Goal: Task Accomplishment & Management: Manage account settings

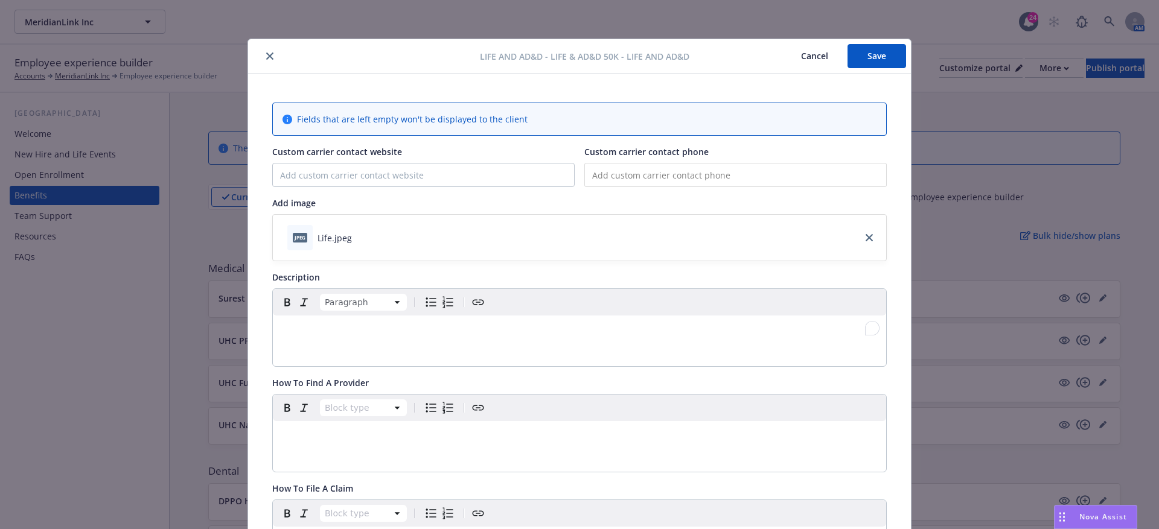
scroll to position [36, 0]
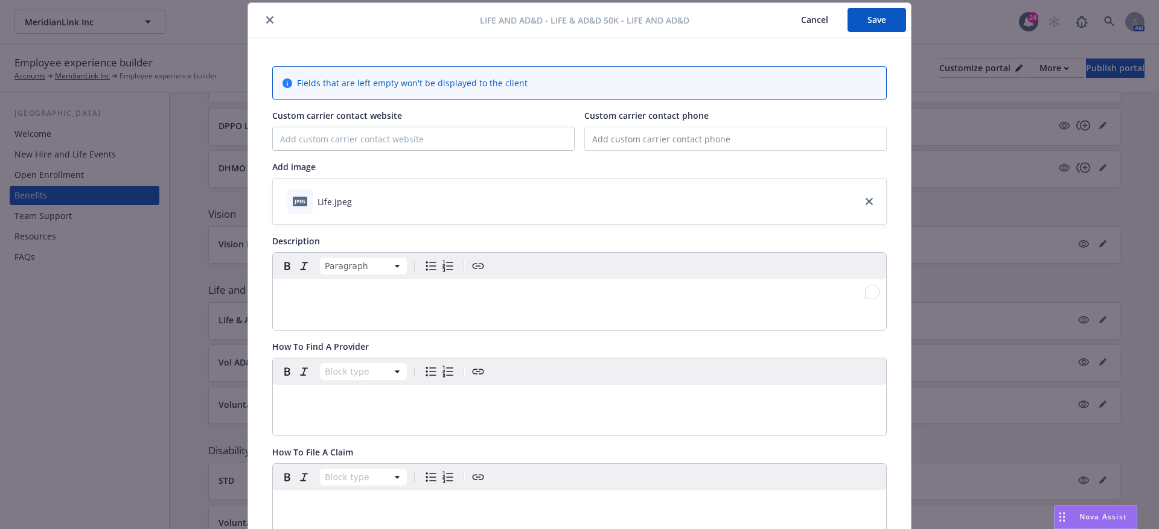
click at [301, 287] on p "To enrich screen reader interactions, please activate Accessibility in Grammarl…" at bounding box center [579, 294] width 599 height 14
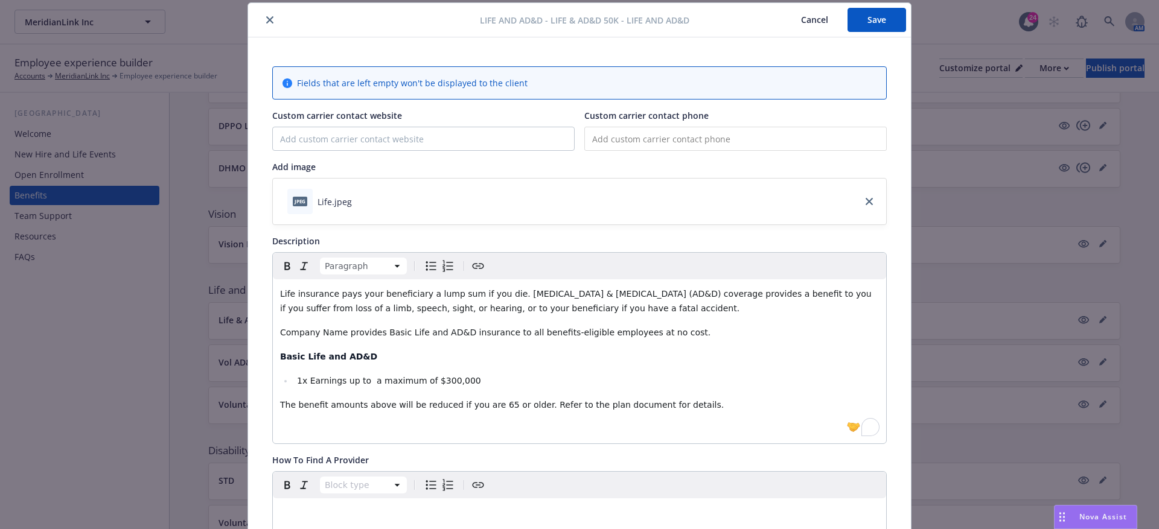
click at [282, 329] on span "Company Name provides Basic Life and AD&D insurance to all benefits-eligible em…" at bounding box center [495, 333] width 430 height 10
click at [280, 331] on span "Company Name provides Basic Life and AD&D insurance to all benefits-eligible em…" at bounding box center [495, 333] width 430 height 10
click at [343, 331] on span "[Company Name provides Basic Life and AD&D insurance to all benefits-eligible e…" at bounding box center [497, 333] width 434 height 10
drag, startPoint x: 348, startPoint y: 332, endPoint x: 274, endPoint y: 332, distance: 74.2
click at [274, 332] on div "Life insurance pays your beneficiary a lump sum if you die. Accidental Death & …" at bounding box center [579, 361] width 613 height 164
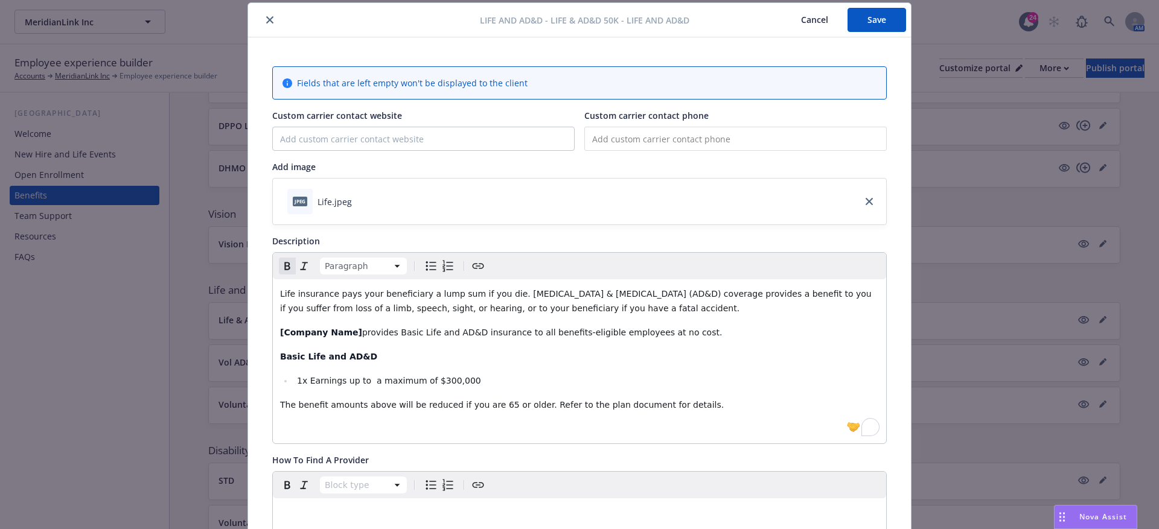
click at [534, 363] on div "Life insurance pays your beneficiary a lump sum if you die. Accidental Death & …" at bounding box center [579, 361] width 613 height 164
click at [297, 381] on span "1x Earnings up to a maximum of $300,000" at bounding box center [389, 381] width 184 height 10
click at [498, 375] on li "[1x Earnings up to a maximum of $300,000" at bounding box center [585, 381] width 585 height 14
drag, startPoint x: 504, startPoint y: 375, endPoint x: 292, endPoint y: 371, distance: 211.8
click at [292, 371] on div "Life insurance pays your beneficiary a lump sum if you die. Accidental Death & …" at bounding box center [579, 361] width 613 height 164
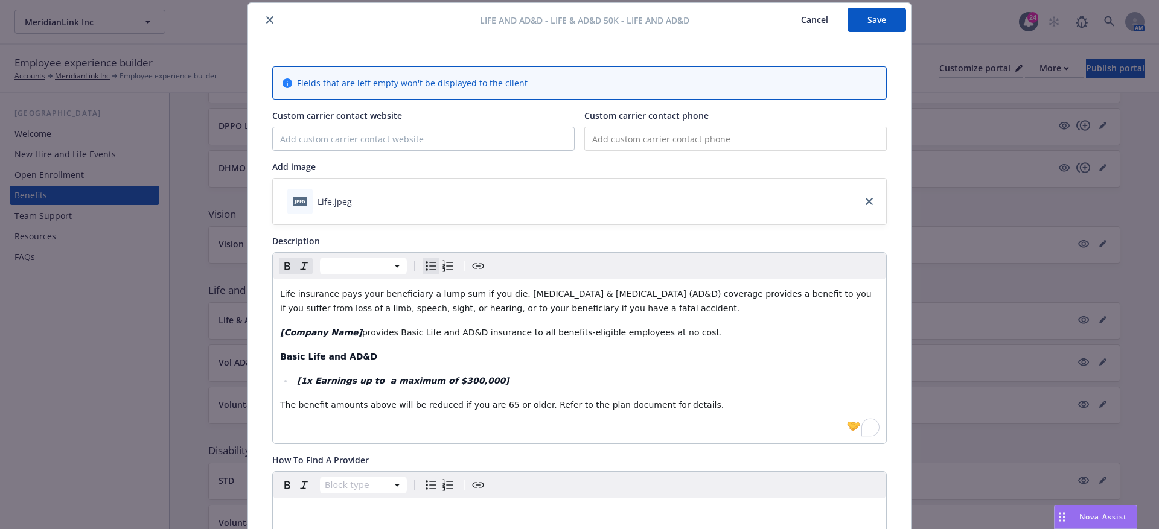
click at [490, 407] on span "The benefit amounts above will be reduced if you are 65 or older. Refer to the …" at bounding box center [502, 405] width 444 height 10
click at [485, 407] on span "The benefit amounts above will be reduced if you are 65 or older. Refer to the …" at bounding box center [502, 405] width 444 height 10
click at [486, 404] on span "The benefit amounts above will be reduced if you are 65 or older. Refer to the …" at bounding box center [502, 405] width 444 height 10
click at [500, 406] on span "The benefit amounts above will be reduced if you are [65 or older. Refer to the…" at bounding box center [503, 405] width 447 height 10
click at [501, 406] on span "The benefit amounts above will be reduced if you are [65] or older. Refer to th…" at bounding box center [505, 405] width 450 height 10
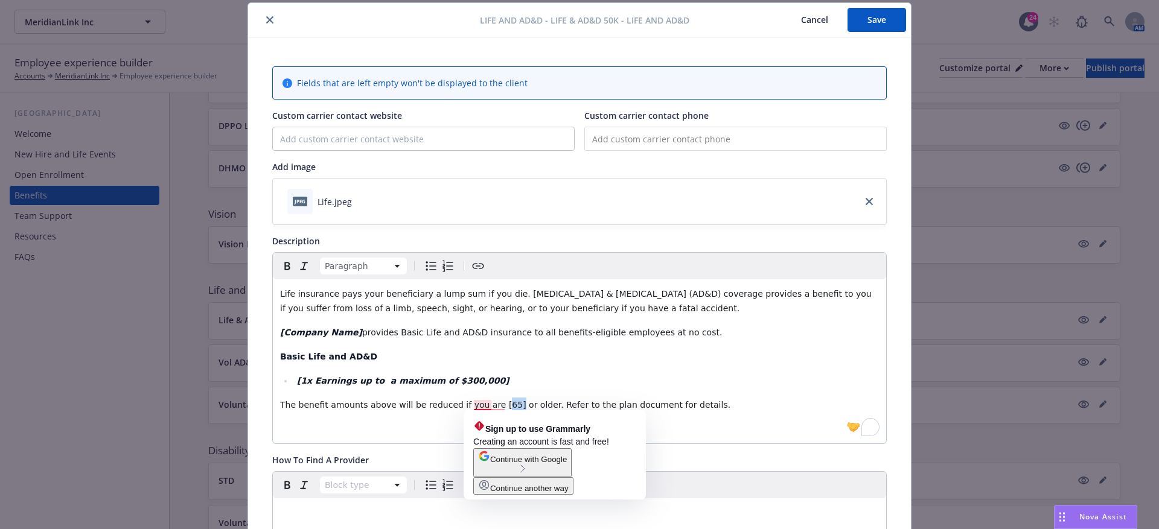
drag, startPoint x: 504, startPoint y: 402, endPoint x: 489, endPoint y: 402, distance: 15.1
click at [489, 402] on span "The benefit amounts above will be reduced if you are [65] or older. Refer to th…" at bounding box center [505, 405] width 450 height 10
click at [783, 399] on p "The benefit amounts above will be reduced if you are [ 65] or older. Refer to t…" at bounding box center [579, 405] width 599 height 14
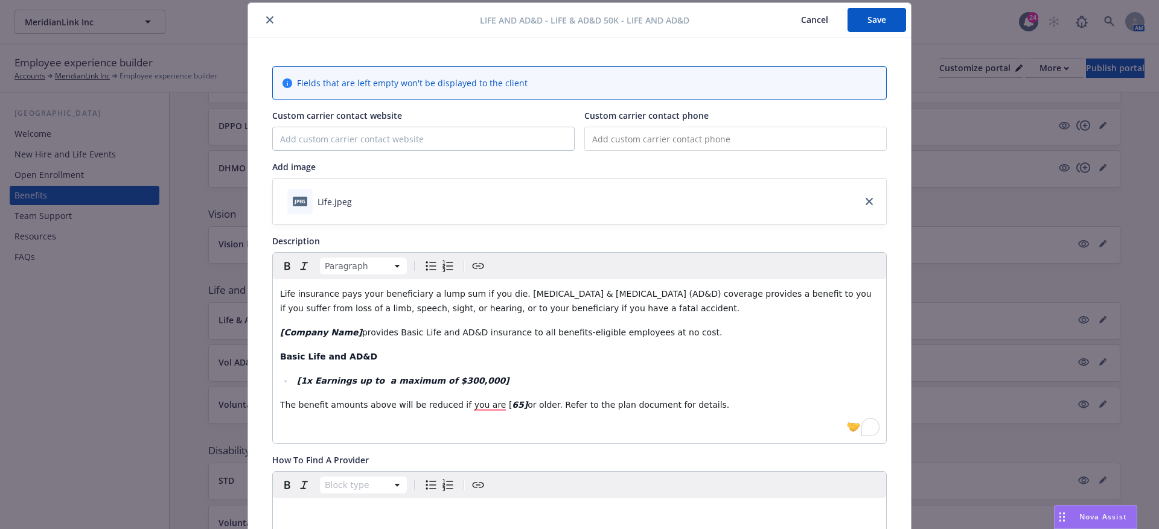
click at [700, 418] on div "Life insurance pays your beneficiary a lump sum if you die. Accidental Death & …" at bounding box center [579, 361] width 613 height 164
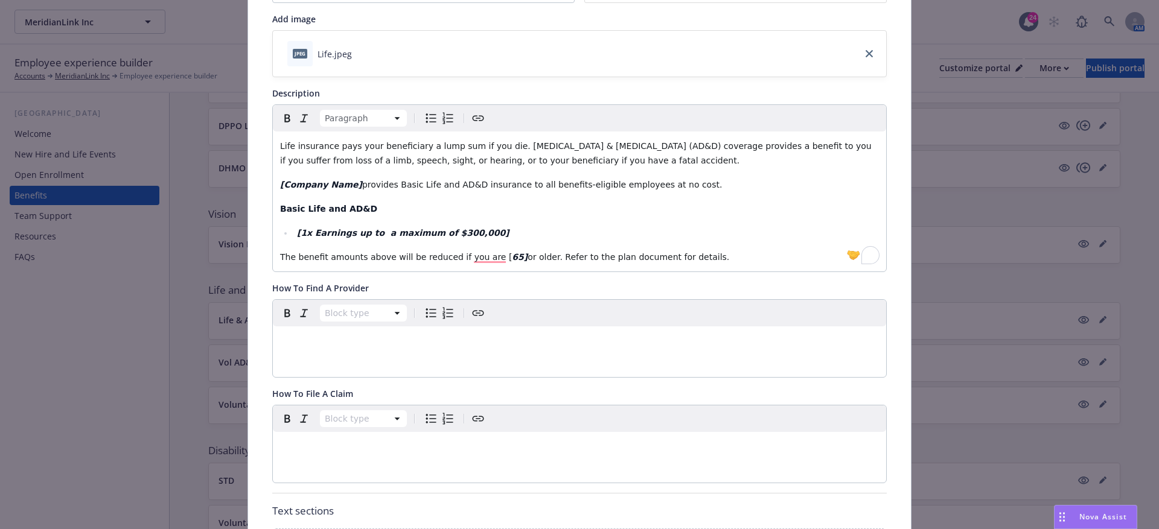
scroll to position [218, 0]
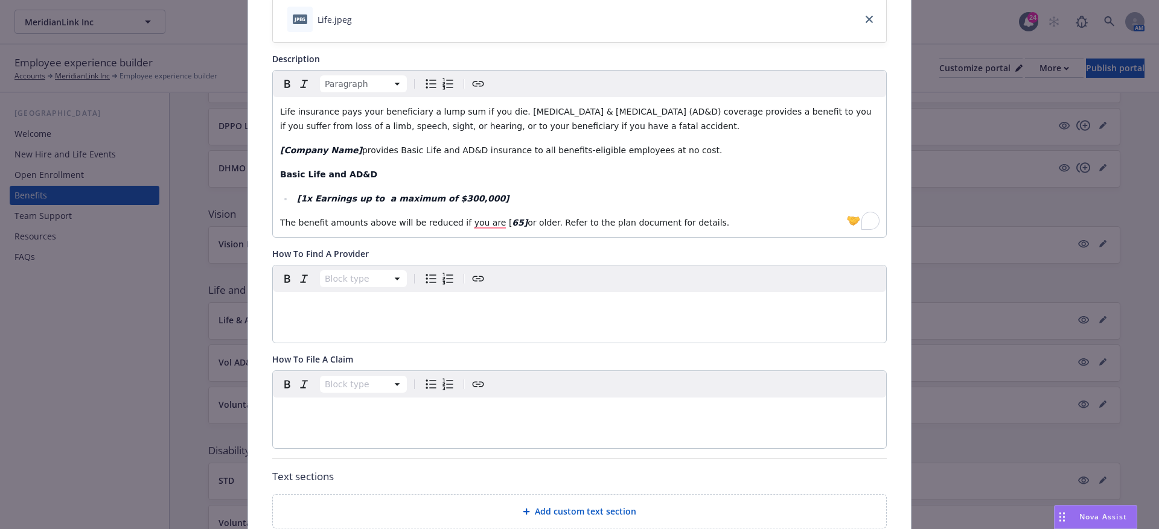
click at [400, 422] on div "editable markdown" at bounding box center [579, 412] width 613 height 29
click at [342, 413] on span "To file a claim, call phone number or log in online at online website." at bounding box center [423, 412] width 286 height 10
click at [351, 413] on span "To file a claim, call phone number or log in online at online website." at bounding box center [423, 412] width 286 height 10
click at [411, 412] on span "To file a claim, call [phone number or log in online at online website." at bounding box center [424, 412] width 289 height 10
drag, startPoint x: 412, startPoint y: 412, endPoint x: 391, endPoint y: 412, distance: 21.1
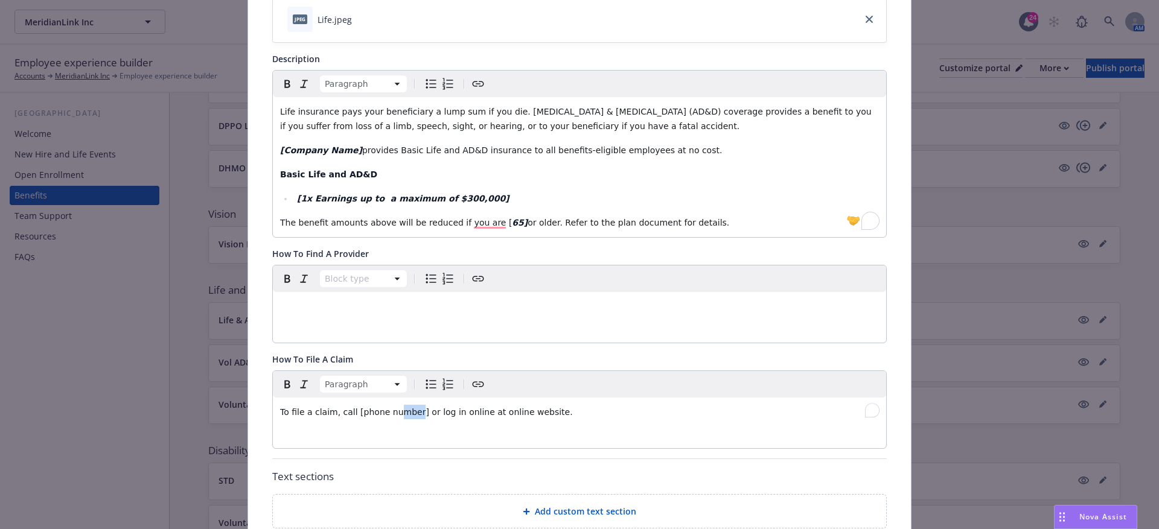
click at [391, 412] on span "To file a claim, call [phone number] or log in online at online website." at bounding box center [426, 412] width 293 height 10
drag, startPoint x: 415, startPoint y: 412, endPoint x: 353, endPoint y: 412, distance: 62.2
click at [352, 412] on span "To file a claim, call [phone number] or log in online at online website." at bounding box center [426, 412] width 293 height 10
click at [495, 412] on span "or log in online at online website." at bounding box center [504, 412] width 141 height 10
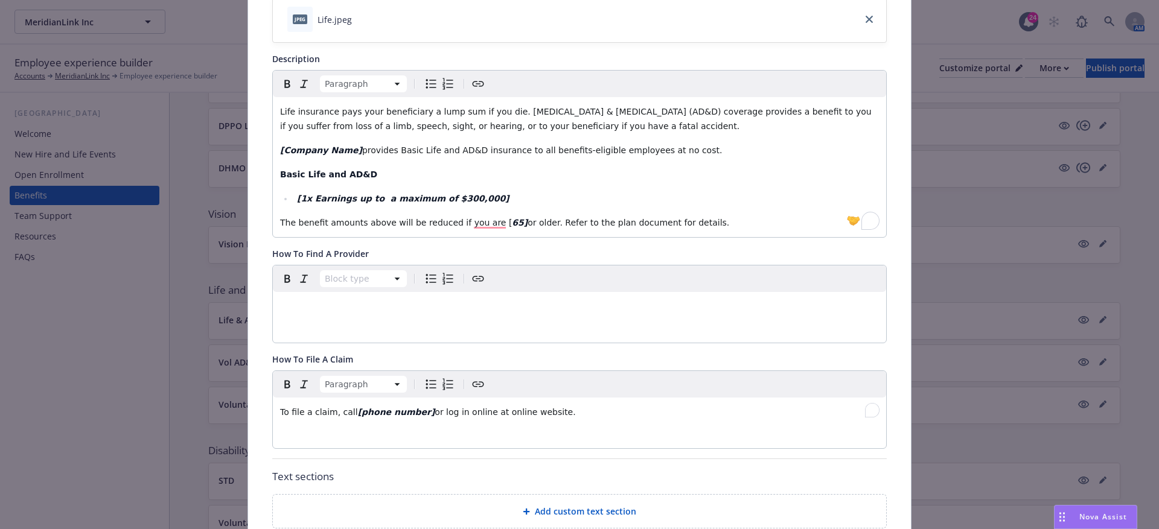
click at [494, 409] on span "or log in online at online website." at bounding box center [504, 412] width 141 height 10
click at [549, 408] on span "or log in online at [online website." at bounding box center [506, 412] width 144 height 10
drag, startPoint x: 553, startPoint y: 408, endPoint x: 492, endPoint y: 410, distance: 61.6
click at [492, 410] on span "or log in online at [online website]." at bounding box center [507, 412] width 147 height 10
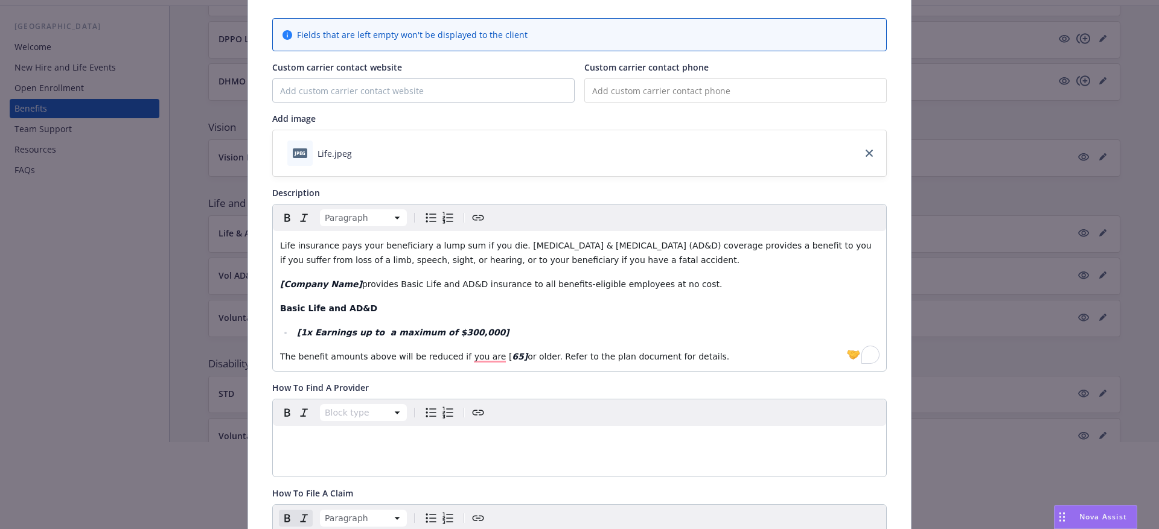
scroll to position [0, 0]
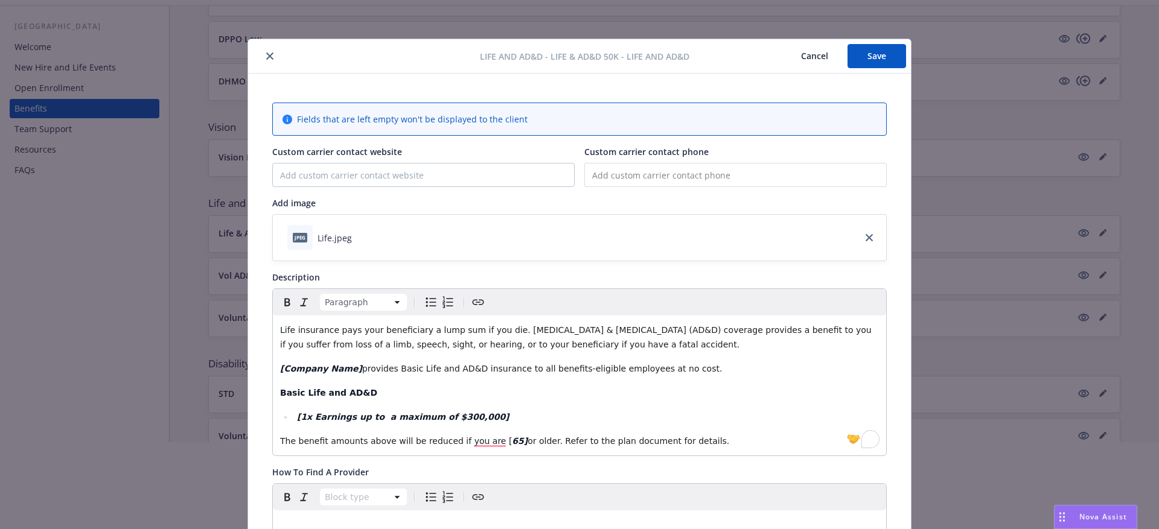
click at [868, 51] on button "Save" at bounding box center [876, 56] width 59 height 24
click at [817, 54] on button "Cancel" at bounding box center [814, 56] width 66 height 24
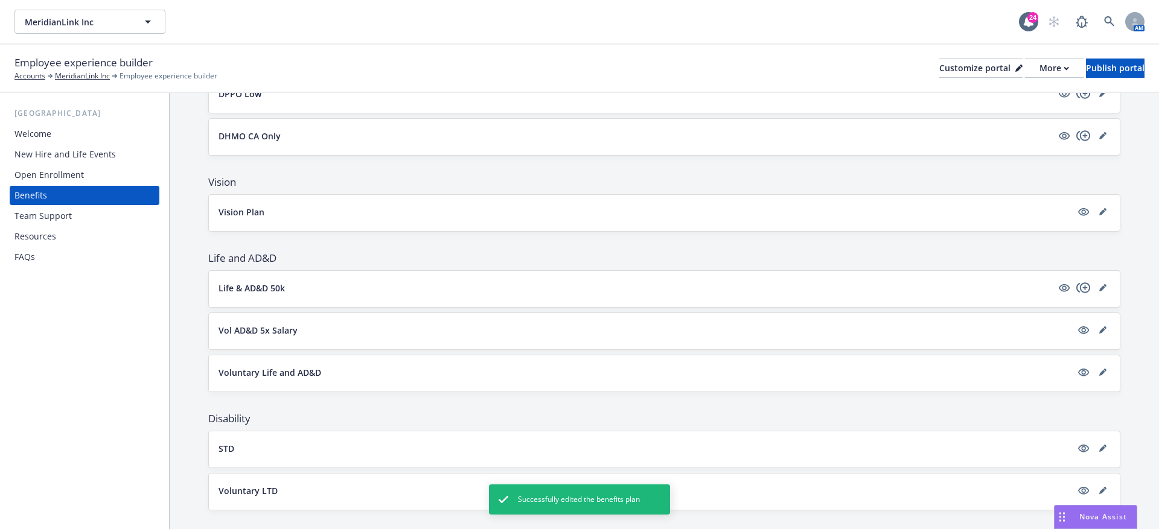
scroll to position [451, 0]
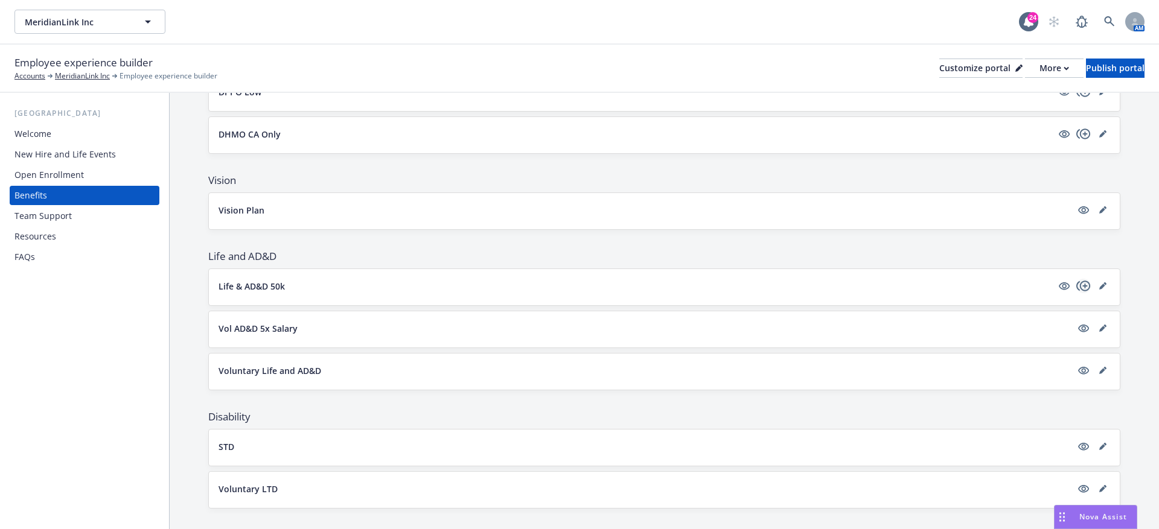
click at [1085, 284] on icon "copyPlus" at bounding box center [1083, 286] width 14 height 14
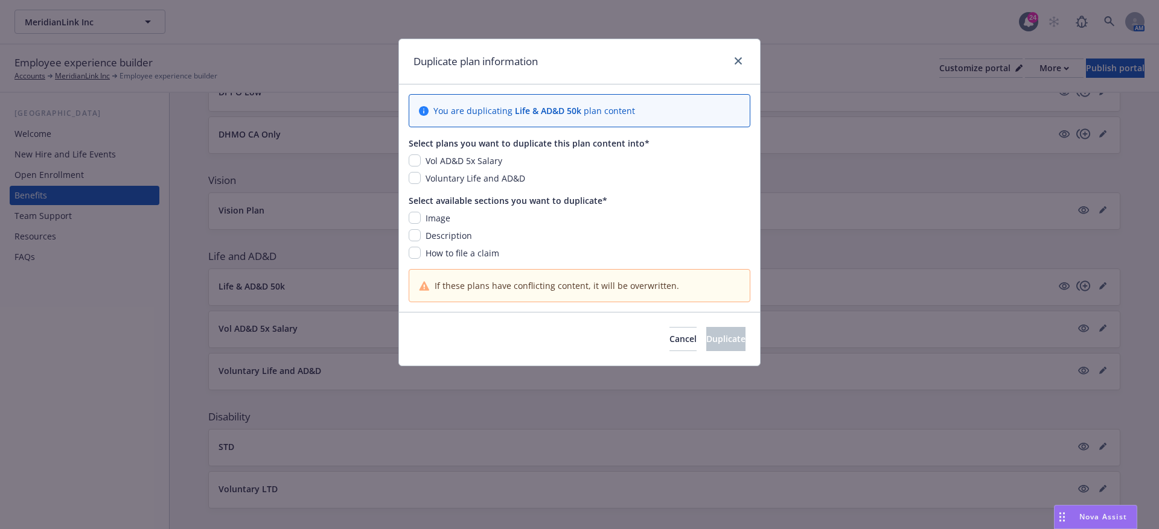
click at [421, 214] on div "Image" at bounding box center [437, 218] width 32 height 13
click at [415, 206] on div "Select available sections you want to duplicate*" at bounding box center [580, 200] width 342 height 13
click at [409, 209] on div "Select available sections you want to duplicate* Image Description How to file …" at bounding box center [580, 226] width 342 height 65
click at [416, 216] on input "checkbox" at bounding box center [415, 218] width 12 height 12
checkbox input "true"
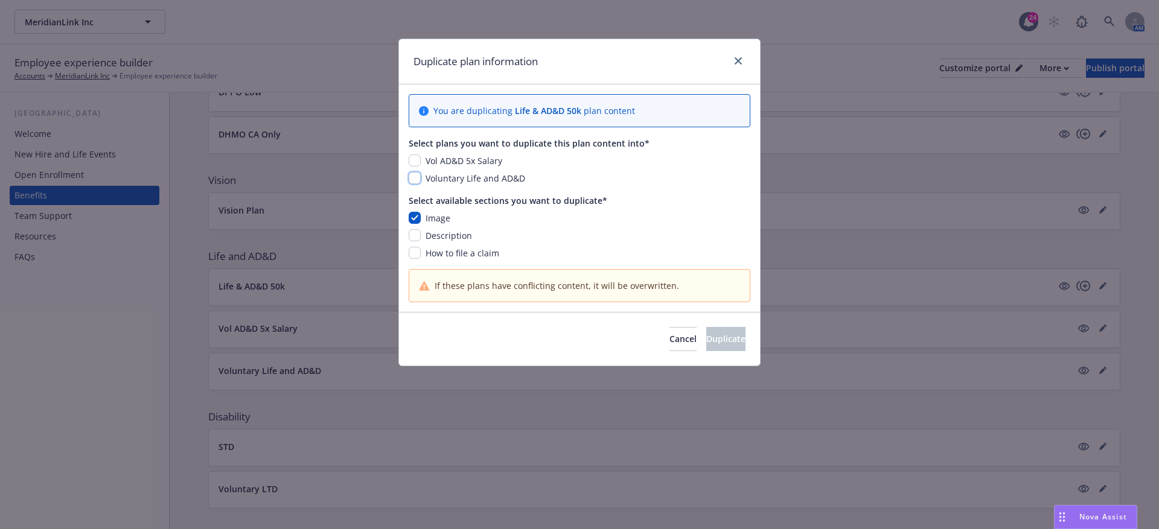
click at [416, 182] on input "checkbox" at bounding box center [415, 178] width 12 height 12
checkbox input "true"
click at [416, 155] on input "checkbox" at bounding box center [415, 160] width 12 height 12
checkbox input "true"
click at [456, 252] on span "How to file a claim" at bounding box center [462, 252] width 74 height 11
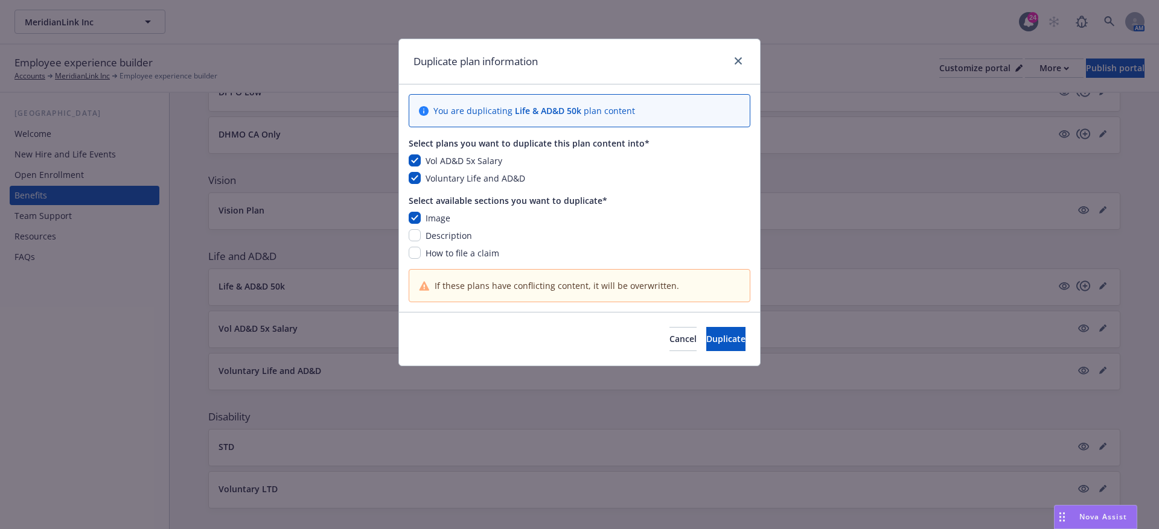
click at [421, 253] on div "How to file a claim" at bounding box center [461, 253] width 81 height 13
click at [415, 252] on input "checkbox" at bounding box center [415, 253] width 12 height 12
checkbox input "true"
click at [706, 336] on span "Duplicate" at bounding box center [725, 338] width 39 height 11
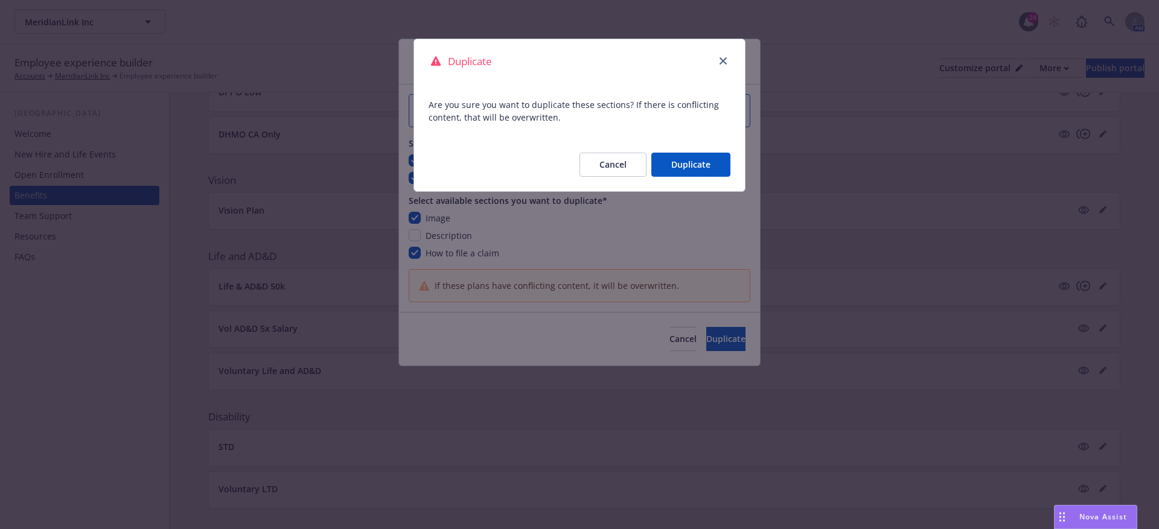
click at [669, 162] on button "Duplicate" at bounding box center [690, 165] width 79 height 24
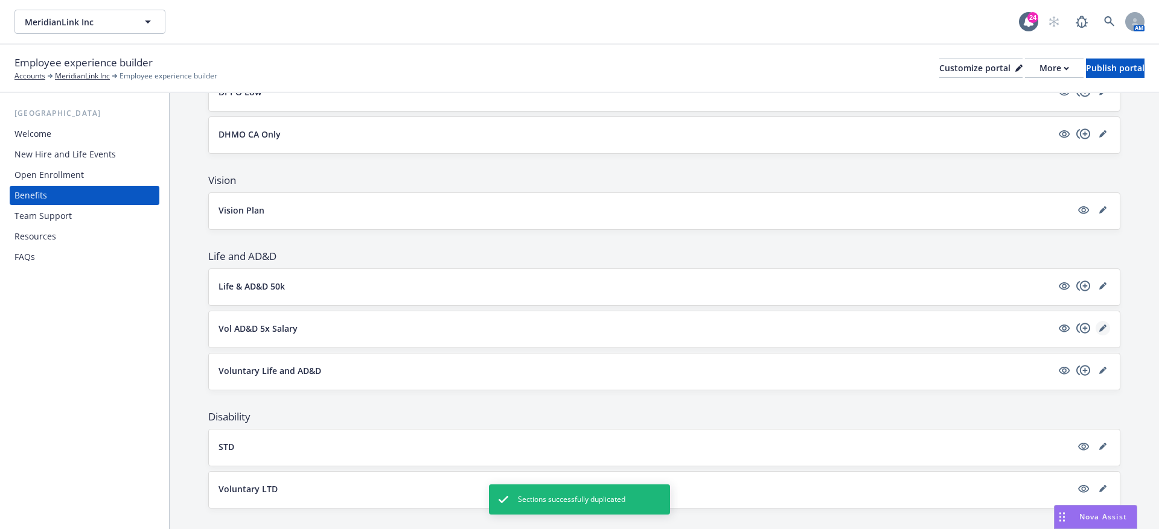
click at [1104, 326] on icon "editPencil" at bounding box center [1102, 328] width 7 height 7
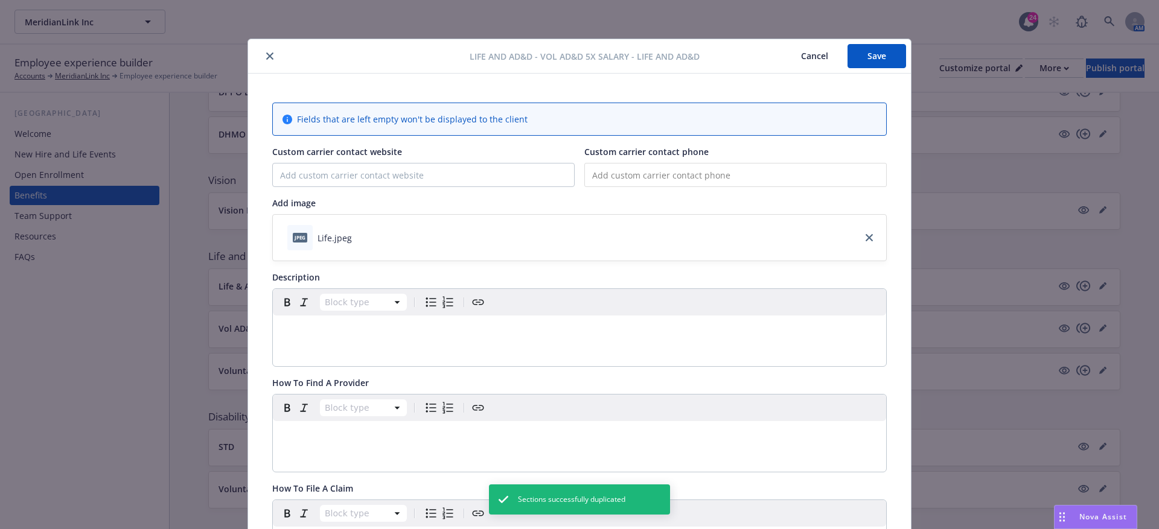
scroll to position [36, 0]
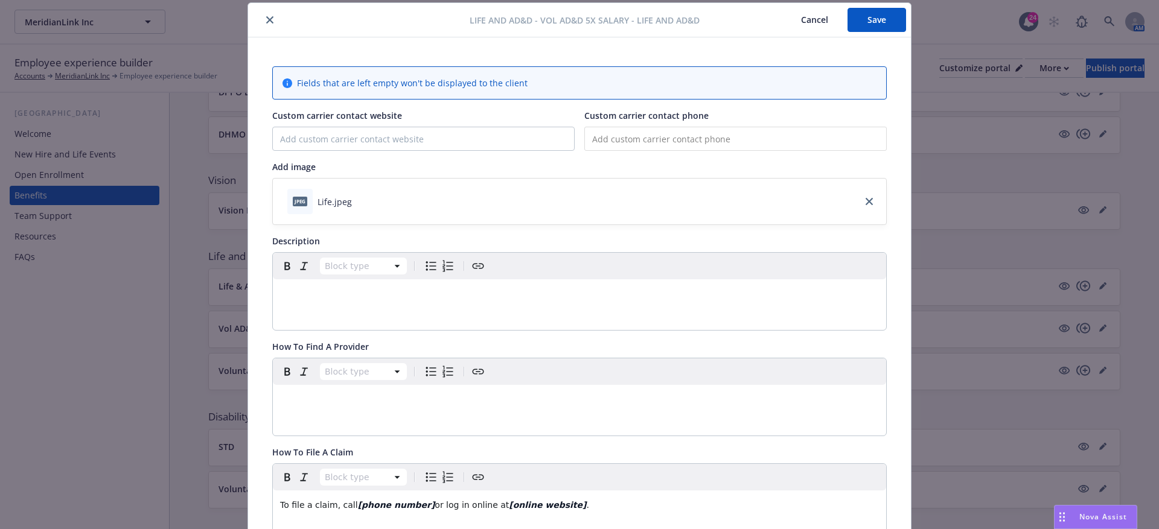
click at [320, 288] on p "editable markdown" at bounding box center [579, 294] width 599 height 14
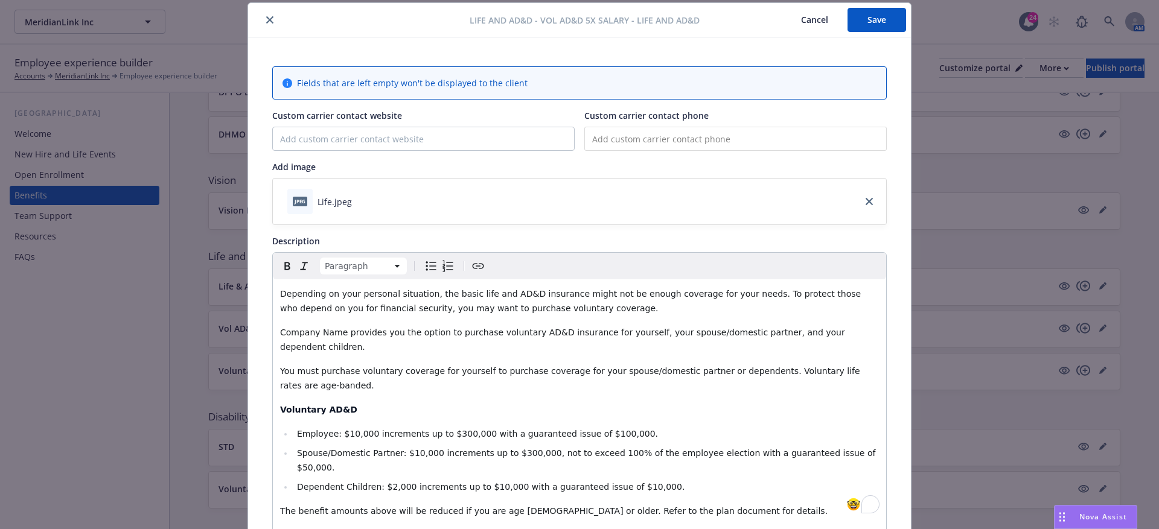
click at [277, 331] on div "Depending on your personal situation, the basic life and AD&D insurance might n…" at bounding box center [579, 414] width 613 height 270
click at [340, 332] on span "[Company Name provides you the option to purchase voluntary AD&D insurance for …" at bounding box center [565, 340] width 571 height 24
drag, startPoint x: 348, startPoint y: 330, endPoint x: 276, endPoint y: 329, distance: 72.4
click at [276, 329] on div "Depending on your personal situation, the basic life and AD&D insurance might n…" at bounding box center [579, 414] width 613 height 270
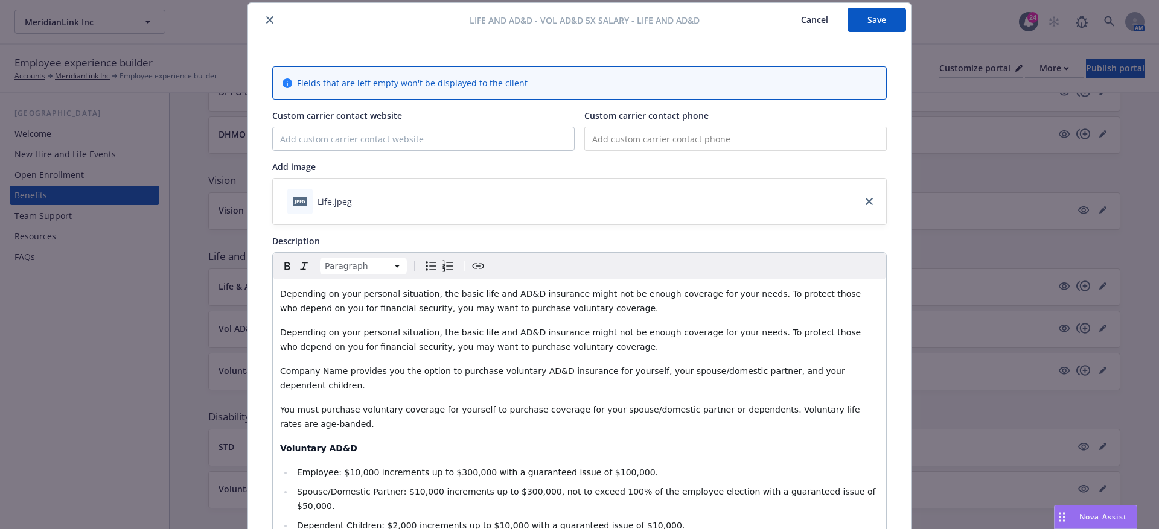
scroll to position [0, 0]
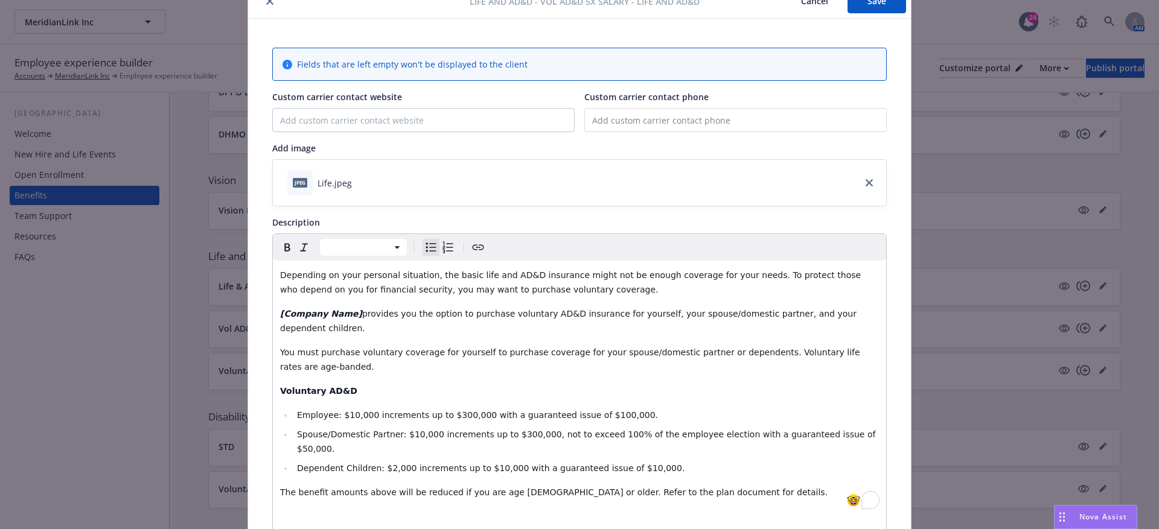
click at [340, 413] on span "Employee: $10,000 increments up to $300,000 with a guaranteed issue of $100,000." at bounding box center [477, 415] width 361 height 10
click at [373, 413] on span "Employee: [$10,000 increments up to $300,000 with a guaranteed issue of $100,00…" at bounding box center [479, 415] width 364 height 10
drag, startPoint x: 375, startPoint y: 413, endPoint x: 340, endPoint y: 413, distance: 35.0
click at [340, 413] on span "Employee: [$10,000] increments up to $300,000 with a guaranteed issue of $100,0…" at bounding box center [480, 415] width 367 height 10
drag, startPoint x: 377, startPoint y: 413, endPoint x: 337, endPoint y: 414, distance: 39.8
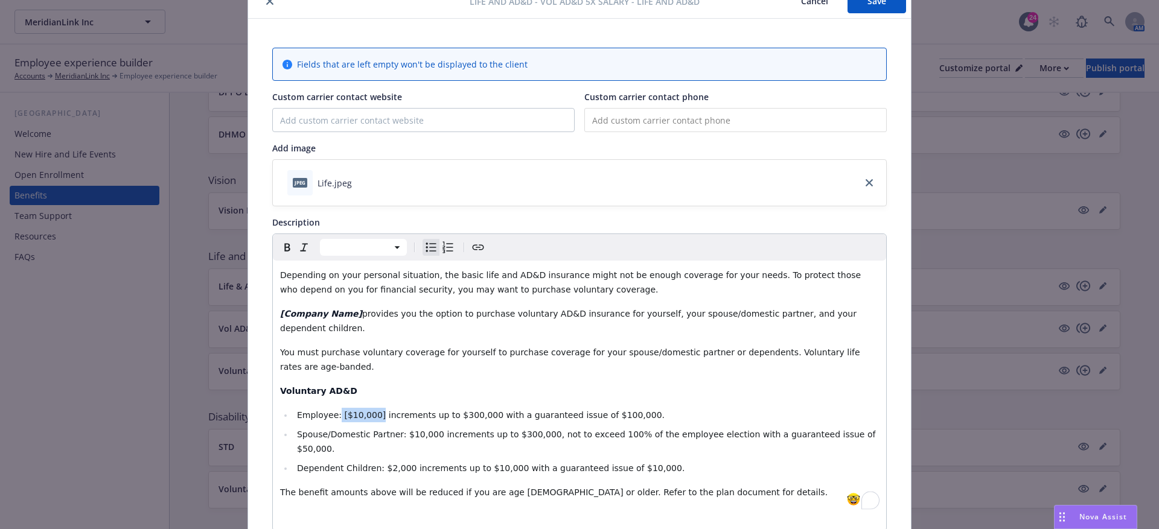
click at [337, 413] on span "Employee: [$10,000] increments up to $300,000 with a guaranteed issue of $100,0…" at bounding box center [480, 415] width 367 height 10
click at [448, 416] on span "increments up to $300,000 with a guaranteed issue of $100,000." at bounding box center [526, 415] width 276 height 10
click at [448, 415] on span "increments up to $300,000 with a guaranteed issue of $100,000." at bounding box center [526, 415] width 276 height 10
click at [450, 413] on span "increments up to $300,000 with a guaranteed issue of $100,000." at bounding box center [526, 415] width 276 height 10
click at [494, 416] on span "increments up to [$300,000 with a guaranteed issue of $100,000." at bounding box center [527, 415] width 279 height 10
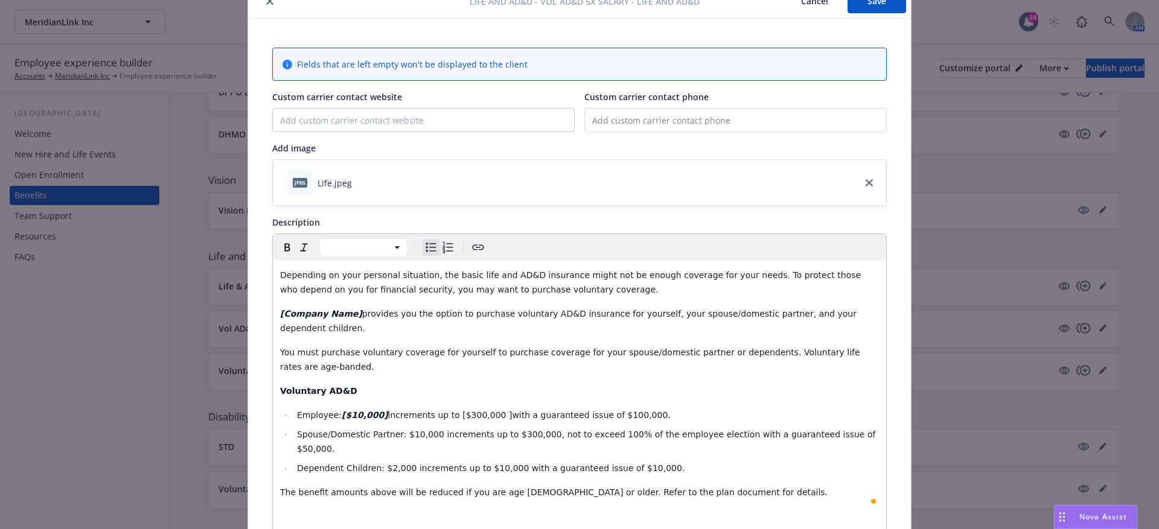
click at [494, 413] on span "increments up to [$300,000 ]with a guaranteed issue of $100,000." at bounding box center [529, 415] width 282 height 10
click at [601, 410] on span "increments up to [$300,000] with a guaranteed issue of $100,000." at bounding box center [529, 415] width 282 height 10
click at [653, 412] on li "Employee: [$10,000] increments up to [$300,000] with a guaranteed issue of [$10…" at bounding box center [585, 415] width 585 height 14
click at [642, 410] on span "increments up to [$300,000] with a guaranteed issue of [$100,000." at bounding box center [531, 415] width 286 height 10
click at [401, 434] on span "Spouse/Domestic Partner: $10,000 increments up to $300,000, not to exceed 100% …" at bounding box center [587, 442] width 581 height 24
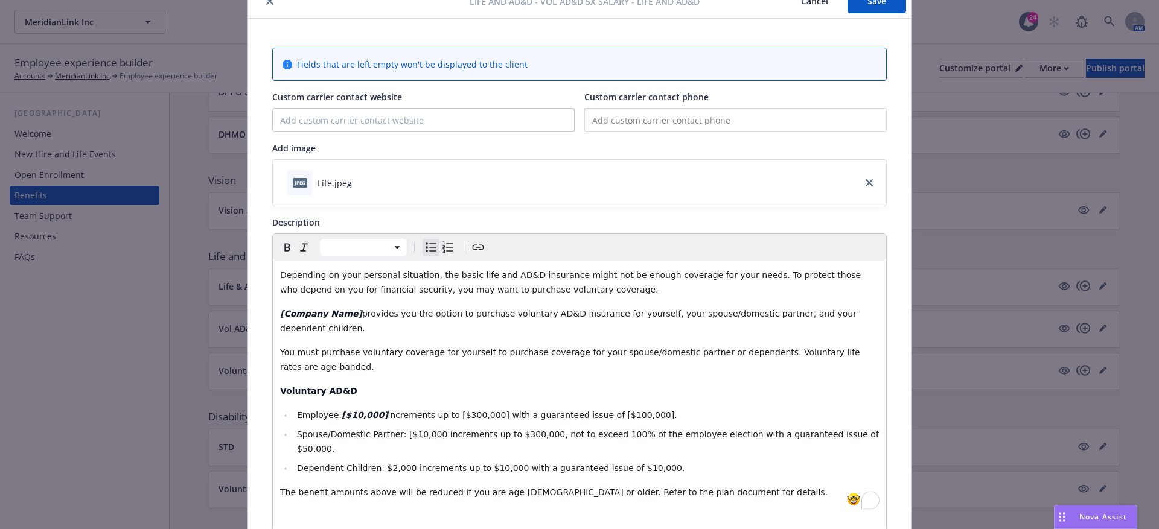
click at [436, 434] on span "Spouse/Domestic Partner: [$10,000 increments up to $300,000, not to exceed 100%…" at bounding box center [589, 442] width 584 height 24
click at [509, 433] on span "Spouse/Domestic Partner: [$10,000] increments up to $300,000, not to exceed 100…" at bounding box center [585, 442] width 577 height 24
click at [550, 433] on span "Spouse/Domestic Partner: [$10,000] increments up to [$300,000, not to exceed 10…" at bounding box center [587, 442] width 580 height 24
click at [615, 436] on span "Spouse/Domestic Partner: [$10,000] increments up to [$300,000], not to exceed 1…" at bounding box center [589, 442] width 584 height 24
click at [632, 435] on span "Spouse/Domestic Partner: [$10,000] increments up to [$300,000], not to exceed […" at bounding box center [578, 442] width 562 height 24
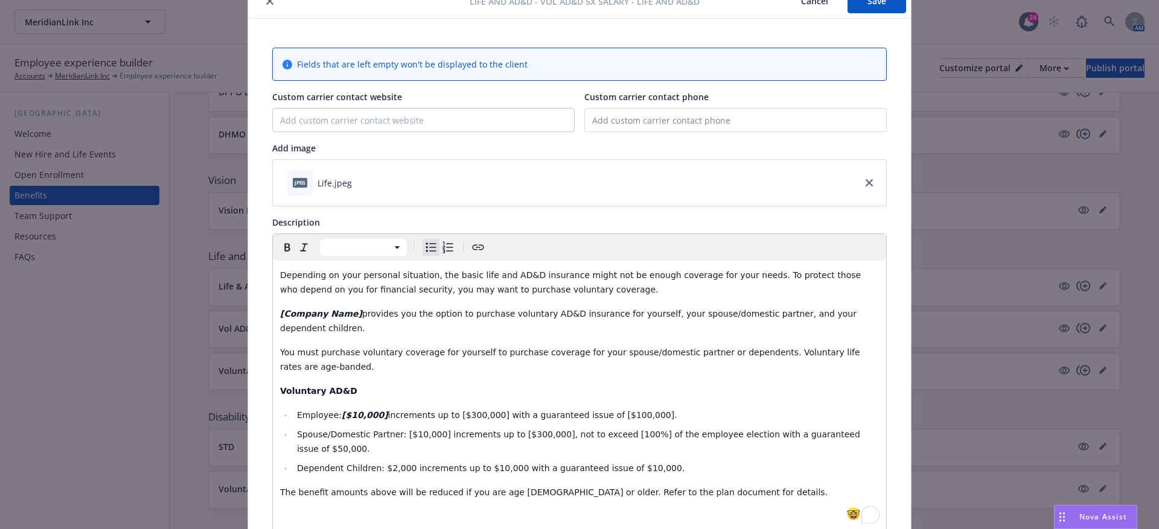
click at [298, 448] on span "Spouse/Domestic Partner: [$10,000] increments up to [$300,000], not to exceed […" at bounding box center [579, 442] width 565 height 24
click at [332, 446] on span "Spouse/Domestic Partner: [$10,000] increments up to [$300,000], not to exceed […" at bounding box center [579, 442] width 565 height 24
click at [380, 469] on span "Dependent Children: $2,000 increments up to $10,000 with a guaranteed issue of …" at bounding box center [490, 468] width 387 height 10
click at [407, 466] on span "Dependent Children: [$2,000 increments up to $10,000 with a guaranteed issue of…" at bounding box center [492, 468] width 391 height 10
click at [483, 471] on span "Dependent Children: [$2,000] increments up to $10,000 with a guaranteed issue o…" at bounding box center [494, 468] width 394 height 10
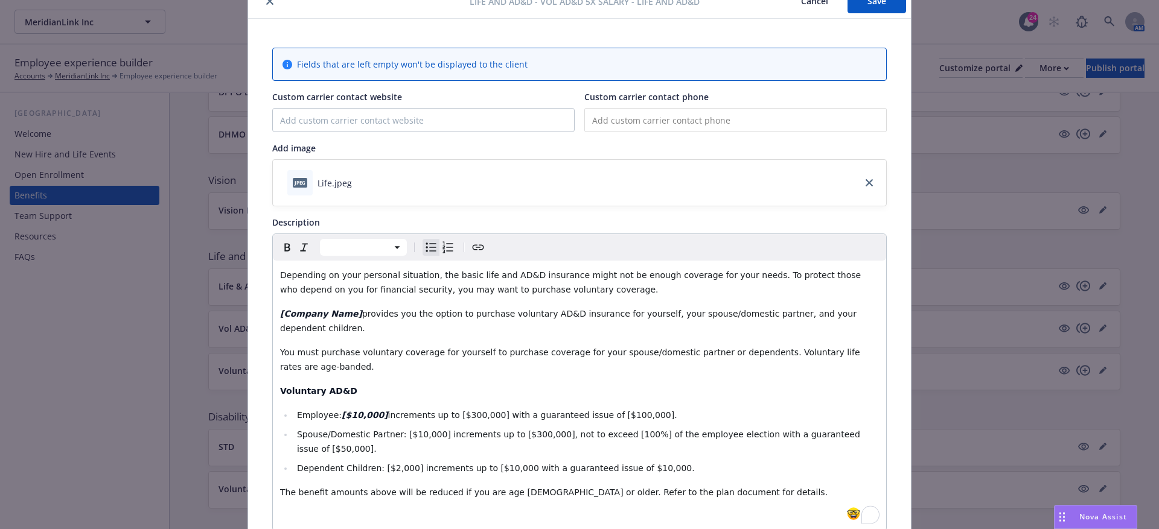
click at [518, 468] on span "Dependent Children: [$2,000] increments up to [$10,000 with a guaranteed issue …" at bounding box center [496, 468] width 398 height 10
click at [628, 469] on span "Dependent Children: [$2,000] increments up to [$10,000] with a guaranteed issue…" at bounding box center [497, 468] width 401 height 10
click at [663, 468] on span "Dependent Children: [$2,000] increments up to [$10,000] with a guaranteed issue…" at bounding box center [499, 468] width 404 height 10
drag, startPoint x: 452, startPoint y: 411, endPoint x: 491, endPoint y: 413, distance: 39.3
click at [491, 413] on span "increments up to [$300,000] with a guaranteed issue of [$100,000]." at bounding box center [532, 415] width 289 height 10
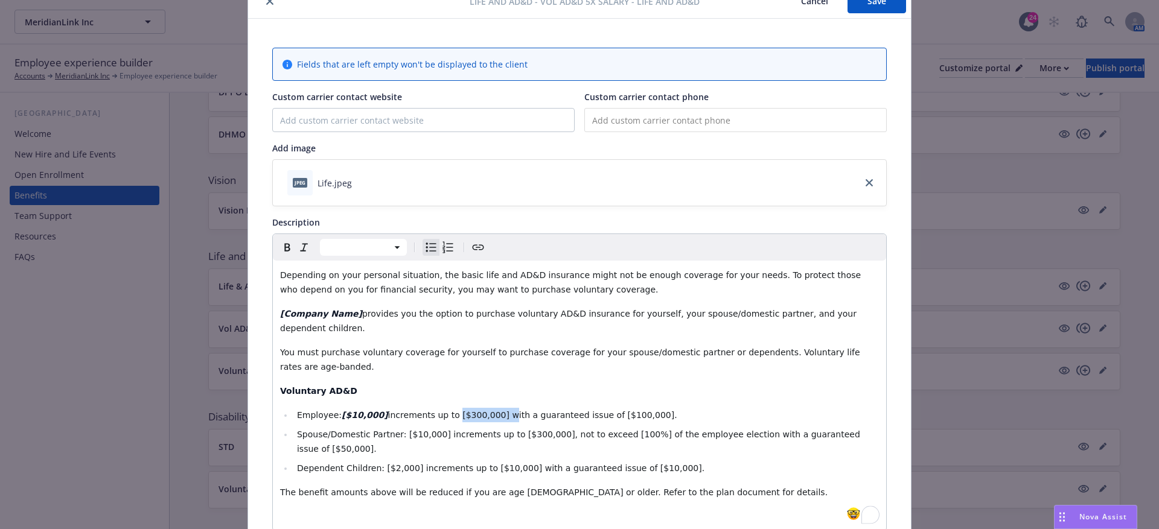
drag, startPoint x: 497, startPoint y: 415, endPoint x: 449, endPoint y: 416, distance: 48.3
click at [449, 416] on span "increments up to [$300,000] with a guaranteed issue of [$100,000]." at bounding box center [532, 415] width 289 height 10
drag, startPoint x: 603, startPoint y: 412, endPoint x: 650, endPoint y: 414, distance: 47.1
click at [650, 414] on span "with a guaranteed issue of [$100,000]." at bounding box center [594, 415] width 165 height 10
drag, startPoint x: 401, startPoint y: 434, endPoint x: 439, endPoint y: 437, distance: 38.1
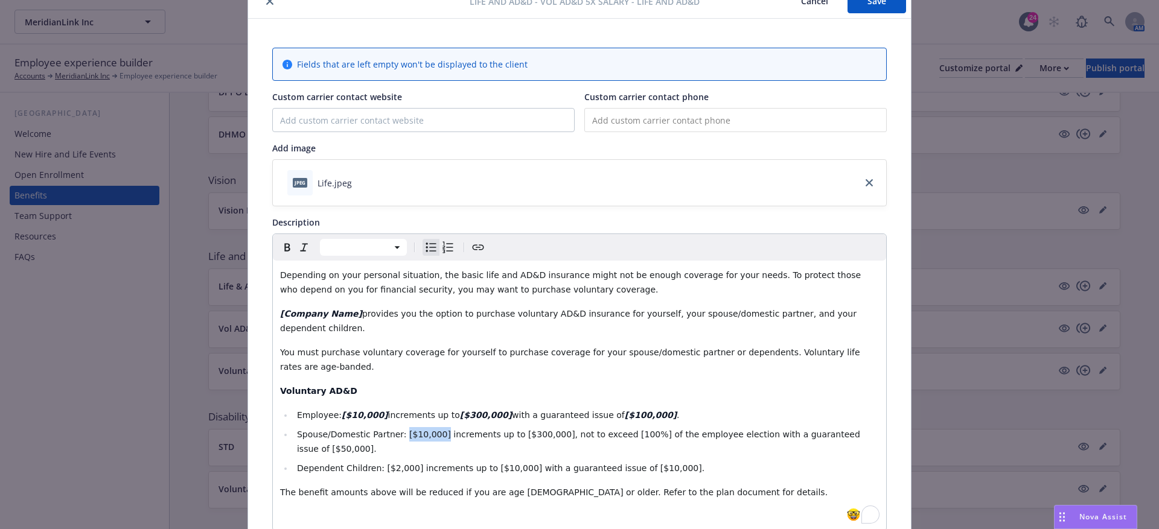
click at [439, 437] on span "Spouse/Domestic Partner: [$10,000] increments up to [$300,000], not to exceed […" at bounding box center [579, 442] width 565 height 24
drag, startPoint x: 513, startPoint y: 434, endPoint x: 556, endPoint y: 434, distance: 42.8
click at [556, 434] on span "increments up to [$300,000], not to exceed [100%] of the employee election with…" at bounding box center [579, 442] width 565 height 24
drag, startPoint x: 617, startPoint y: 434, endPoint x: 652, endPoint y: 435, distance: 34.4
click at [652, 435] on span ", not to exceed [100%] of the employee election with a guaranteed issue of [$50…" at bounding box center [580, 442] width 567 height 24
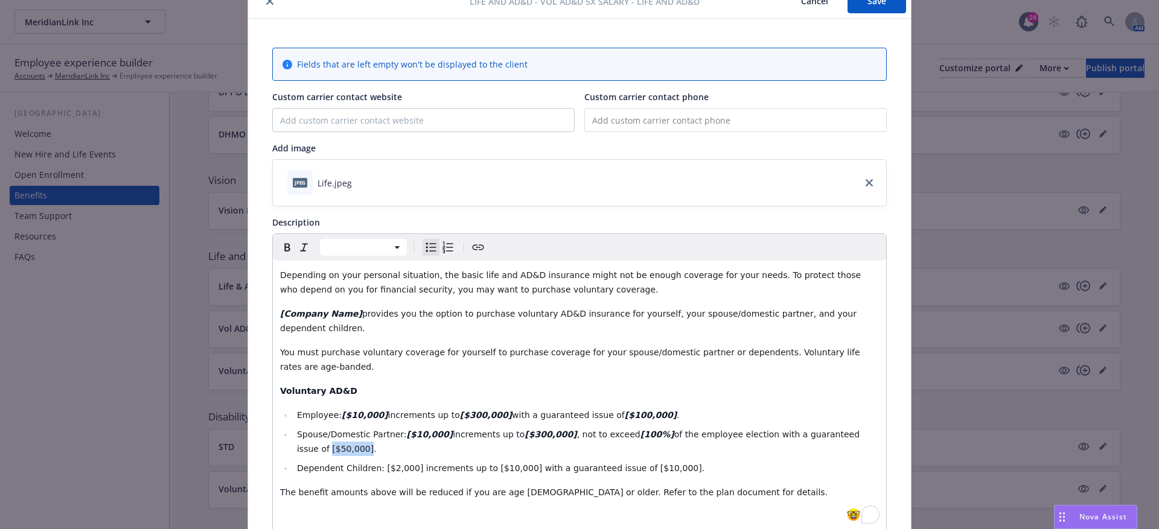
drag, startPoint x: 336, startPoint y: 448, endPoint x: 297, endPoint y: 448, distance: 39.2
click at [297, 448] on span "of the employee election with a guaranteed issue of [$50,000]." at bounding box center [579, 442] width 565 height 24
drag, startPoint x: 377, startPoint y: 472, endPoint x: 413, endPoint y: 472, distance: 35.6
click at [413, 472] on li "Dependent Children: [$2,000] increments up to [$10,000] with a guaranteed issue…" at bounding box center [585, 468] width 585 height 14
drag, startPoint x: 484, startPoint y: 470, endPoint x: 524, endPoint y: 469, distance: 40.4
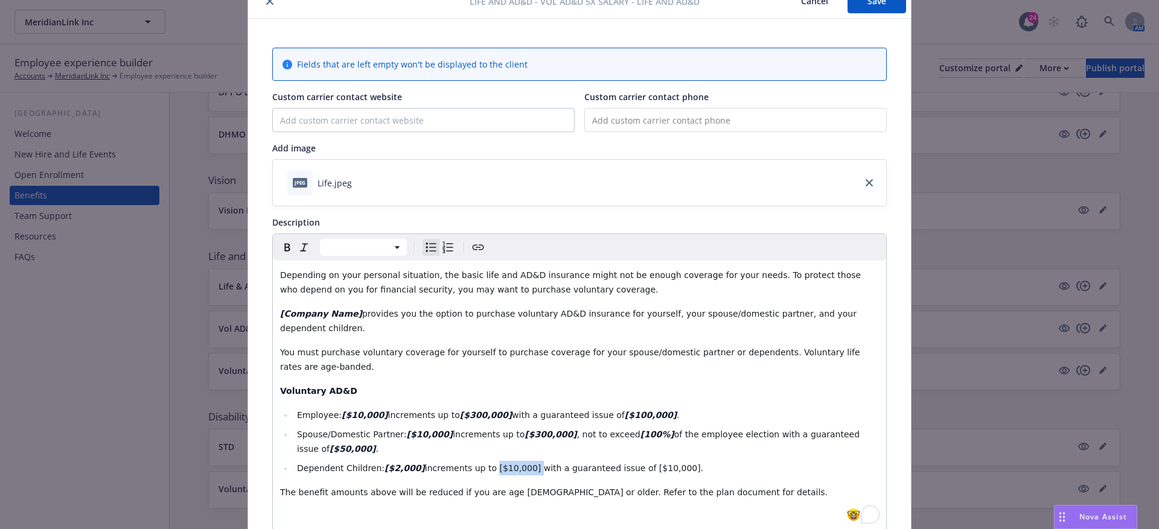
click at [524, 469] on span "increments up to [$10,000] with a guaranteed issue of [$10,000]." at bounding box center [564, 468] width 278 height 10
drag, startPoint x: 634, startPoint y: 471, endPoint x: 672, endPoint y: 470, distance: 37.4
click at [672, 470] on span "with a guaranteed issue of [$10,000]." at bounding box center [622, 468] width 159 height 10
click at [790, 472] on li "Dependent Children: [$2,000] increments up to [$10,000] with a guaranteed issue…" at bounding box center [585, 468] width 585 height 14
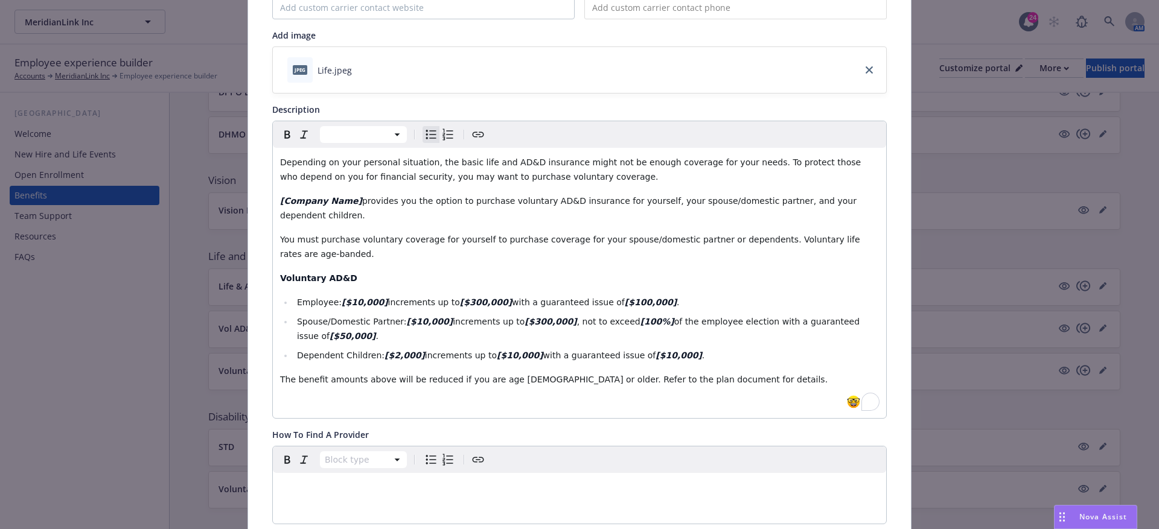
scroll to position [235, 0]
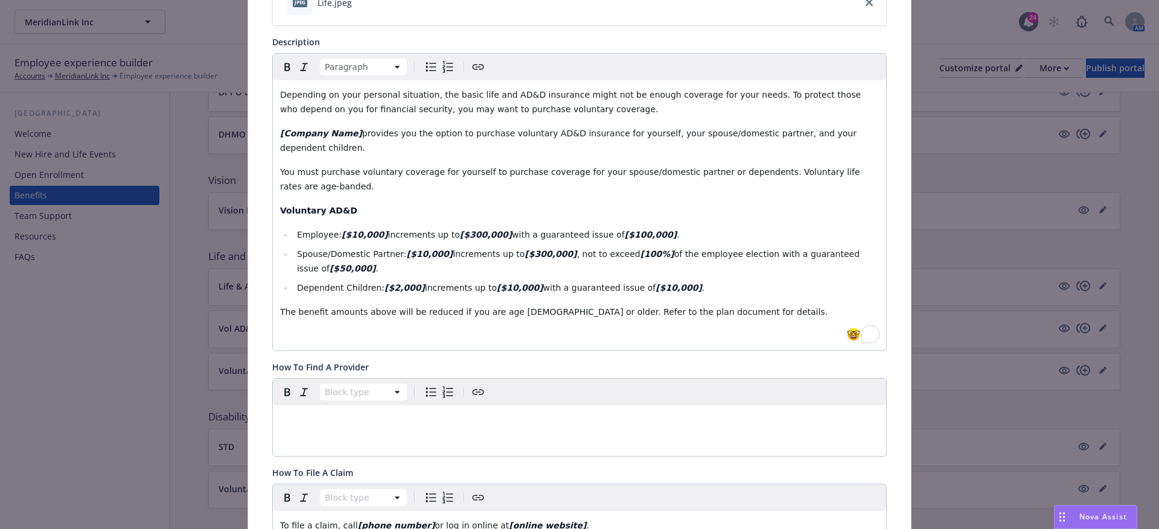
click at [501, 314] on span "The benefit amounts above will be reduced if you are age 65 or older. Refer to …" at bounding box center [553, 312] width 547 height 10
click at [506, 311] on span "The benefit amounts above will be reduced if you are age 65 or older. Refer to …" at bounding box center [553, 312] width 547 height 10
click at [454, 326] on div "Depending on your personal situation, the basic life and AD&D insurance might n…" at bounding box center [579, 215] width 613 height 270
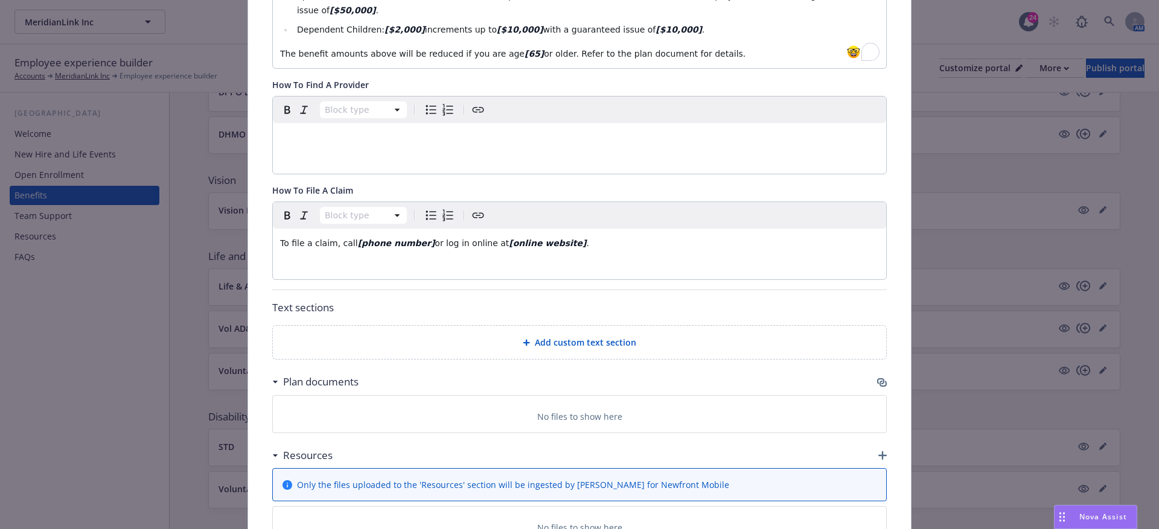
scroll to position [514, 0]
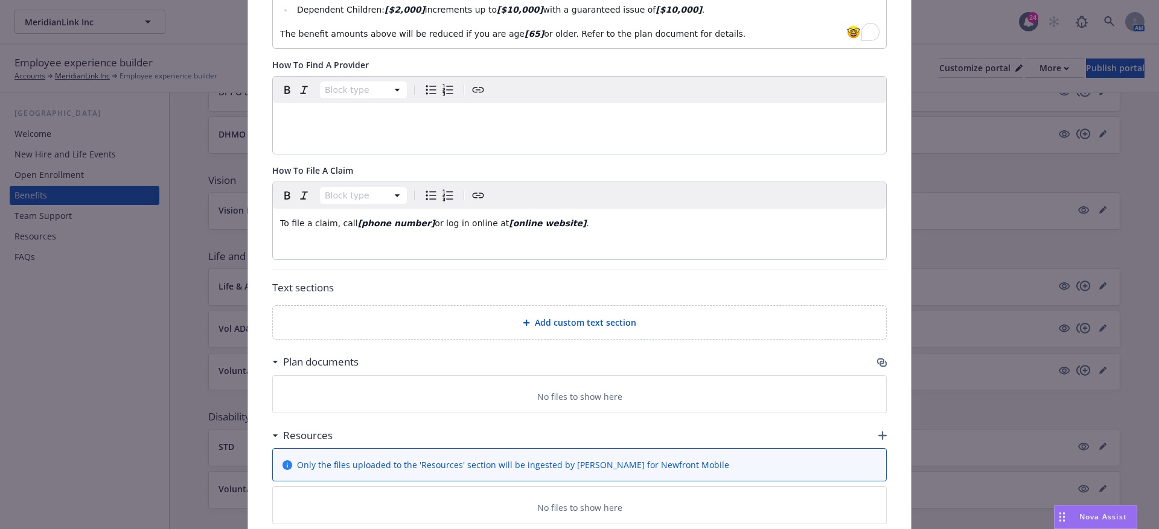
click at [552, 340] on div "Fields that are left empty won't be displayed to the client Custom carrier cont…" at bounding box center [579, 78] width 614 height 979
click at [551, 321] on span "Add custom text section" at bounding box center [585, 322] width 101 height 13
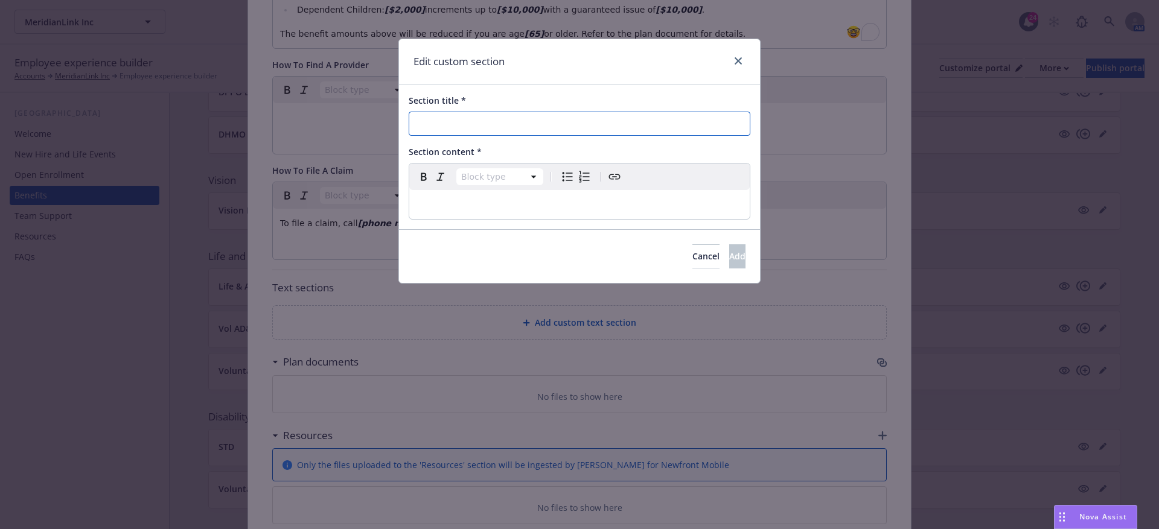
paste input "What Is Guaranteed Issue?"
click at [431, 121] on input "Section title *" at bounding box center [580, 124] width 342 height 24
type input "What Is Guaranteed Issue?"
click at [463, 232] on div "Cancel Add" at bounding box center [579, 256] width 361 height 54
click at [463, 229] on div "Cancel Add" at bounding box center [579, 256] width 361 height 54
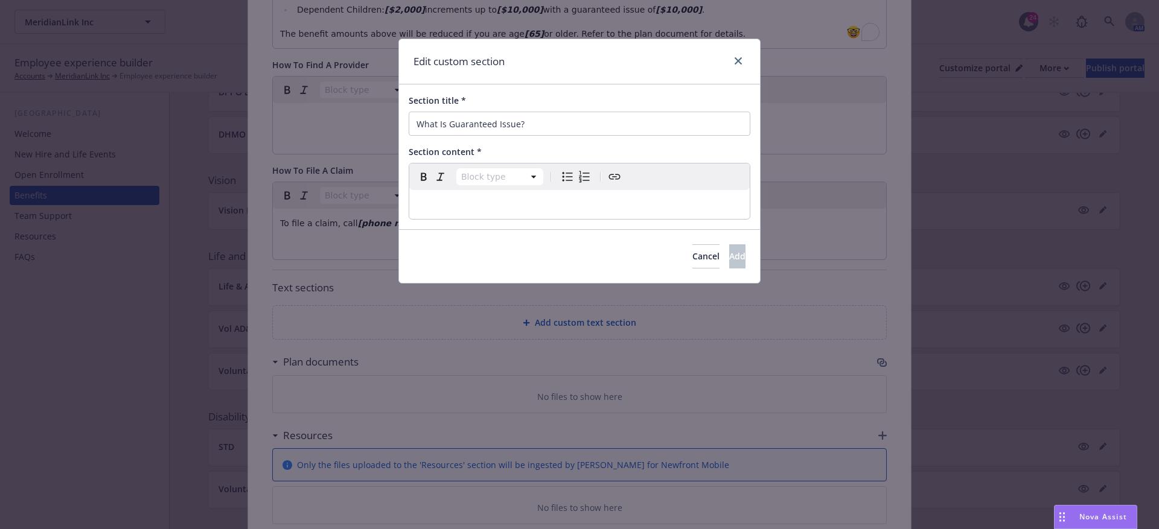
select select "paragraph"
click at [458, 196] on div "To enrich screen reader interactions, please activate Accessibility in Grammarl…" at bounding box center [579, 204] width 340 height 29
click at [428, 205] on p "To enrich screen reader interactions, please activate Accessibility in Grammarl…" at bounding box center [579, 204] width 326 height 14
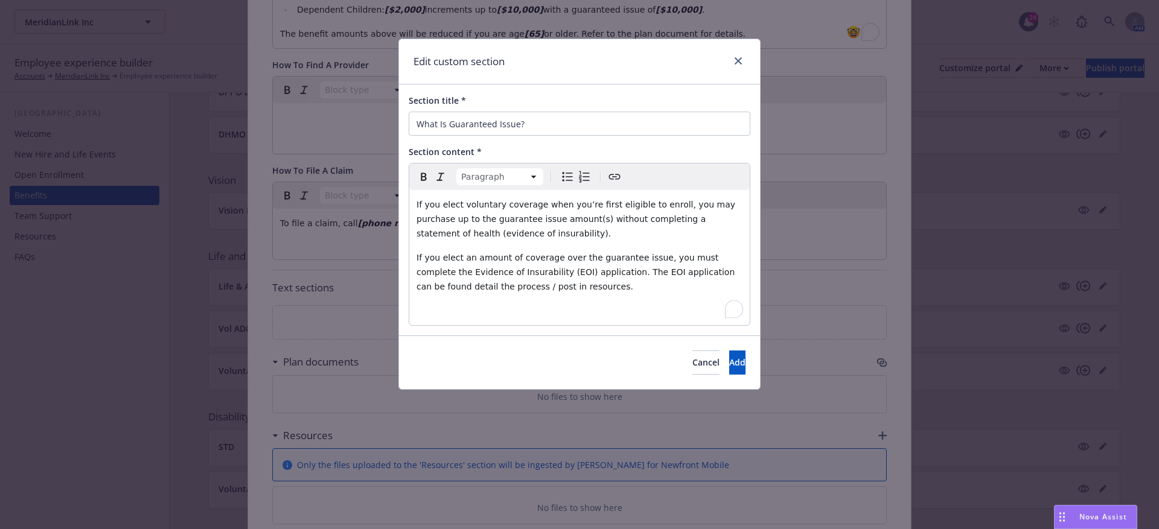
click at [468, 304] on p "To enrich screen reader interactions, please activate Accessibility in Grammarl…" at bounding box center [579, 311] width 326 height 14
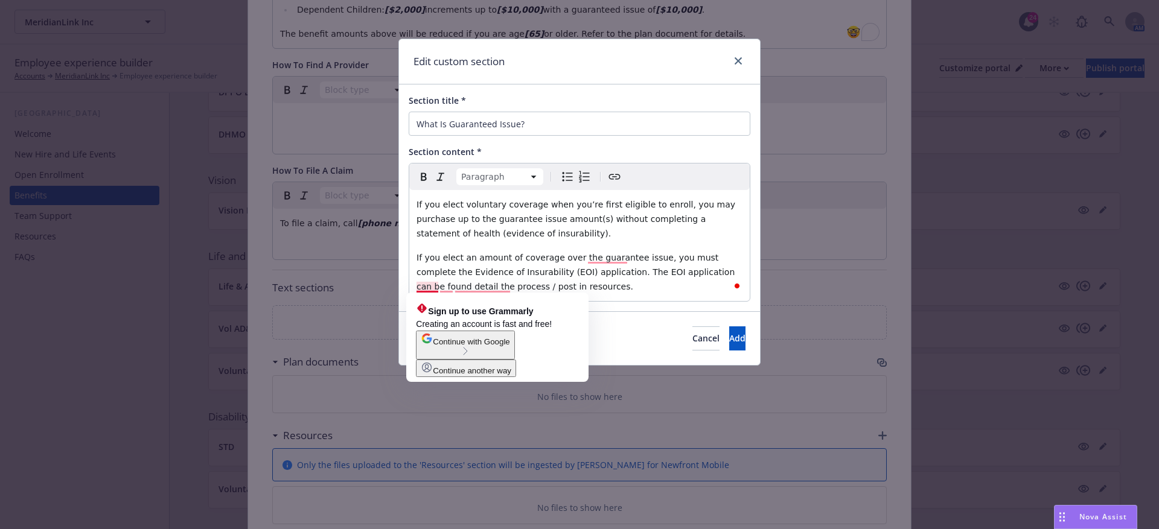
click at [418, 285] on span "If you elect an amount of coverage over the guarantee issue, you must complete …" at bounding box center [576, 272] width 321 height 39
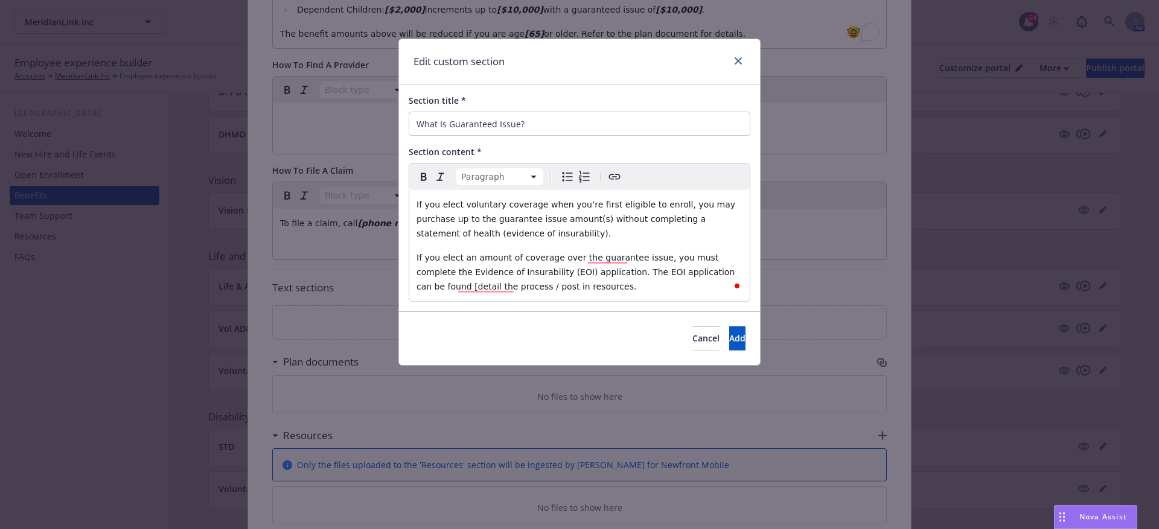
click at [563, 286] on span "If you elect an amount of coverage over the guarantee issue, you must complete …" at bounding box center [576, 272] width 321 height 39
drag, startPoint x: 569, startPoint y: 286, endPoint x: 404, endPoint y: 284, distance: 164.7
click at [404, 284] on div "Section title * What Is Guaranteed Issue? Section content * Paragraph Paragraph…" at bounding box center [579, 197] width 361 height 227
click at [729, 342] on span "Add" at bounding box center [737, 337] width 16 height 11
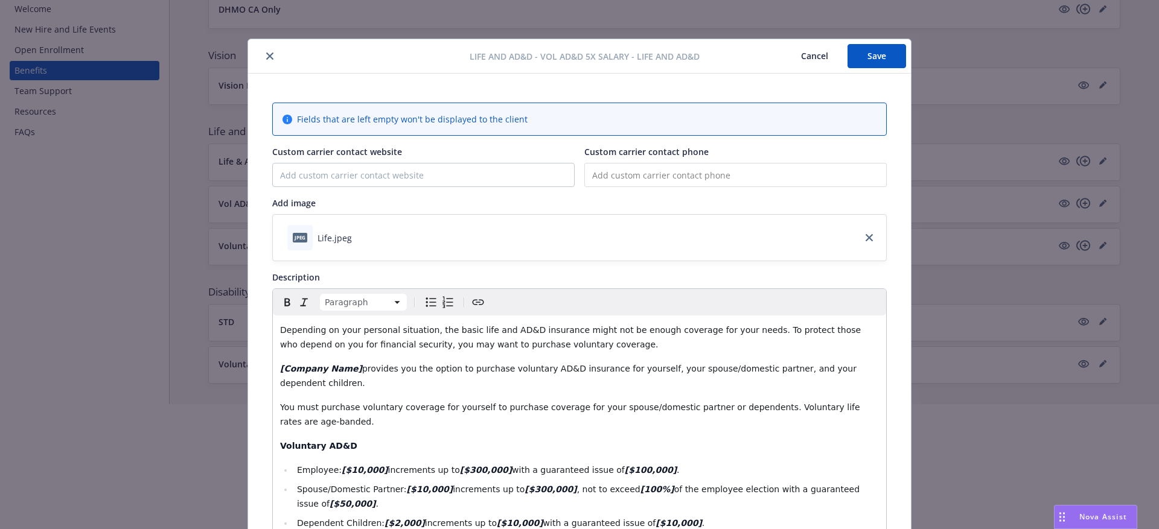
scroll to position [0, 0]
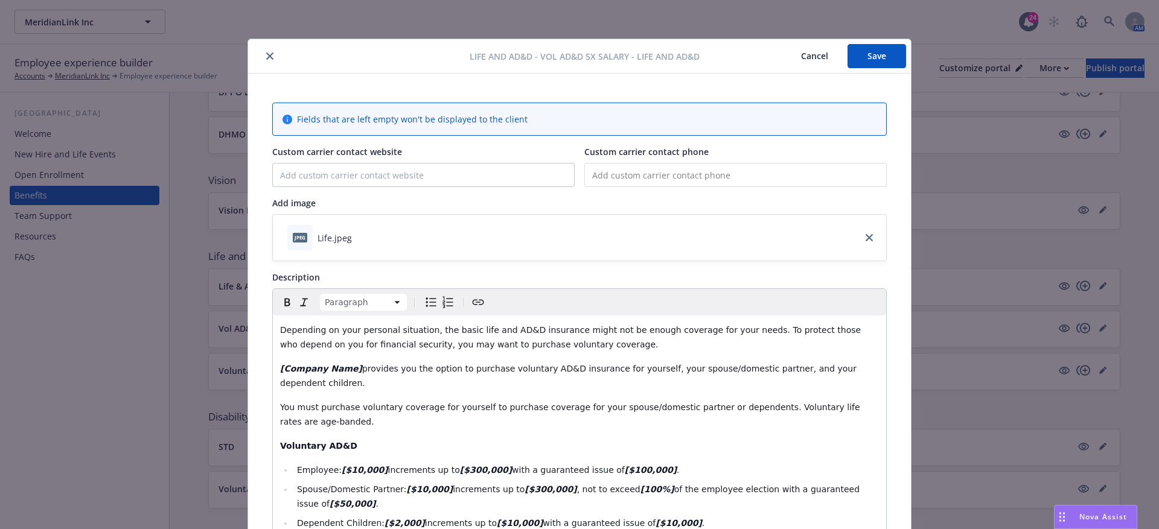
click at [873, 56] on button "Save" at bounding box center [876, 56] width 59 height 24
click at [818, 54] on button "Cancel" at bounding box center [814, 56] width 66 height 24
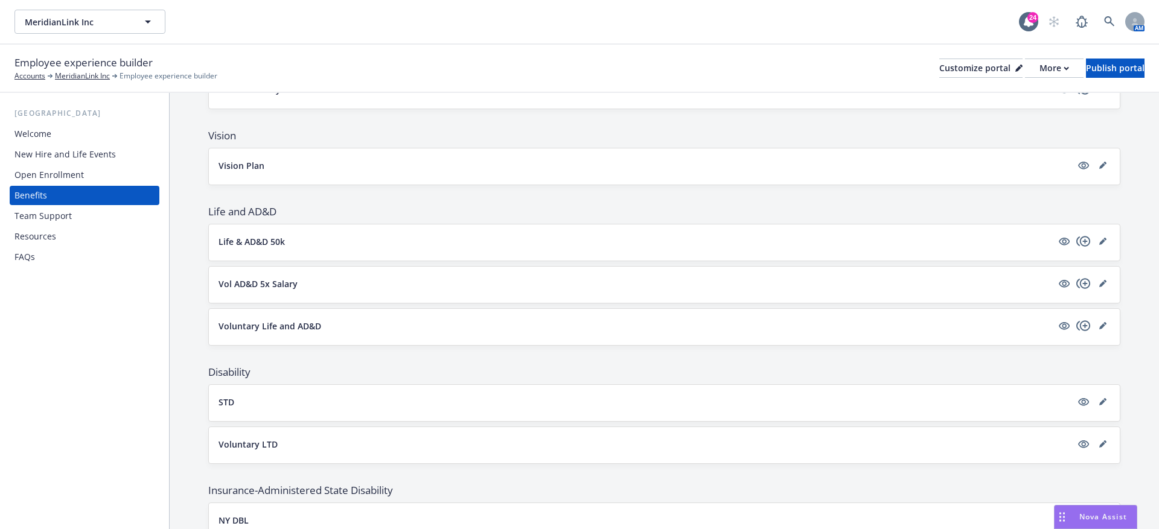
scroll to position [498, 0]
click at [1091, 280] on div at bounding box center [1083, 282] width 53 height 14
click at [1083, 276] on icon "copyPlus" at bounding box center [1083, 281] width 14 height 10
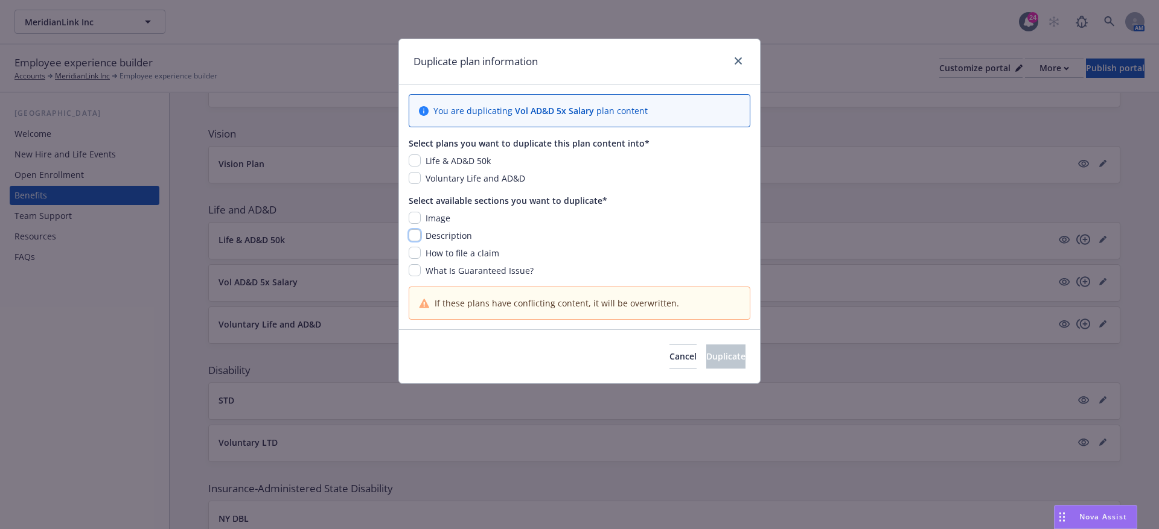
click at [413, 229] on input "checkbox" at bounding box center [415, 235] width 12 height 12
checkbox input "true"
click at [412, 183] on div "Voluntary Life and AD&D" at bounding box center [580, 178] width 342 height 13
click at [414, 174] on input "checkbox" at bounding box center [415, 178] width 12 height 12
checkbox input "true"
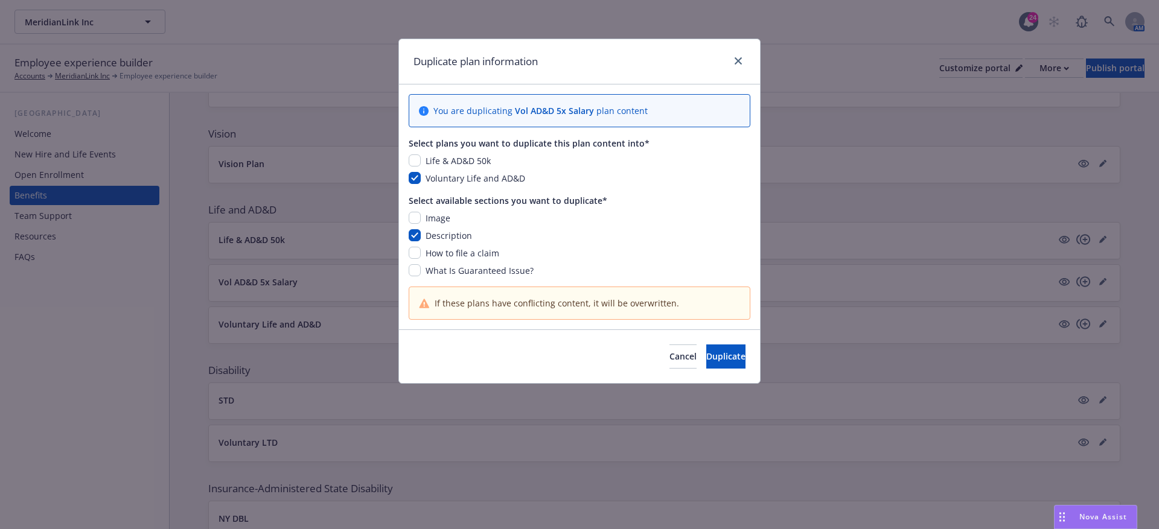
click at [698, 370] on div "Cancel Duplicate" at bounding box center [579, 356] width 361 height 54
click at [706, 364] on button "Duplicate" at bounding box center [725, 357] width 39 height 24
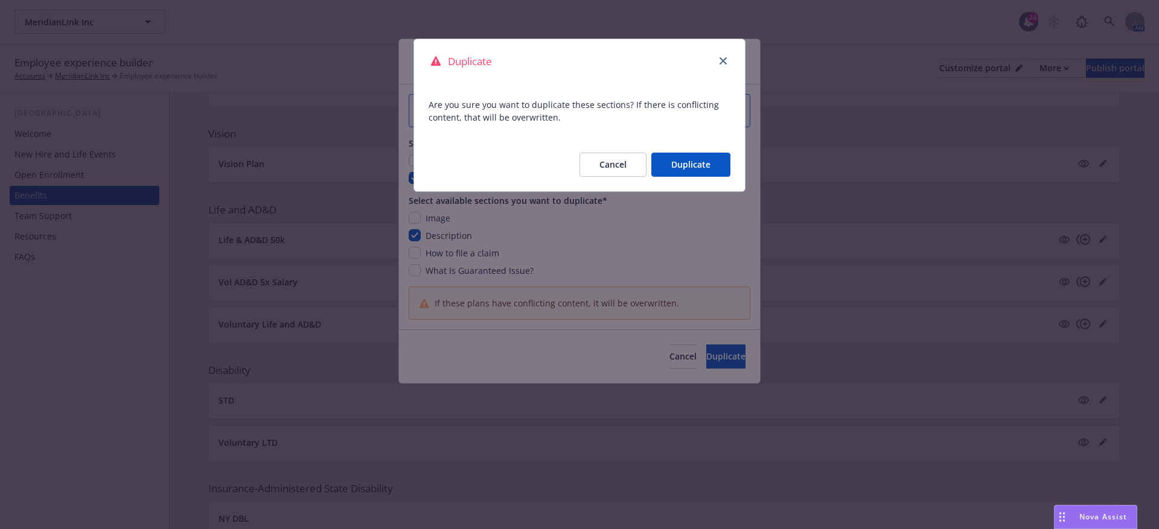
click at [688, 165] on button "Duplicate" at bounding box center [690, 165] width 79 height 24
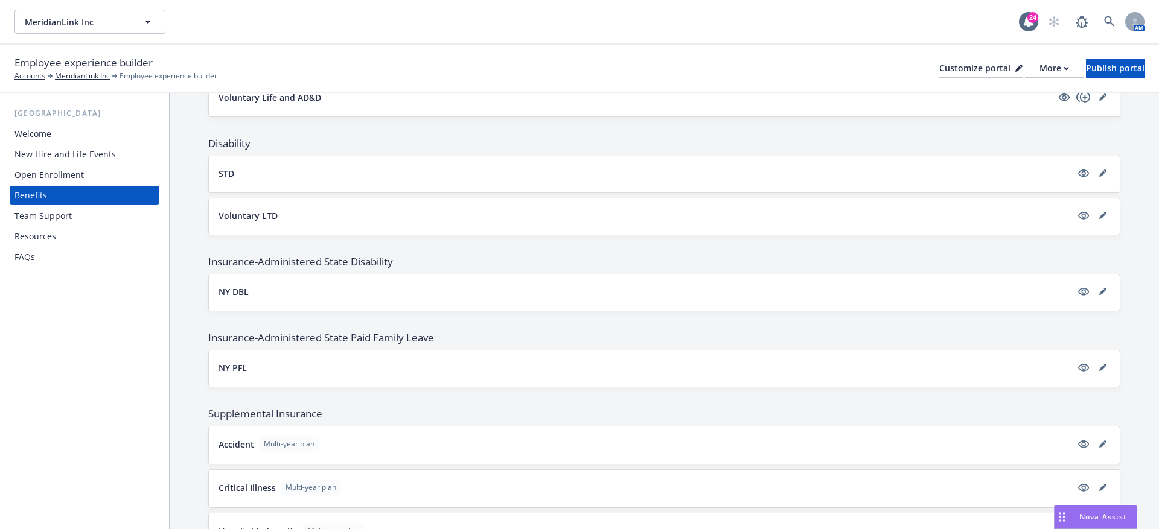
scroll to position [727, 0]
click at [1100, 168] on icon "editPencil" at bounding box center [1102, 171] width 7 height 7
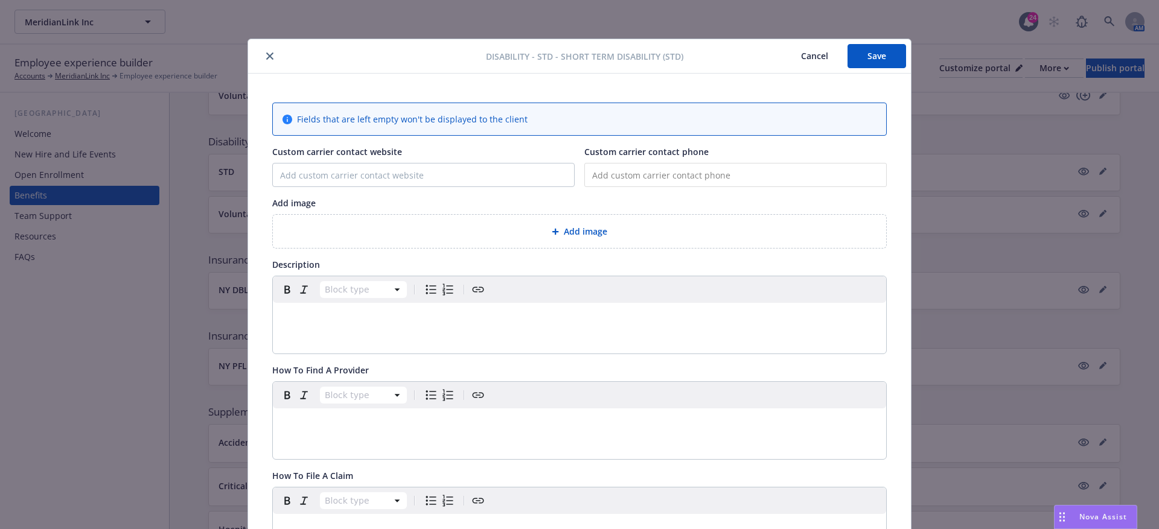
click at [482, 229] on div "Add image" at bounding box center [579, 231] width 594 height 14
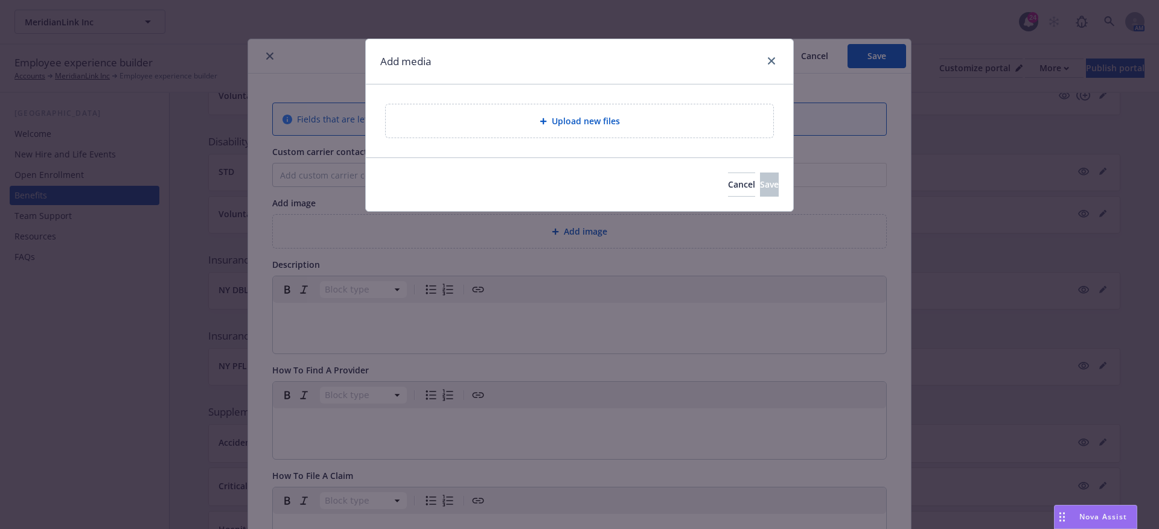
click at [571, 135] on div "Upload new files" at bounding box center [579, 120] width 387 height 33
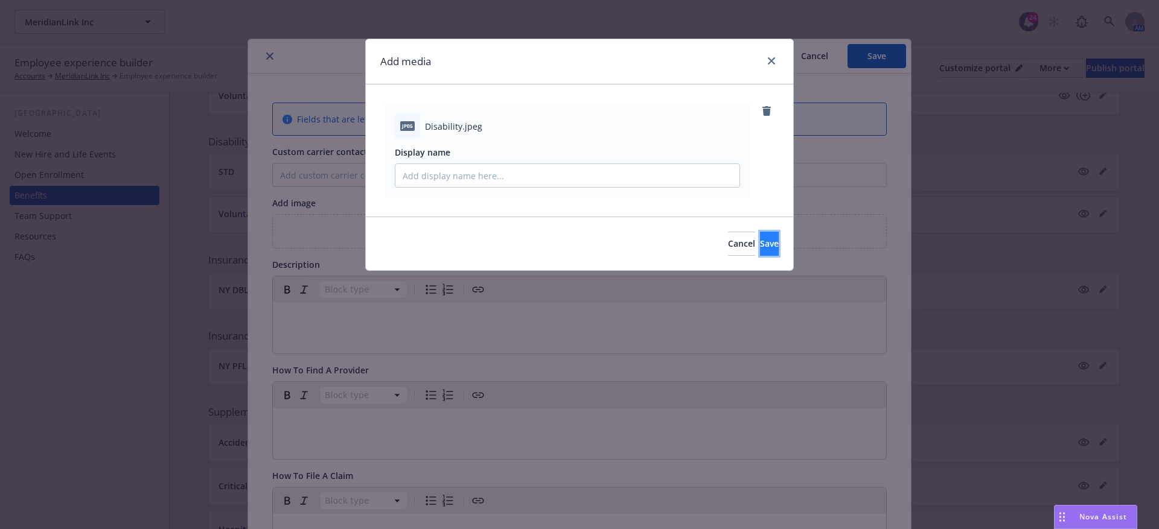
click at [760, 250] on button "Save" at bounding box center [769, 244] width 19 height 24
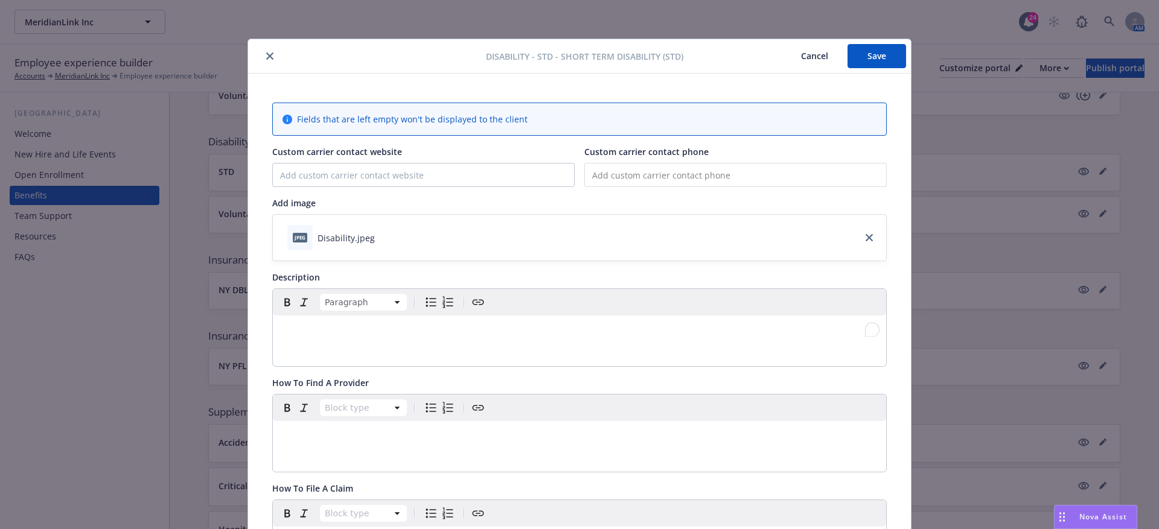
click at [294, 323] on p "To enrich screen reader interactions, please activate Accessibility in Grammarl…" at bounding box center [579, 330] width 599 height 14
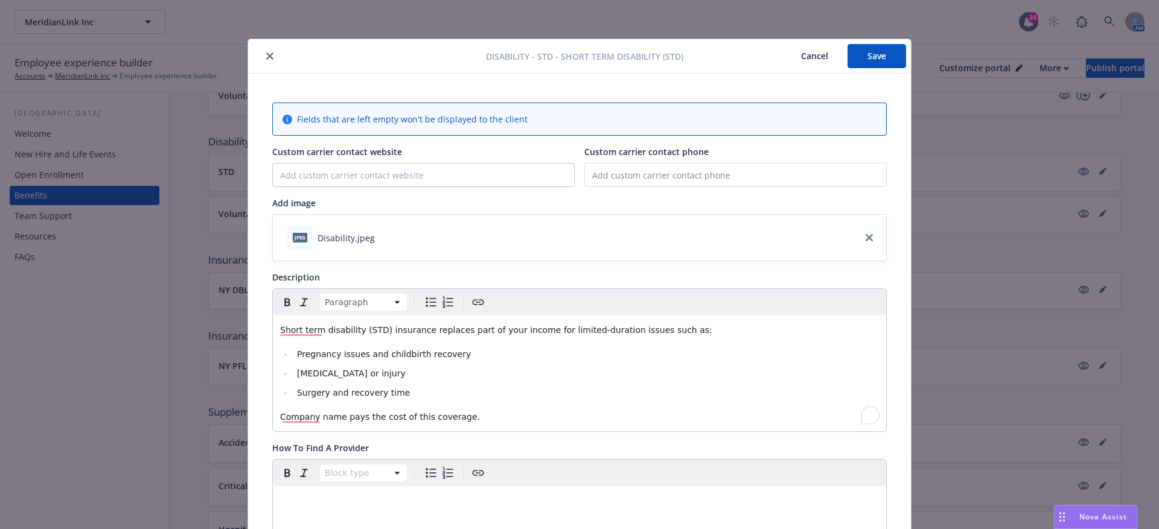
click at [279, 416] on div "Short term disability (STD) insurance replaces part of your income for limited-…" at bounding box center [579, 374] width 613 height 116
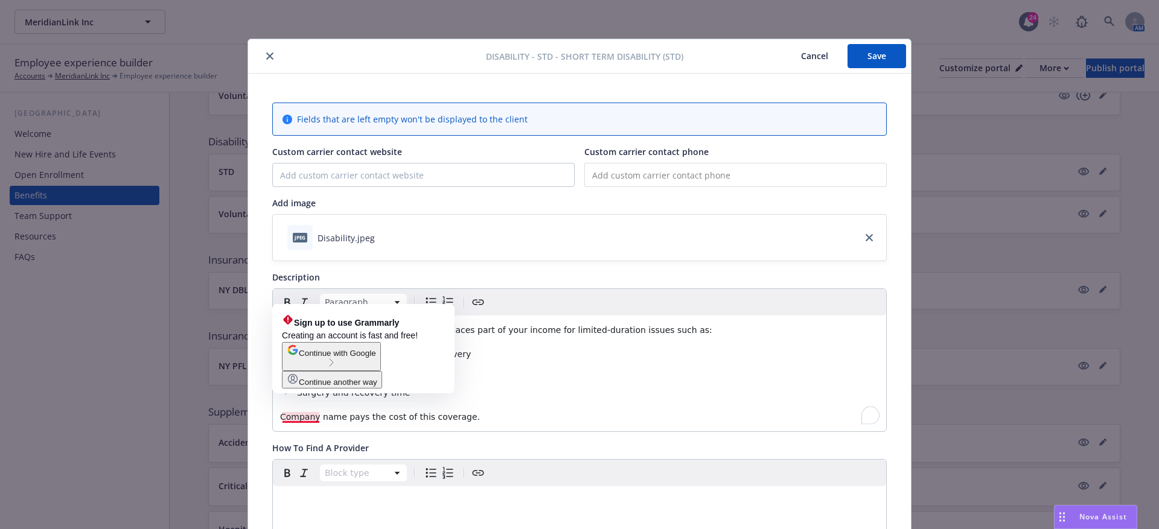
click at [284, 413] on span "Company name pays the cost of this coverage." at bounding box center [380, 417] width 200 height 10
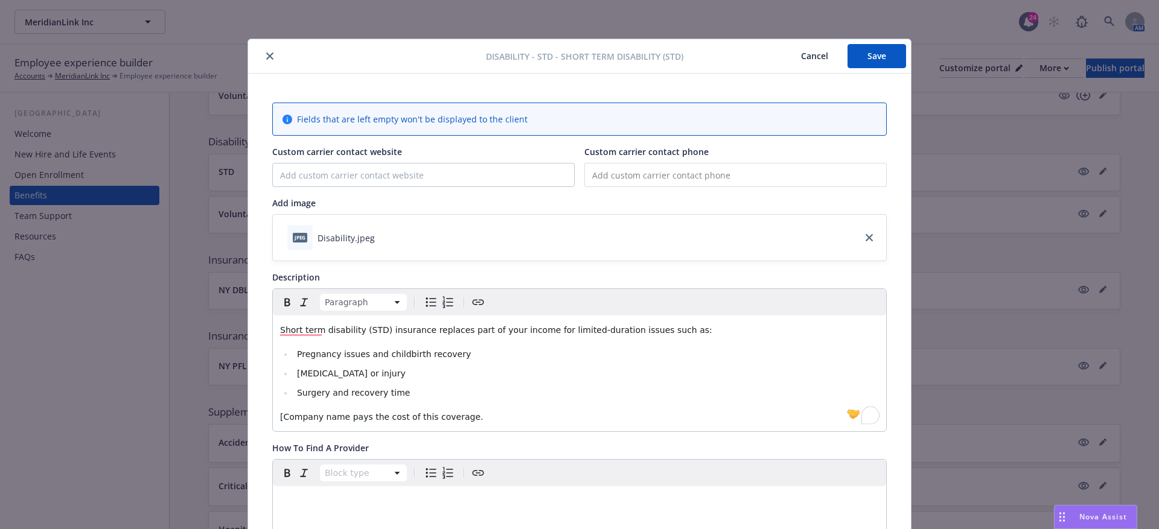
click at [342, 416] on span "[Company name pays the cost of this coverage." at bounding box center [381, 417] width 203 height 10
drag, startPoint x: 349, startPoint y: 416, endPoint x: 259, endPoint y: 416, distance: 89.9
click at [259, 416] on div "Fields that are left empty won't be displayed to the client Custom carrier cont…" at bounding box center [579, 527] width 663 height 907
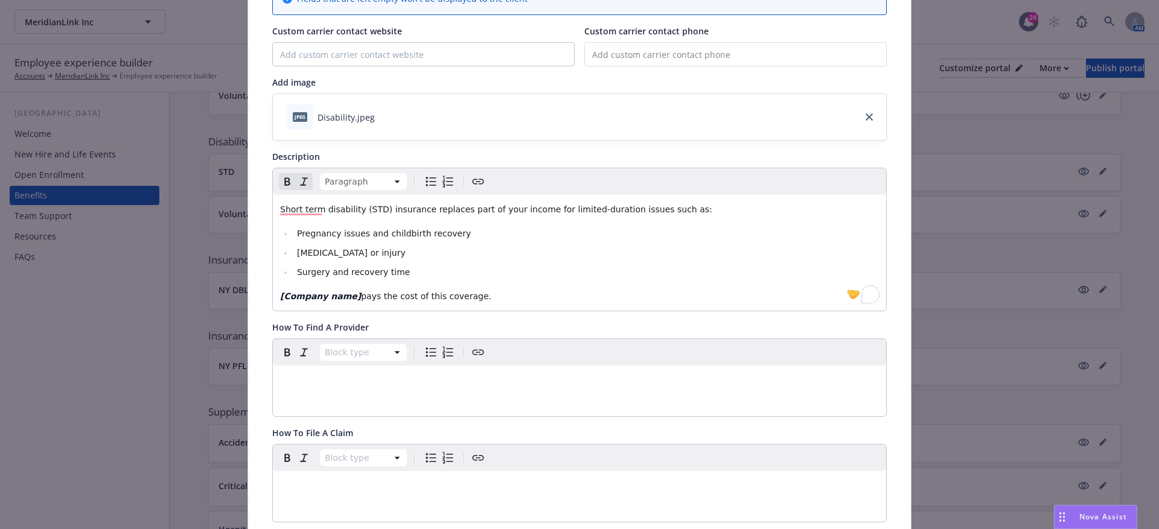
scroll to position [182, 0]
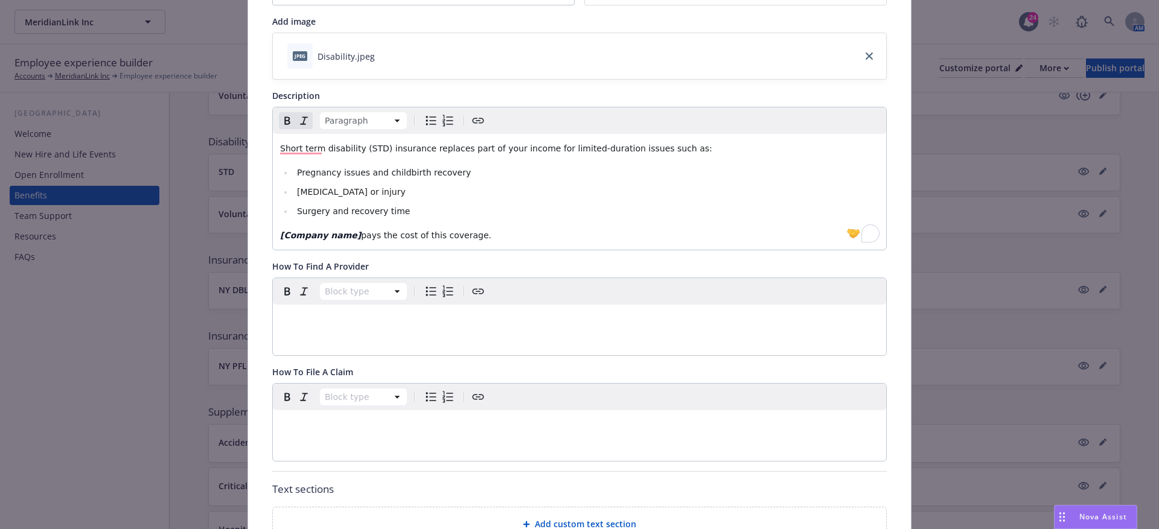
click at [386, 431] on div "editable markdown" at bounding box center [579, 424] width 613 height 29
paste div "To enrich screen reader interactions, please activate Accessibility in Grammarl…"
click at [350, 426] on span "To file a claim, call phone number or log in online at online website." at bounding box center [423, 425] width 286 height 10
click at [350, 425] on span "To file a claim, call phone number or log in online at online website." at bounding box center [423, 425] width 286 height 10
click at [351, 424] on span "To file a claim, call phone number or log in online at online website." at bounding box center [423, 425] width 286 height 10
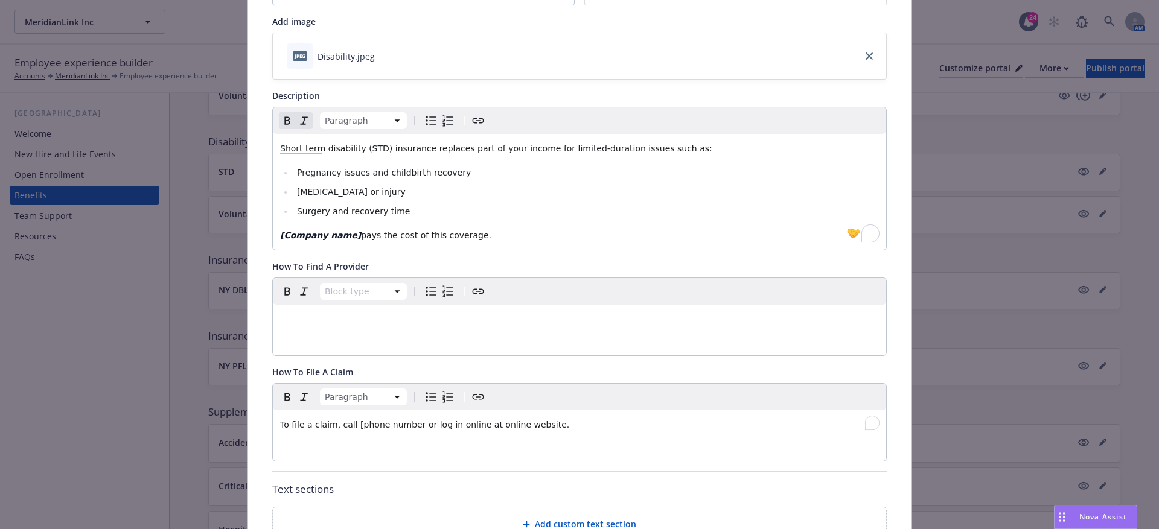
click at [412, 424] on span "To file a claim, call [phone number or log in online at online website." at bounding box center [424, 425] width 289 height 10
drag, startPoint x: 415, startPoint y: 424, endPoint x: 352, endPoint y: 425, distance: 63.4
click at [352, 425] on span "To file a claim, call [phone number] or log in online at online website." at bounding box center [426, 425] width 293 height 10
click at [490, 425] on span "or log in online at online website." at bounding box center [504, 425] width 141 height 10
click at [492, 425] on span "or log in online at online website." at bounding box center [504, 425] width 141 height 10
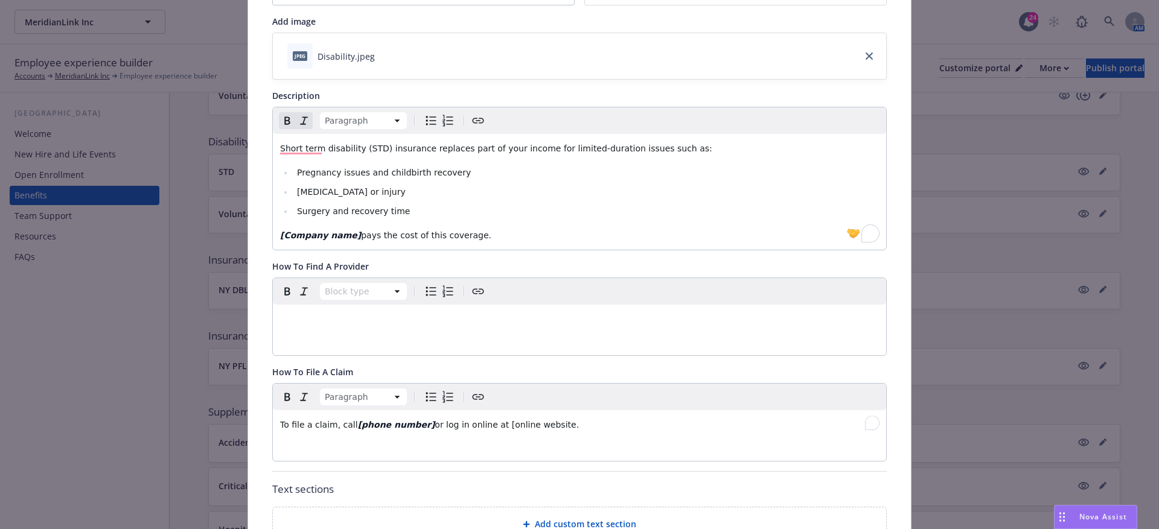
click at [552, 424] on span "or log in online at [online website." at bounding box center [506, 425] width 144 height 10
drag, startPoint x: 556, startPoint y: 421, endPoint x: 502, endPoint y: 421, distance: 54.3
click at [502, 421] on span "or log in online at [online website]." at bounding box center [507, 425] width 147 height 10
drag, startPoint x: 492, startPoint y: 421, endPoint x: 553, endPoint y: 421, distance: 61.5
click at [553, 421] on span "or log in online at [online website]." at bounding box center [507, 425] width 147 height 10
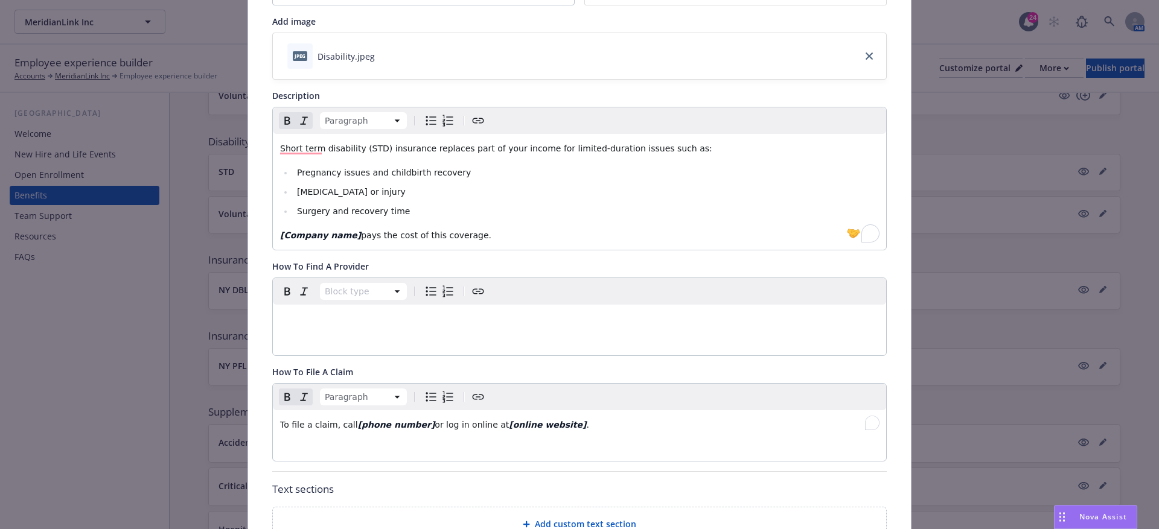
click at [494, 442] on div "Paragraph To file a claim, call [phone number] or log in online at [online webs…" at bounding box center [579, 422] width 613 height 77
click at [506, 418] on p "To file a claim, call [phone number] or log in online at [online website] ." at bounding box center [579, 425] width 599 height 14
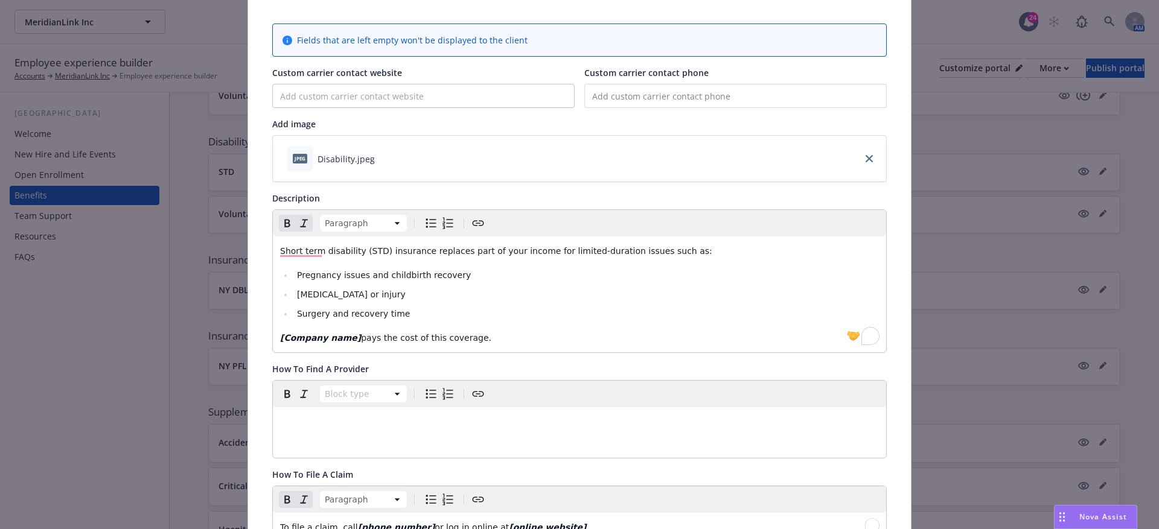
scroll to position [0, 0]
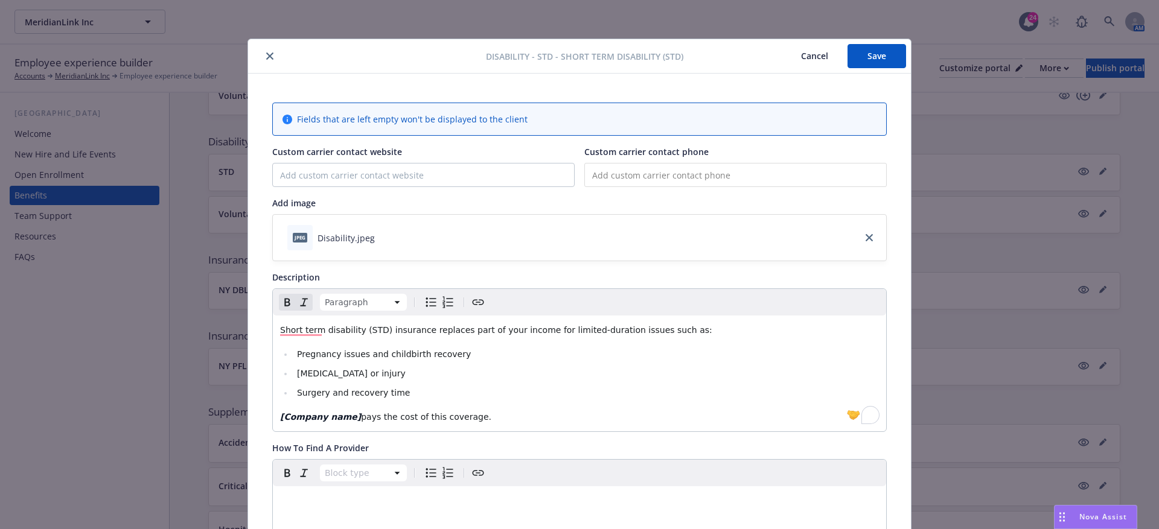
click at [879, 56] on button "Save" at bounding box center [876, 56] width 59 height 24
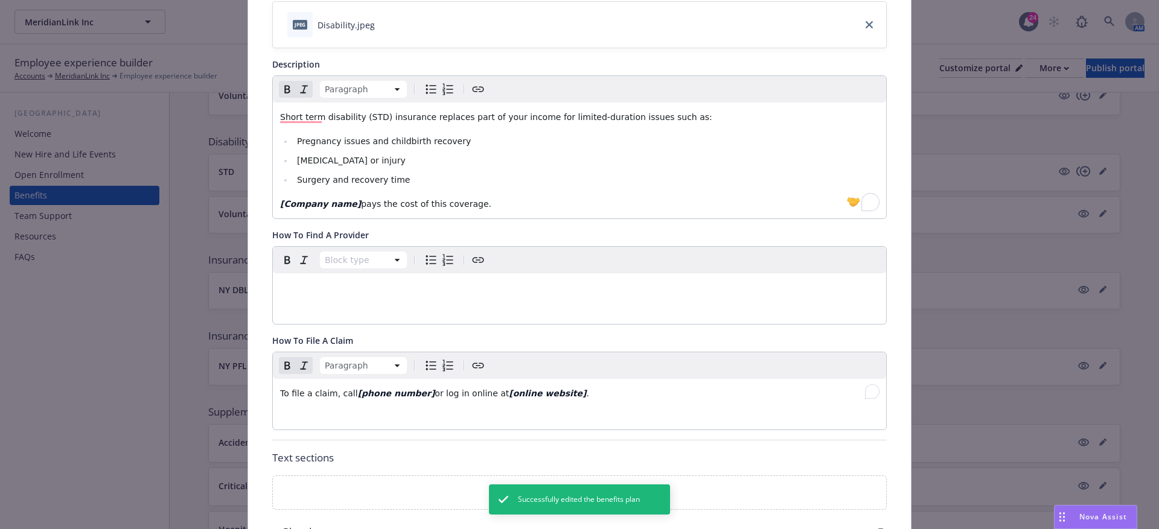
scroll to position [49, 0]
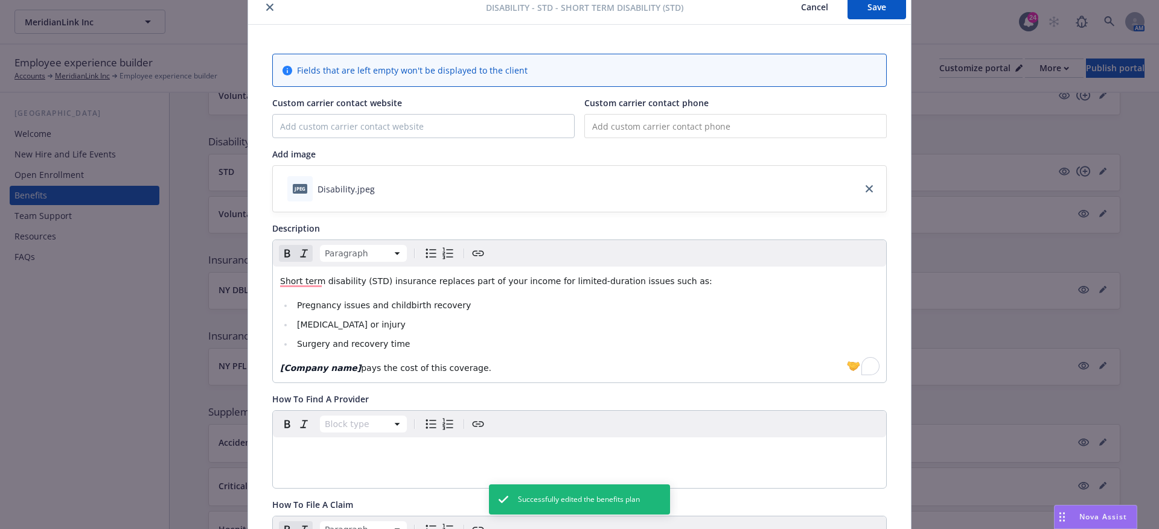
click at [816, 3] on button "Cancel" at bounding box center [814, 7] width 66 height 24
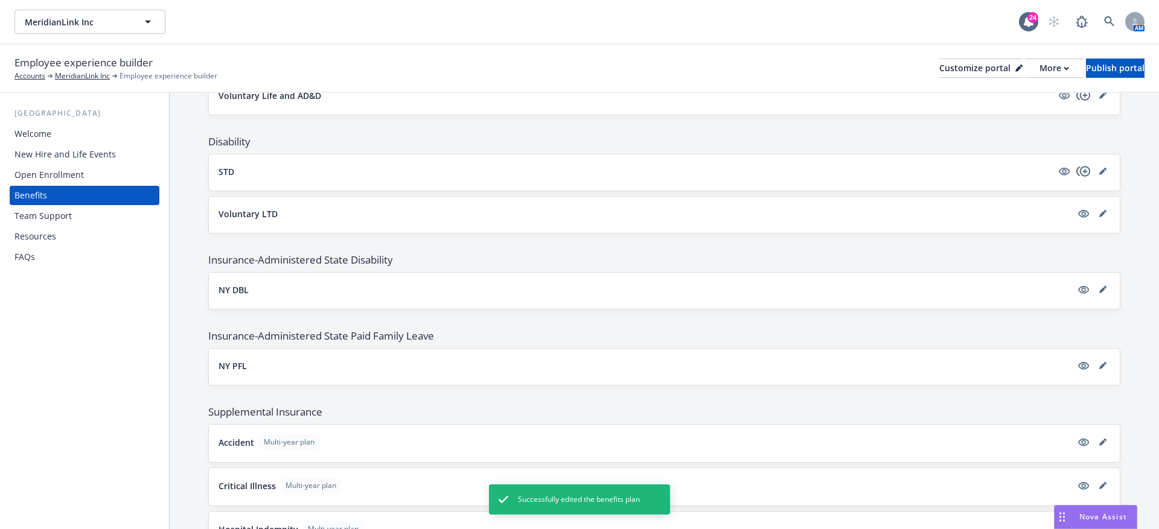
scroll to position [653, 0]
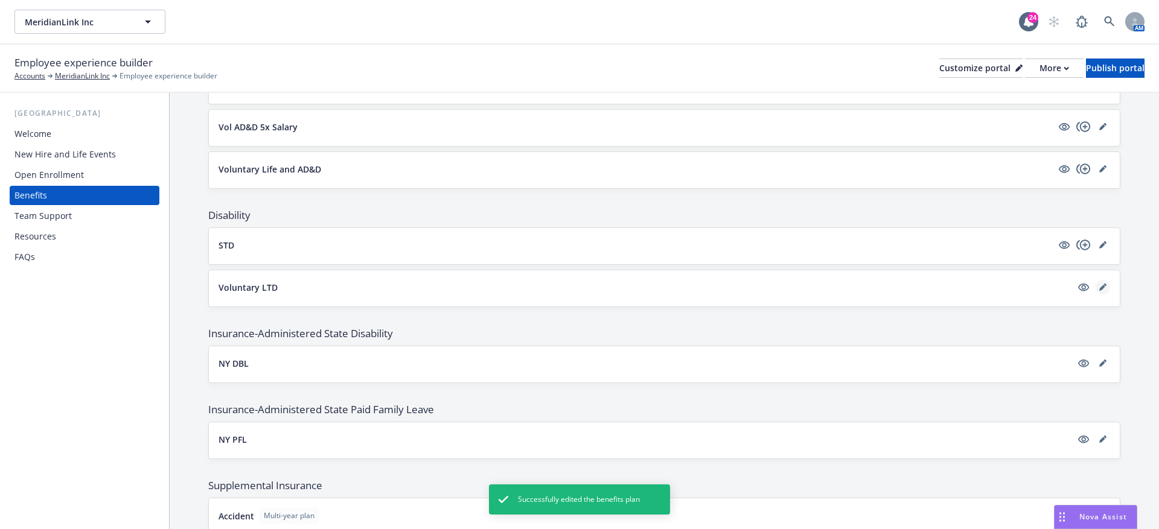
click at [1098, 280] on link "editPencil" at bounding box center [1102, 287] width 14 height 14
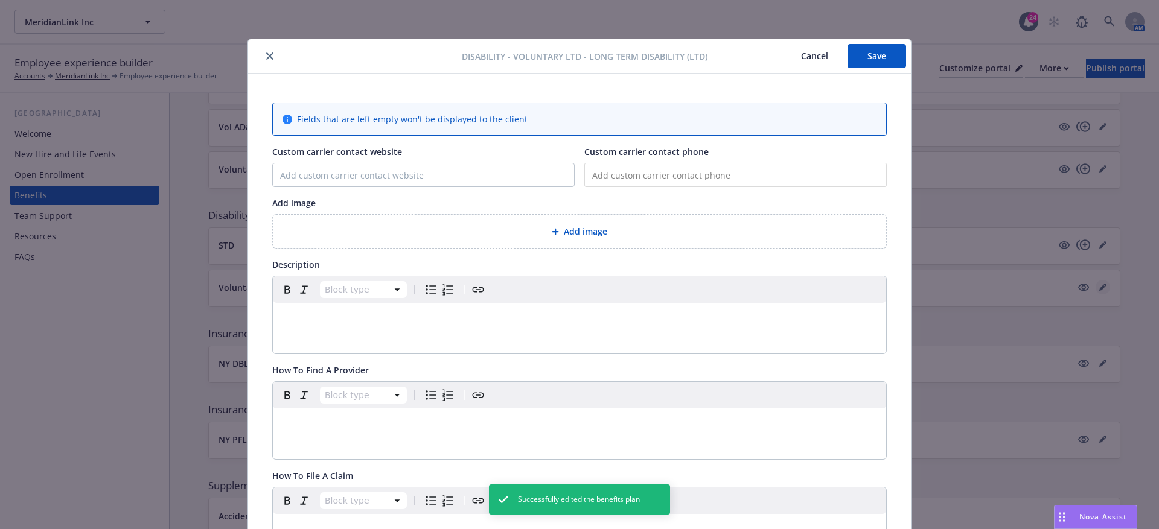
scroll to position [36, 0]
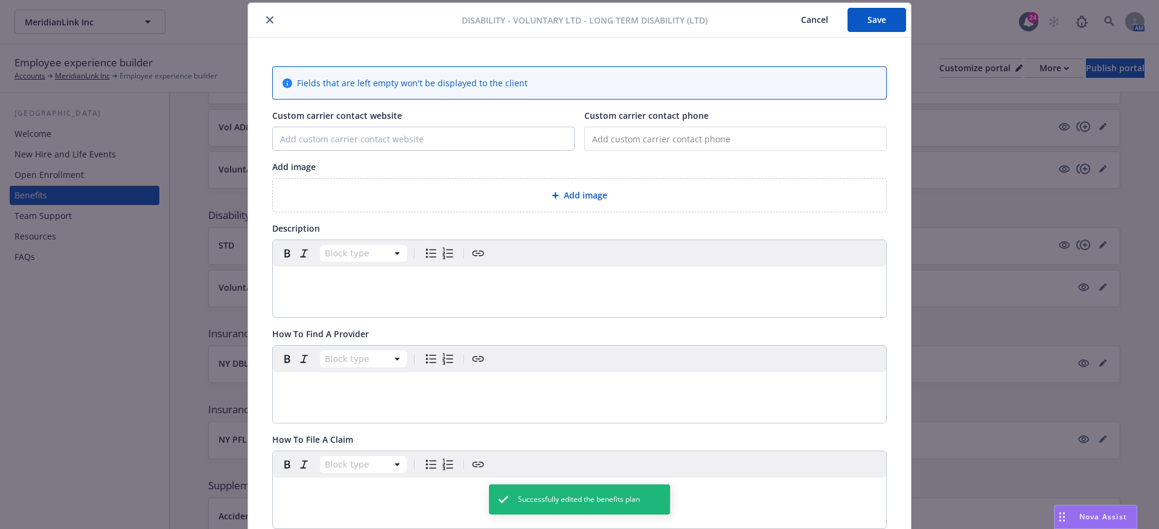
click at [815, 25] on button "Cancel" at bounding box center [814, 20] width 66 height 24
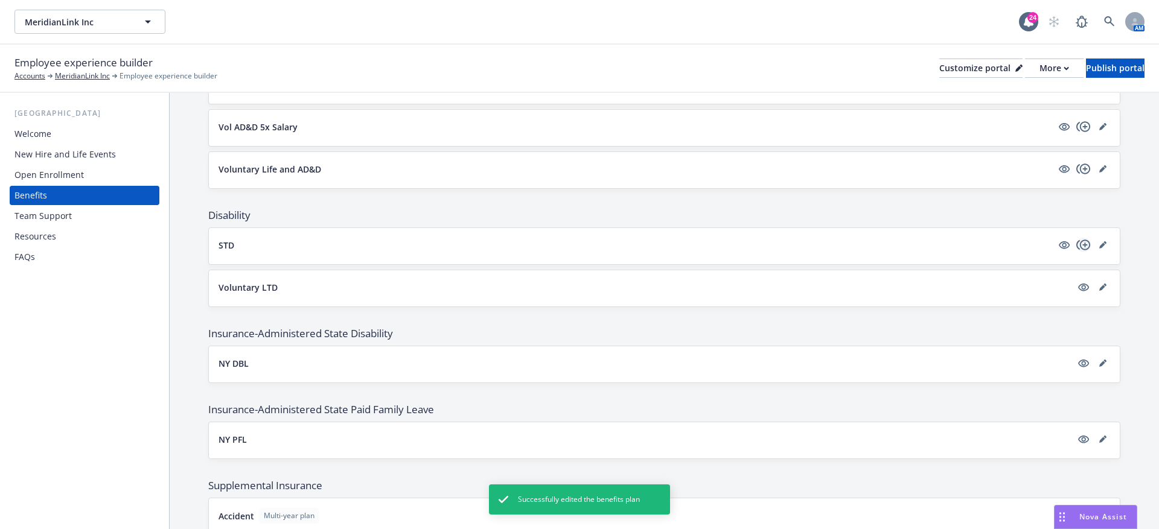
click at [1084, 238] on icon "copyPlus" at bounding box center [1083, 245] width 14 height 14
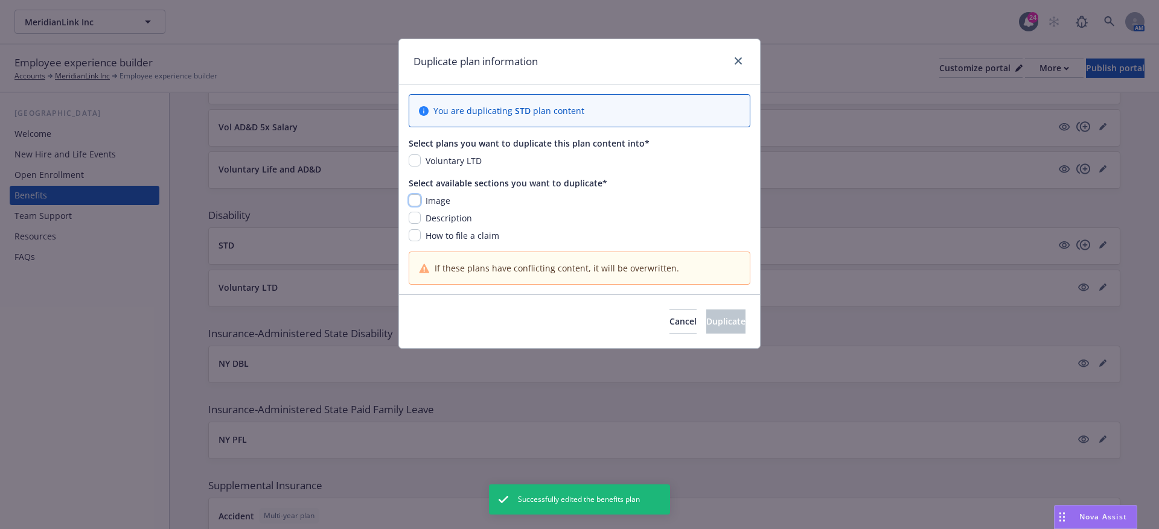
click at [415, 201] on input "checkbox" at bounding box center [415, 200] width 12 height 12
checkbox input "true"
click at [415, 154] on input "checkbox" at bounding box center [415, 160] width 12 height 12
checkbox input "true"
click at [413, 231] on input "checkbox" at bounding box center [415, 235] width 12 height 12
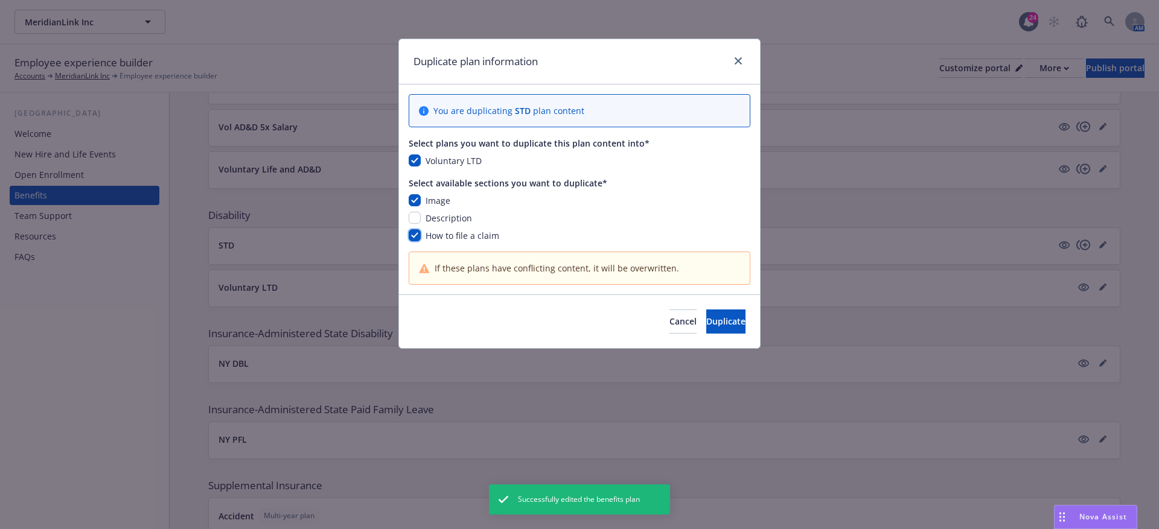
checkbox input "true"
click at [718, 328] on button "Duplicate" at bounding box center [725, 322] width 39 height 24
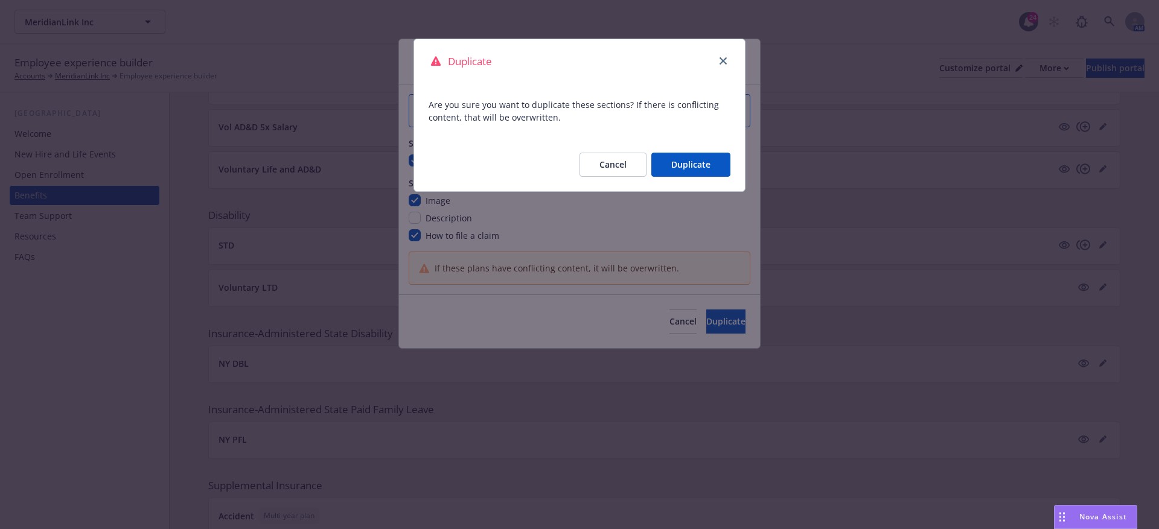
click at [692, 154] on button "Duplicate" at bounding box center [690, 165] width 79 height 24
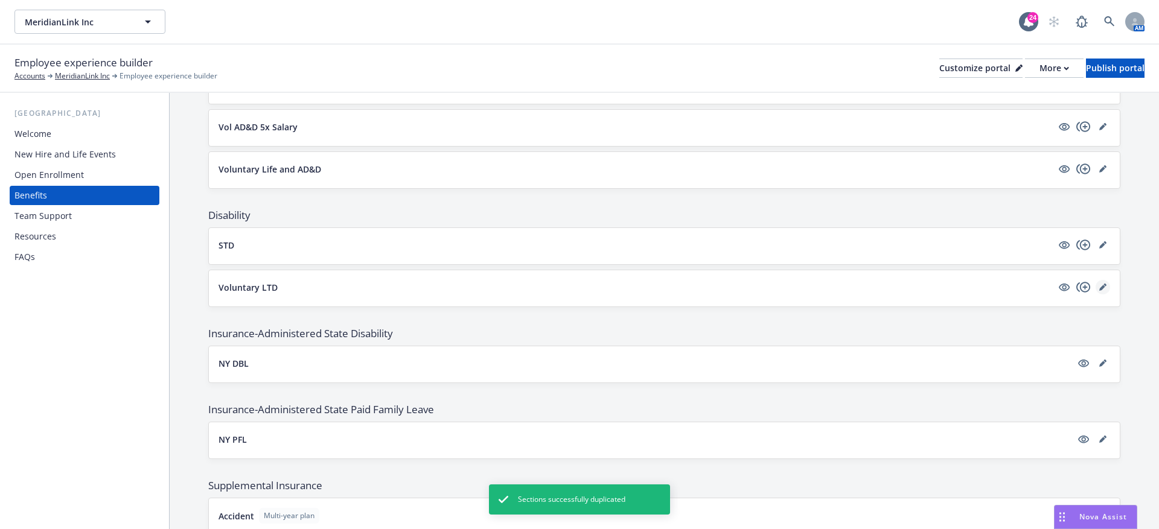
click at [1101, 285] on icon "editPencil" at bounding box center [1102, 288] width 6 height 6
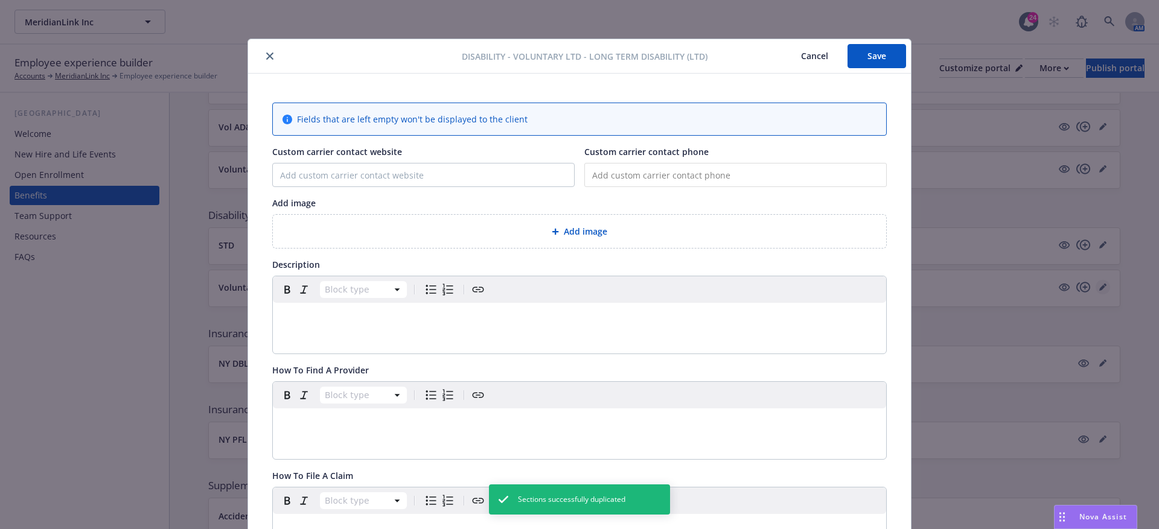
scroll to position [36, 0]
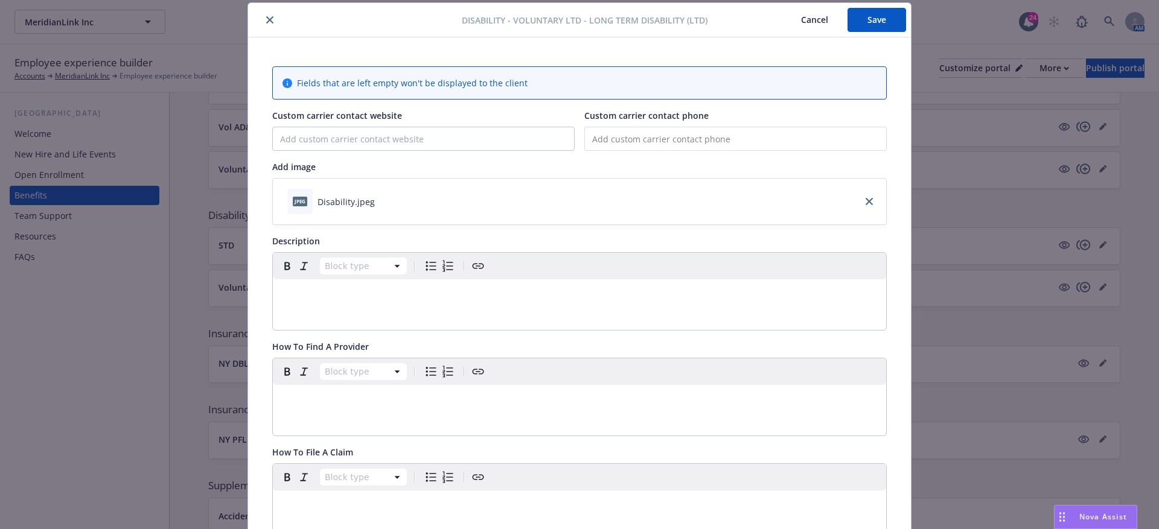
click at [331, 292] on p "editable markdown" at bounding box center [579, 294] width 599 height 14
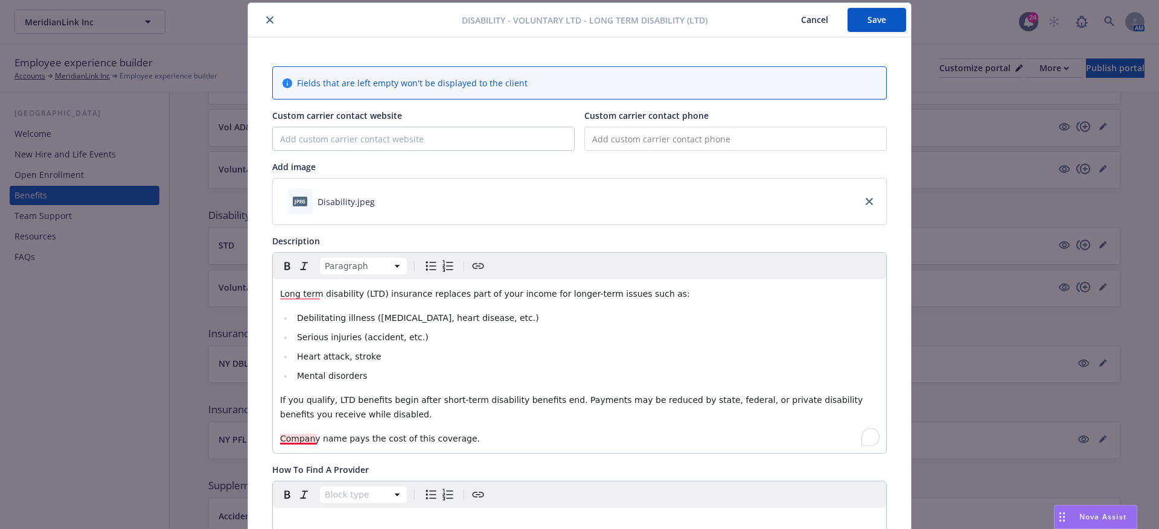
click at [282, 437] on span "Company name pays the cost of this coverage." at bounding box center [380, 439] width 200 height 10
click at [342, 434] on span "[Company name pays the cost of this coverage." at bounding box center [381, 439] width 203 height 10
drag, startPoint x: 340, startPoint y: 435, endPoint x: 266, endPoint y: 436, distance: 74.8
click at [266, 435] on div "Fields that are left empty won't be displayed to the client Custom carrier cont…" at bounding box center [579, 519] width 663 height 965
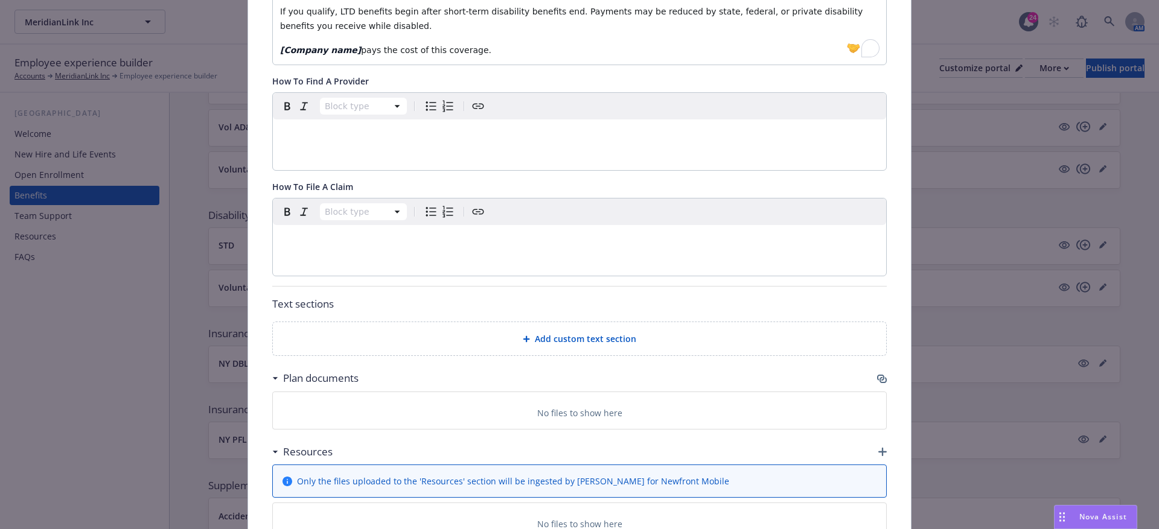
scroll to position [420, 0]
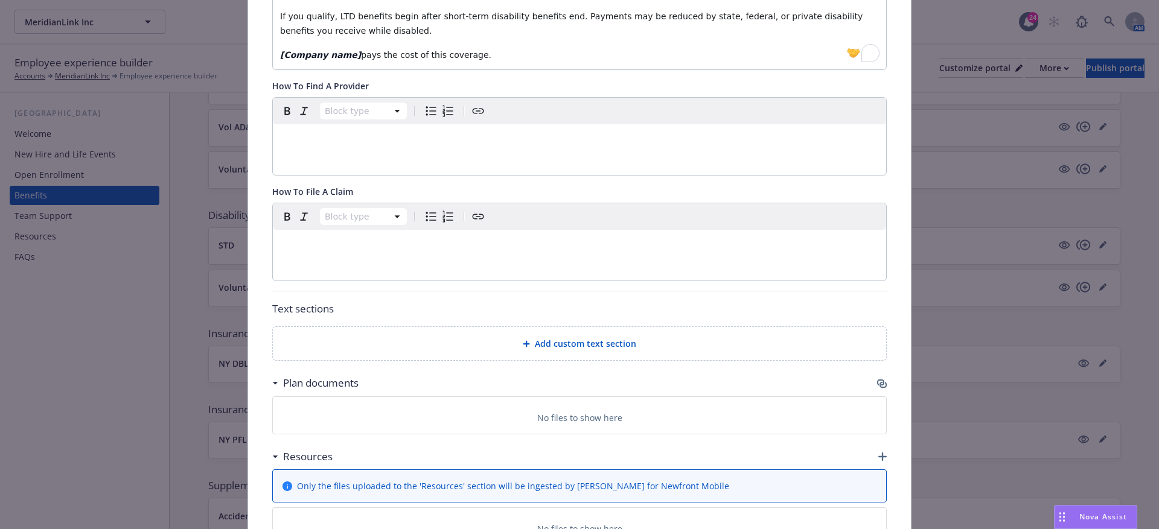
click at [632, 245] on p "editable markdown" at bounding box center [579, 244] width 599 height 14
click at [323, 262] on div "Paragraph" at bounding box center [579, 241] width 613 height 77
click at [324, 247] on p "To enrich screen reader interactions, please activate Accessibility in Grammarl…" at bounding box center [579, 244] width 599 height 14
paste div "To enrich screen reader interactions, please activate Accessibility in Grammarl…"
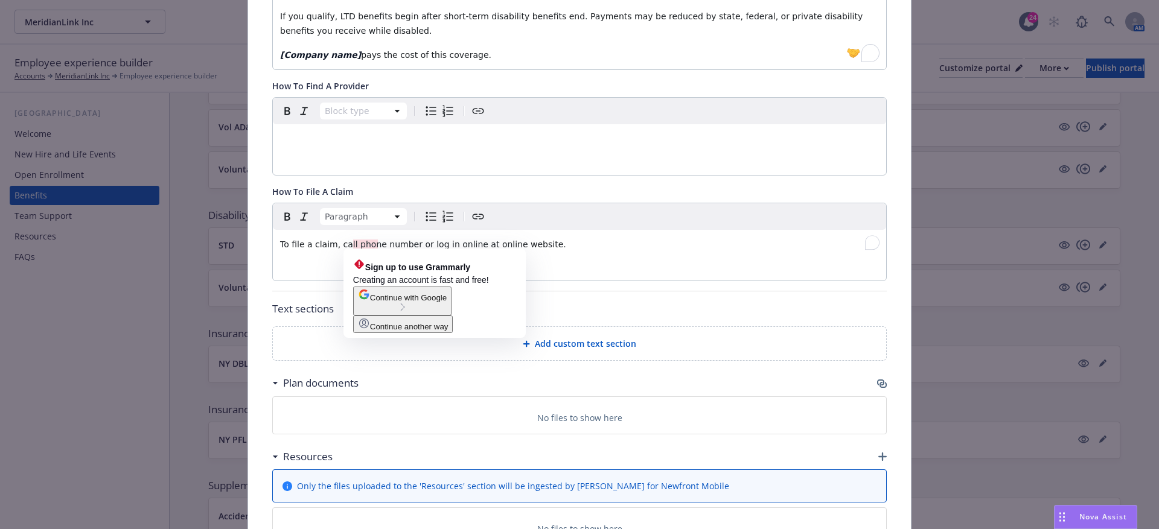
click at [351, 244] on span "To file a claim, call phone number or log in online at online website." at bounding box center [423, 245] width 286 height 10
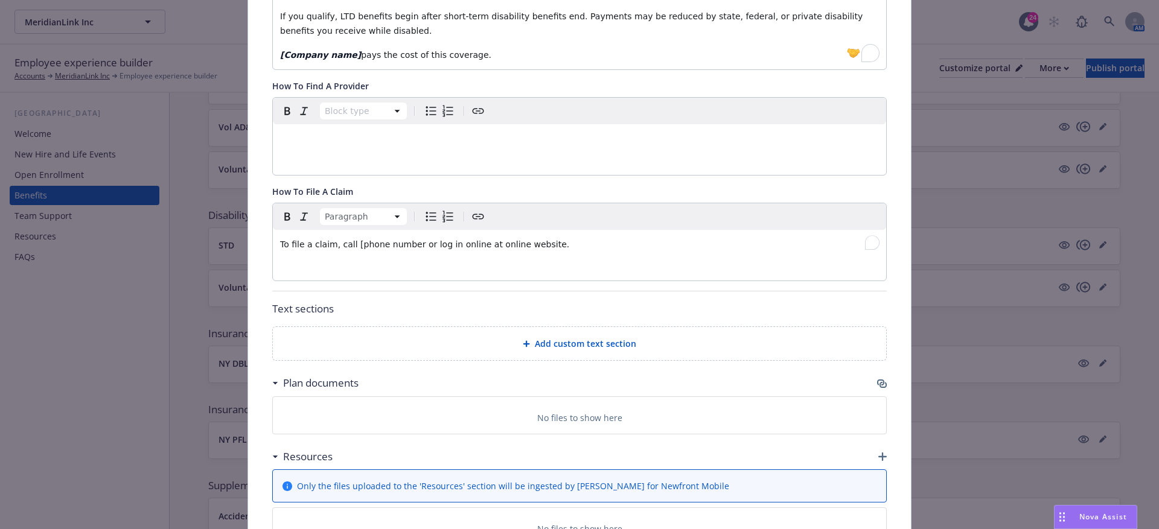
click at [414, 243] on span "To file a claim, call [phone number or log in online at online website." at bounding box center [424, 245] width 289 height 10
click at [414, 240] on span "To file a claim, call [phone number ]or log in online at online website." at bounding box center [426, 245] width 293 height 10
click at [488, 243] on span "To file a claim, call [phone number] or log in online at online website." at bounding box center [426, 245] width 293 height 10
click at [546, 240] on span "To file a claim, call [phone number] or log in online at [online website." at bounding box center [428, 245] width 296 height 10
drag, startPoint x: 553, startPoint y: 240, endPoint x: 488, endPoint y: 240, distance: 65.2
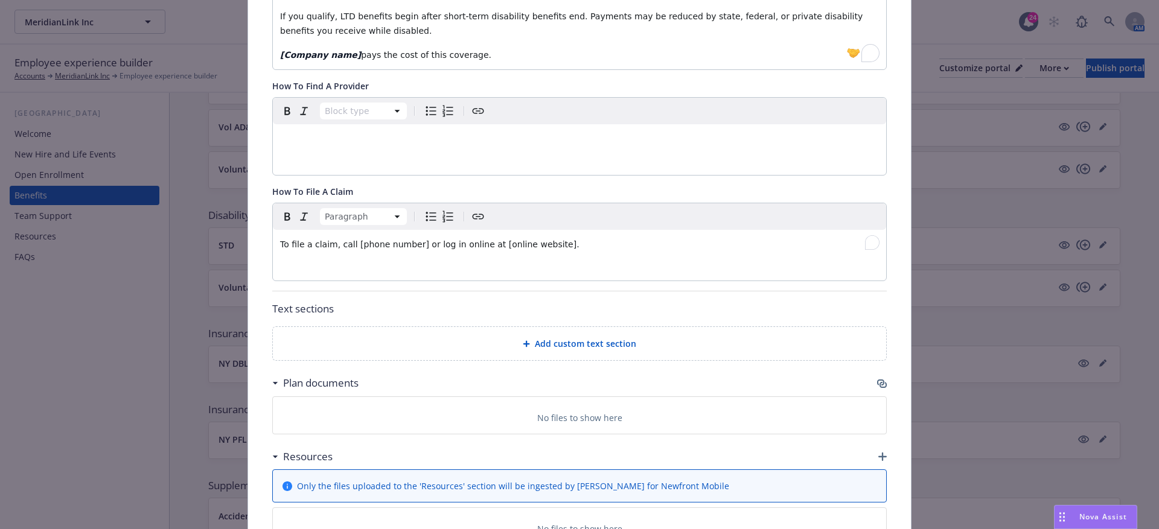
click at [487, 240] on p "To file a claim, call [phone number] or log in online at [online website]." at bounding box center [579, 244] width 599 height 14
drag, startPoint x: 351, startPoint y: 240, endPoint x: 418, endPoint y: 240, distance: 67.0
click at [418, 240] on span "To file a claim, call [phone number] or log in online at" at bounding box center [393, 245] width 226 height 10
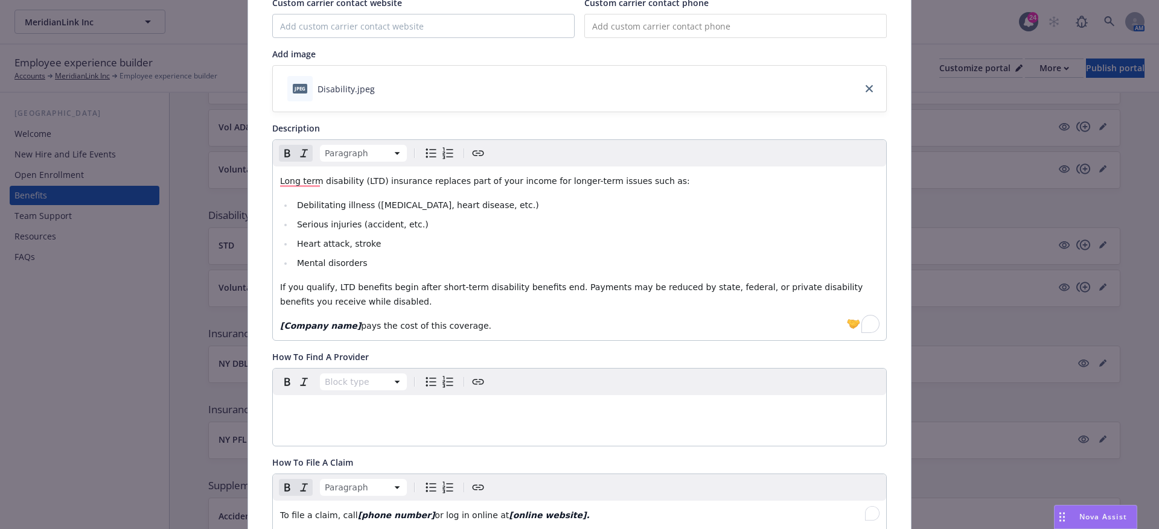
scroll to position [0, 0]
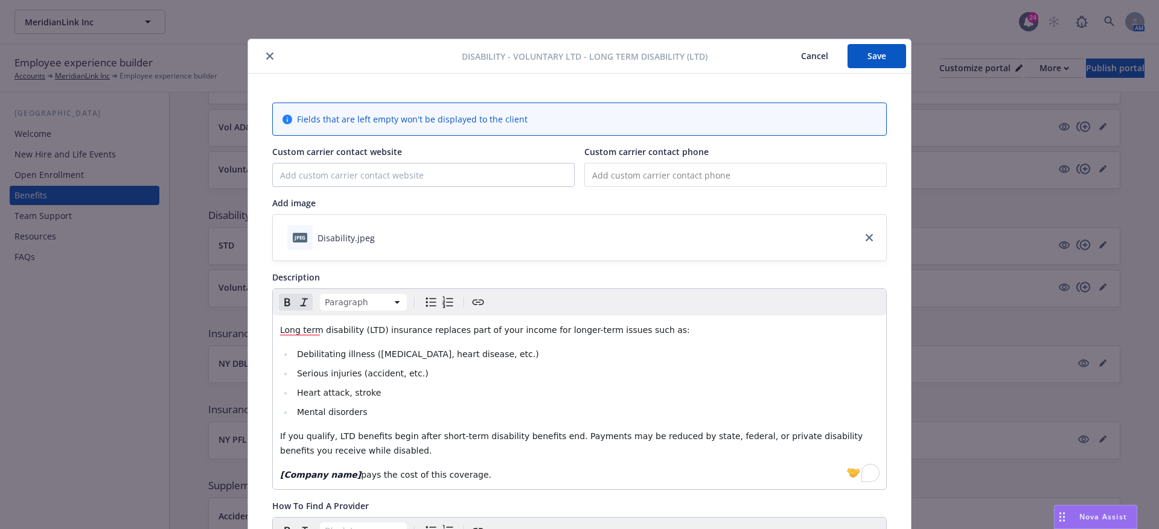
click at [859, 52] on button "Save" at bounding box center [876, 56] width 59 height 24
click at [881, 53] on button "Save" at bounding box center [876, 56] width 59 height 24
click at [816, 59] on button "Cancel" at bounding box center [814, 56] width 66 height 24
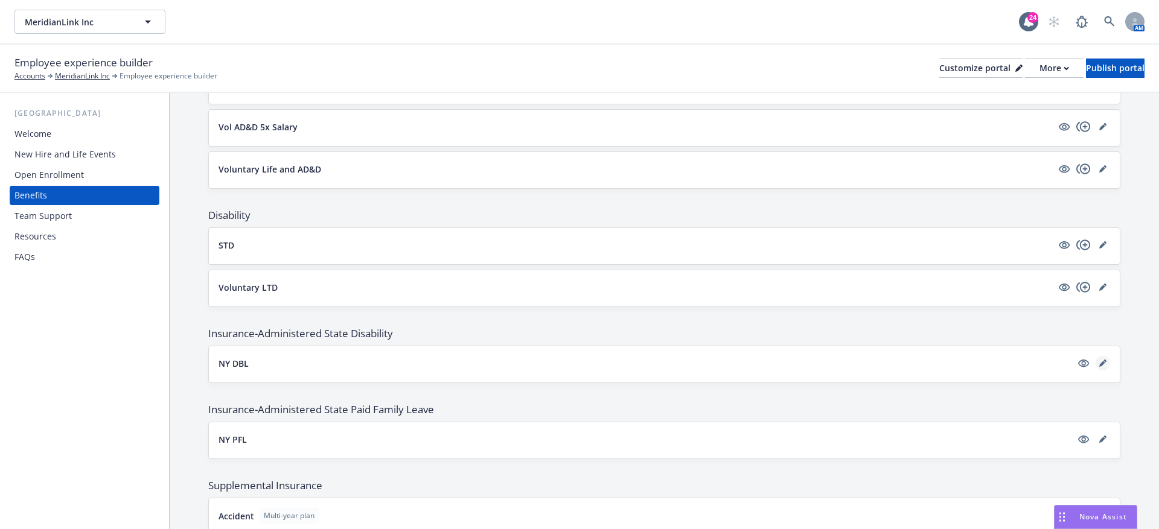
click at [1102, 360] on link "editPencil" at bounding box center [1102, 363] width 14 height 14
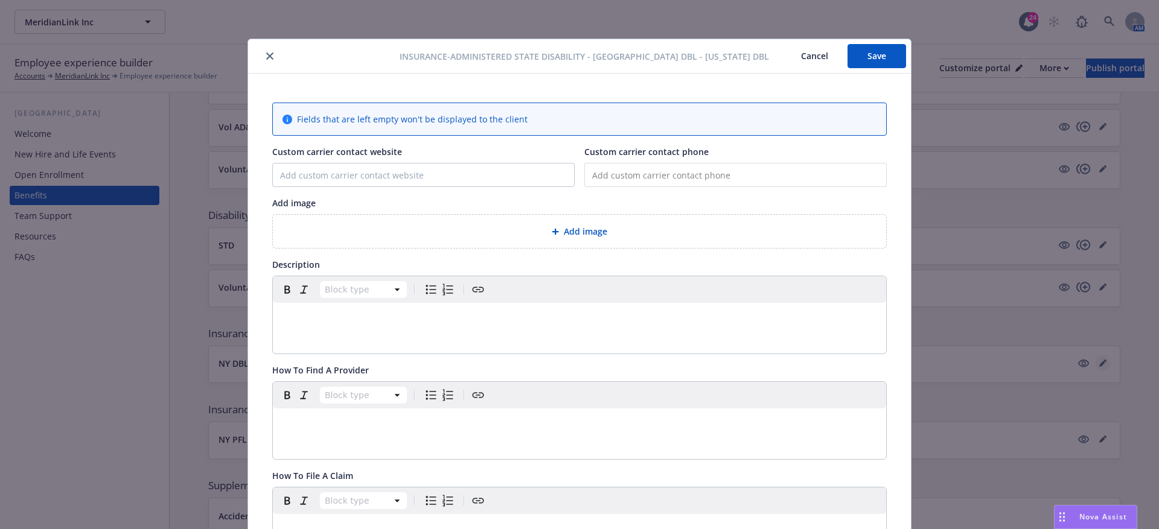
scroll to position [36, 0]
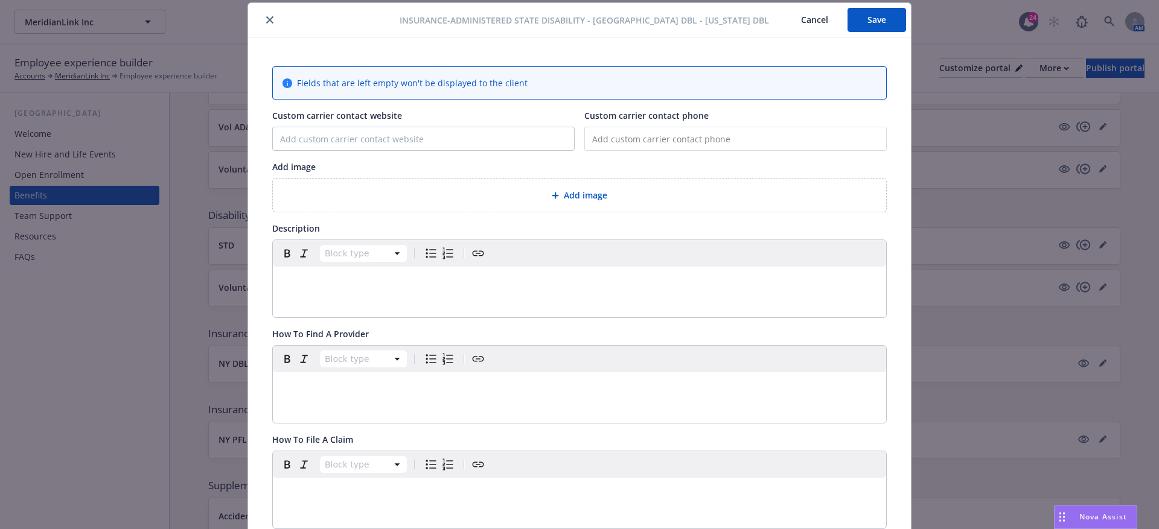
click at [577, 190] on span "Add image" at bounding box center [585, 195] width 43 height 13
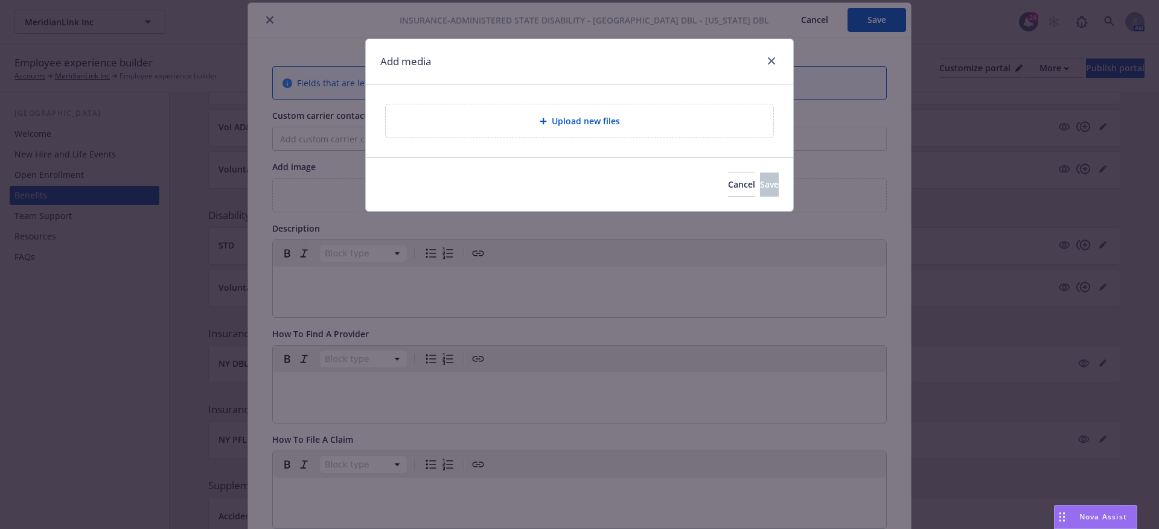
click at [559, 136] on div "Upload new files" at bounding box center [579, 120] width 387 height 33
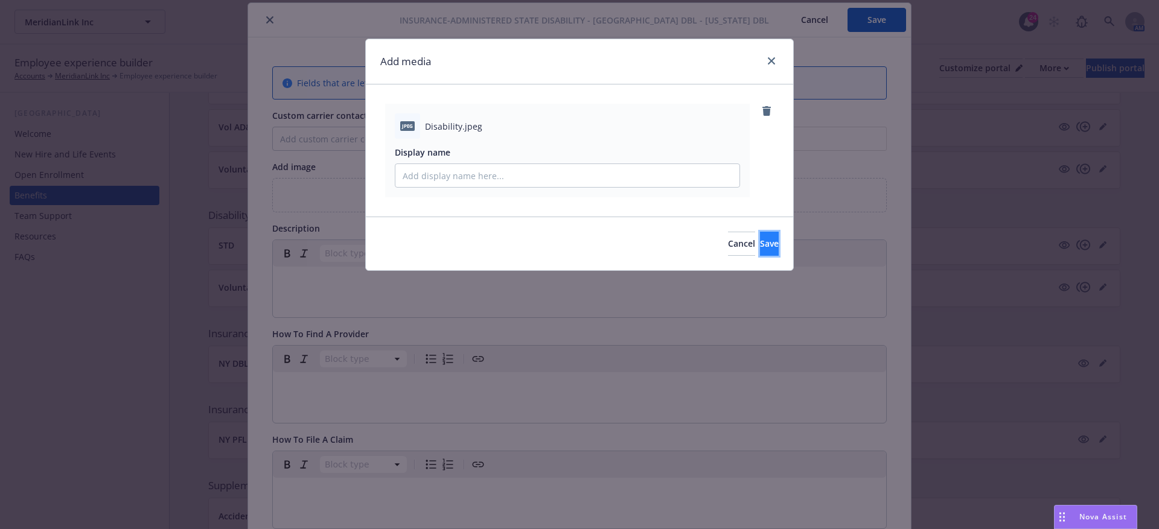
click at [760, 243] on span "Save" at bounding box center [769, 243] width 19 height 11
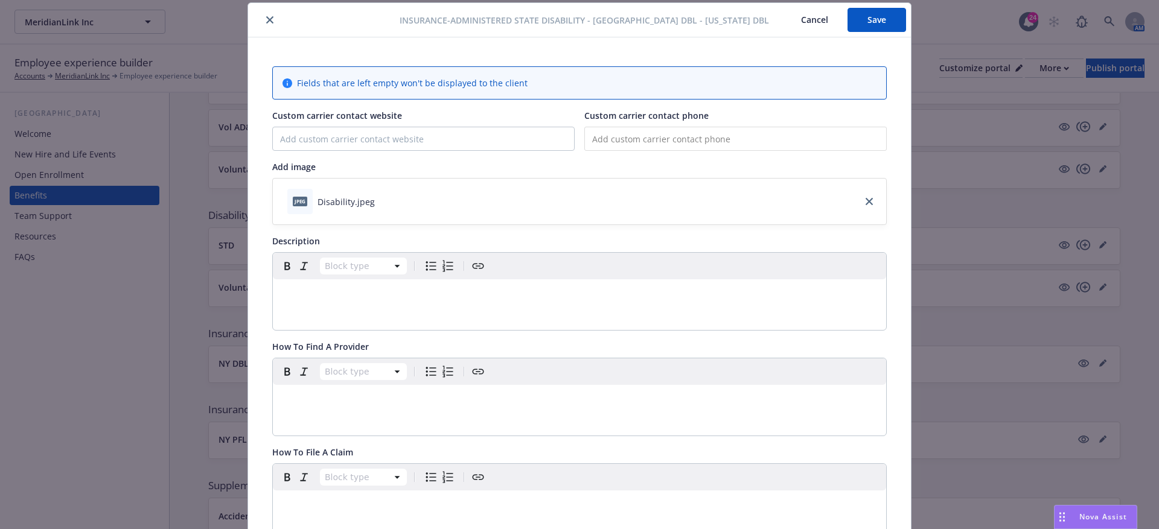
click at [284, 301] on div "editable markdown" at bounding box center [579, 293] width 613 height 29
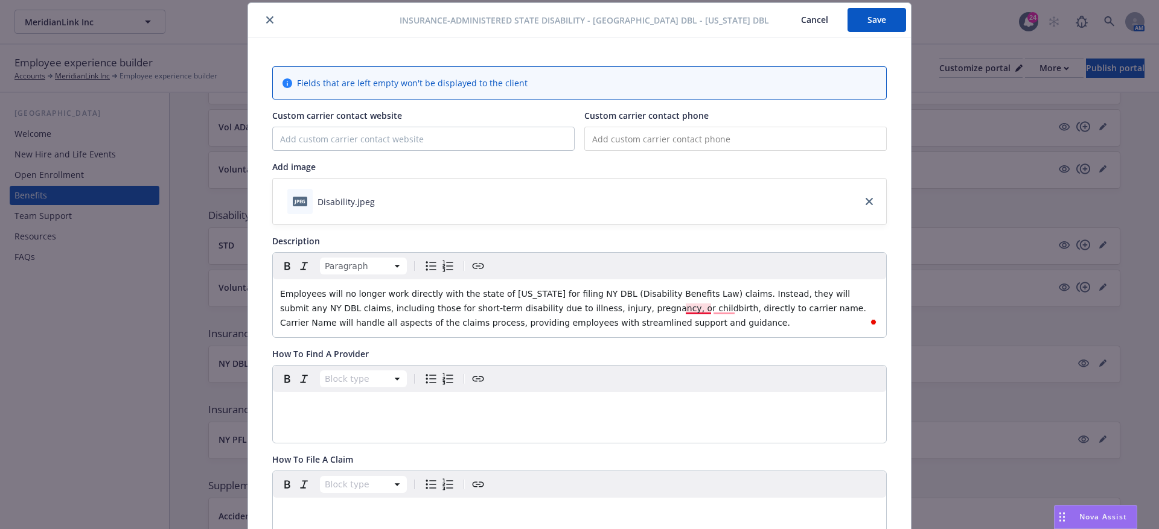
click at [687, 309] on span "Employees will no longer work directly with the state of New York for filing NY…" at bounding box center [574, 308] width 588 height 39
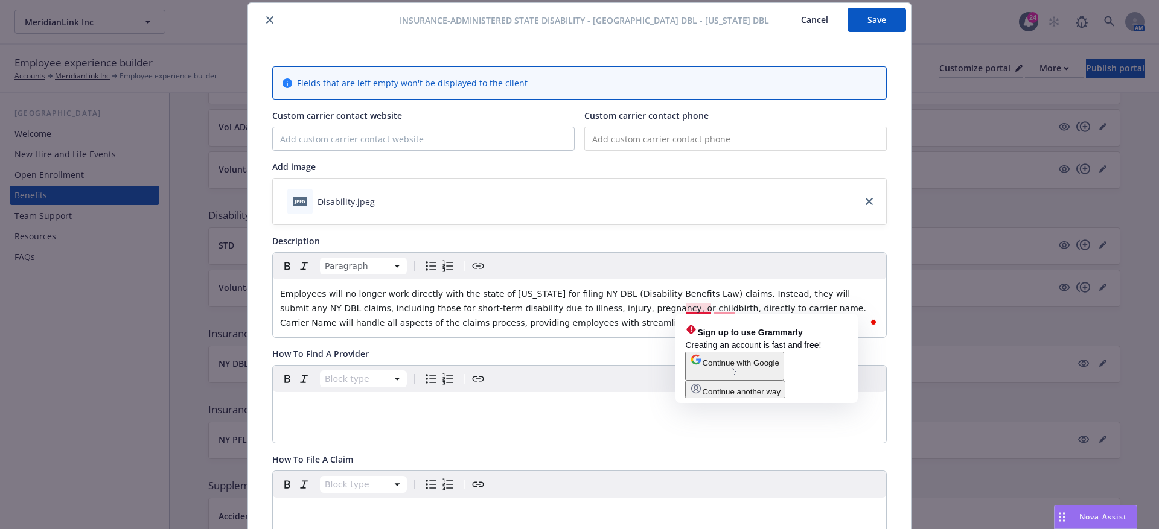
click at [685, 307] on span "Employees will no longer work directly with the state of New York for filing NY…" at bounding box center [574, 308] width 588 height 39
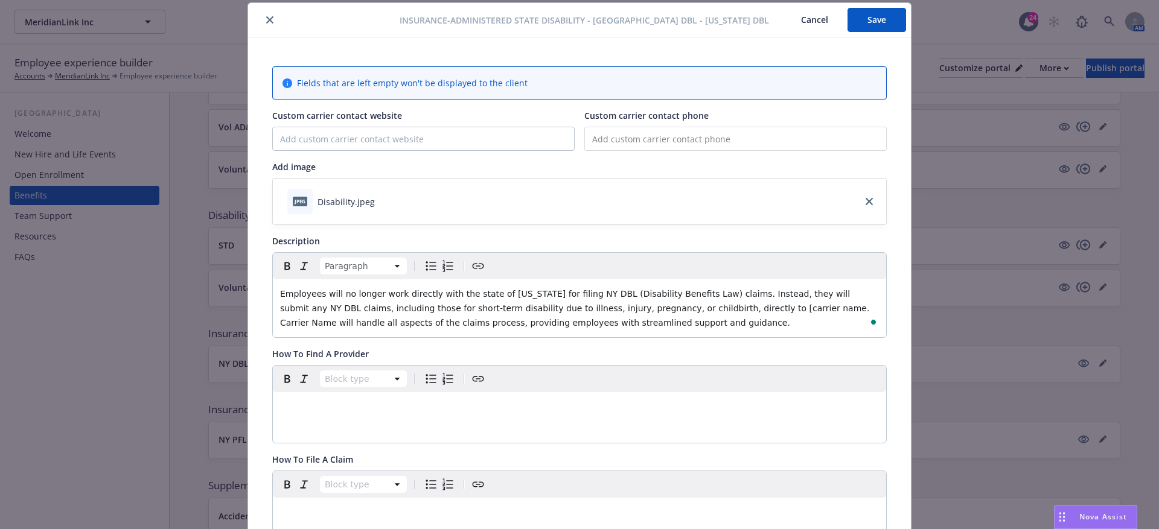
click at [736, 308] on span "Employees will no longer work directly with the state of New York for filing NY…" at bounding box center [576, 308] width 592 height 39
click at [747, 307] on span "Employees will no longer work directly with the state of New York for filing NY…" at bounding box center [577, 308] width 595 height 39
click at [799, 310] on span "Employees will no longer work directly with the state of New York for filing NY…" at bounding box center [577, 308] width 595 height 39
click at [800, 310] on span "Employees will no longer work directly with the state of New York for filing NY…" at bounding box center [577, 308] width 595 height 39
drag, startPoint x: 806, startPoint y: 310, endPoint x: 743, endPoint y: 307, distance: 62.2
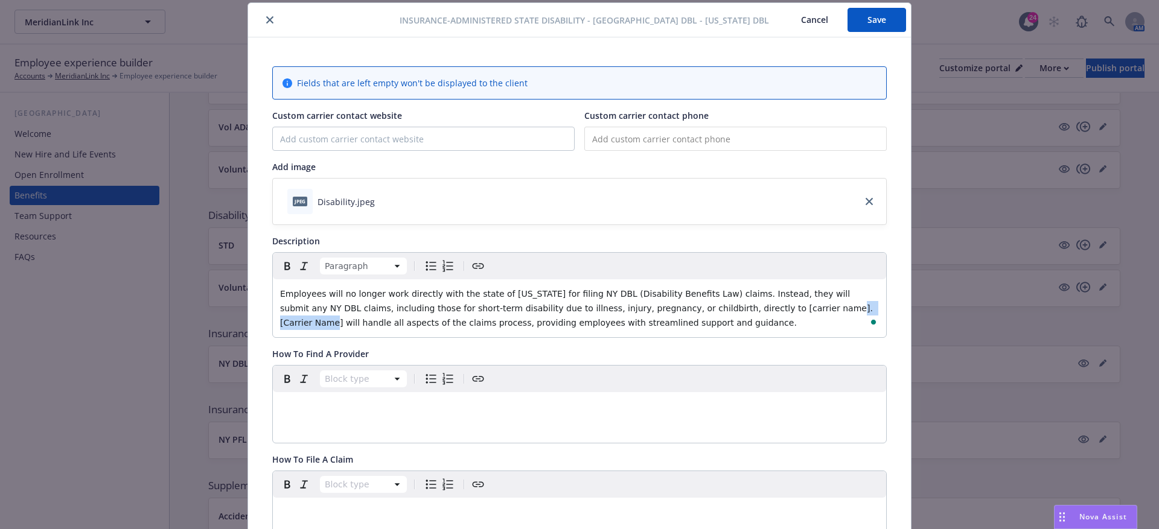
click at [743, 307] on span "Employees will no longer work directly with the state of New York for filing NY…" at bounding box center [577, 308] width 595 height 39
drag, startPoint x: 739, startPoint y: 306, endPoint x: 708, endPoint y: 307, distance: 30.8
click at [708, 307] on span "Employees will no longer work directly with the state of New York for filing NY…" at bounding box center [576, 301] width 593 height 24
drag, startPoint x: 739, startPoint y: 305, endPoint x: 685, endPoint y: 305, distance: 54.3
click at [685, 305] on span "Employees will no longer work directly with the state of New York for filing NY…" at bounding box center [576, 301] width 593 height 24
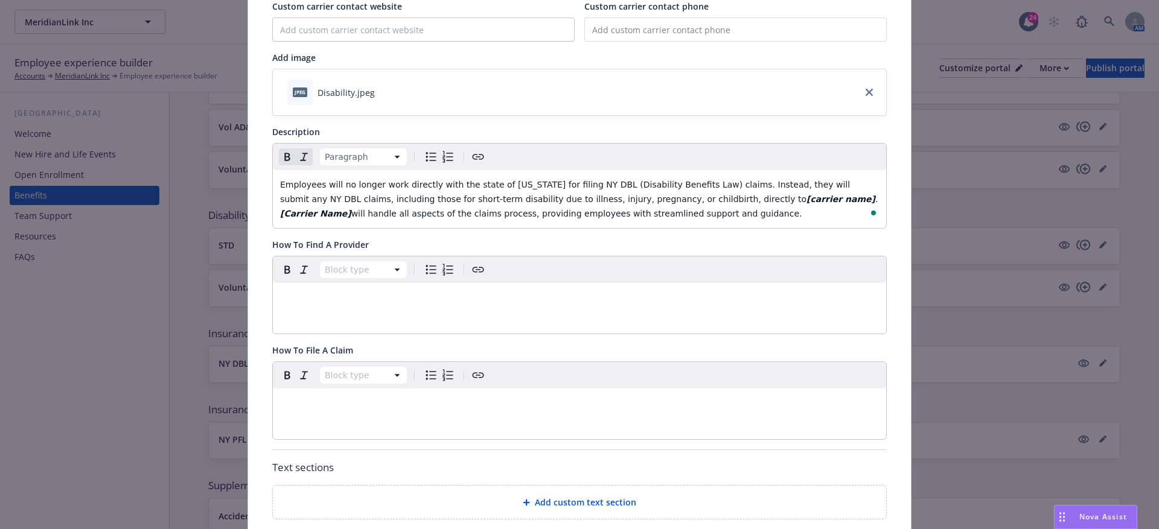
scroll to position [162, 0]
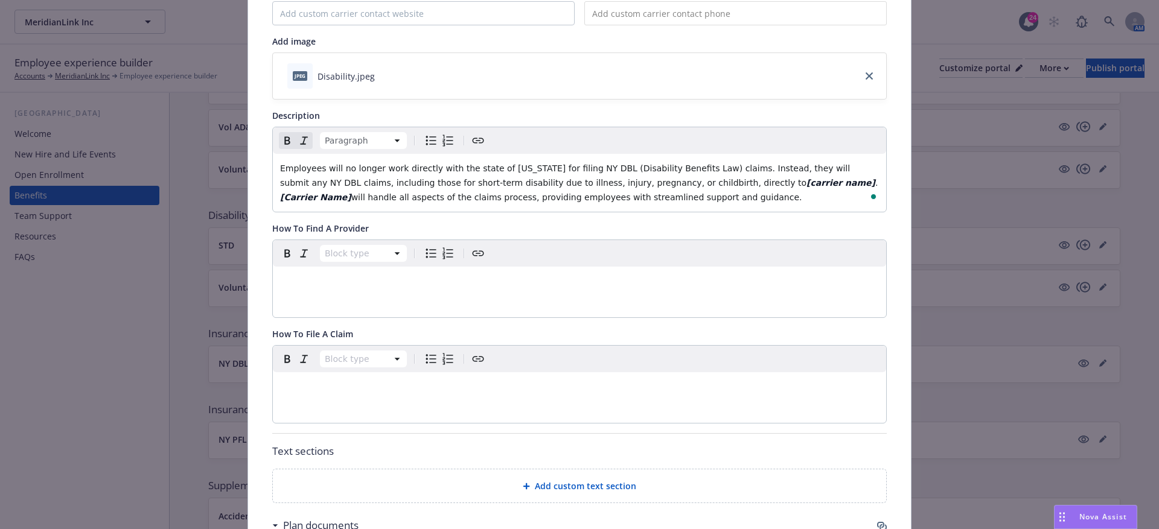
click at [518, 401] on div "Block type" at bounding box center [579, 384] width 613 height 77
click at [517, 401] on div "Block type" at bounding box center [579, 384] width 613 height 77
click at [518, 394] on div "editable markdown" at bounding box center [579, 386] width 613 height 29
paste div "To enrich screen reader interactions, please activate Accessibility in Grammarl…"
click at [352, 386] on span "To file a claim, call phone number or log in online at online website." at bounding box center [423, 387] width 286 height 10
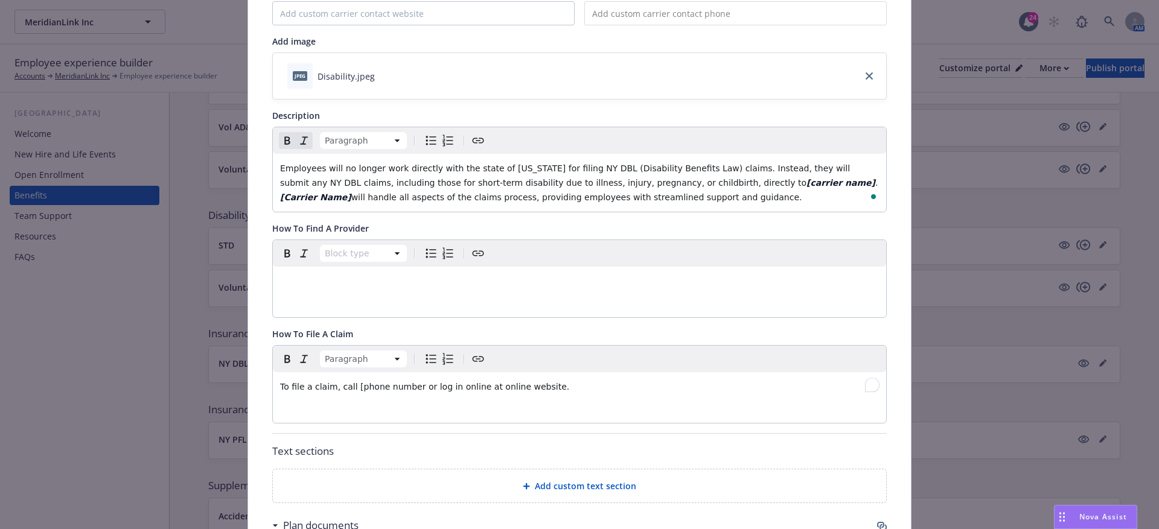
click at [414, 382] on span "To file a claim, call [phone number or log in online at online website." at bounding box center [424, 387] width 289 height 10
click at [487, 384] on span "To file a claim, call [phone number] or log in online at online website." at bounding box center [426, 387] width 293 height 10
click at [545, 382] on span "To file a claim, call [phone number] or log in online at [online website." at bounding box center [428, 387] width 296 height 10
drag, startPoint x: 553, startPoint y: 385, endPoint x: 486, endPoint y: 386, distance: 67.0
click at [486, 386] on span "To file a claim, call [phone number] or log in online at [online website]." at bounding box center [429, 387] width 299 height 10
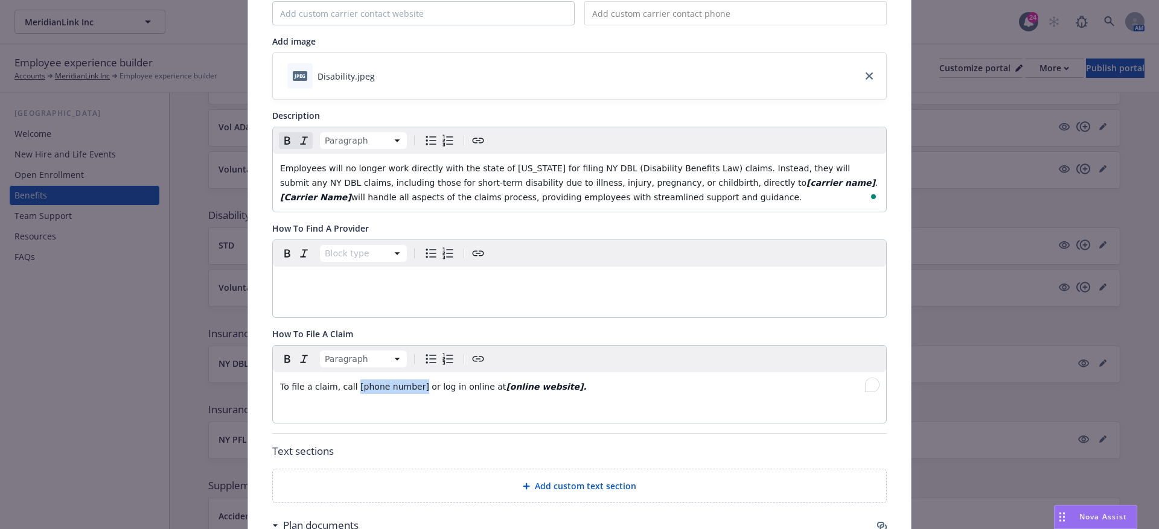
drag, startPoint x: 416, startPoint y: 382, endPoint x: 352, endPoint y: 382, distance: 64.0
click at [352, 382] on span "To file a claim, call [phone number] or log in online at" at bounding box center [393, 387] width 226 height 10
click at [430, 408] on div "Paragraph To file a claim, call [phone number] or log in online at [online webs…" at bounding box center [579, 384] width 613 height 77
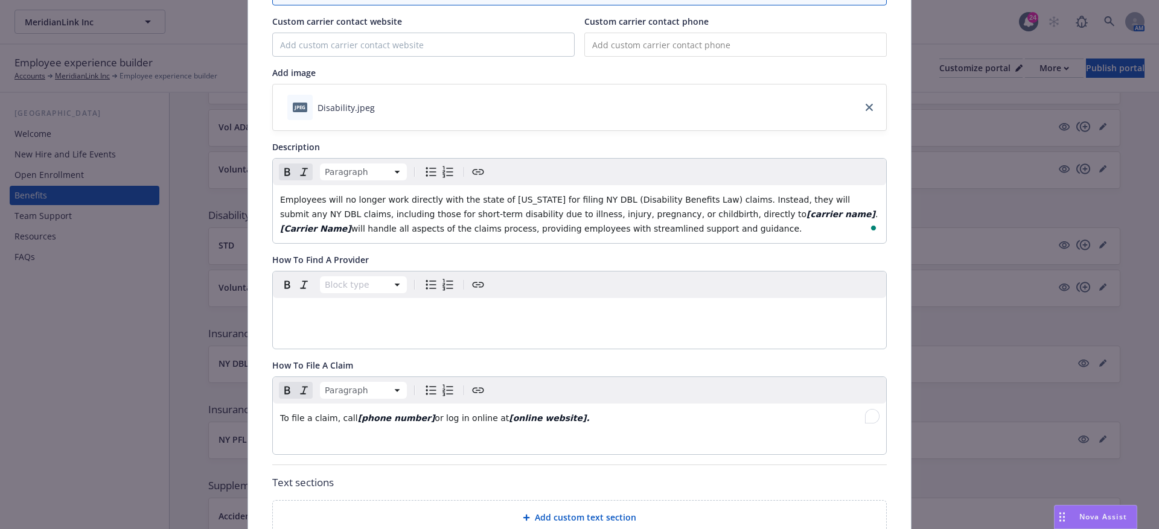
scroll to position [0, 0]
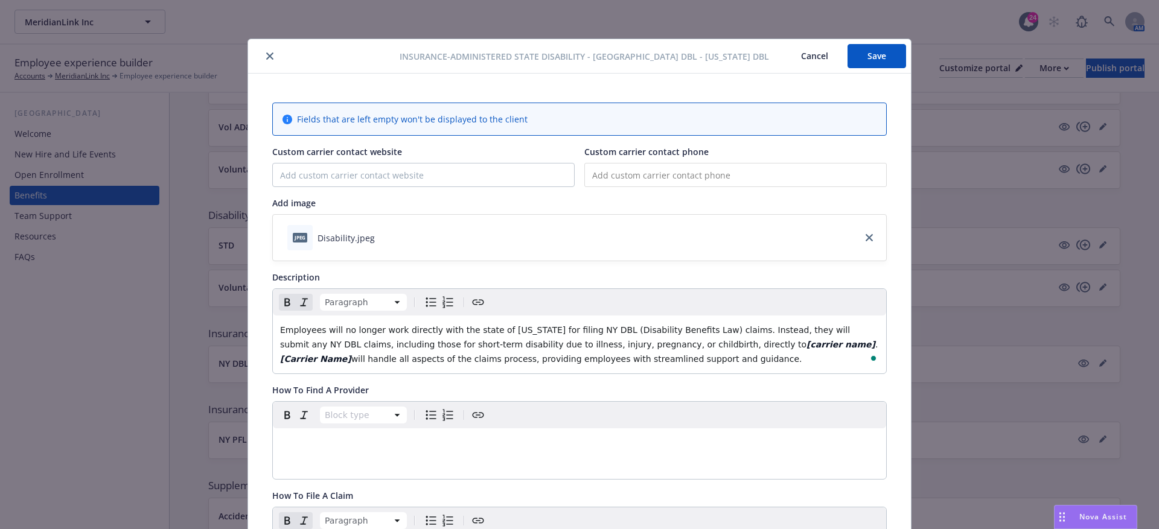
click at [868, 56] on button "Save" at bounding box center [876, 56] width 59 height 24
click at [817, 57] on button "Cancel" at bounding box center [814, 56] width 66 height 24
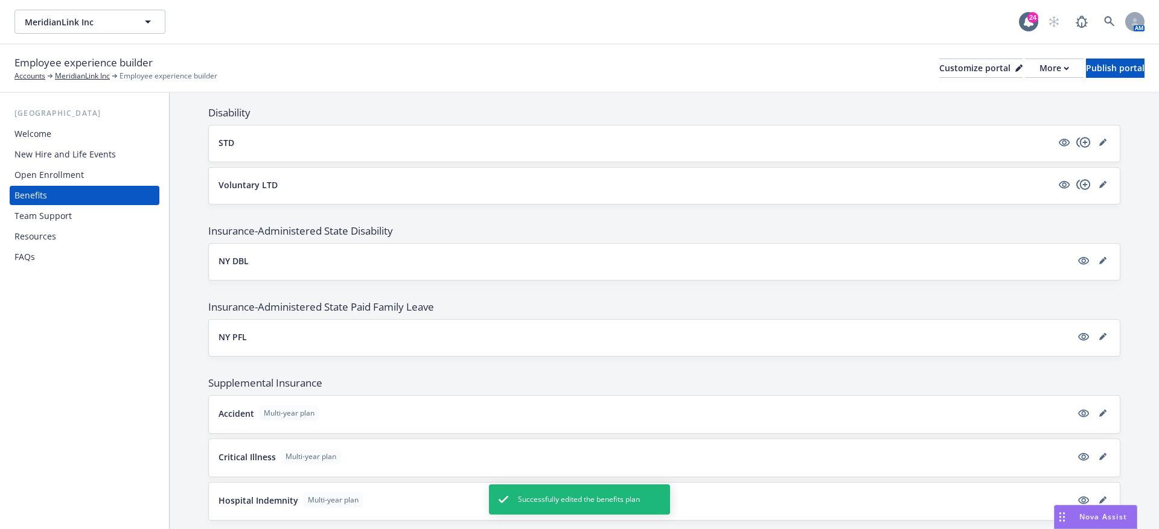
scroll to position [766, 0]
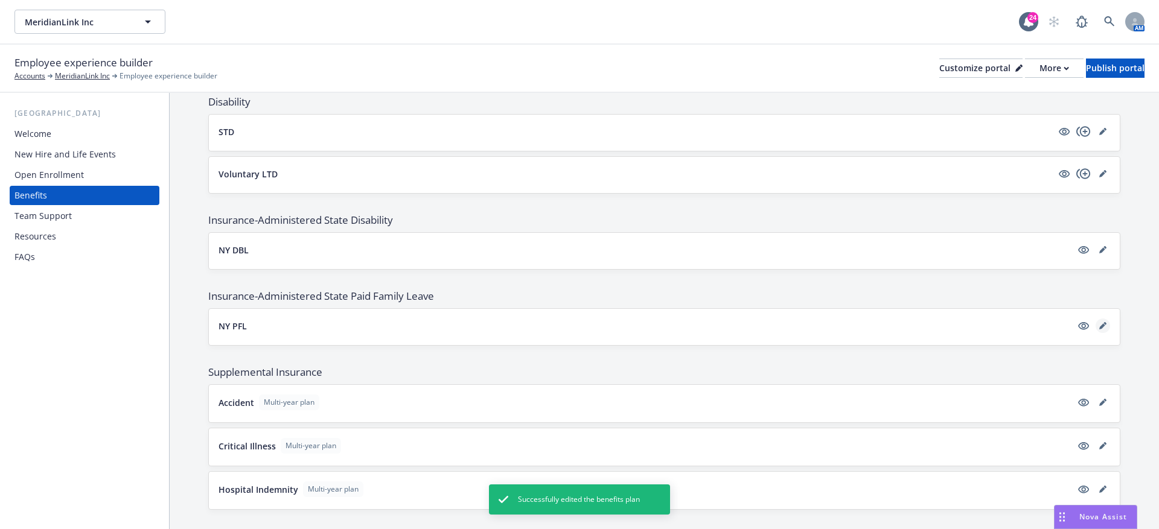
click at [1104, 322] on icon "editPencil" at bounding box center [1104, 323] width 3 height 3
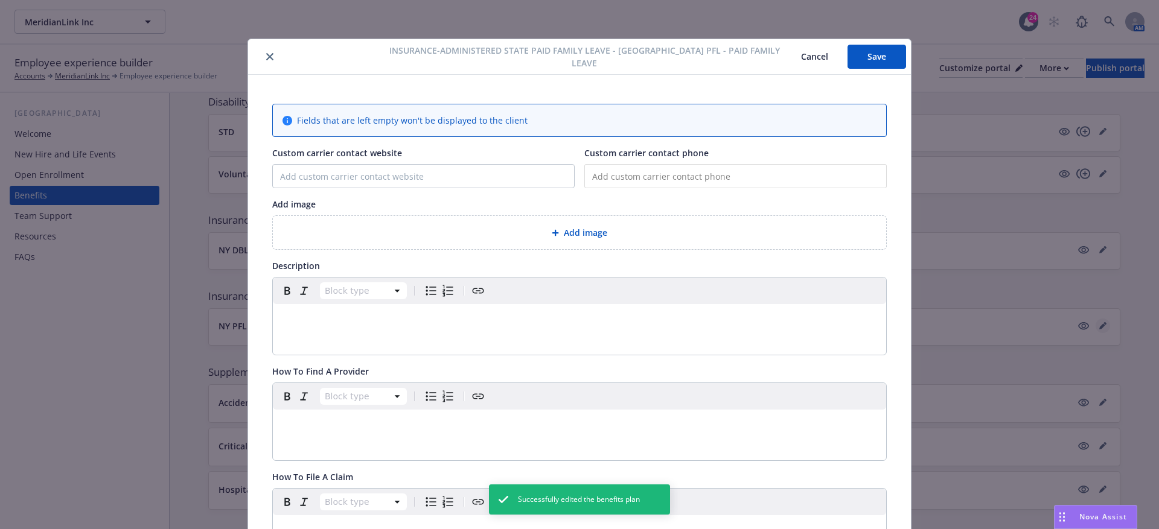
scroll to position [36, 0]
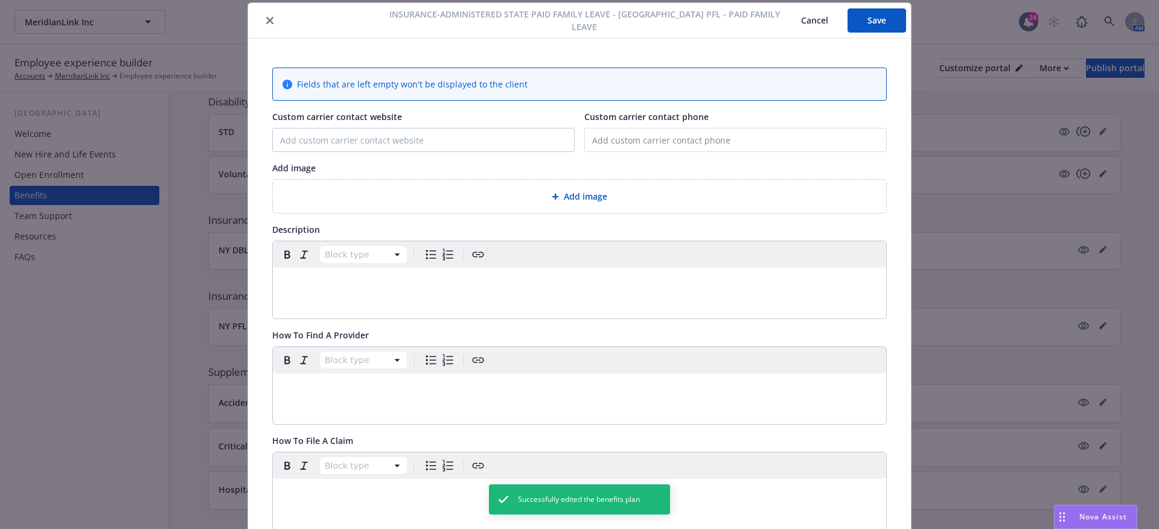
click at [602, 198] on span "Add image" at bounding box center [585, 196] width 43 height 13
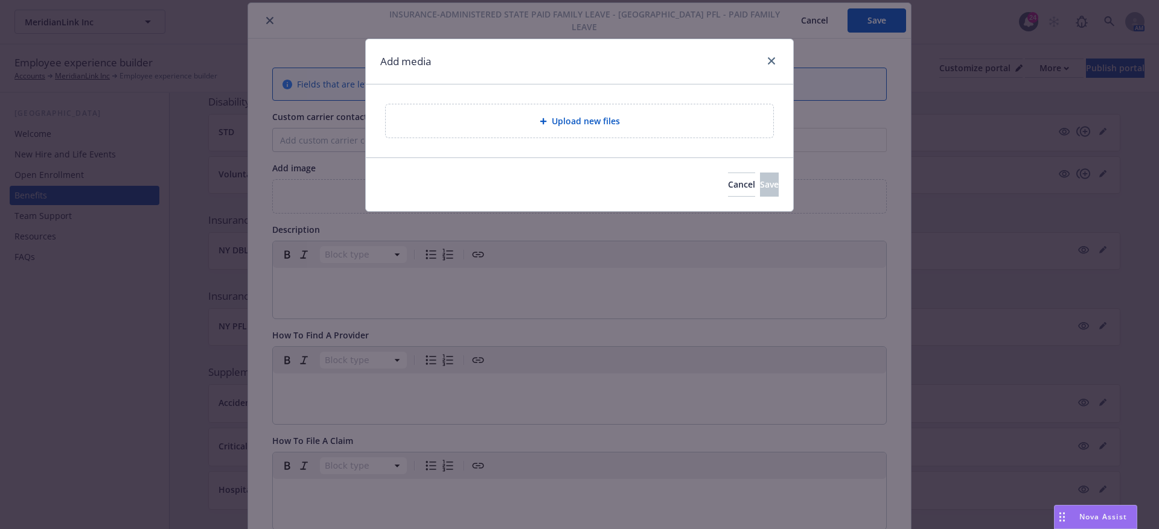
click at [637, 134] on div "Upload new files" at bounding box center [579, 120] width 387 height 33
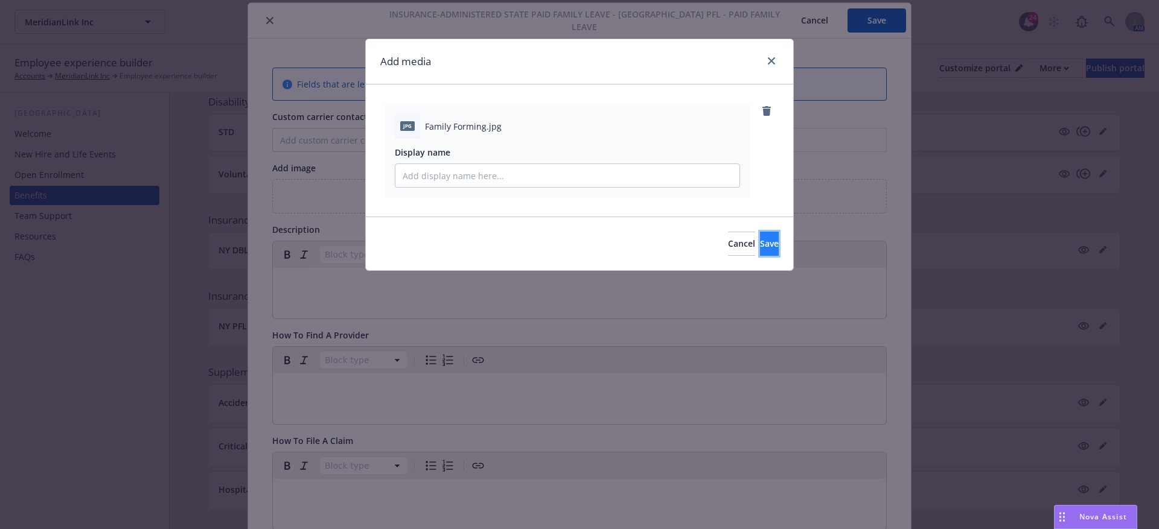
click at [760, 232] on button "Save" at bounding box center [769, 244] width 19 height 24
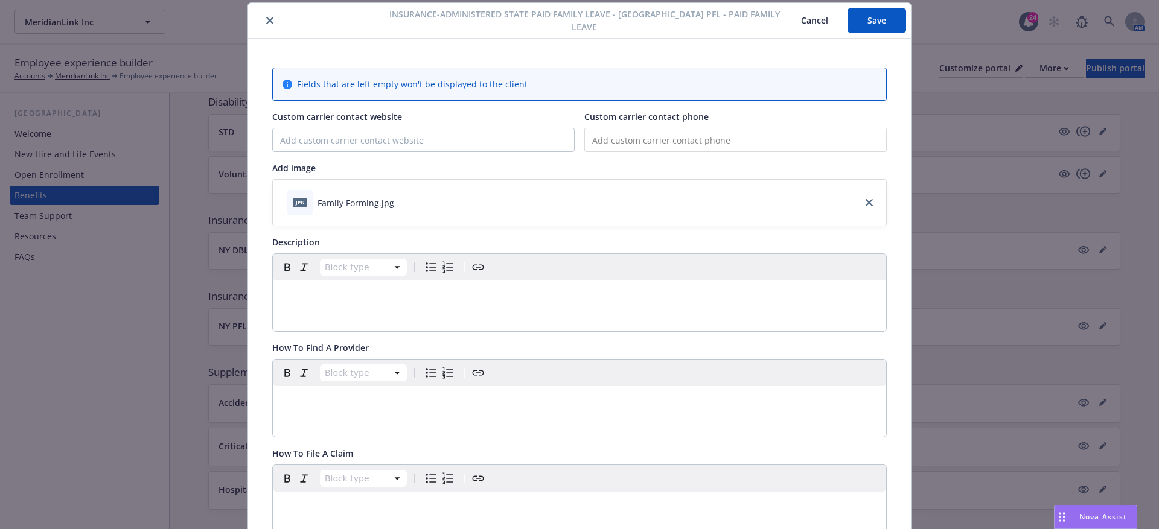
click at [337, 300] on div "editable markdown" at bounding box center [579, 295] width 613 height 29
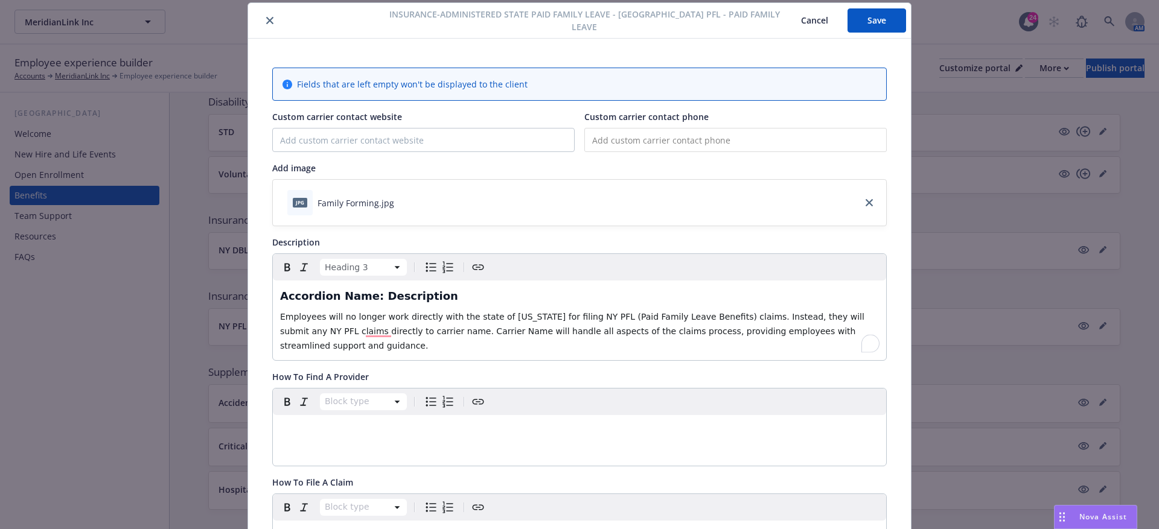
drag, startPoint x: 430, startPoint y: 294, endPoint x: 253, endPoint y: 293, distance: 176.2
click at [253, 293] on div "Fields that are left empty won't be displayed to the client Custom carrier cont…" at bounding box center [579, 474] width 663 height 871
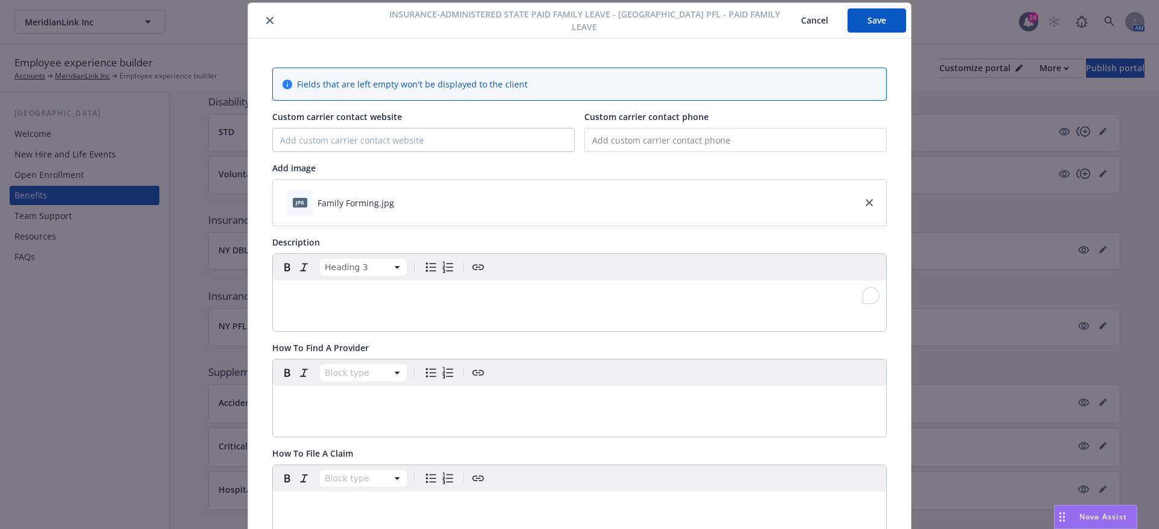
click at [380, 304] on div "To enrich screen reader interactions, please activate Accessibility in Grammarl…" at bounding box center [579, 296] width 613 height 31
click at [392, 259] on html "MeridianLink Inc MeridianLink Inc 24 AM Employee experience builder Accounts Me…" at bounding box center [579, 380] width 1159 height 761
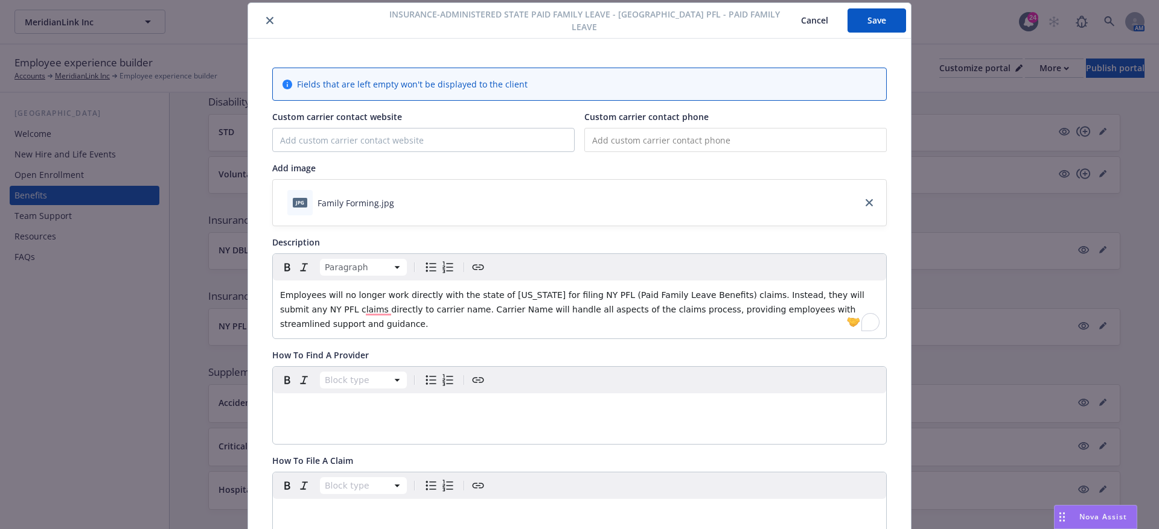
click at [363, 310] on span "Employees will no longer work directly with the state of New York for filing NY…" at bounding box center [573, 309] width 587 height 39
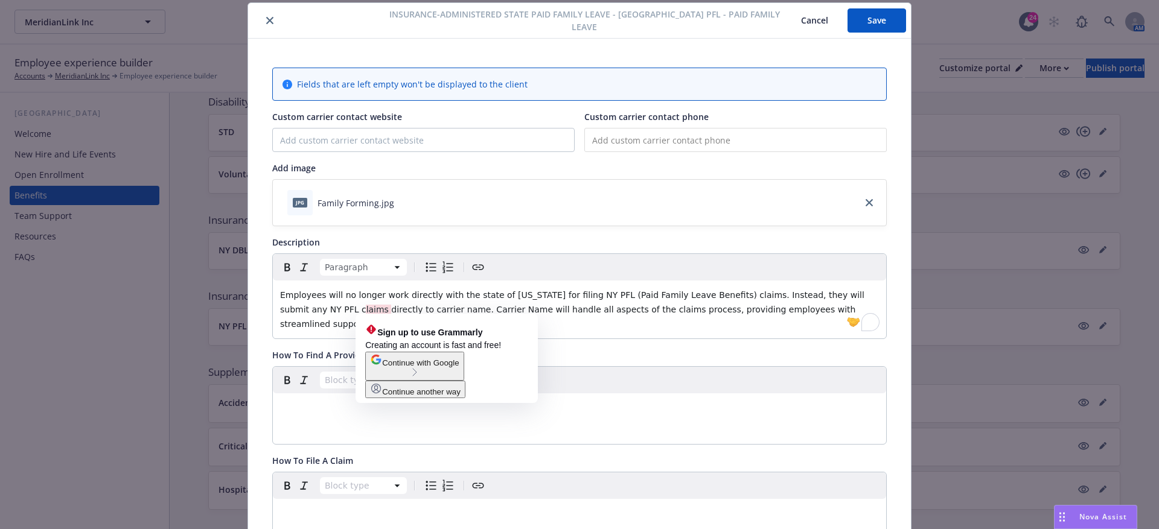
click at [361, 306] on span "Employees will no longer work directly with the state of New York for filing NY…" at bounding box center [573, 309] width 587 height 39
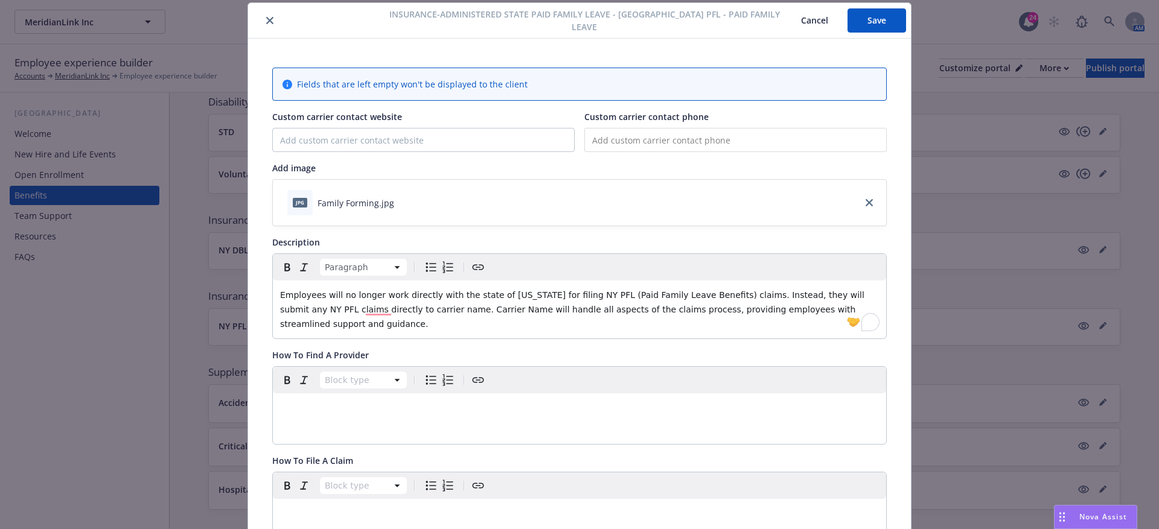
click at [363, 307] on span "Employees will no longer work directly with the state of New York for filing NY…" at bounding box center [573, 309] width 587 height 39
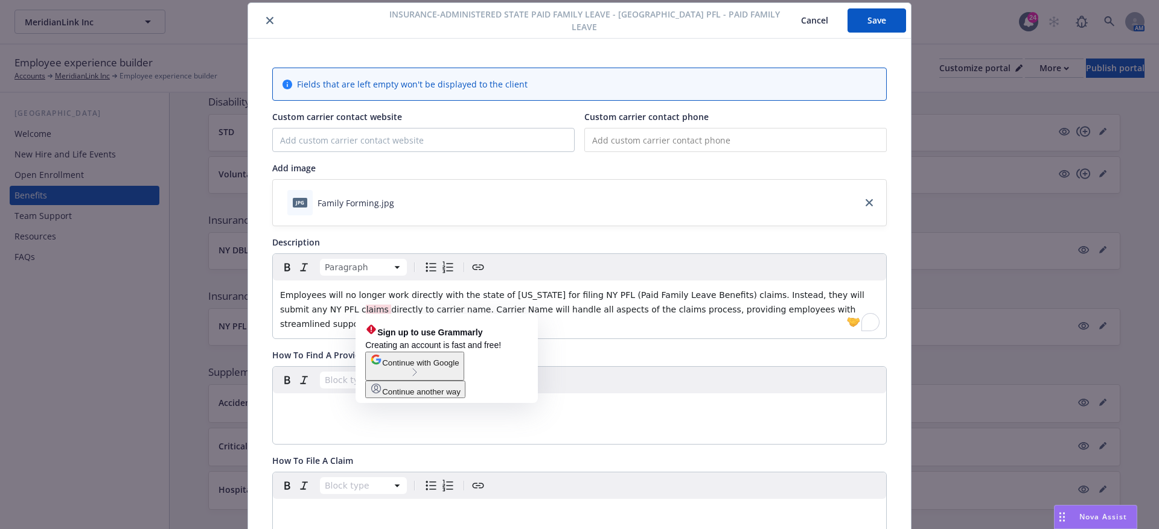
click at [364, 308] on span "Employees will no longer work directly with the state of New York for filing NY…" at bounding box center [573, 309] width 587 height 39
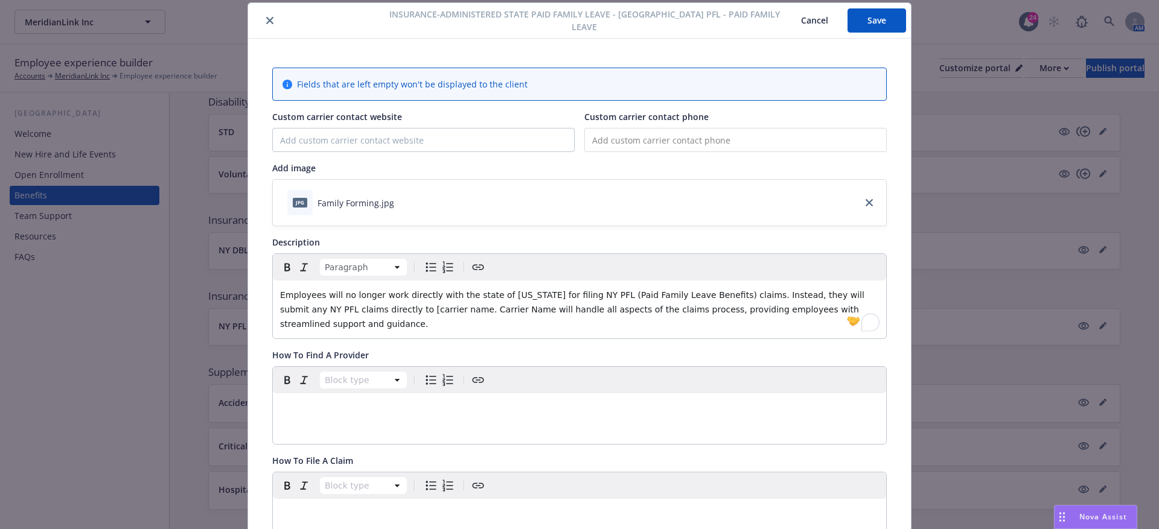
click at [417, 309] on span "Employees will no longer work directly with the state of New York for filing NY…" at bounding box center [573, 309] width 587 height 39
drag, startPoint x: 422, startPoint y: 307, endPoint x: 361, endPoint y: 305, distance: 61.0
click at [361, 305] on span "Employees will no longer work directly with the state of New York for filing NY…" at bounding box center [573, 309] width 587 height 39
click at [431, 305] on span "Carrier Name will handle all aspects of the claims process, providing employees…" at bounding box center [574, 317] width 588 height 24
click at [482, 305] on span "[Carrier Name will handle all aspects of the claims process, providing employee…" at bounding box center [575, 317] width 591 height 24
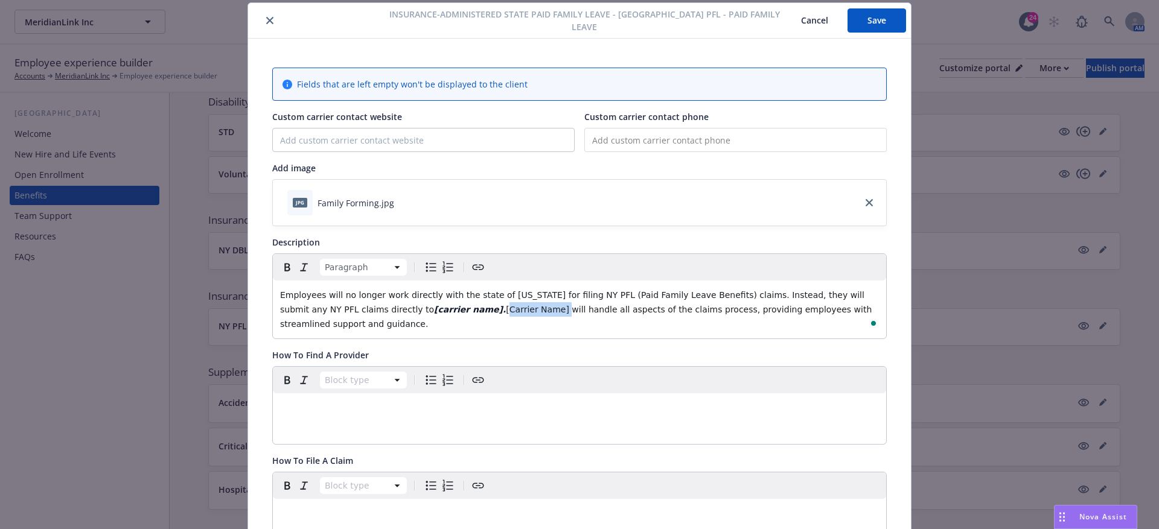
drag, startPoint x: 489, startPoint y: 307, endPoint x: 431, endPoint y: 308, distance: 57.9
click at [431, 308] on span "[Carrier Name] will handle all aspects of the claims process, providing employe…" at bounding box center [577, 317] width 594 height 24
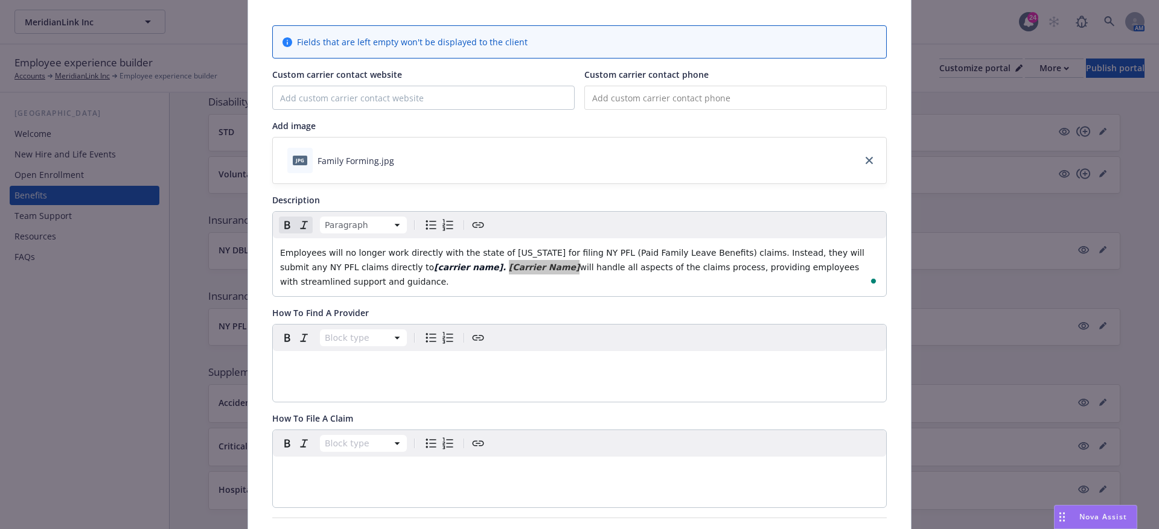
scroll to position [85, 0]
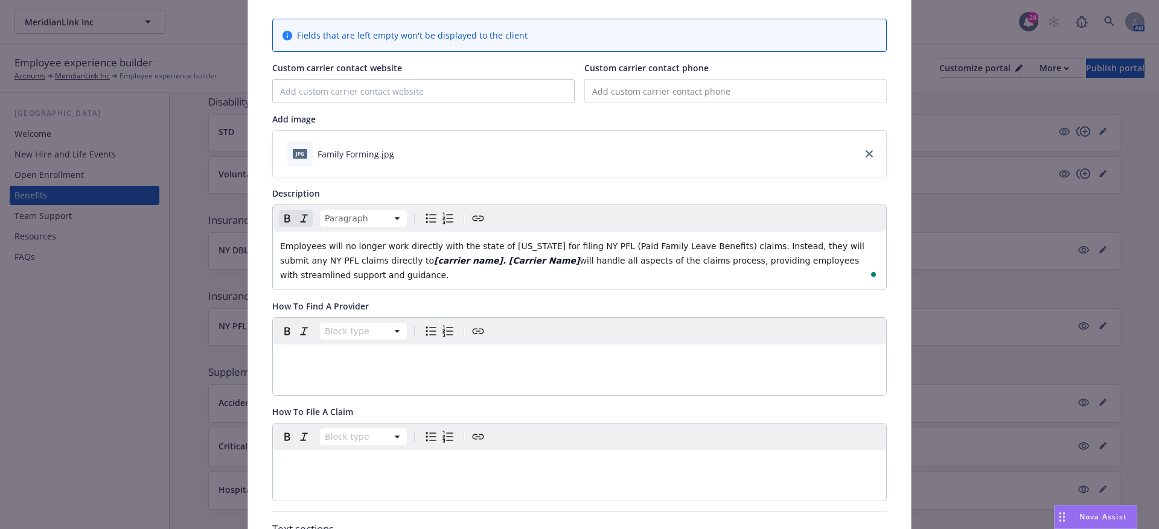
click at [345, 458] on p "editable markdown" at bounding box center [579, 464] width 599 height 14
paste div "To enrich screen reader interactions, please activate Accessibility in Grammarl…"
click at [354, 463] on span "To file a claim, call phone number or log in online at online website." at bounding box center [423, 465] width 286 height 10
click at [460, 464] on span "To file a claim, call phone number or log in online at online website." at bounding box center [423, 465] width 286 height 10
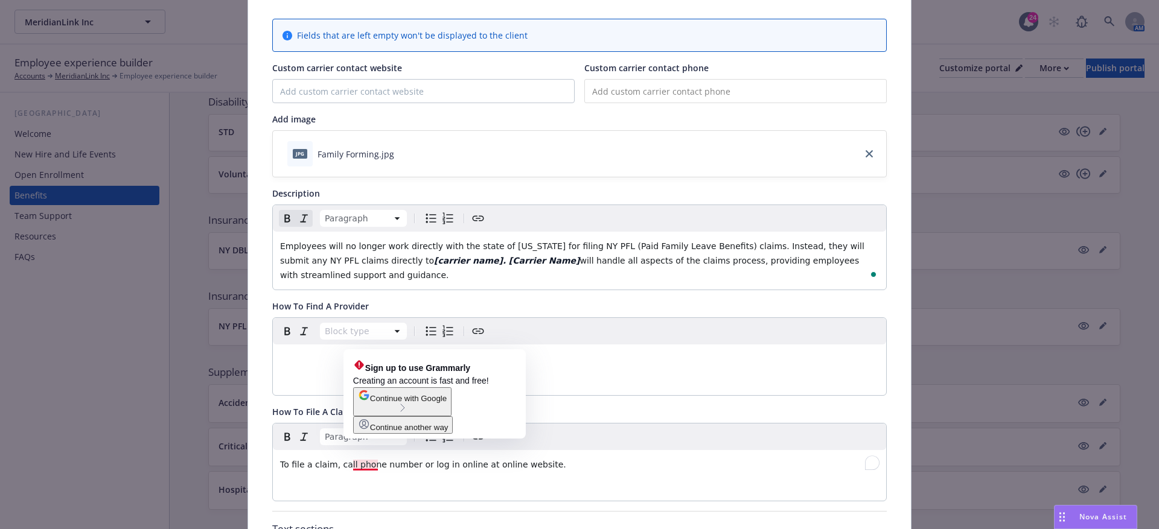
click at [354, 461] on span "To file a claim, call phone number or log in online at online website." at bounding box center [423, 465] width 286 height 10
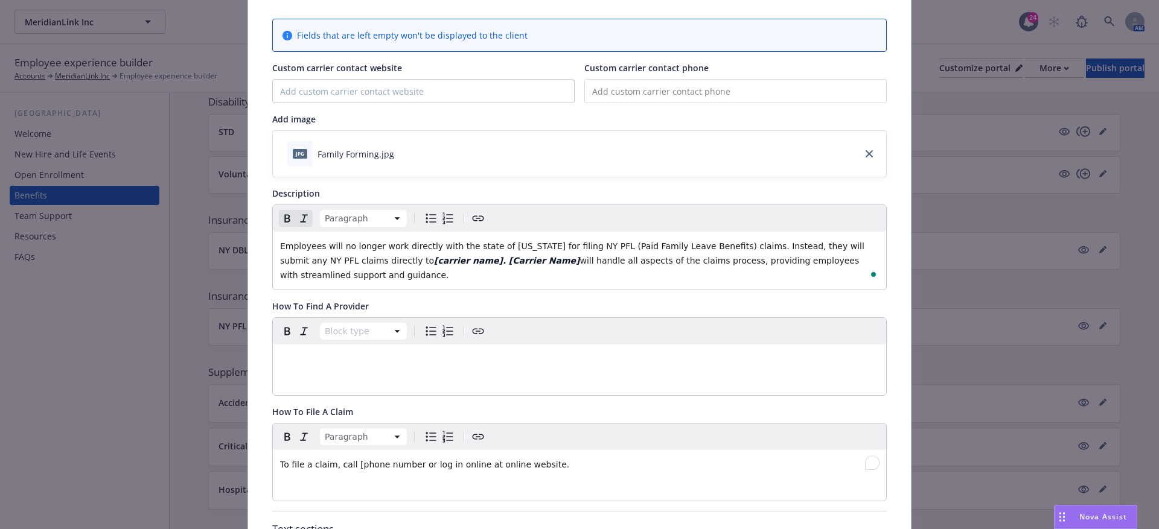
click at [412, 460] on span "To file a claim, call [phone number or log in online at online website." at bounding box center [424, 465] width 289 height 10
drag, startPoint x: 414, startPoint y: 460, endPoint x: 360, endPoint y: 458, distance: 53.7
click at [360, 460] on span "To file a claim, call [phone number] or log in online at online website." at bounding box center [426, 465] width 293 height 10
drag, startPoint x: 416, startPoint y: 461, endPoint x: 355, endPoint y: 461, distance: 61.5
click at [355, 461] on span "To file a claim, call [phone number] or log in online at online website." at bounding box center [426, 465] width 293 height 10
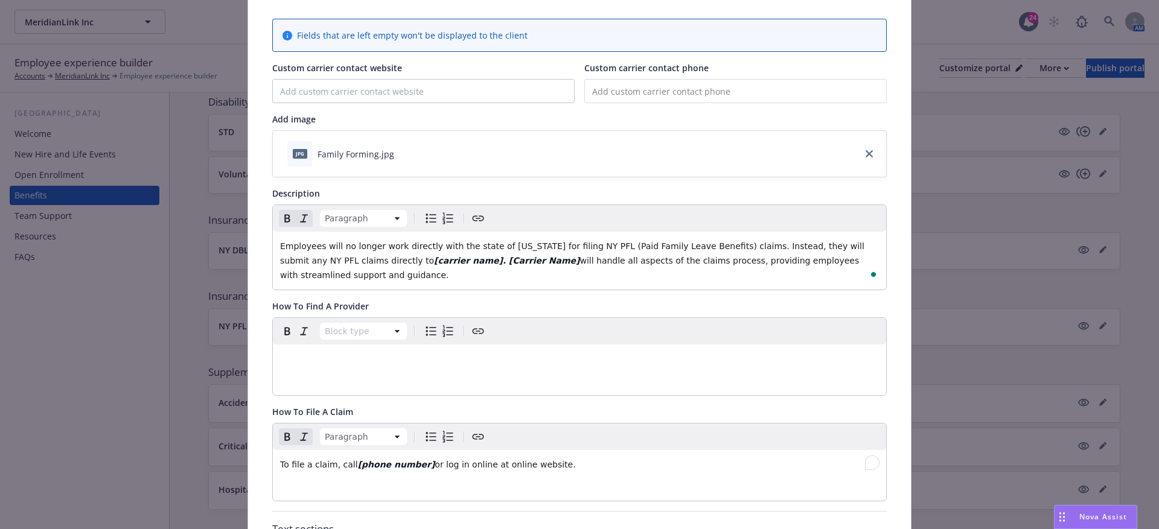
click at [492, 463] on span "or log in online at online website." at bounding box center [504, 465] width 141 height 10
click at [549, 460] on span "or log in online at [online website." at bounding box center [506, 465] width 144 height 10
drag, startPoint x: 553, startPoint y: 457, endPoint x: 491, endPoint y: 457, distance: 62.2
click at [491, 460] on span "or log in online at [online website]." at bounding box center [507, 465] width 147 height 10
click at [523, 476] on div "Paragraph To file a claim, call [phone number] or log in online at [online webs…" at bounding box center [579, 462] width 613 height 77
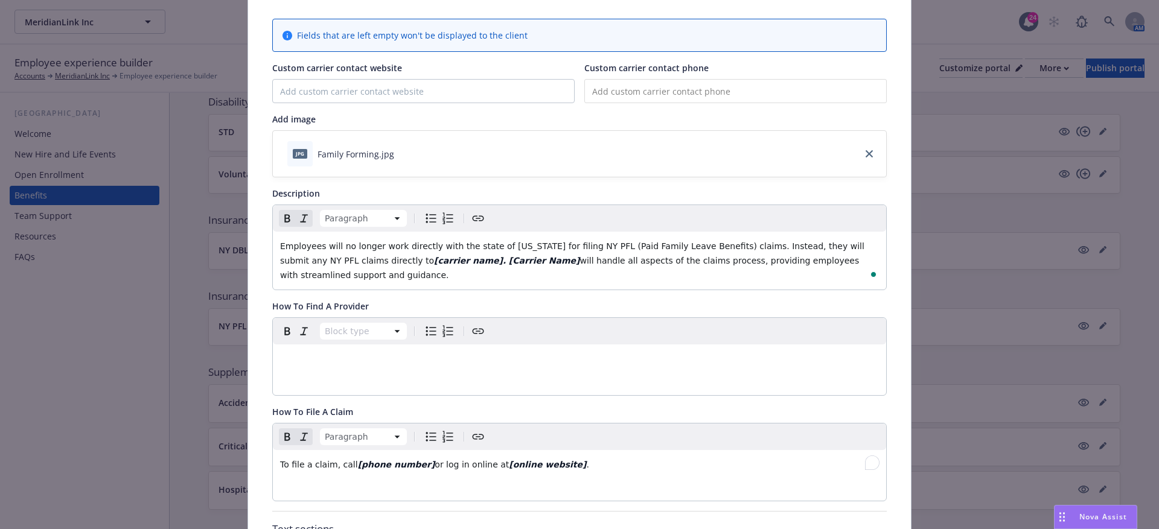
click at [514, 475] on div "Paragraph To file a claim, call [phone number] or log in online at [online webs…" at bounding box center [579, 462] width 613 height 77
click at [482, 473] on div "To file a claim, call [phone number] or log in online at [online website] ." at bounding box center [579, 464] width 613 height 29
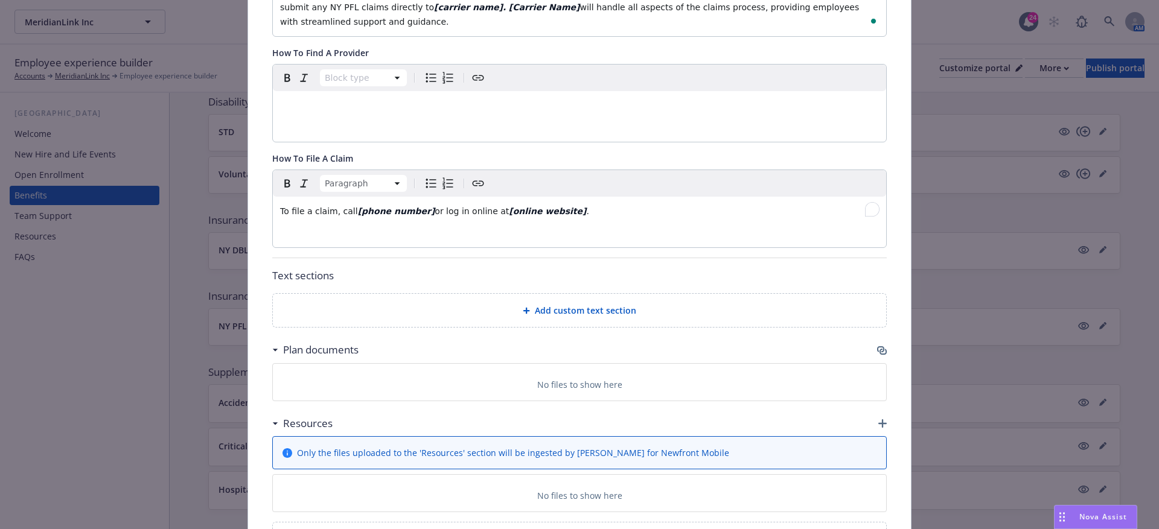
scroll to position [0, 0]
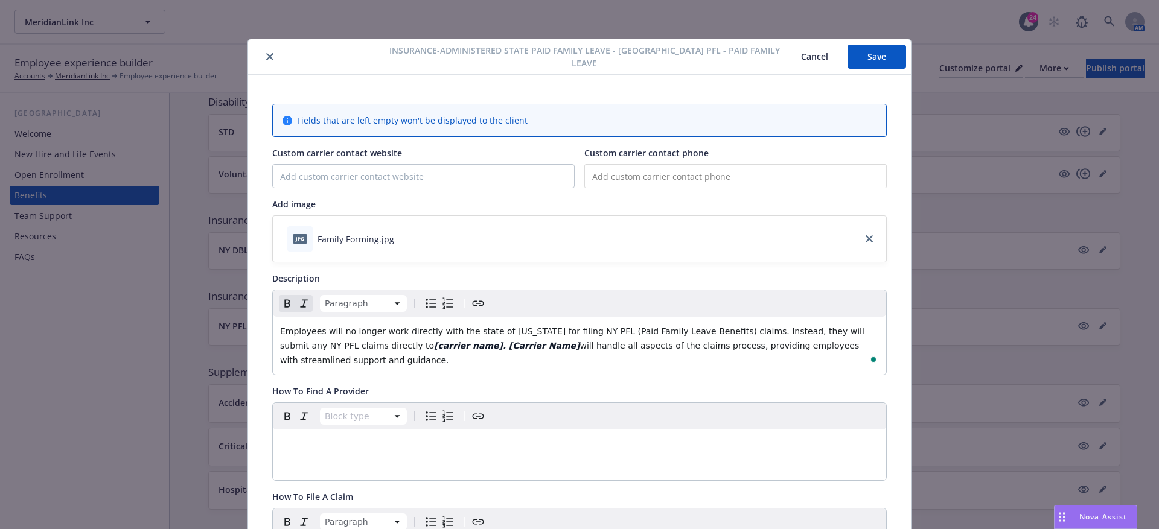
click at [862, 59] on button "Save" at bounding box center [876, 57] width 59 height 24
click at [815, 57] on button "Cancel" at bounding box center [814, 57] width 66 height 24
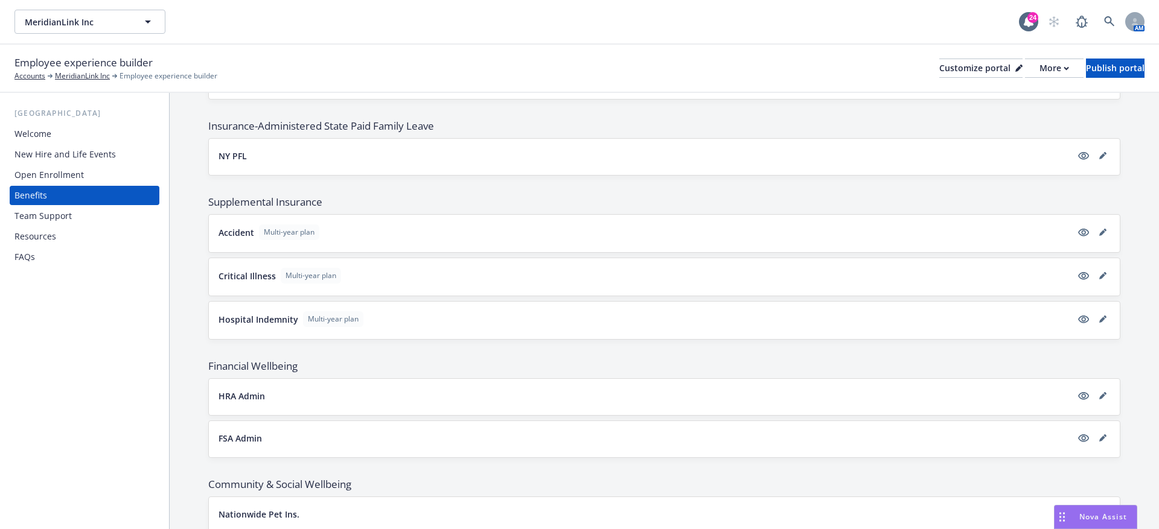
scroll to position [970, 0]
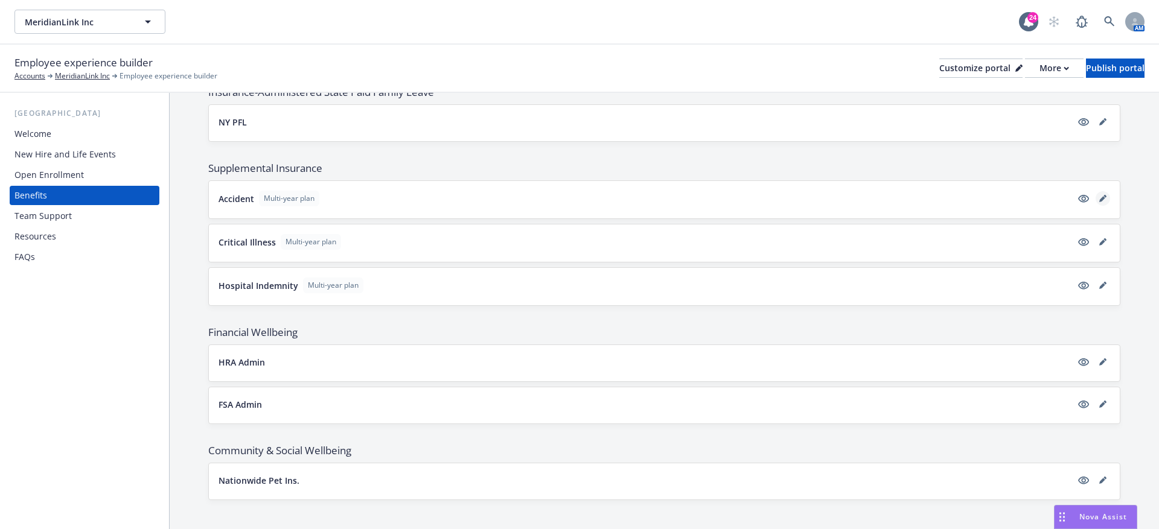
click at [1107, 191] on link "editPencil" at bounding box center [1102, 198] width 14 height 14
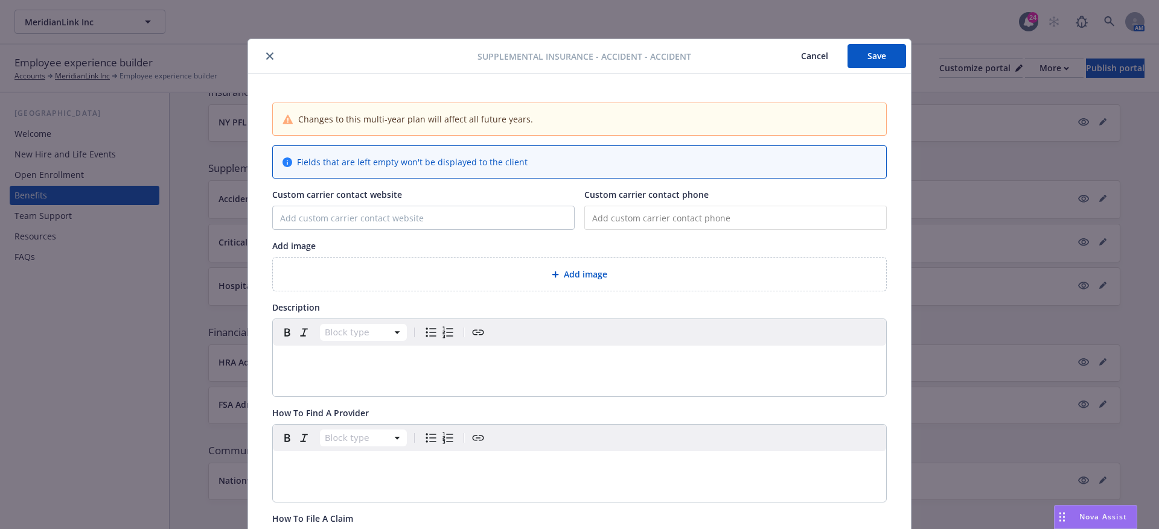
scroll to position [36, 0]
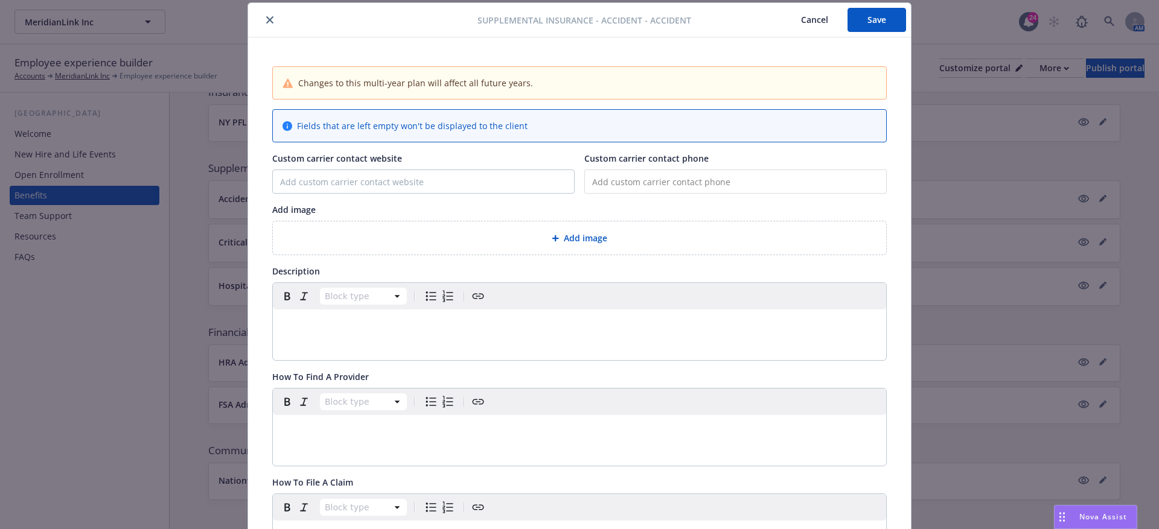
click at [492, 237] on div "Add image" at bounding box center [579, 238] width 594 height 14
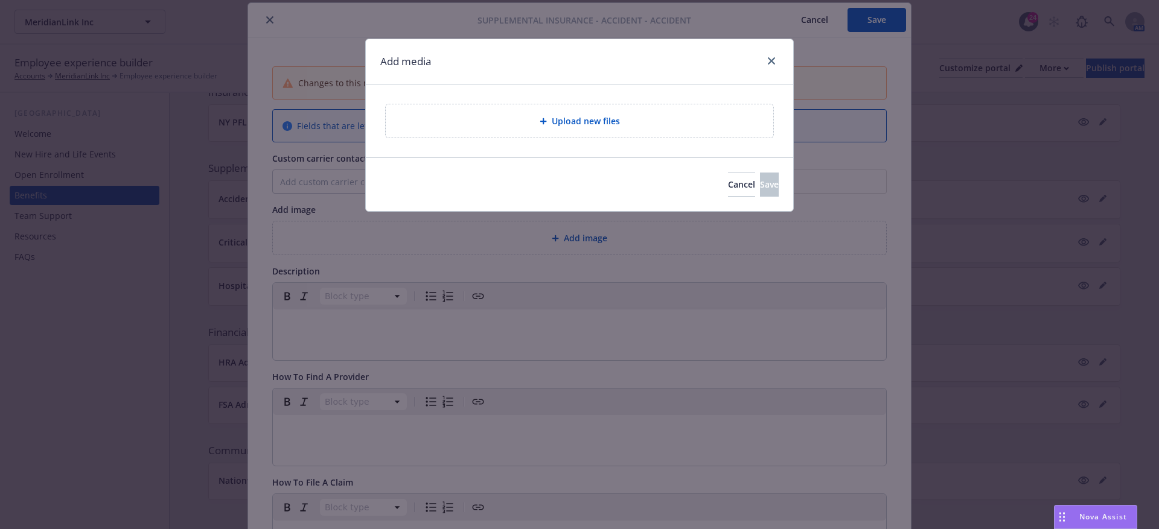
click at [504, 124] on div "Upload new files" at bounding box center [579, 121] width 368 height 14
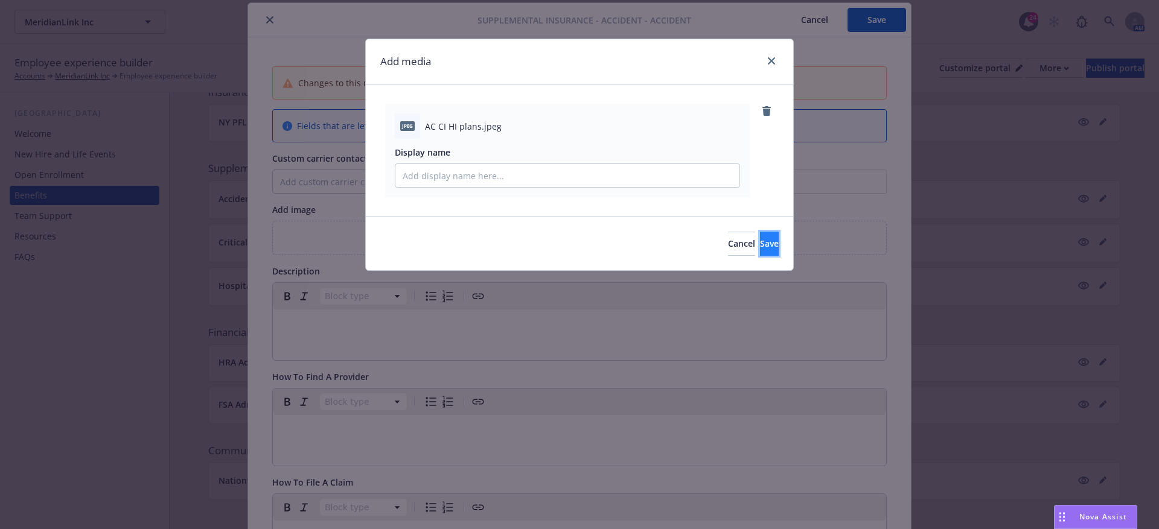
click at [760, 243] on span "Save" at bounding box center [769, 243] width 19 height 11
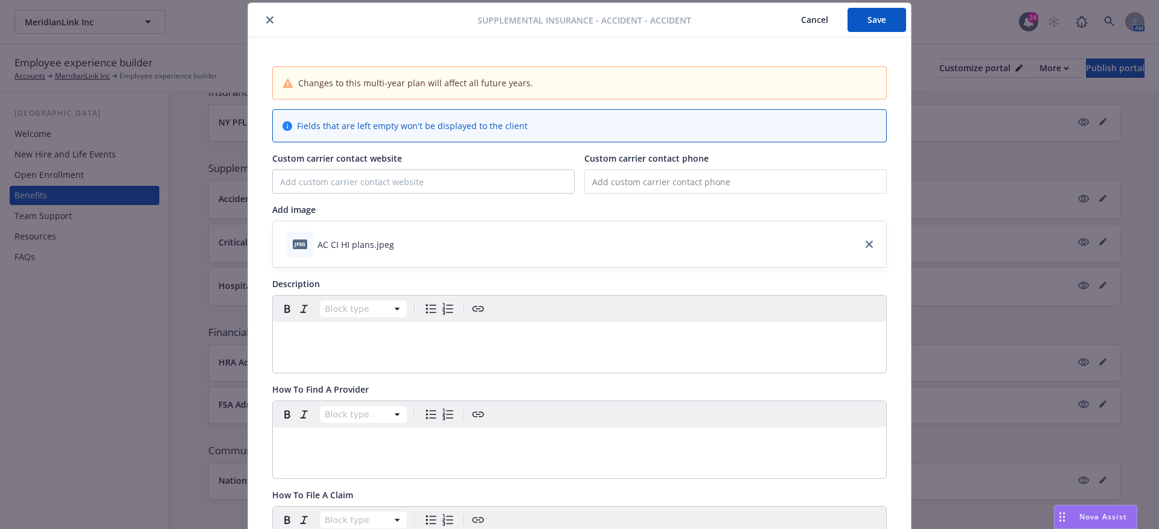
click at [472, 343] on div "editable markdown" at bounding box center [579, 336] width 613 height 29
click at [310, 354] on div "Paragraph" at bounding box center [579, 334] width 613 height 77
click at [309, 339] on p "To enrich screen reader interactions, please activate Accessibility in Grammarl…" at bounding box center [579, 336] width 599 height 14
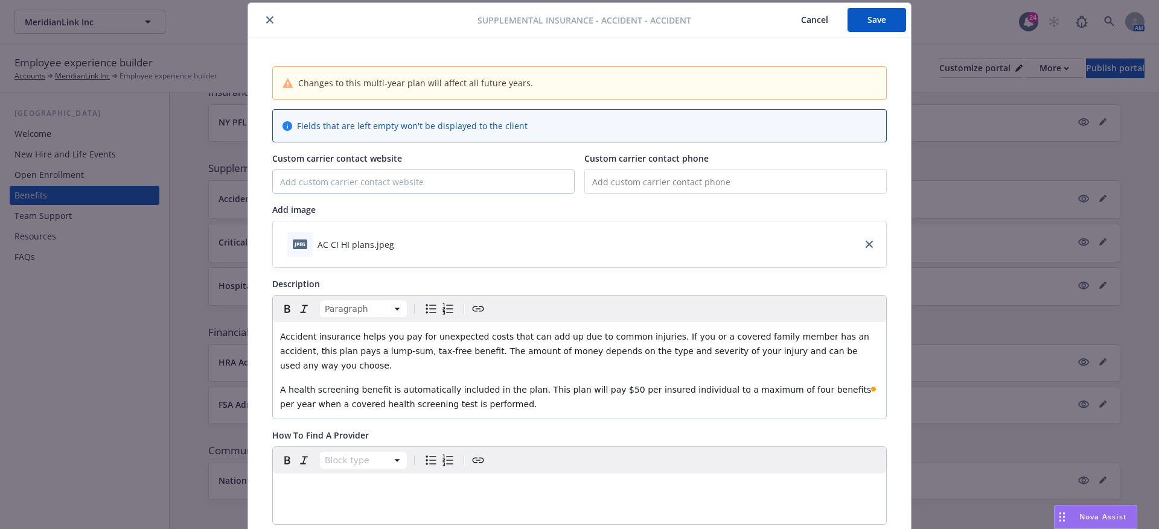
click at [596, 385] on span "A health screening benefit is automatically included in the plan. This plan wil…" at bounding box center [577, 397] width 594 height 24
click at [615, 385] on span "A health screening benefit is automatically included in the plan. This plan wil…" at bounding box center [578, 397] width 597 height 24
drag, startPoint x: 620, startPoint y: 374, endPoint x: 597, endPoint y: 374, distance: 22.9
click at [597, 385] on span "A health screening benefit is automatically included in the plan. This plan wil…" at bounding box center [580, 397] width 600 height 24
click at [777, 385] on span "per insured individual to a maximum of four benefits per year when a covered he…" at bounding box center [578, 397] width 597 height 24
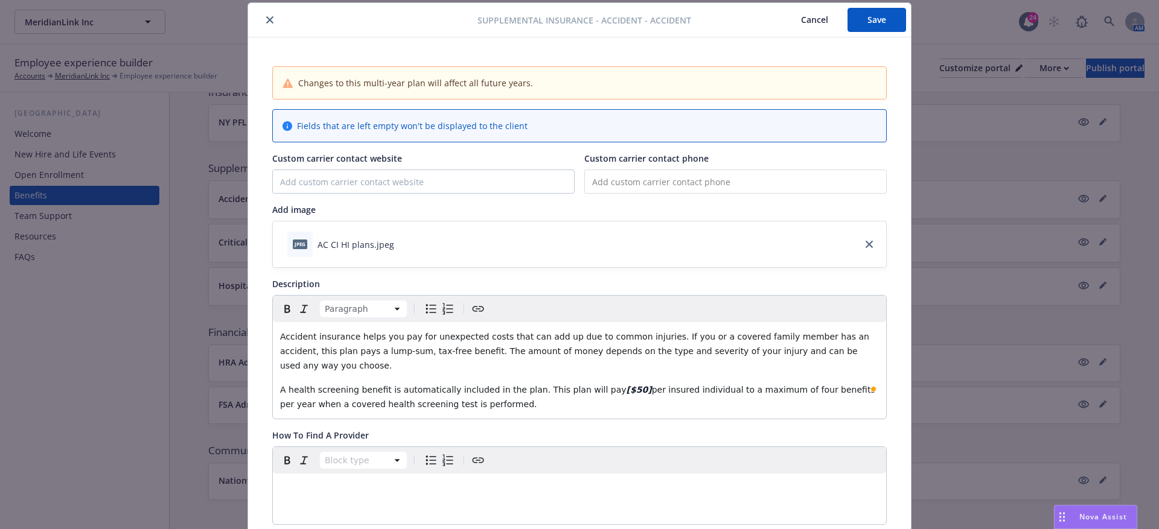
click at [777, 385] on span "per insured individual to a maximum of four benefits per year when a covered he…" at bounding box center [578, 397] width 597 height 24
click at [776, 385] on span "per insured individual to a maximum of four benefits per year when a covered he…" at bounding box center [578, 397] width 597 height 24
click at [775, 385] on span "per insured individual to a maximum of four benefits per year when a covered he…" at bounding box center [578, 397] width 597 height 24
click at [793, 385] on span "per insured individual to a maximum of [four benefits per year when a covered h…" at bounding box center [580, 397] width 601 height 24
drag, startPoint x: 795, startPoint y: 375, endPoint x: 773, endPoint y: 380, distance: 22.3
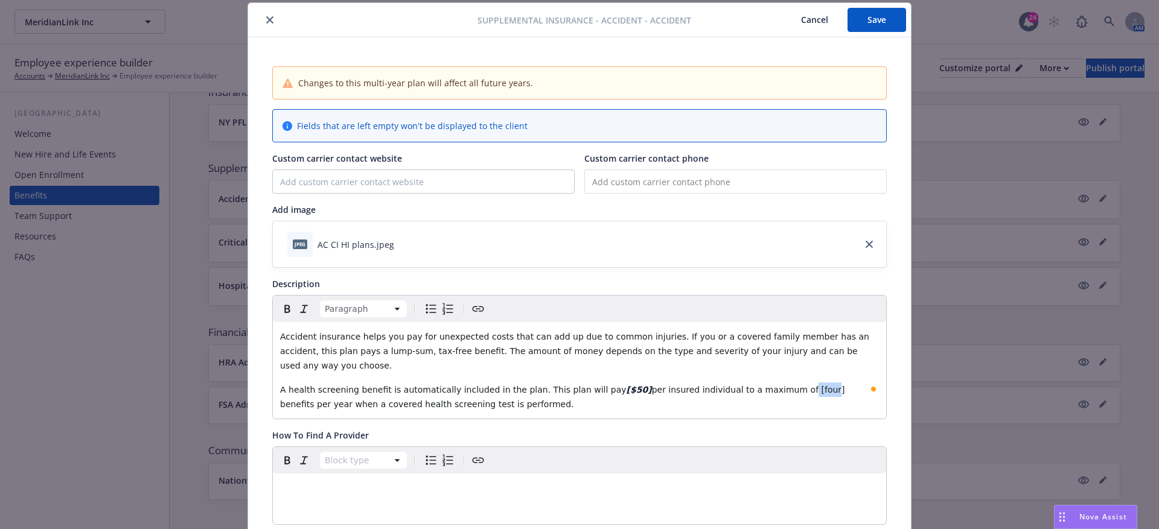
click at [773, 383] on p "A health screening benefit is automatically included in the plan. This plan wil…" at bounding box center [579, 397] width 599 height 29
click at [800, 385] on span "per insured individual to a maximum of [four] benefits per year when a covered …" at bounding box center [563, 397] width 567 height 24
drag, startPoint x: 797, startPoint y: 376, endPoint x: 774, endPoint y: 377, distance: 23.0
click at [774, 385] on span "per insured individual to a maximum of [four] benefits per year when a covered …" at bounding box center [563, 397] width 567 height 24
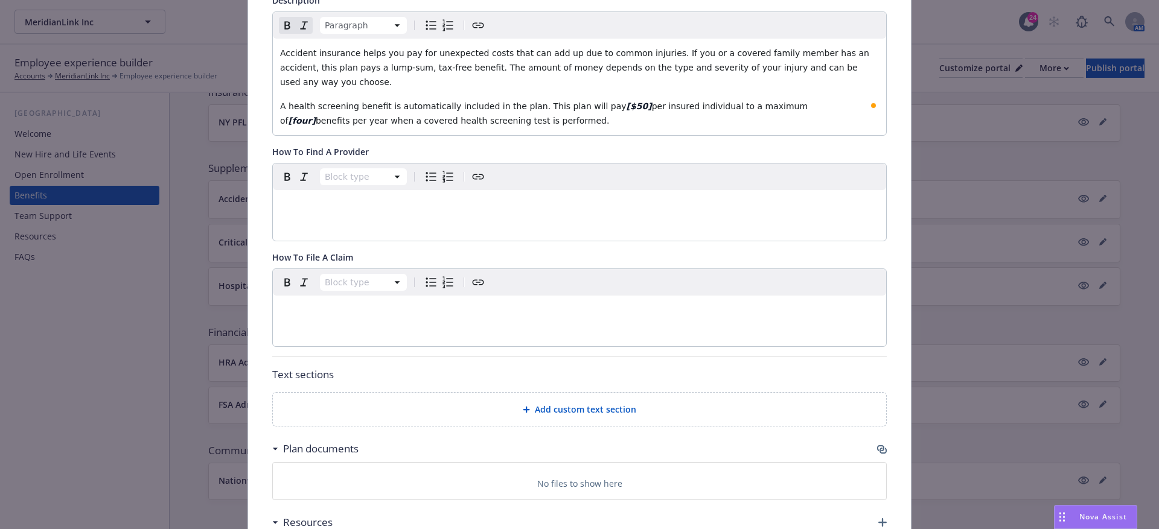
scroll to position [379, 0]
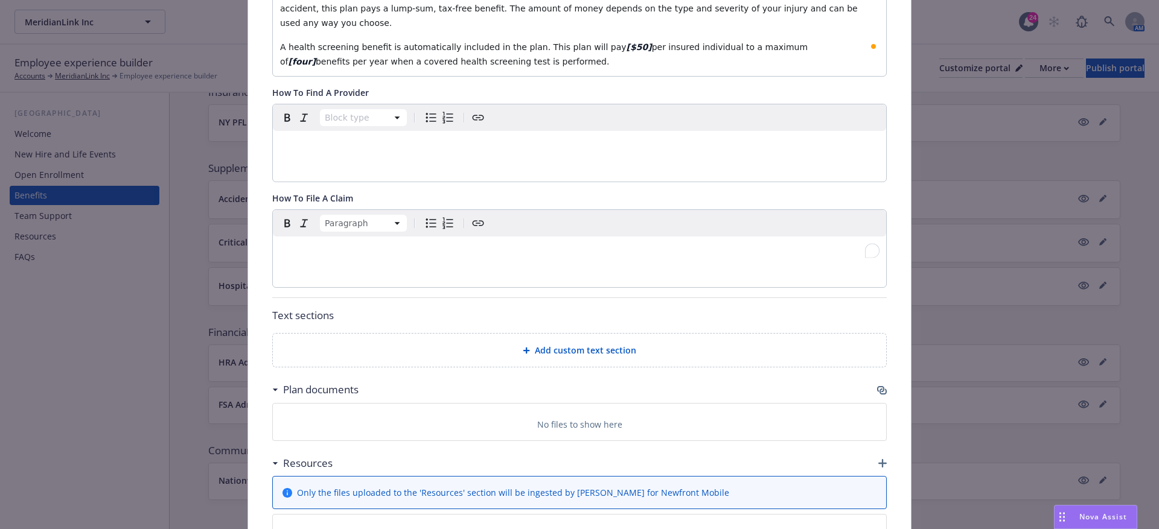
click at [344, 247] on div "To enrich screen reader interactions, please activate Accessibility in Grammarl…" at bounding box center [579, 251] width 613 height 29
paste div "To enrich screen reader interactions, please activate Accessibility in Grammarl…"
click at [352, 246] on span "To file a claim, call phone number or log in online at online website." at bounding box center [423, 251] width 286 height 10
click at [411, 246] on span "To file a claim, call [phone number or log in online at online website." at bounding box center [424, 251] width 289 height 10
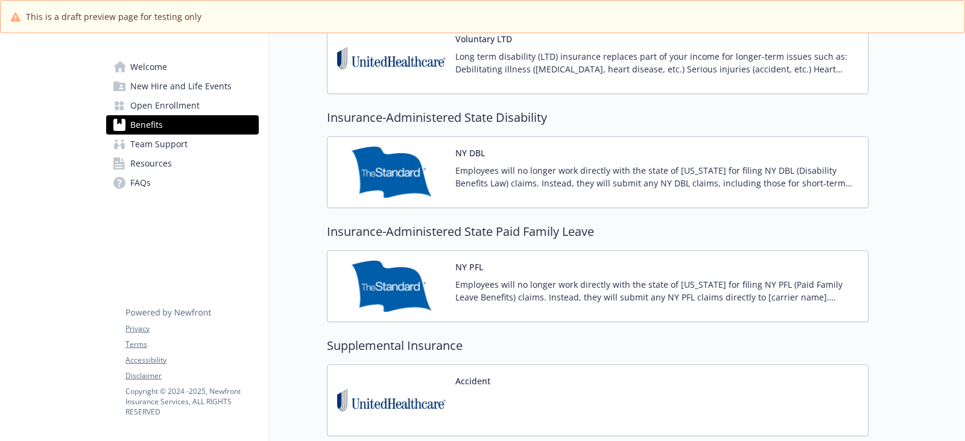
scroll to position [1215, 0]
click at [590, 283] on p "Employees will no longer work directly with the state of New York for filing NY…" at bounding box center [657, 289] width 403 height 25
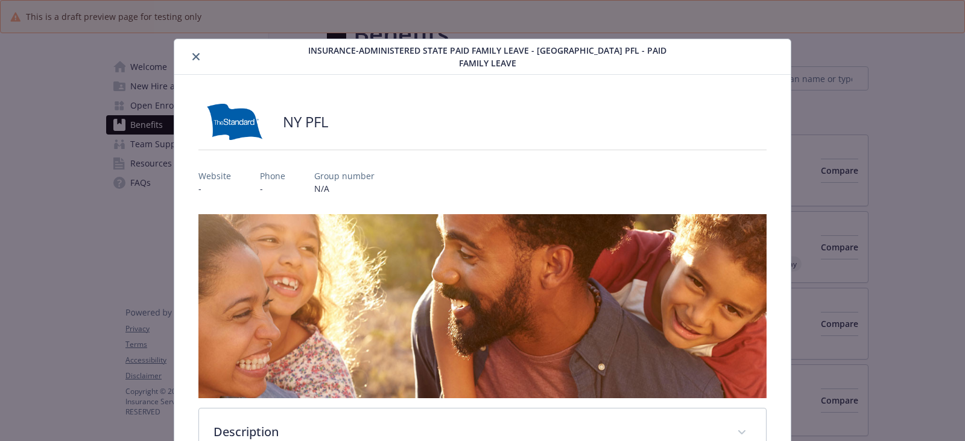
scroll to position [1215, 0]
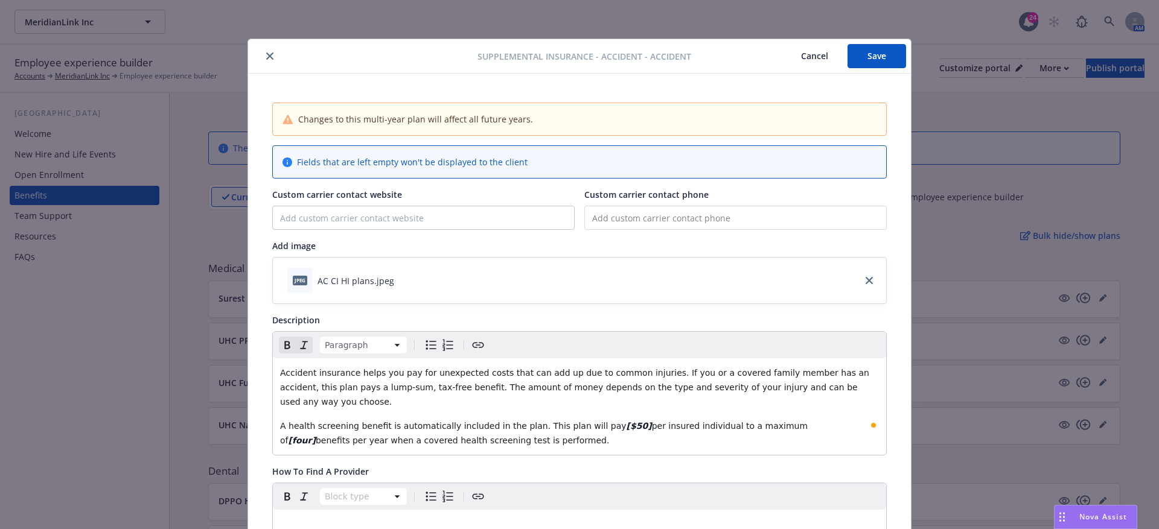
scroll to position [379, 0]
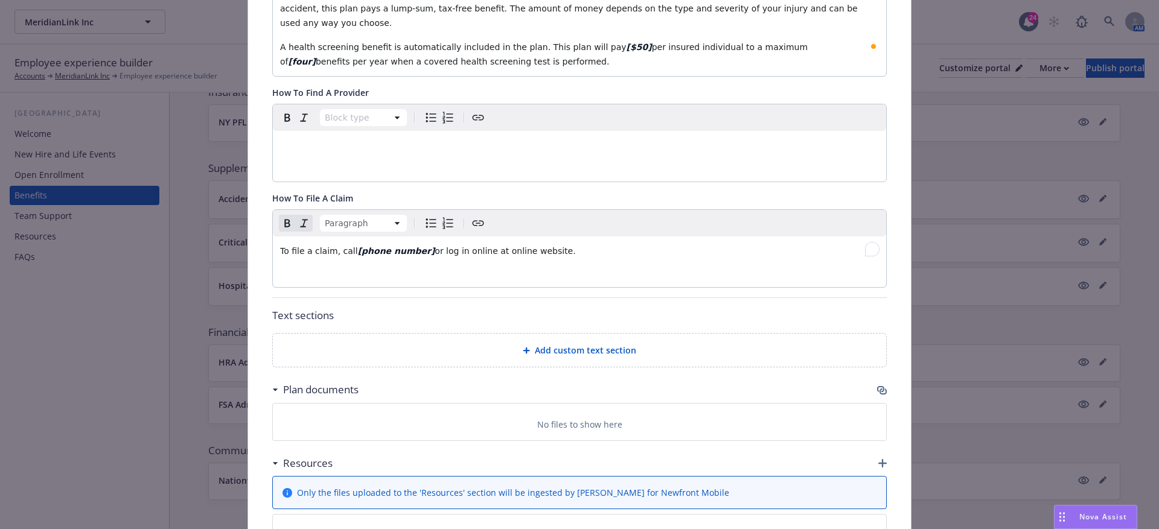
click at [494, 246] on span "or log in online at online website." at bounding box center [504, 251] width 141 height 10
click at [492, 246] on span "or log in online at online website." at bounding box center [504, 251] width 141 height 10
click at [549, 246] on span "or log in online at [online website." at bounding box center [506, 251] width 144 height 10
drag, startPoint x: 559, startPoint y: 231, endPoint x: 491, endPoint y: 230, distance: 67.6
click at [491, 244] on p "To file a claim, call [phone number] or log in online at [online website]." at bounding box center [579, 251] width 599 height 14
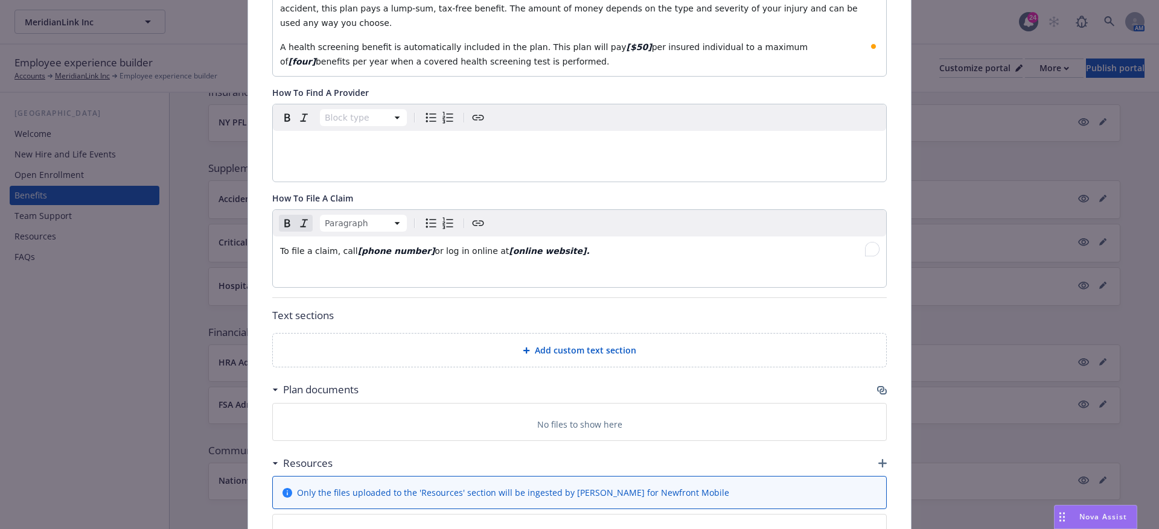
click at [475, 252] on div "Paragraph To file a claim, call [phone number] or log in online at [online webs…" at bounding box center [579, 248] width 613 height 77
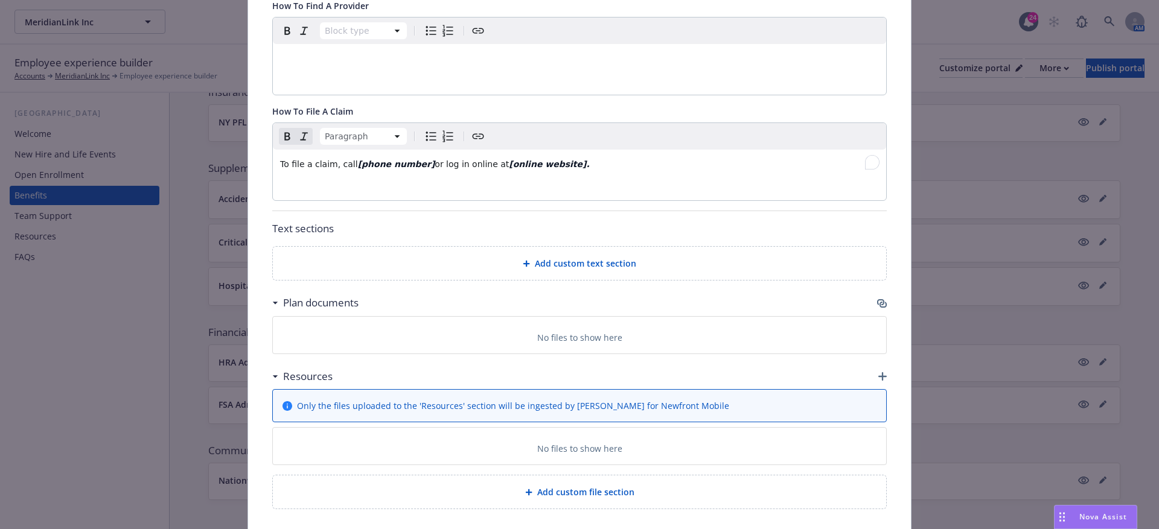
scroll to position [488, 0]
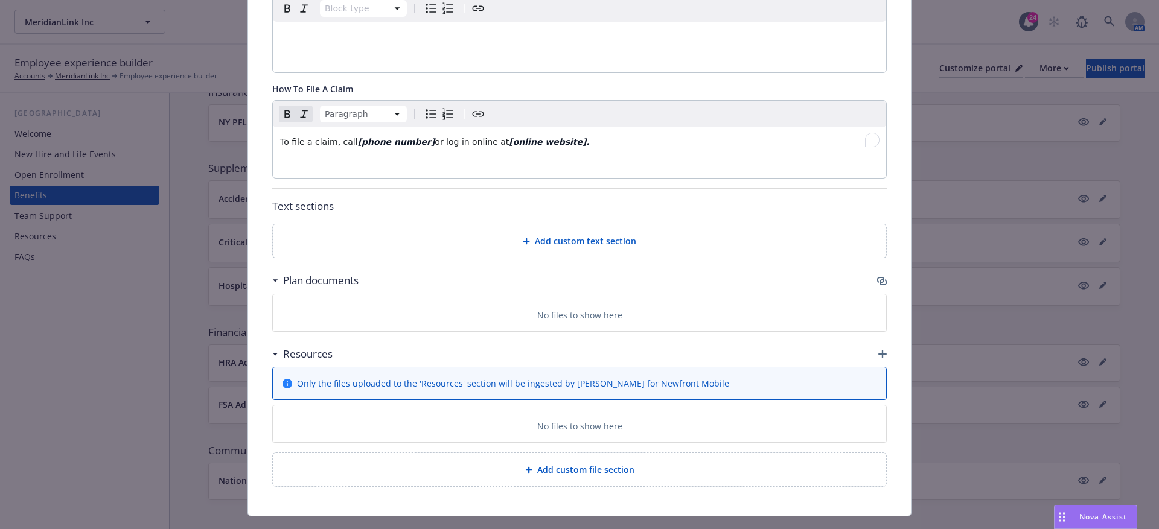
click at [568, 199] on p "Text sections" at bounding box center [579, 207] width 614 height 16
click at [552, 234] on div "Add custom text section" at bounding box center [579, 240] width 613 height 33
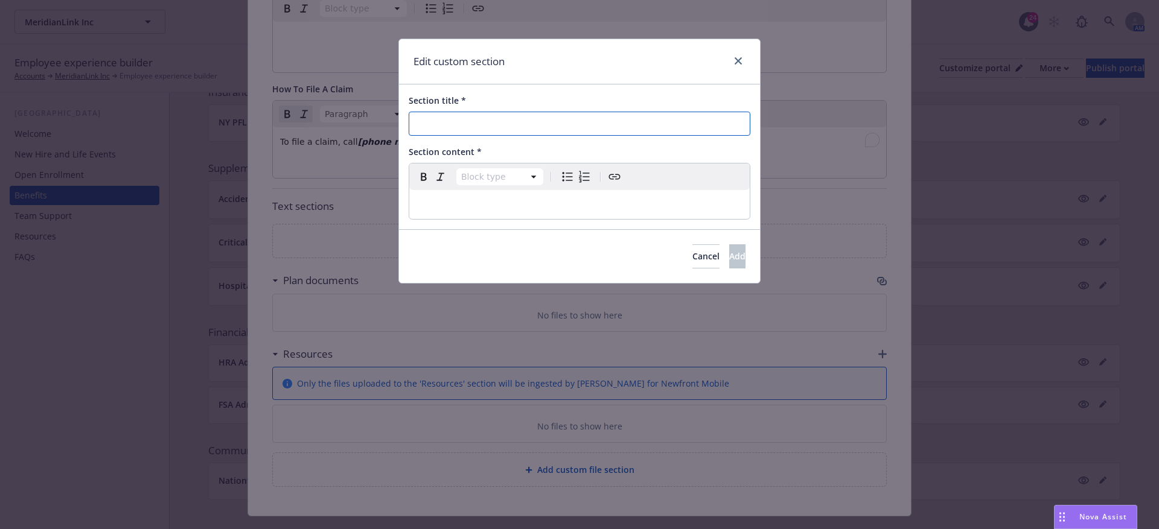
click at [483, 112] on input "Section title *" at bounding box center [580, 124] width 342 height 24
paste input "Things To Consider"
type input "Things To Consider"
click at [467, 227] on div "Section title * Things To Consider Section content * Block type Paragraph Headi…" at bounding box center [579, 156] width 361 height 145
select select "paragraph"
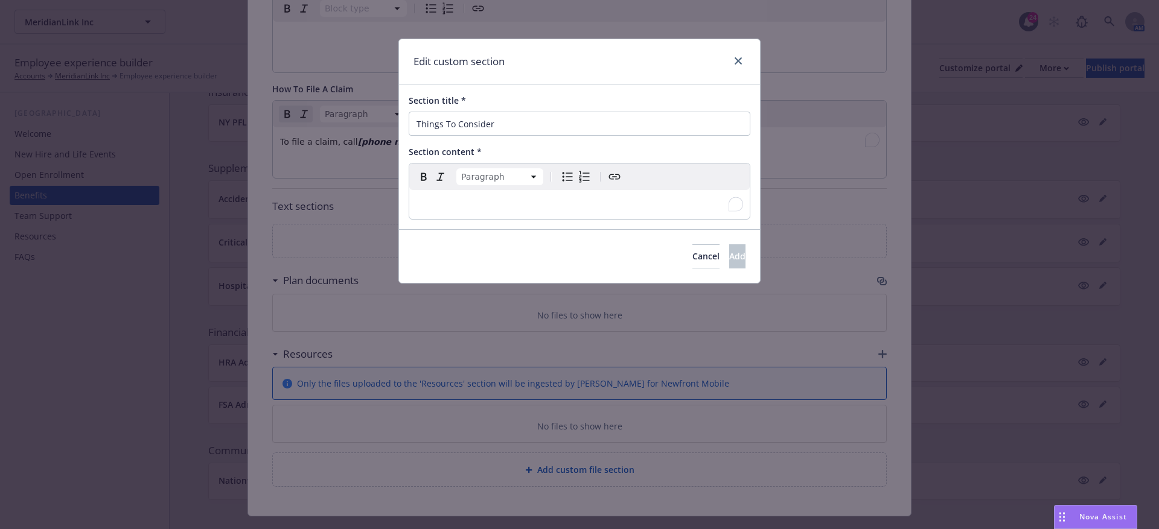
click at [474, 208] on p "To enrich screen reader interactions, please activate Accessibility in Grammarl…" at bounding box center [579, 204] width 326 height 14
click at [436, 197] on p "To enrich screen reader interactions, please activate Accessibility in Grammarl…" at bounding box center [579, 204] width 326 height 14
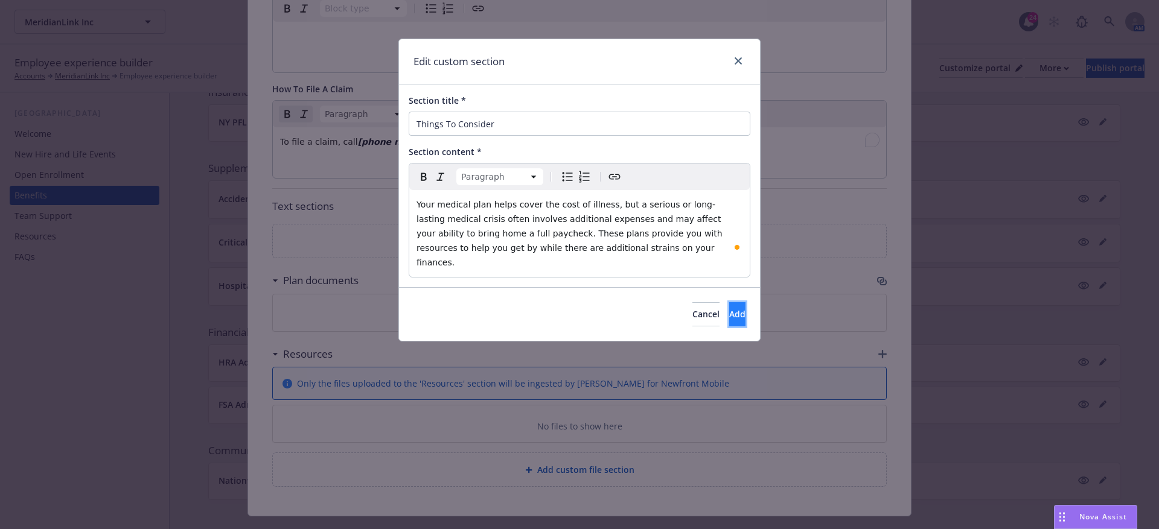
click at [729, 308] on span "Add" at bounding box center [737, 313] width 16 height 11
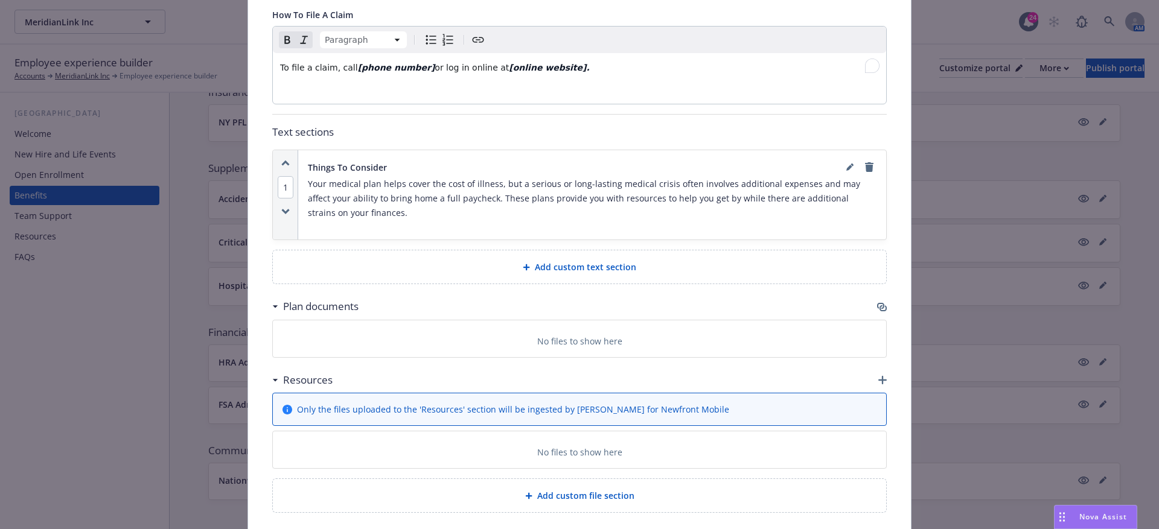
scroll to position [563, 0]
click at [577, 260] on span "Add custom text section" at bounding box center [585, 266] width 101 height 13
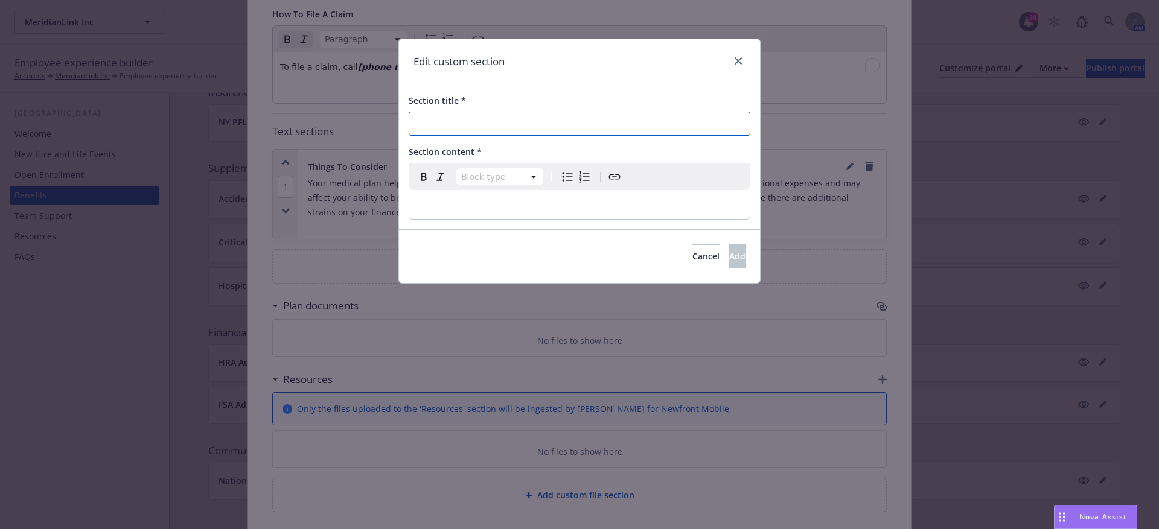
click at [427, 122] on input "Section title *" at bounding box center [580, 124] width 342 height 24
paste input "Calculate Your Cost"
type input "Calculate Your Cost"
select select "paragraph"
click at [433, 205] on p "editable markdown" at bounding box center [579, 204] width 326 height 14
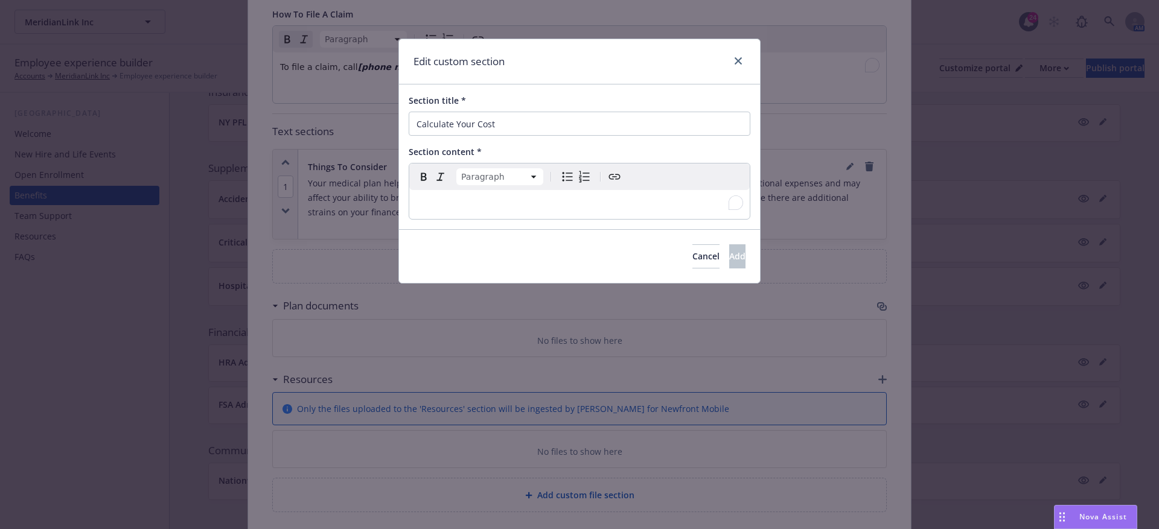
click at [423, 206] on p "To enrich screen reader interactions, please activate Accessibility in Grammarl…" at bounding box center [579, 204] width 326 height 14
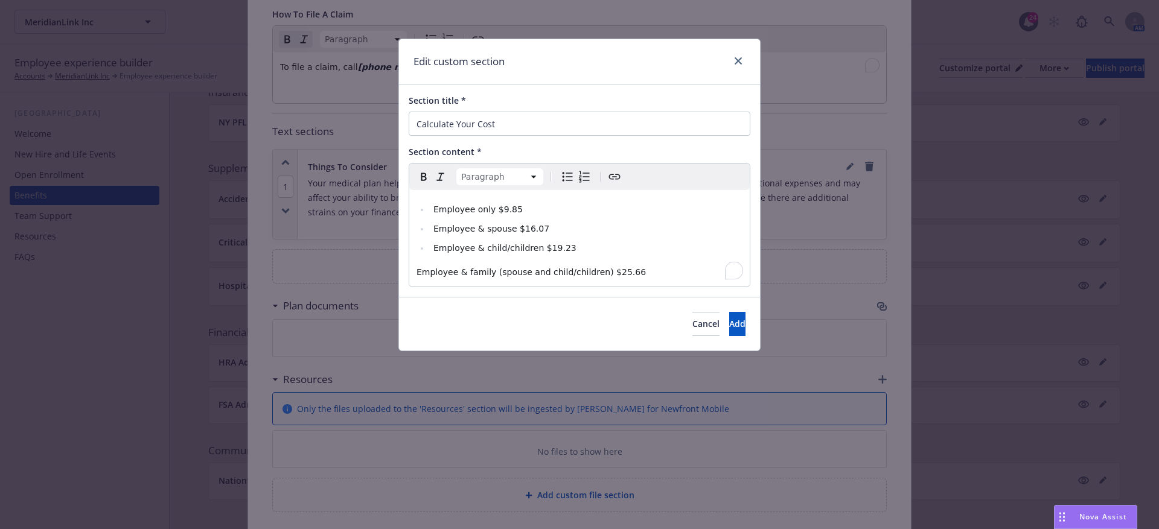
select select
click at [489, 210] on span "Employee only $9.85" at bounding box center [477, 210] width 89 height 10
click at [489, 209] on span "Employee only $9.85" at bounding box center [477, 210] width 89 height 10
click at [490, 209] on span "Employee only $9.85" at bounding box center [477, 210] width 89 height 10
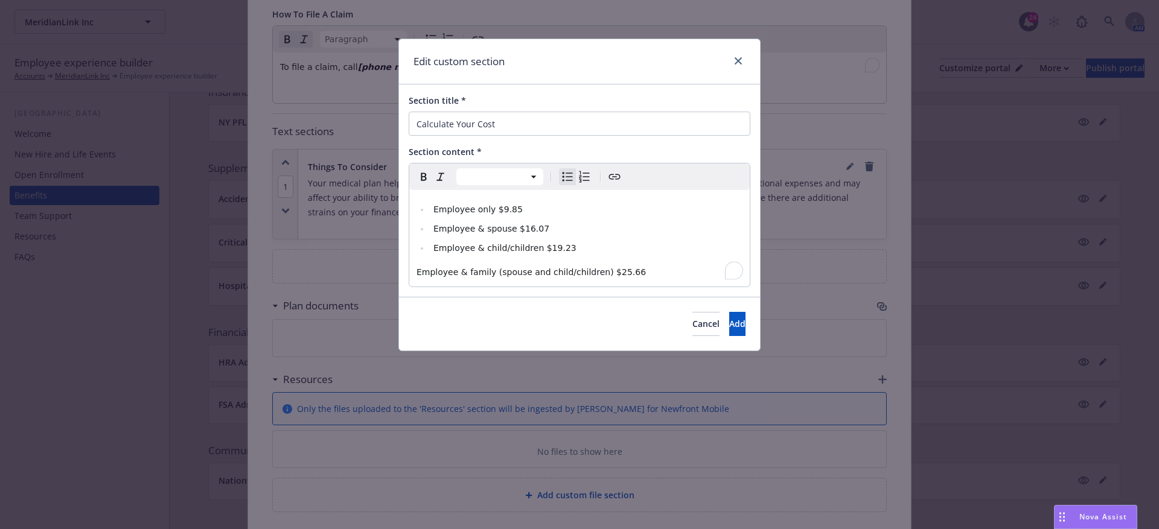
click at [491, 207] on span "Employee only $9.85" at bounding box center [477, 210] width 89 height 10
click at [521, 209] on li "Employee only [$9.85" at bounding box center [586, 209] width 313 height 14
click at [514, 231] on span "Employee & spouse $16.07" at bounding box center [491, 229] width 116 height 10
click at [550, 228] on li "Employee & spouse [$16.07" at bounding box center [586, 228] width 313 height 14
click at [539, 251] on span "Employee & child/children $19.23" at bounding box center [504, 248] width 143 height 10
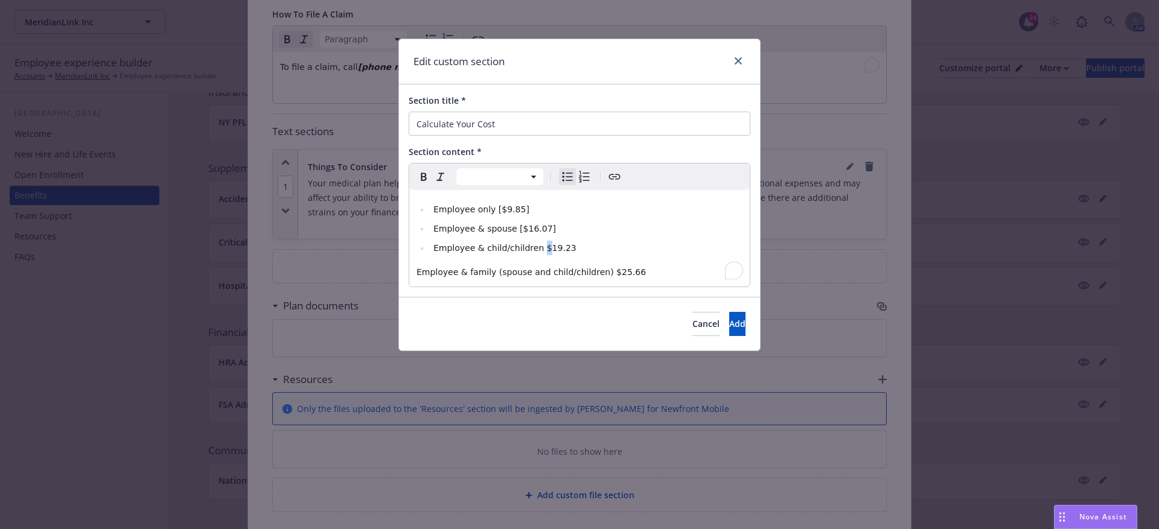
click at [538, 250] on span "Employee & child/children $19.23" at bounding box center [504, 248] width 143 height 10
click at [567, 246] on li "Employee & child/children [$19.23" at bounding box center [586, 248] width 313 height 14
select select "paragraph"
click at [599, 273] on span "Employee & family (spouse and child/children) $25.66" at bounding box center [530, 272] width 229 height 10
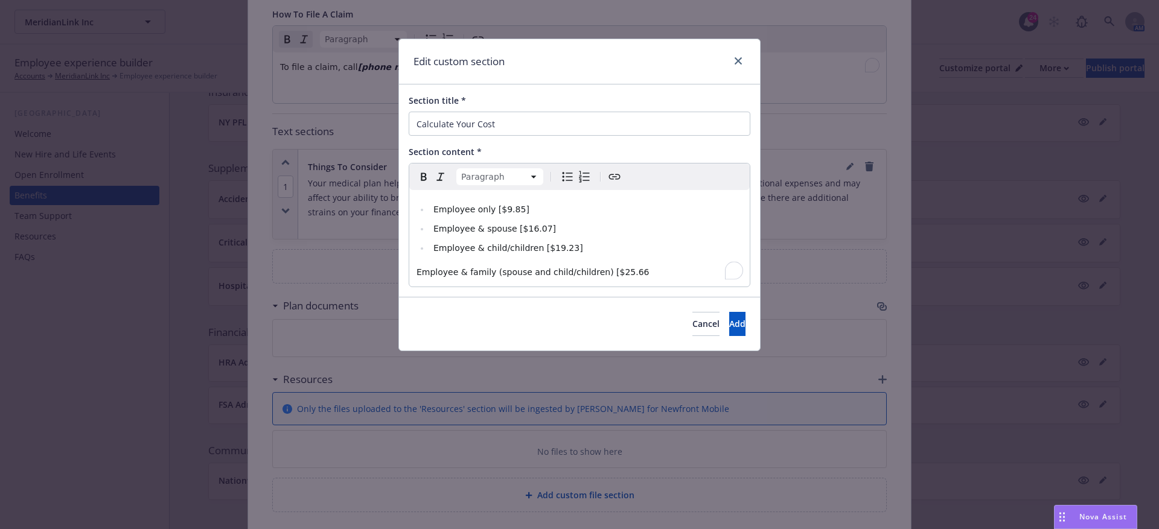
click at [634, 270] on p "Employee & family (spouse and child/children) [$25.66" at bounding box center [579, 272] width 326 height 14
click at [636, 270] on p "Employee & family (spouse and child/children) [$25.66 ]" at bounding box center [579, 272] width 326 height 14
click at [630, 270] on span "Employee & family (spouse and child/children) [$25.66 ]" at bounding box center [535, 272] width 238 height 10
drag, startPoint x: 640, startPoint y: 272, endPoint x: 597, endPoint y: 272, distance: 42.2
click at [597, 272] on p "Employee & family (spouse and child/children) [$25.66]" at bounding box center [579, 272] width 326 height 14
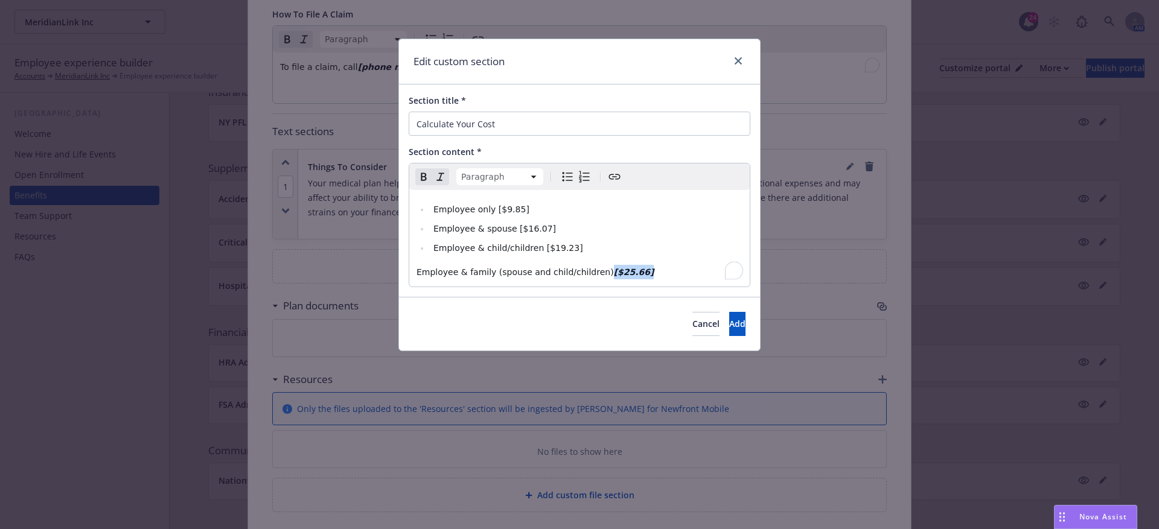
select select
drag, startPoint x: 572, startPoint y: 244, endPoint x: 535, endPoint y: 244, distance: 37.4
click at [535, 244] on li "Employee & child/children [$19.23]" at bounding box center [586, 248] width 313 height 14
drag, startPoint x: 549, startPoint y: 225, endPoint x: 510, endPoint y: 232, distance: 39.2
click at [510, 232] on li "Employee & spouse [$16.07]" at bounding box center [586, 228] width 313 height 14
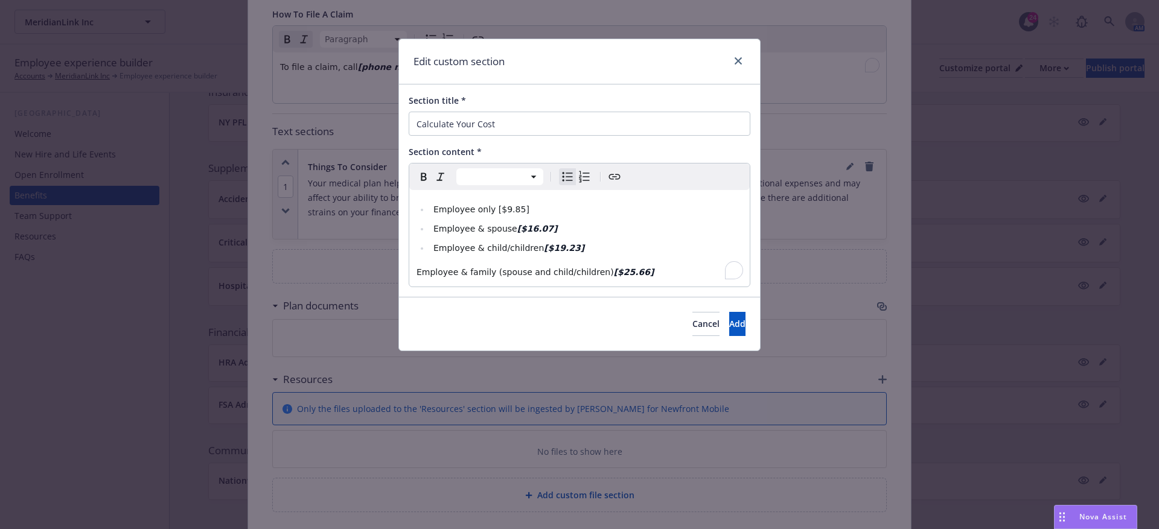
click at [528, 208] on li "Employee only [$9.85]" at bounding box center [586, 209] width 313 height 14
drag, startPoint x: 528, startPoint y: 208, endPoint x: 490, endPoint y: 208, distance: 38.0
click at [490, 208] on li "Employee only [$9.85]" at bounding box center [586, 209] width 313 height 14
click at [729, 326] on span "Add" at bounding box center [737, 323] width 16 height 11
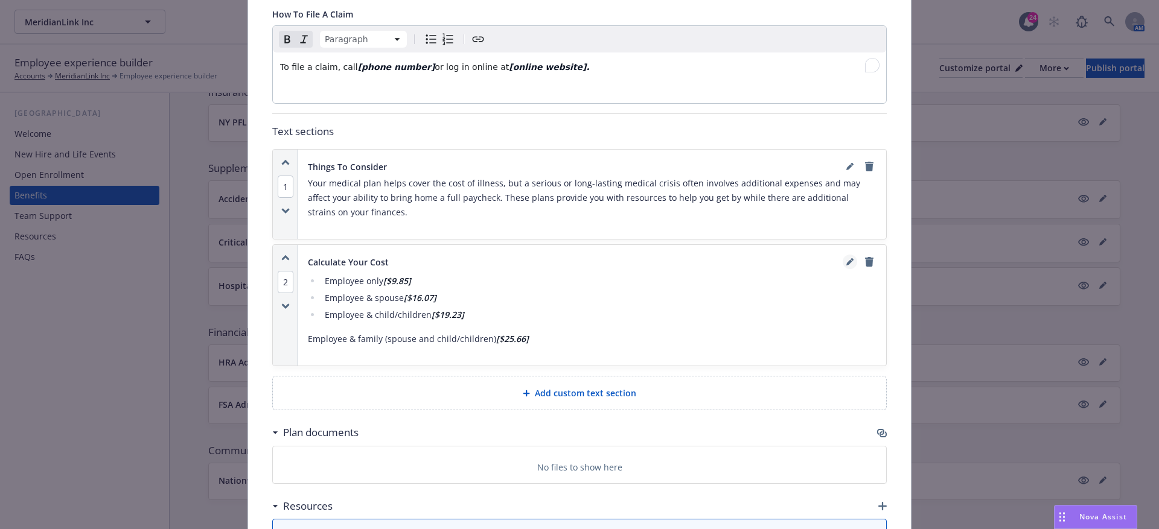
click at [850, 260] on icon "editPencil" at bounding box center [849, 263] width 6 height 6
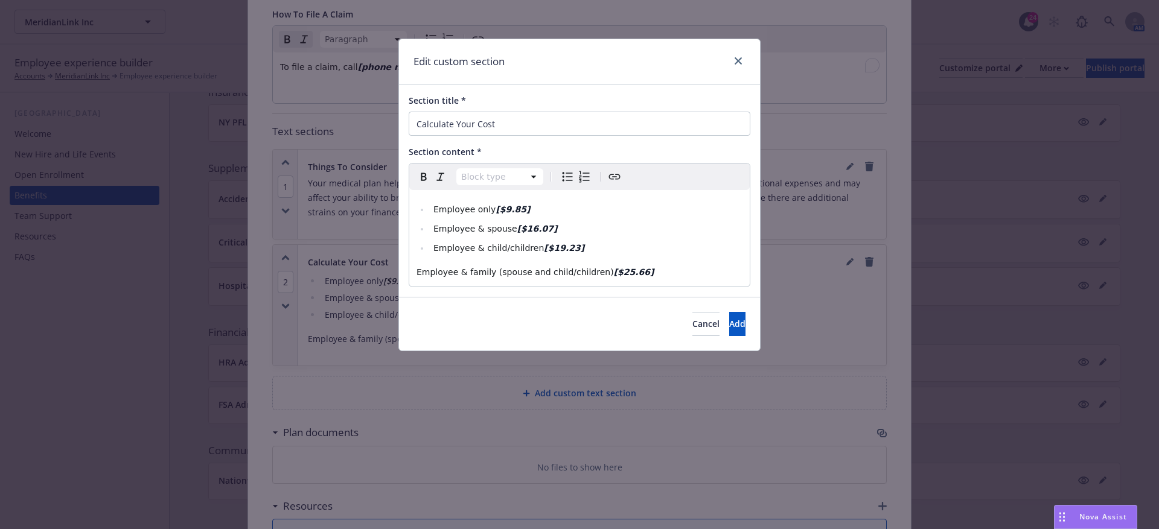
select select "paragraph"
click at [415, 274] on div "Employee only [$9.85] Employee & spouse [$16.07] Employee & child/children [$19…" at bounding box center [579, 238] width 340 height 97
select select
click at [729, 318] on span "Add" at bounding box center [737, 323] width 16 height 11
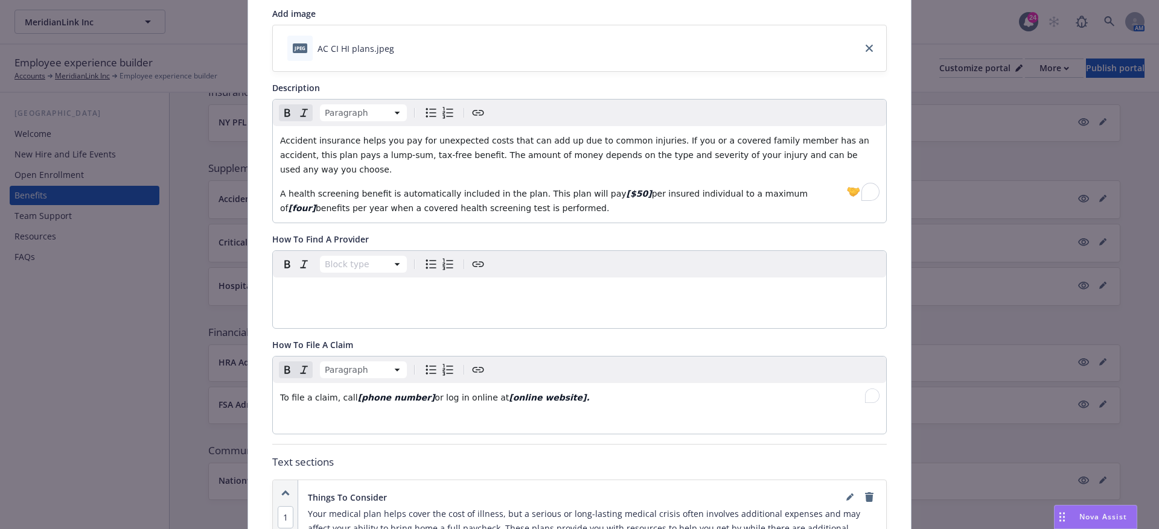
scroll to position [0, 0]
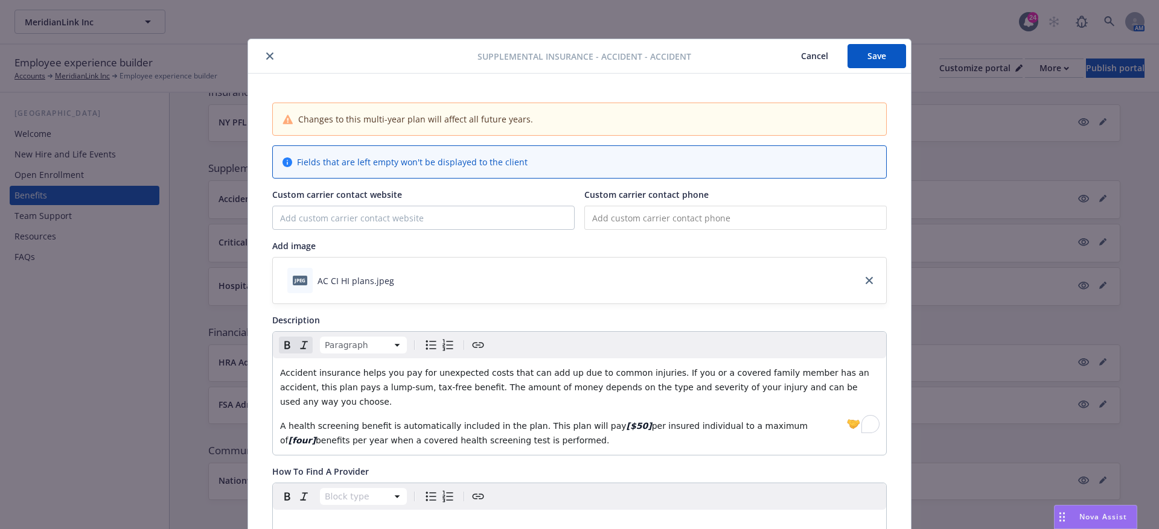
click at [854, 56] on button "Save" at bounding box center [876, 56] width 59 height 24
click at [813, 54] on button "Cancel" at bounding box center [814, 56] width 66 height 24
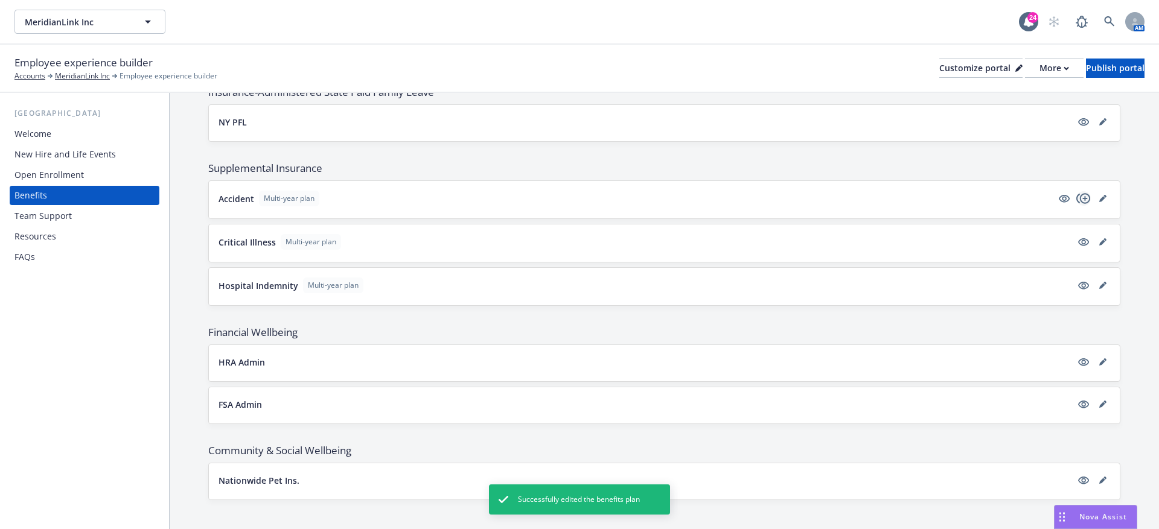
click at [1086, 191] on icon "copyPlus" at bounding box center [1083, 198] width 14 height 14
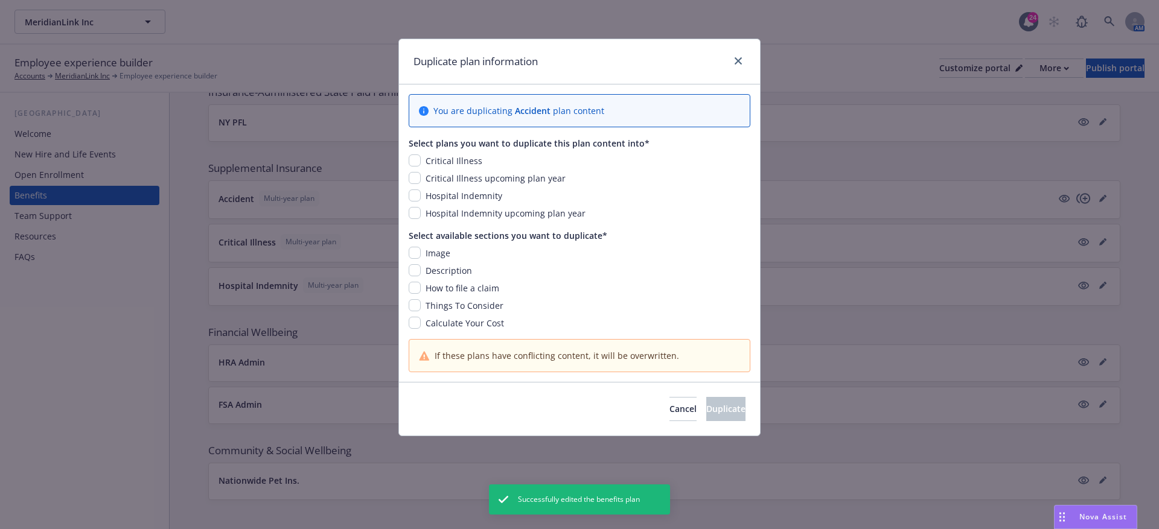
click at [415, 259] on div "Image Description How to file a claim Things To Consider Calculate Your Cost" at bounding box center [580, 288] width 342 height 83
click at [416, 247] on input "checkbox" at bounding box center [415, 253] width 12 height 12
checkbox input "true"
click at [416, 158] on input "checkbox" at bounding box center [415, 160] width 12 height 12
checkbox input "true"
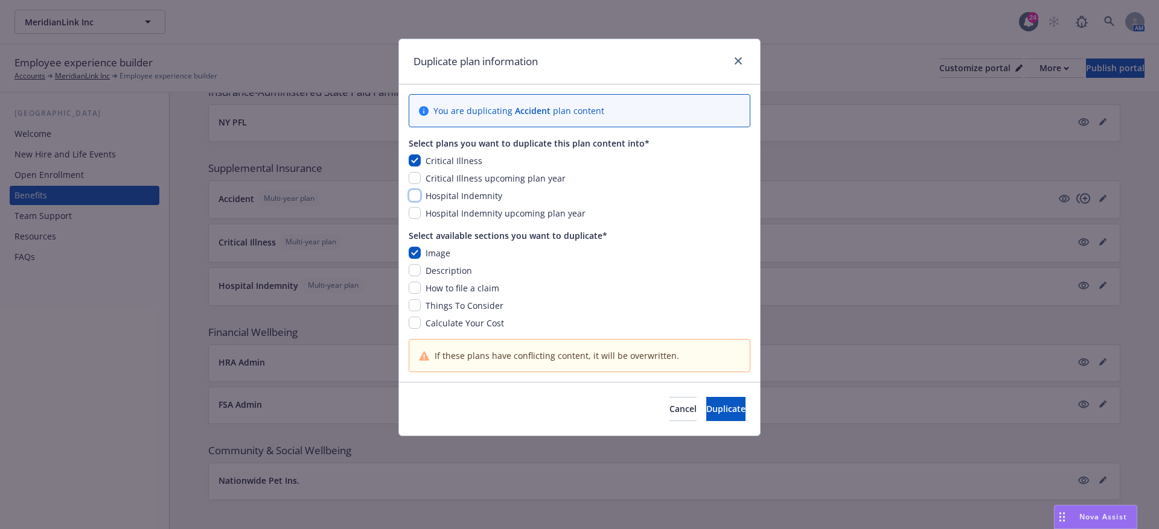
click at [416, 192] on input "checkbox" at bounding box center [415, 195] width 12 height 12
checkbox input "true"
click at [418, 285] on input "checkbox" at bounding box center [415, 288] width 12 height 12
checkbox input "true"
click at [707, 410] on span "Duplicate" at bounding box center [725, 408] width 39 height 11
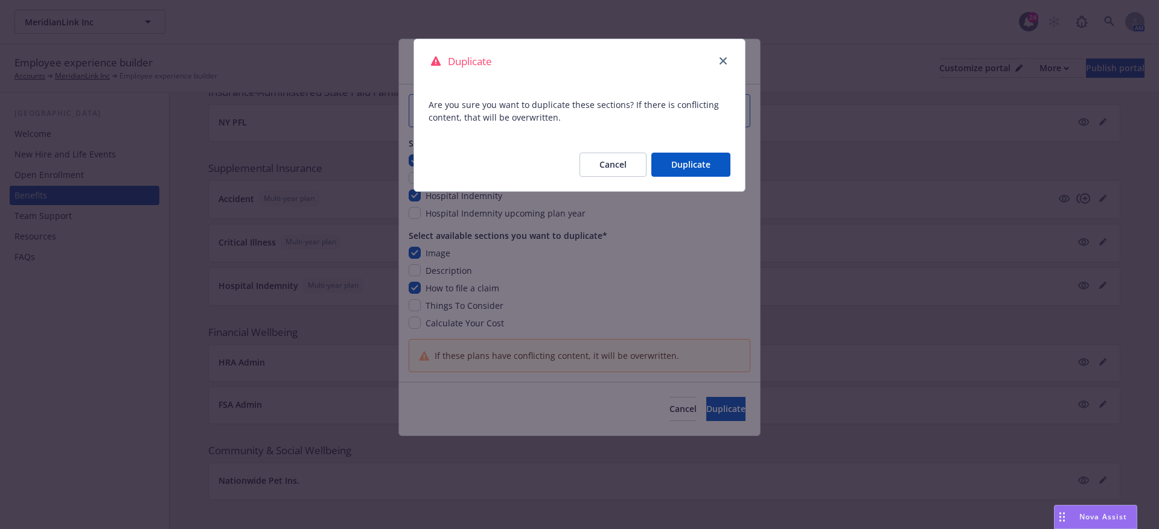
click at [674, 156] on button "Duplicate" at bounding box center [690, 165] width 79 height 24
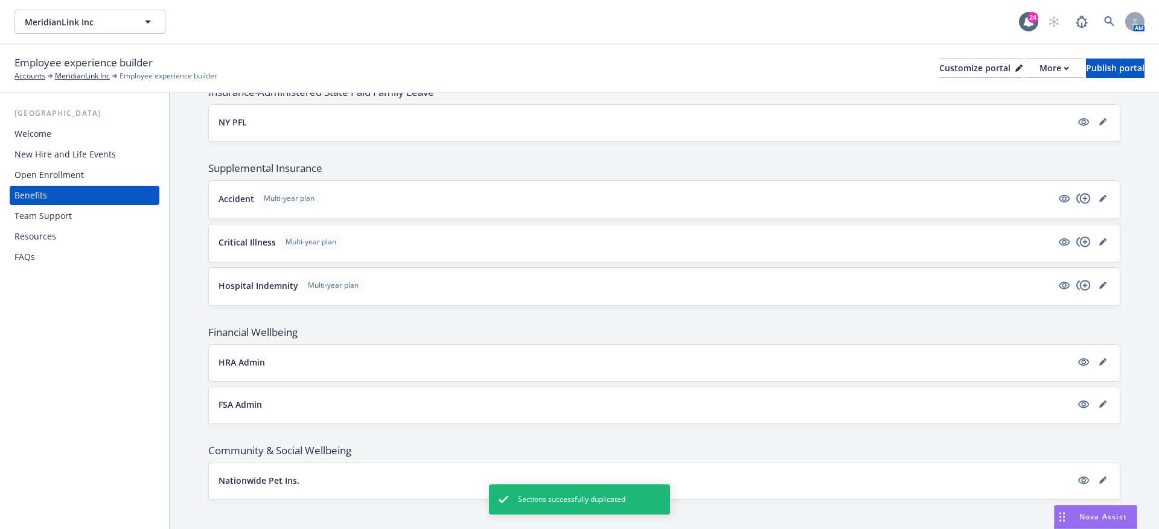
click at [1101, 226] on div "Critical Illness Multi-year plan" at bounding box center [664, 242] width 911 height 37
click at [1104, 238] on icon "editPencil" at bounding box center [1102, 241] width 7 height 7
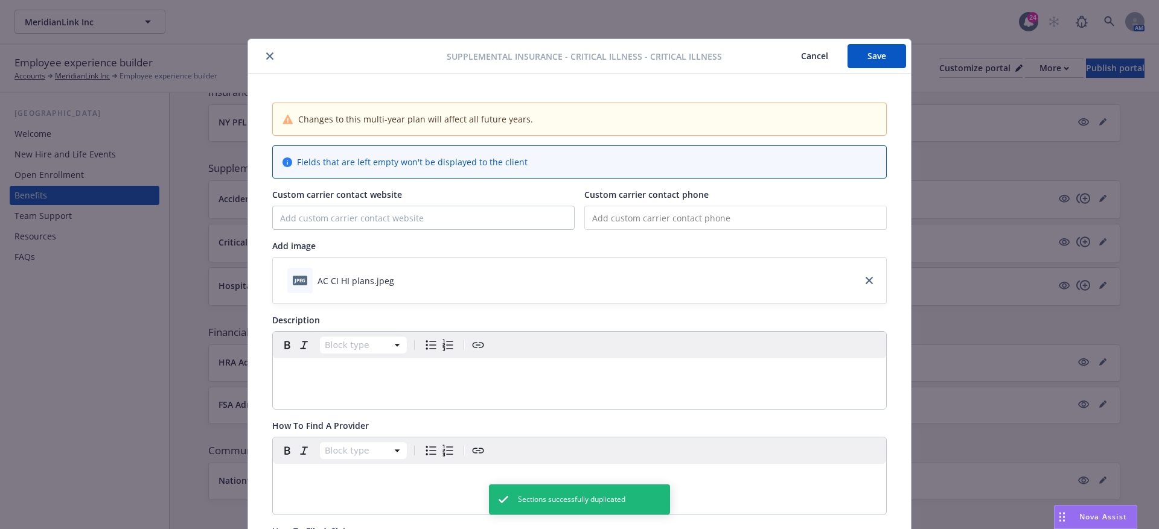
scroll to position [36, 0]
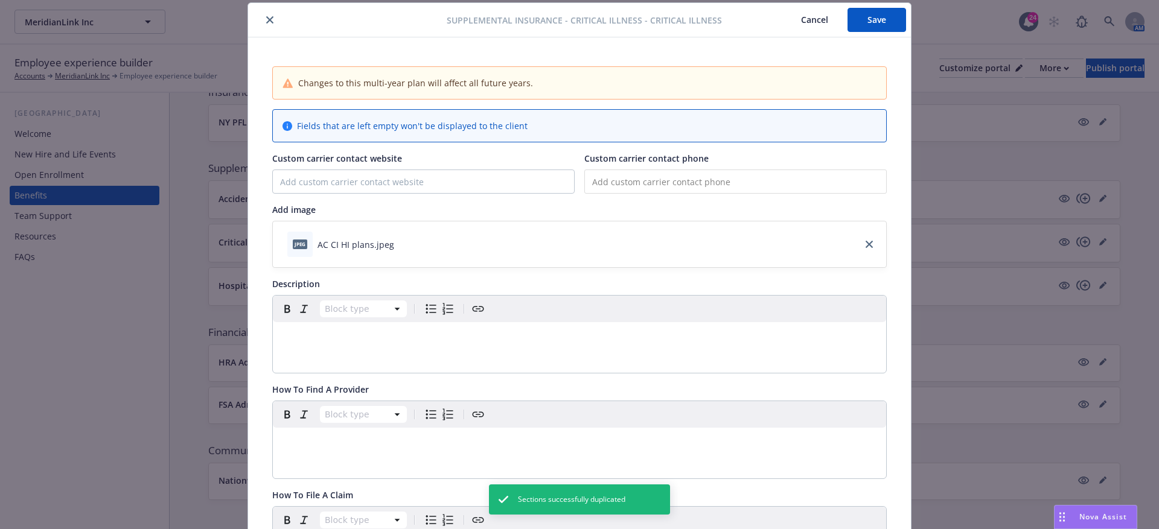
click at [310, 337] on p "editable markdown" at bounding box center [579, 336] width 599 height 14
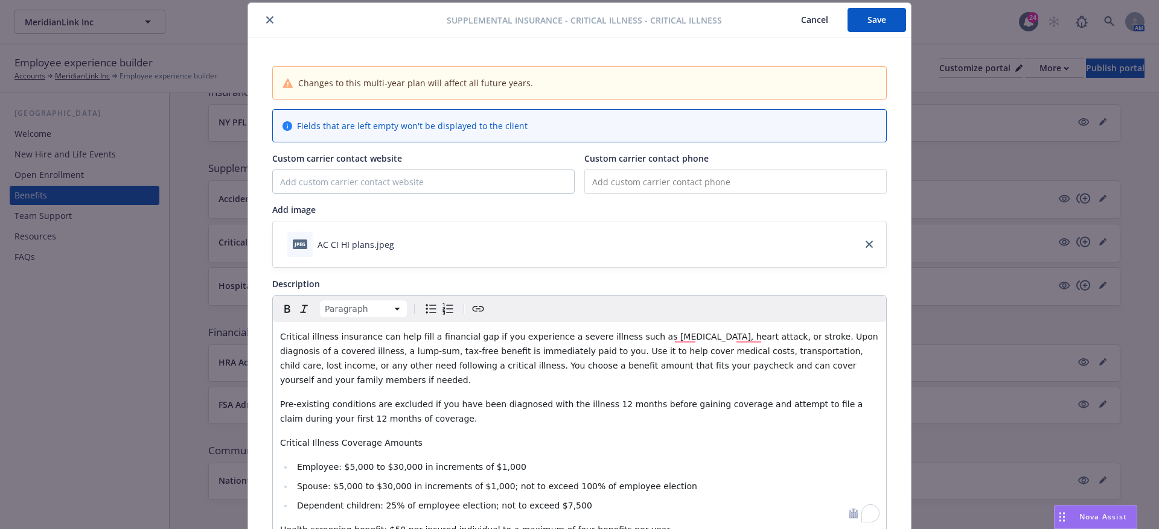
click at [595, 399] on span "Pre-existing conditions are excluded if you have been diagnosed with the illnes…" at bounding box center [572, 411] width 585 height 24
click at [593, 399] on span "Pre-existing conditions are excluded if you have been diagnosed with the illnes…" at bounding box center [572, 411] width 585 height 24
click at [605, 399] on span "Pre-existing conditions are excluded if you have been diagnosed with the illnes…" at bounding box center [574, 411] width 588 height 24
drag, startPoint x: 608, startPoint y: 388, endPoint x: 593, endPoint y: 389, distance: 15.7
click at [593, 399] on span "Pre-existing conditions are excluded if you have been diagnosed with the illnes…" at bounding box center [576, 411] width 592 height 24
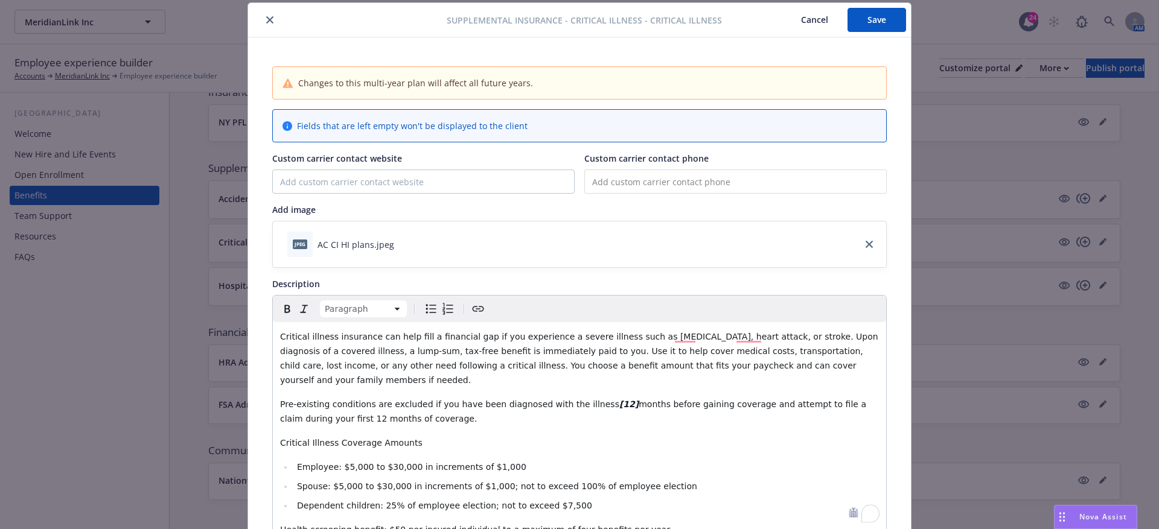
click at [316, 407] on p "Pre-existing conditions are excluded if you have been diagnosed with the illnes…" at bounding box center [579, 411] width 599 height 29
click at [328, 402] on span "months before gaining coverage and attempt to file a claim during your first [1…" at bounding box center [574, 411] width 588 height 24
drag, startPoint x: 332, startPoint y: 402, endPoint x: 317, endPoint y: 401, distance: 15.1
click at [317, 401] on span "months before gaining coverage and attempt to file a claim during your first [1…" at bounding box center [574, 411] width 588 height 24
click at [340, 462] on span "Employee: $5,000 to $30,000 in increments of $1,000" at bounding box center [411, 467] width 229 height 10
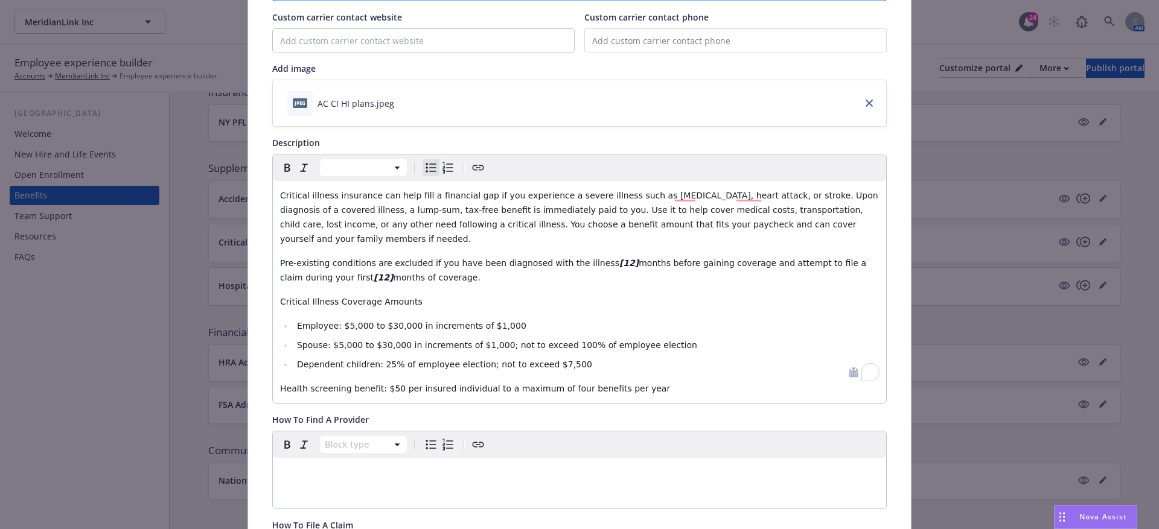
scroll to position [181, 0]
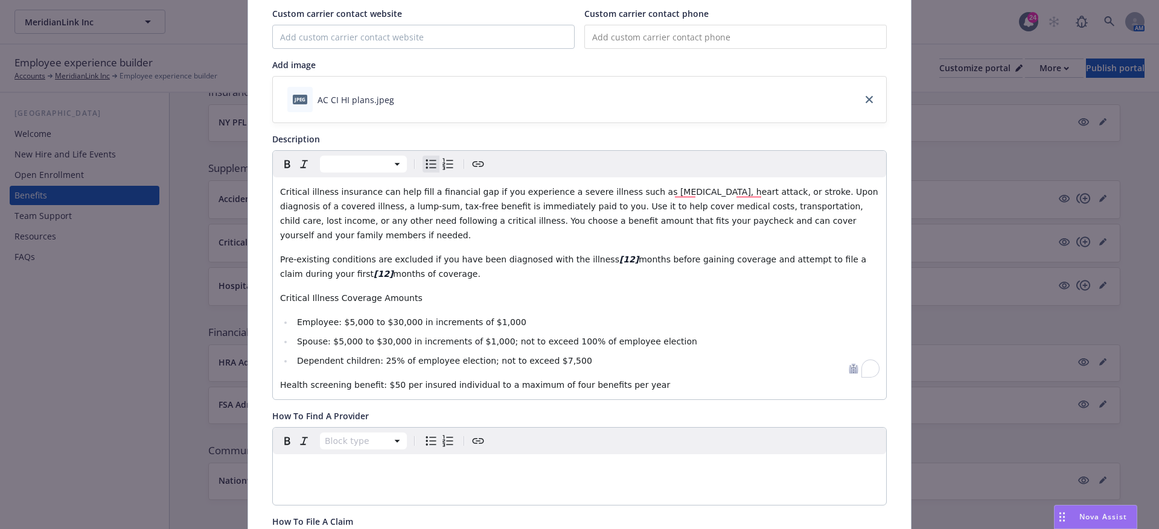
click at [337, 317] on span "Employee: $5,000 to $30,000 in increments of $1,000" at bounding box center [411, 322] width 229 height 10
click at [339, 317] on span "Employee: $5,000 to $30,000 in increments of $1,000" at bounding box center [411, 322] width 229 height 10
click at [368, 317] on span "Employee: [$5,000 to $30,000 in increments of $1,000" at bounding box center [413, 322] width 232 height 10
click at [390, 317] on span "Employee: [$5,000] to $30,000 in increments of $1,000" at bounding box center [415, 322] width 236 height 10
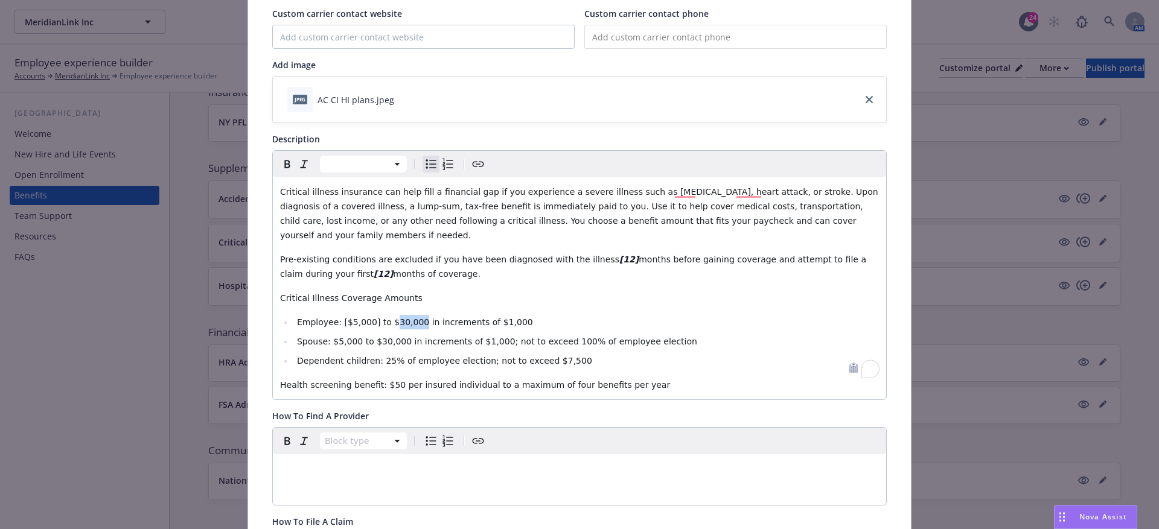
click at [388, 317] on span "Employee: [$5,000] to $30,000 in increments of $1,000" at bounding box center [415, 322] width 236 height 10
click at [384, 317] on span "Employee: [$5,000] to $30,000 in increments of $1,000" at bounding box center [415, 322] width 236 height 10
click at [418, 317] on span "Employee: [$5,000] to [$30,000 in increments of $1,000" at bounding box center [416, 322] width 239 height 10
click at [422, 317] on span "Employee: [$5,000] to [$30,000 in increments of $1,000" at bounding box center [416, 322] width 239 height 10
click at [493, 317] on span "Employee: [$5,000] to [$30,000] in increments of $1,000" at bounding box center [418, 322] width 243 height 10
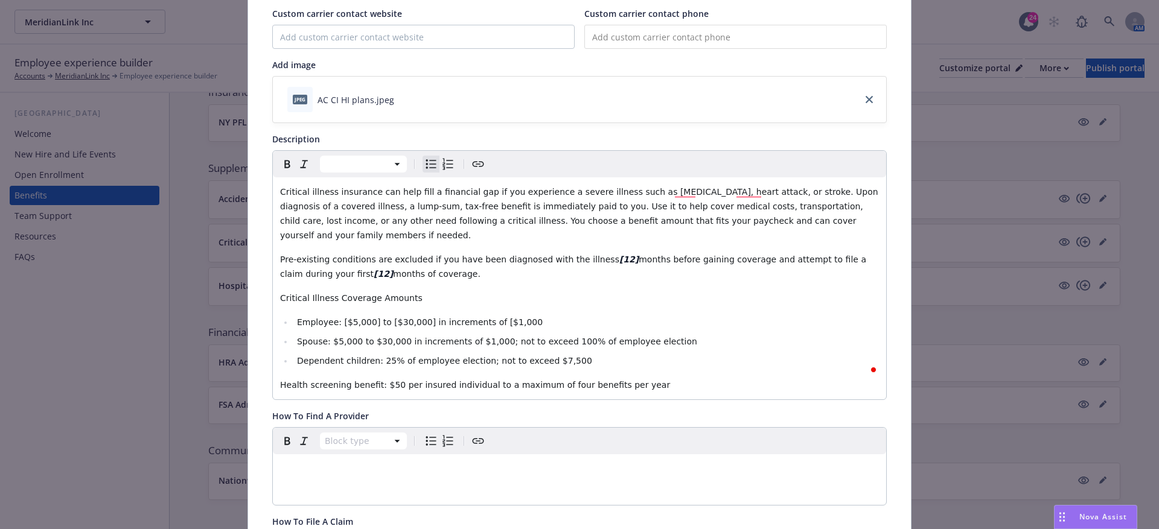
click at [526, 315] on li "Employee: [$5,000] to [$30,000] in increments of [$1,000" at bounding box center [585, 322] width 585 height 14
click at [333, 337] on span "Spouse: $5,000 to $30,000 in increments of $1,000; not to exceed 100% of employ…" at bounding box center [497, 342] width 400 height 10
click at [331, 337] on span "Spouse: $5,000 to $30,000 in increments of $1,000; not to exceed 100% of employ…" at bounding box center [497, 342] width 400 height 10
click at [361, 337] on span "Spouse: [$5,000 to $30,000 in increments of $1,000; not to exceed 100% of emplo…" at bounding box center [498, 342] width 403 height 10
click at [379, 337] on span "Spouse: [$5,000] to $30,000 in increments of $1,000; not to exceed 100% of empl…" at bounding box center [500, 342] width 407 height 10
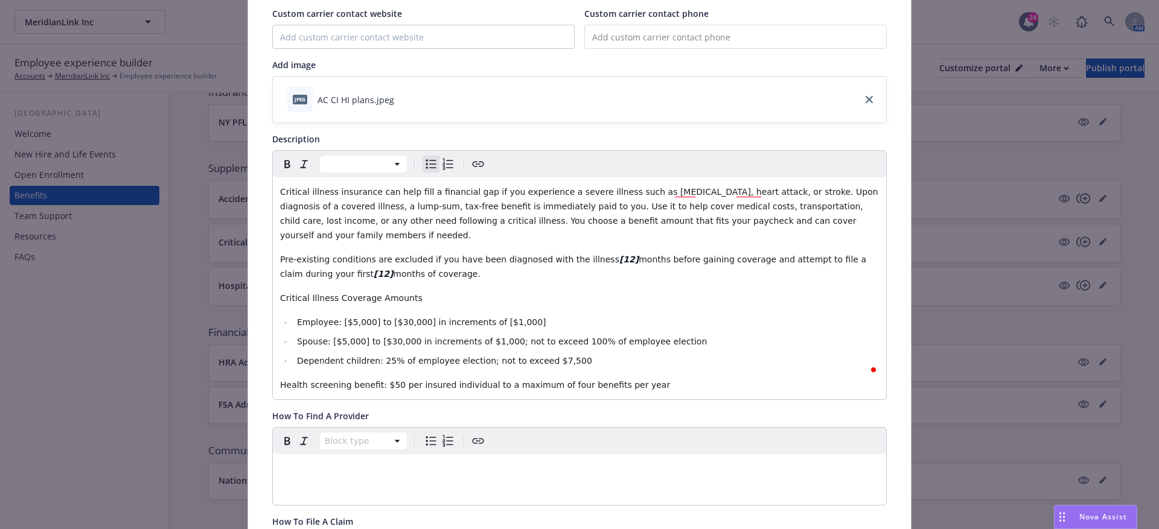
click at [412, 337] on span "Spouse: [$5,000] to [$30,000 in increments of $1,000; not to exceed 100% of emp…" at bounding box center [502, 342] width 410 height 10
click at [486, 337] on span "Spouse: [$5,000] to [$30,000] in increments of $1,000; not to exceed 100% of em…" at bounding box center [503, 342] width 413 height 10
click at [514, 337] on span "Spouse: [$5,000] to [$30,000] in increments of [$1,000; not to exceed 100% of e…" at bounding box center [505, 342] width 416 height 10
click at [512, 337] on span "Spouse: [$5,000] to [$30,000] in increments of [$1,000; not to exceed 100% of e…" at bounding box center [505, 342] width 416 height 10
click at [581, 337] on span "Spouse: [$5,000] to [$30,000] in increments of [$1,000]; not to exceed 100% of …" at bounding box center [507, 342] width 420 height 10
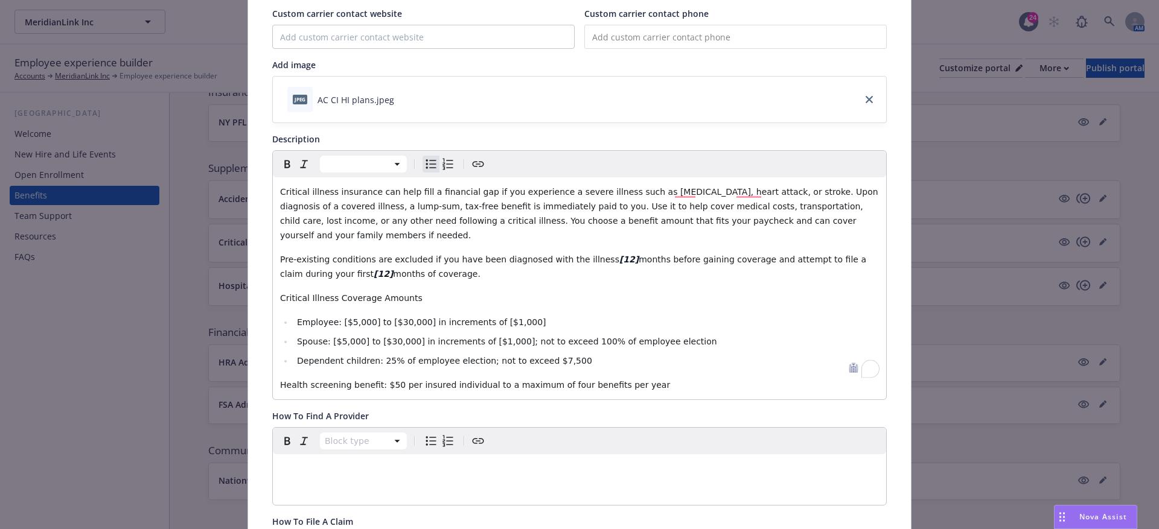
click at [578, 337] on span "Spouse: [$5,000] to [$30,000] in increments of [$1,000]; not to exceed 100% of …" at bounding box center [507, 342] width 420 height 10
click at [572, 337] on span "Spouse: [$5,000] to [$30,000] in increments of [$1,000]; not to exceed 100% of …" at bounding box center [507, 342] width 420 height 10
click at [576, 337] on span "Spouse: [$5,000] to [$30,000] in increments of [$1,000]; not to exceed 100% of …" at bounding box center [507, 342] width 420 height 10
click at [601, 337] on span "Spouse: [$5,000] to [$30,000] in increments of [$1,000]; not to exceed [100% of…" at bounding box center [508, 342] width 423 height 10
click at [378, 356] on span "Dependent children: 25% of employee election; not to exceed $7,500" at bounding box center [444, 361] width 295 height 10
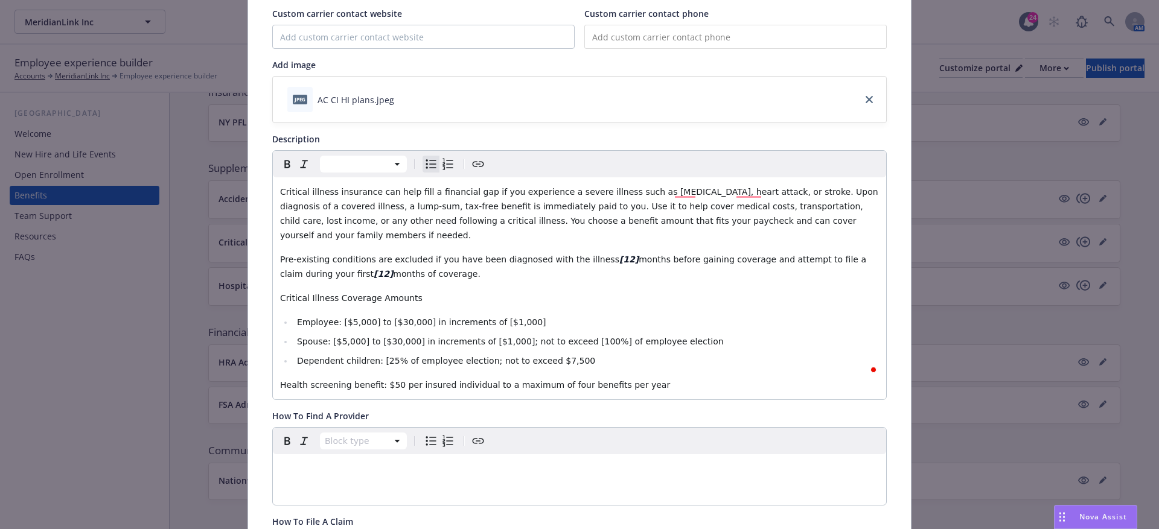
click at [398, 356] on span "Dependent children: [25% of employee election; not to exceed $7,500" at bounding box center [446, 361] width 298 height 10
click at [545, 356] on span "Dependent children: [25%] of employee election; not to exceed $7,500" at bounding box center [448, 361] width 302 height 10
click at [592, 354] on li "Dependent children: [25%] of employee election; not to exceed [$7,500" at bounding box center [585, 361] width 585 height 14
click at [380, 380] on span "Health screening benefit: $50 per insured individual to a maximum of four benef…" at bounding box center [475, 385] width 390 height 10
click at [398, 380] on span "Health screening benefit: [$50 per insured individual to a maximum of four bene…" at bounding box center [476, 385] width 393 height 10
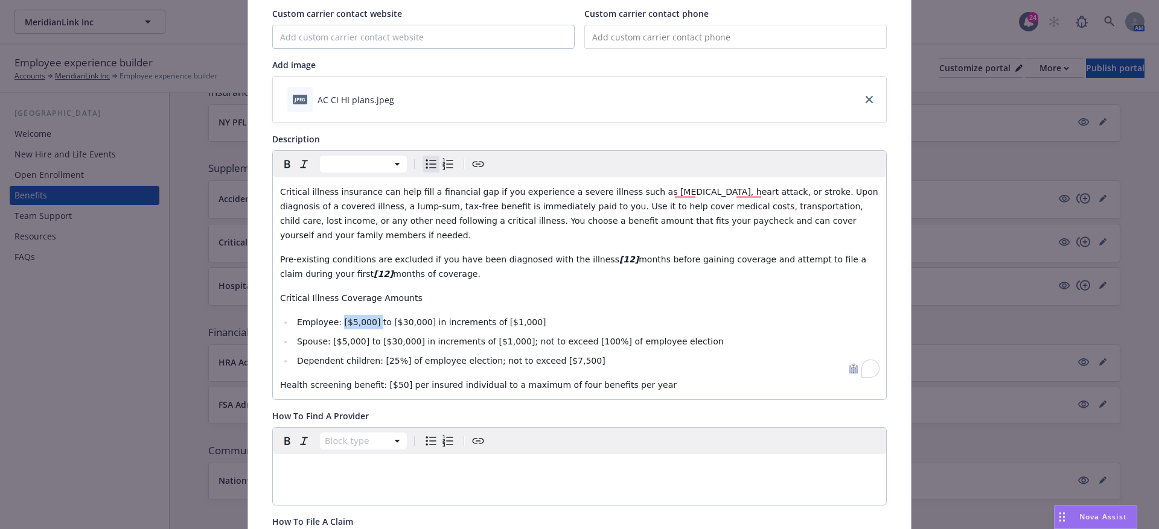
drag, startPoint x: 339, startPoint y: 305, endPoint x: 375, endPoint y: 307, distance: 36.3
click at [375, 317] on span "Employee: [$5,000] to [$30,000] in increments of [$1,000]" at bounding box center [421, 322] width 249 height 10
drag, startPoint x: 389, startPoint y: 305, endPoint x: 430, endPoint y: 307, distance: 41.0
click at [430, 317] on span "to [$30,000] in increments of [$1,000]" at bounding box center [463, 322] width 163 height 10
drag, startPoint x: 498, startPoint y: 312, endPoint x: 535, endPoint y: 312, distance: 36.8
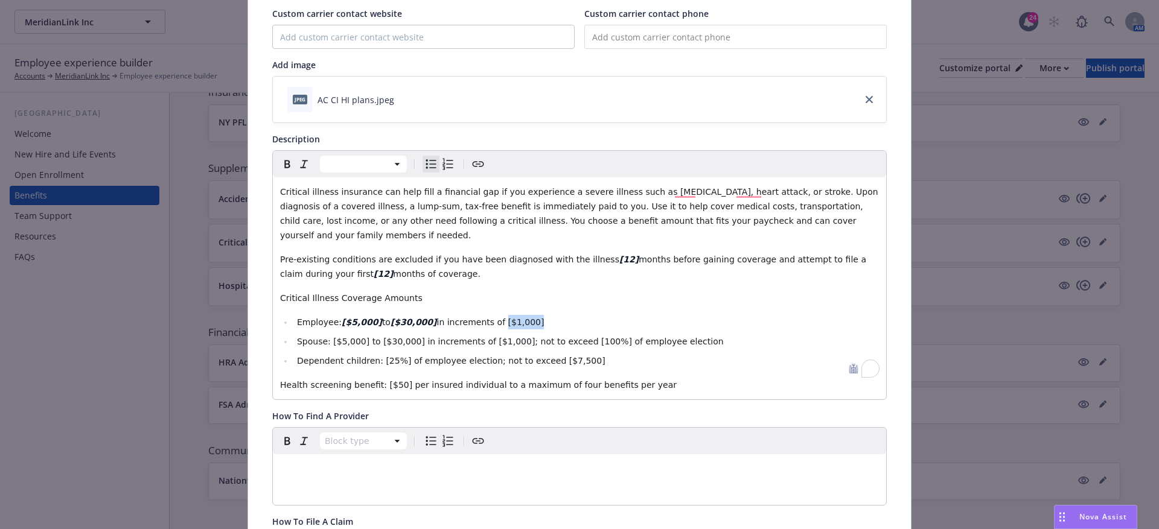
click at [535, 315] on li "Employee: [$5,000] to [$30,000] in increments of [$1,000]" at bounding box center [585, 322] width 585 height 14
drag, startPoint x: 327, startPoint y: 322, endPoint x: 364, endPoint y: 325, distance: 37.5
click at [364, 337] on span "Spouse: [$5,000] to [$30,000] in increments of [$1,000]; not to exceed [100%] o…" at bounding box center [510, 342] width 427 height 10
drag, startPoint x: 379, startPoint y: 325, endPoint x: 418, endPoint y: 329, distance: 38.9
click at [418, 337] on span "to [$30,000] in increments of [$1,000]; not to exceed [100%] of employee electi…" at bounding box center [546, 342] width 351 height 10
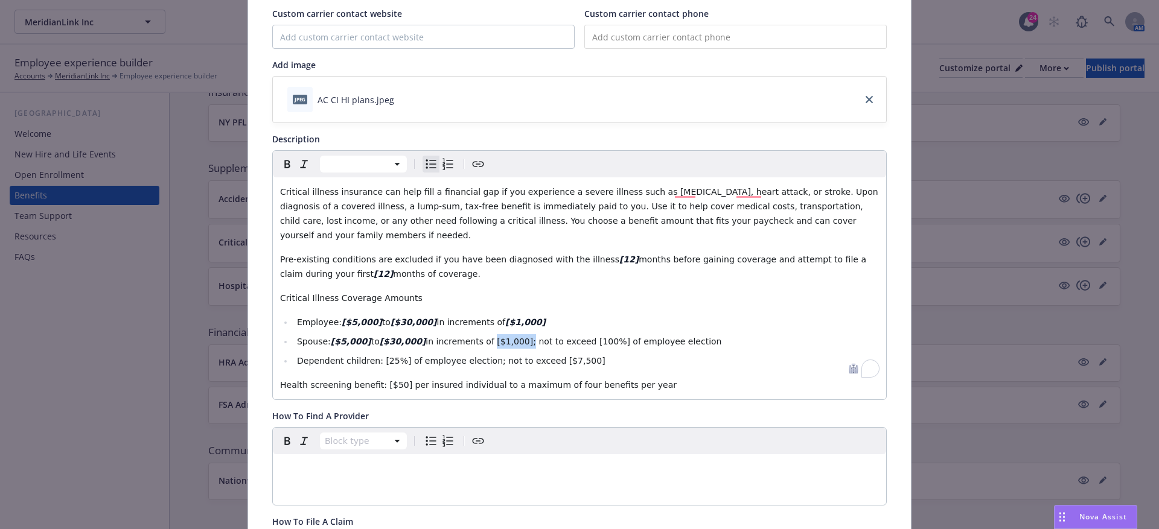
drag, startPoint x: 487, startPoint y: 325, endPoint x: 522, endPoint y: 324, distance: 35.0
click at [522, 337] on span "in increments of [$1,000]; not to exceed [100%] of employee election" at bounding box center [573, 342] width 296 height 10
drag, startPoint x: 582, startPoint y: 324, endPoint x: 615, endPoint y: 324, distance: 32.6
click at [615, 337] on span "; not to exceed [100%] of employee election" at bounding box center [629, 342] width 188 height 10
drag, startPoint x: 377, startPoint y: 347, endPoint x: 402, endPoint y: 347, distance: 25.9
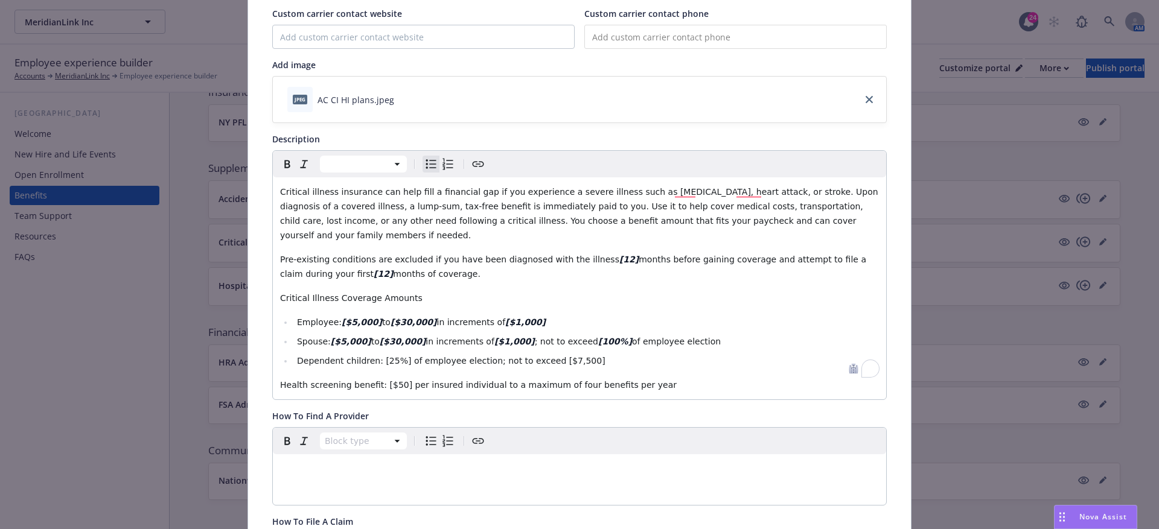
click at [402, 356] on span "Dependent children: [25%] of employee election; not to exceed [$7,500]" at bounding box center [451, 361] width 308 height 10
drag, startPoint x: 402, startPoint y: 347, endPoint x: 377, endPoint y: 347, distance: 25.9
click at [377, 356] on span "Dependent children: [25%] of employee election; not to exceed [$7,500]" at bounding box center [451, 361] width 308 height 10
drag, startPoint x: 545, startPoint y: 346, endPoint x: 590, endPoint y: 346, distance: 44.0
click at [590, 354] on li "Dependent children: [25%] of employee election; not to exceed [$7,500]" at bounding box center [585, 361] width 585 height 14
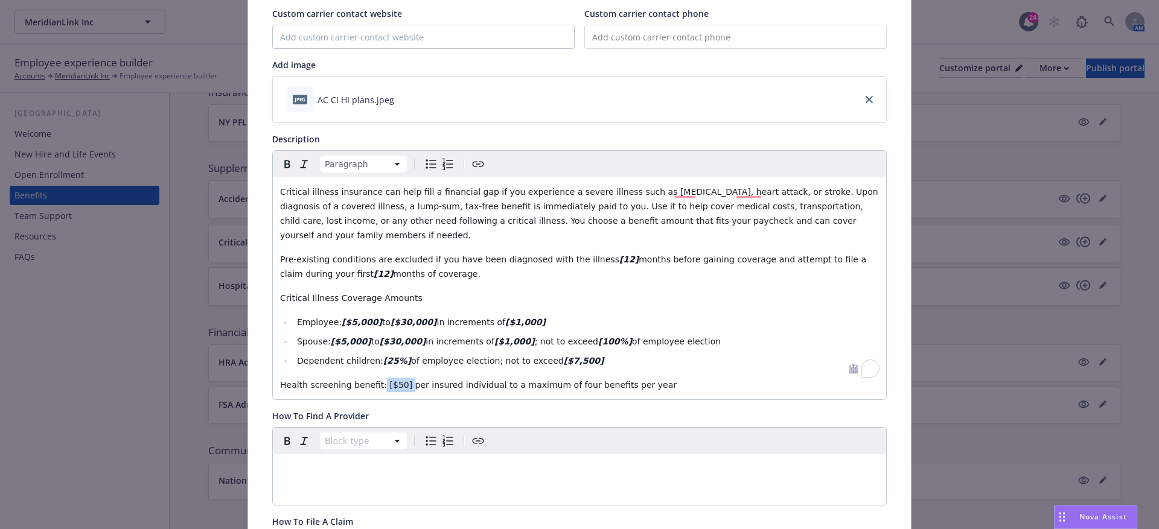
drag, startPoint x: 378, startPoint y: 370, endPoint x: 403, endPoint y: 372, distance: 24.8
click at [403, 380] on span "Health screening benefit: [$50] per insured individual to a maximum of four ben…" at bounding box center [478, 385] width 396 height 10
click at [450, 473] on div "Block type" at bounding box center [579, 466] width 613 height 77
click at [416, 428] on div "Block type" at bounding box center [579, 441] width 613 height 27
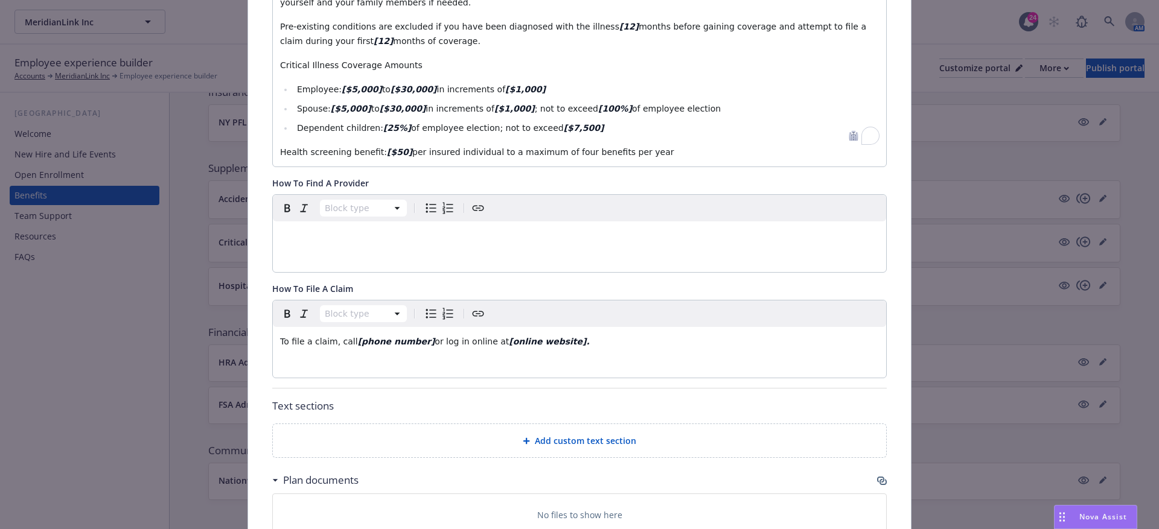
scroll to position [530, 0]
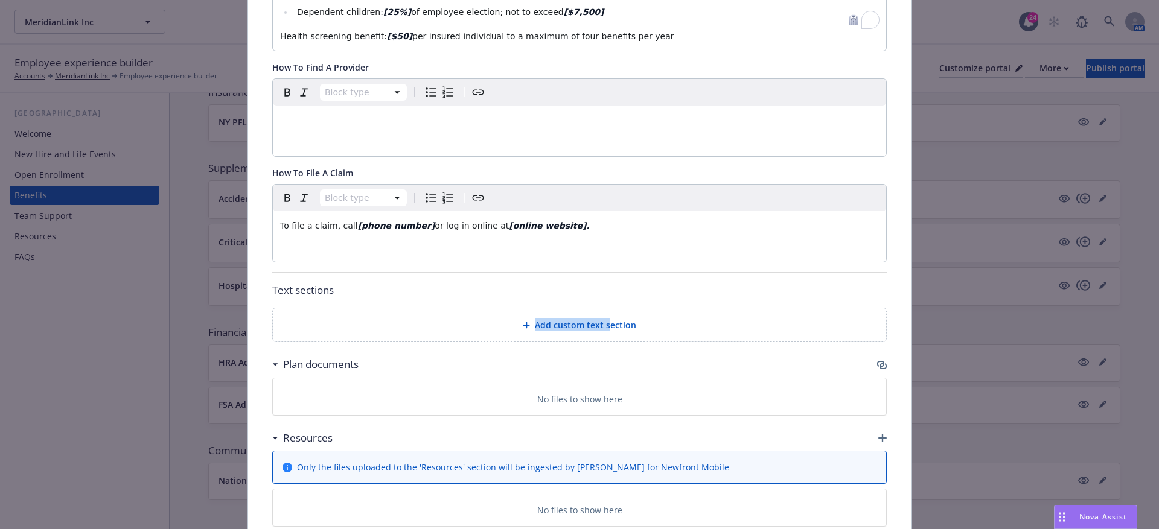
click at [609, 319] on span "Add custom text section" at bounding box center [585, 325] width 101 height 13
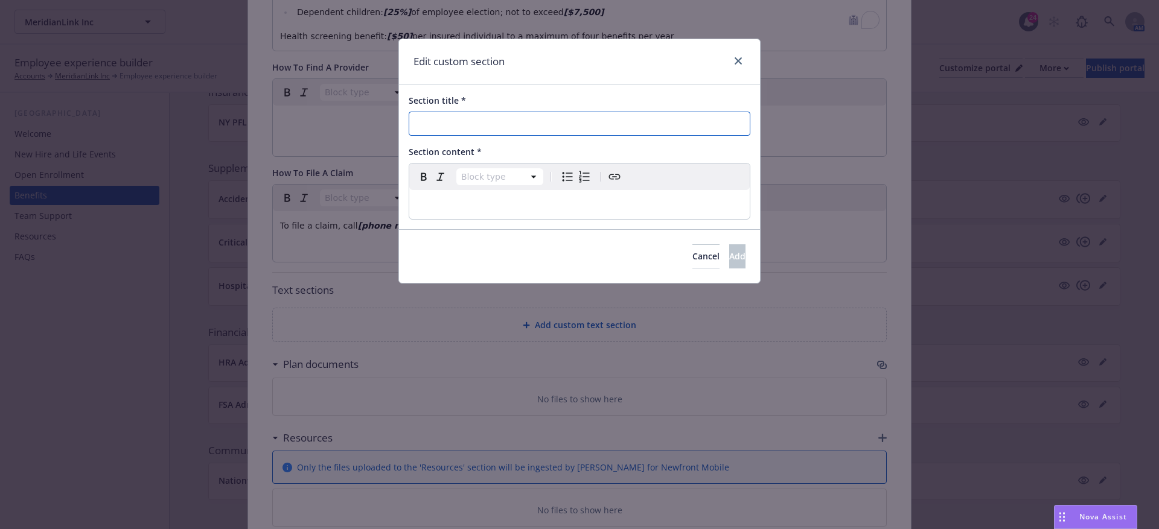
click at [422, 118] on input "Section title *" at bounding box center [580, 124] width 342 height 24
paste input "Things To Consider"
type input "Things To Consider"
select select "paragraph"
click at [445, 208] on p "To enrich screen reader interactions, please activate Accessibility in Grammarl…" at bounding box center [579, 204] width 326 height 14
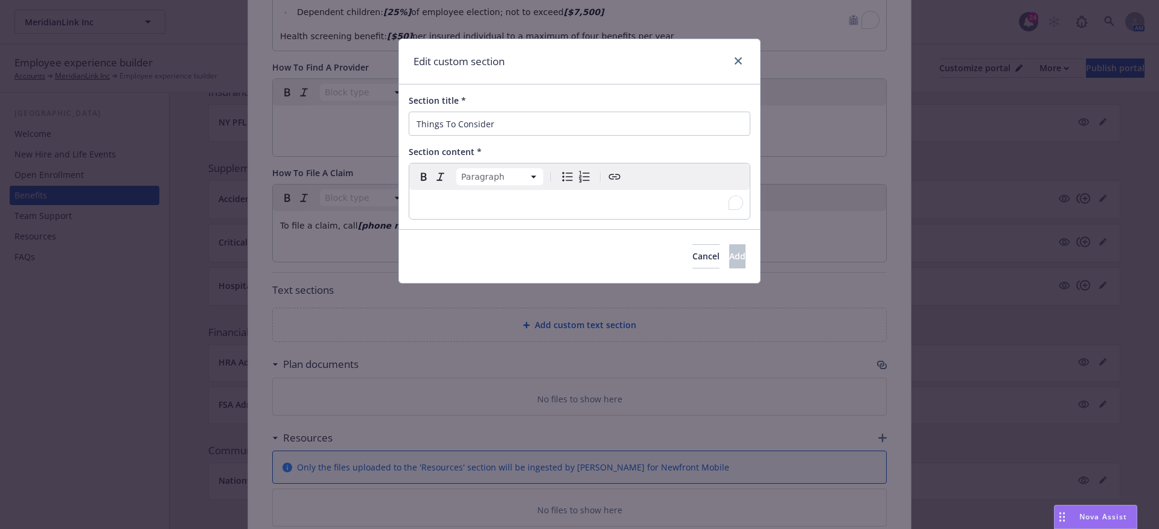
click at [416, 203] on p "To enrich screen reader interactions, please activate Accessibility in Grammarl…" at bounding box center [579, 204] width 326 height 14
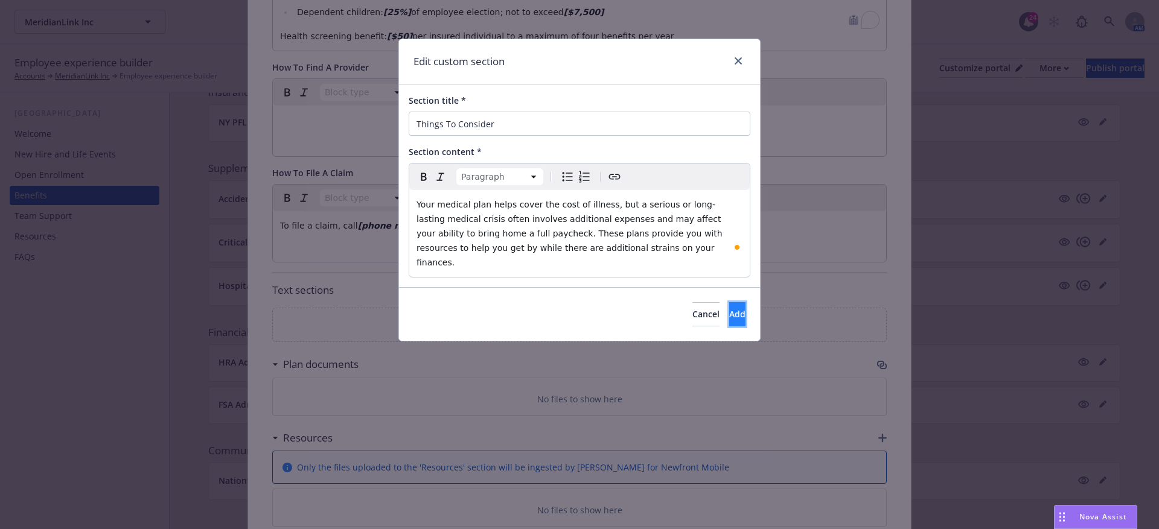
click at [729, 302] on button "Add" at bounding box center [737, 314] width 16 height 24
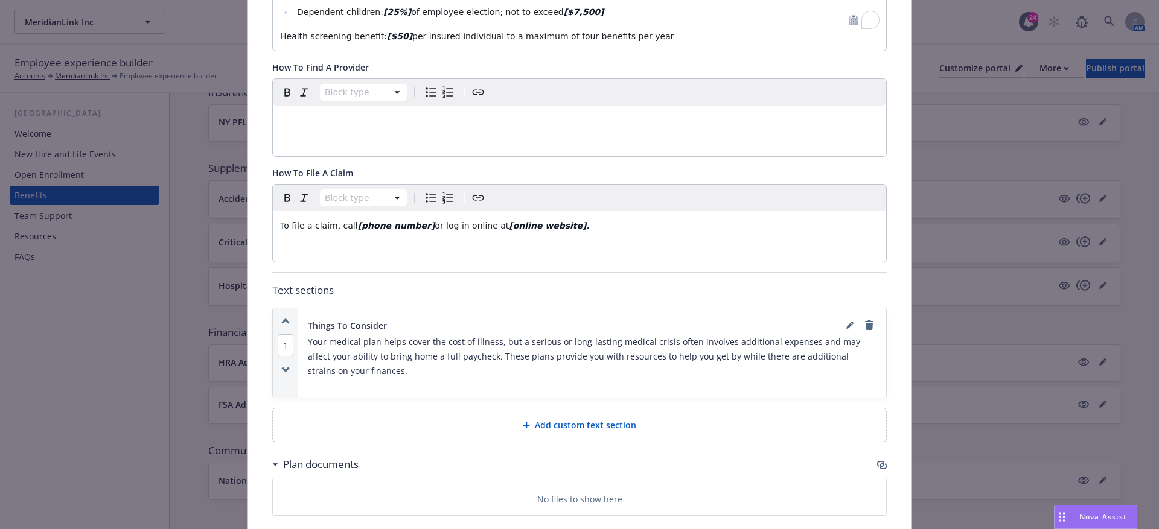
click at [585, 416] on div "Add custom text section" at bounding box center [579, 425] width 613 height 33
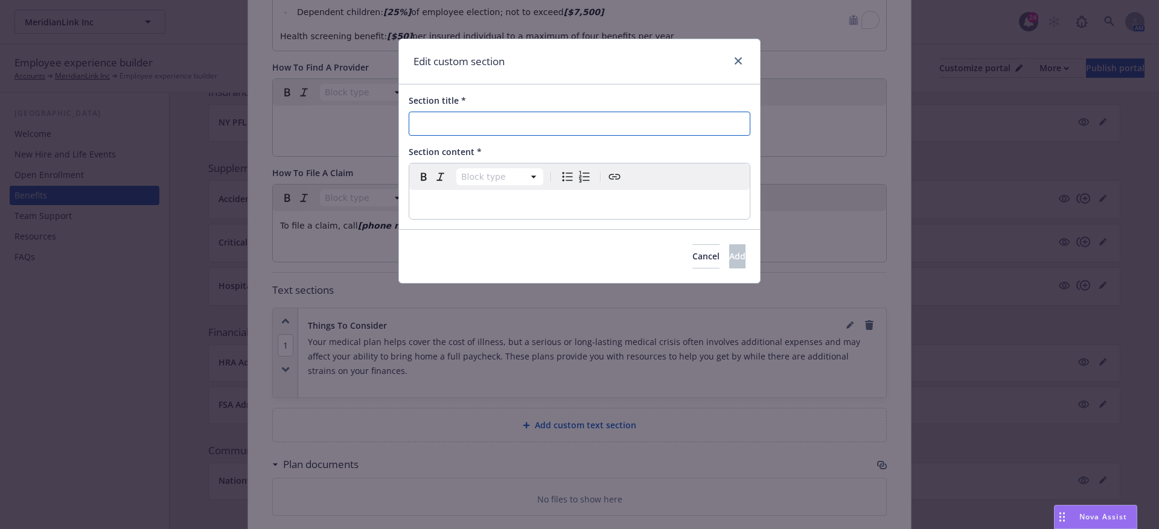
click at [450, 133] on input "Section title *" at bounding box center [580, 124] width 342 height 24
paste input "Calculate Your Cost"
type input "Calculate Your Cost"
select select "paragraph"
click at [457, 215] on div "editable markdown" at bounding box center [579, 204] width 340 height 29
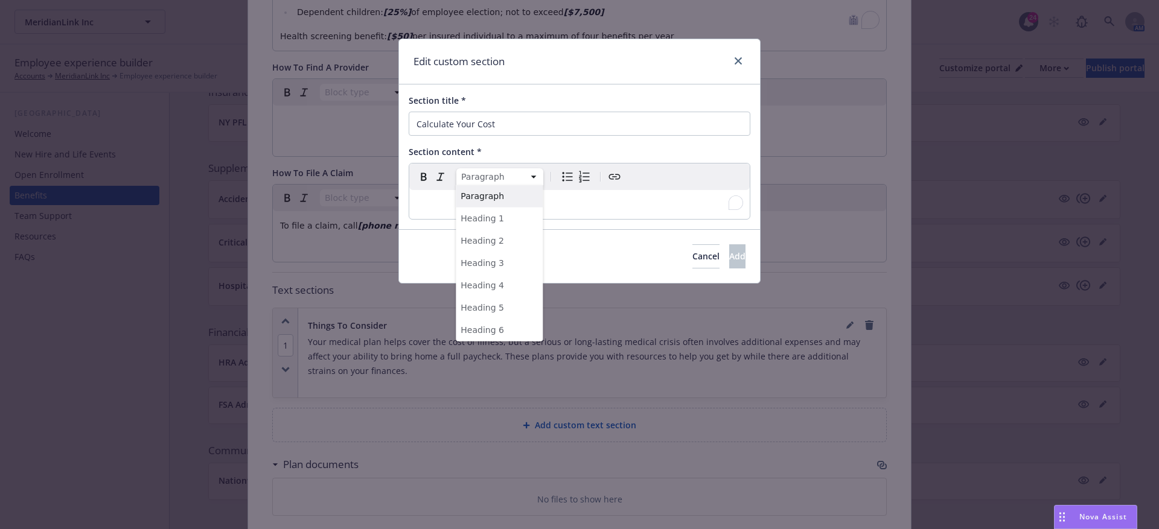
click at [496, 176] on html "MeridianLink Inc MeridianLink Inc 24 AM Employee experience builder Accounts Me…" at bounding box center [579, 380] width 1159 height 761
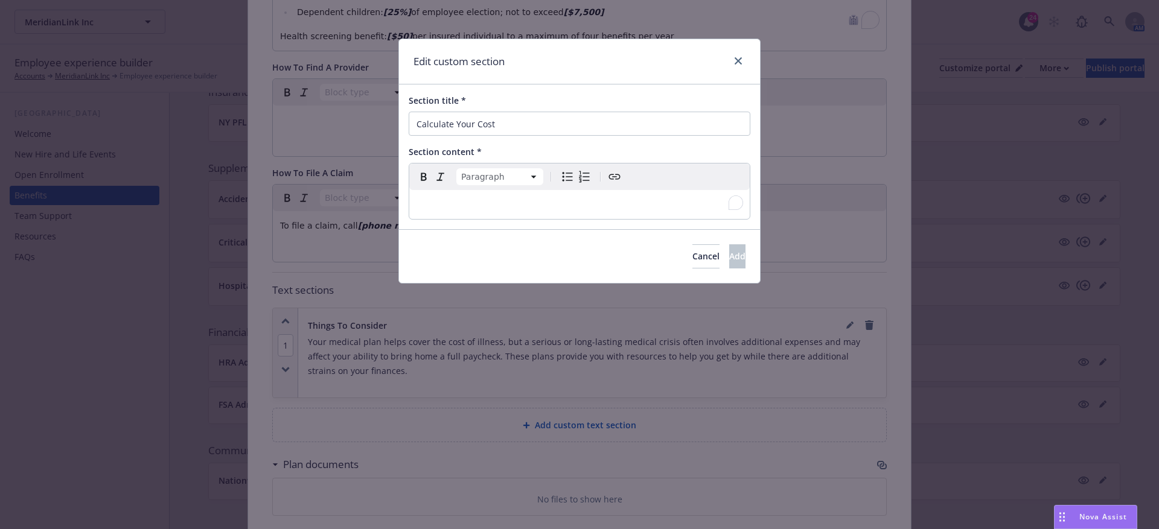
click at [417, 200] on html "MeridianLink Inc MeridianLink Inc 24 AM Employee experience builder Accounts Me…" at bounding box center [579, 380] width 1159 height 761
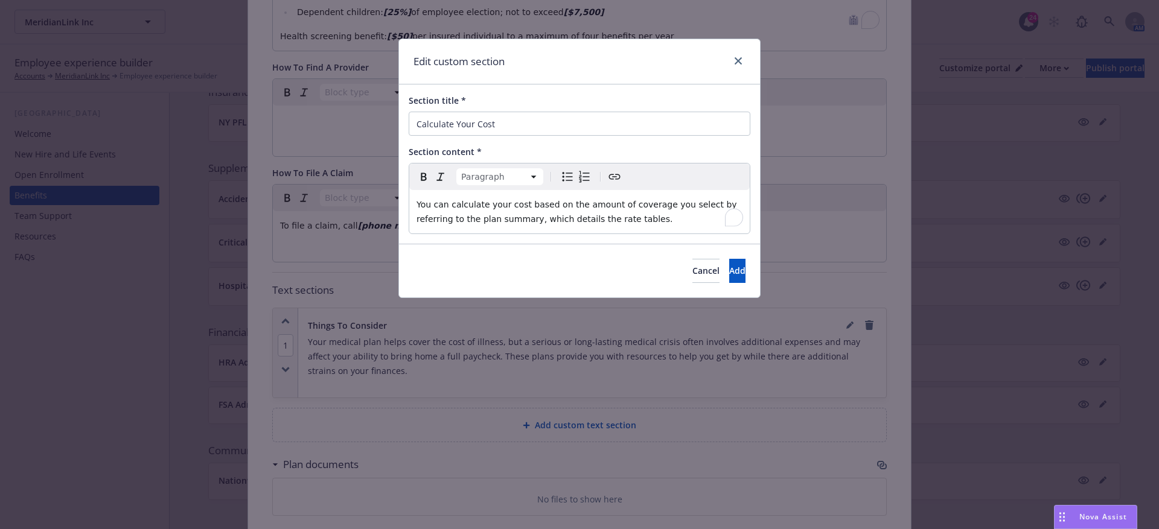
click at [727, 283] on div "Cancel Add" at bounding box center [579, 271] width 361 height 54
click at [729, 266] on span "Add" at bounding box center [737, 270] width 16 height 11
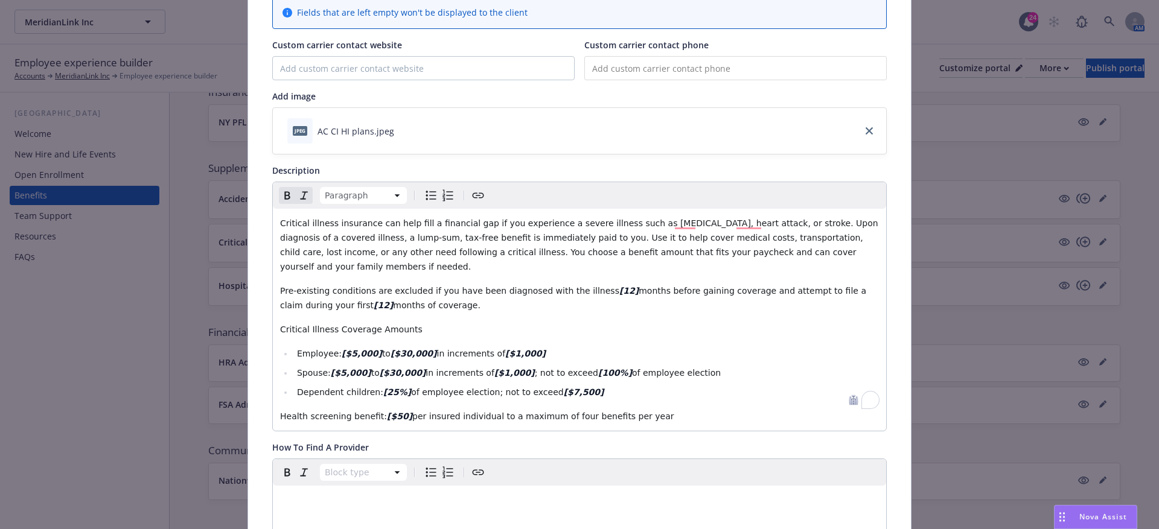
scroll to position [0, 0]
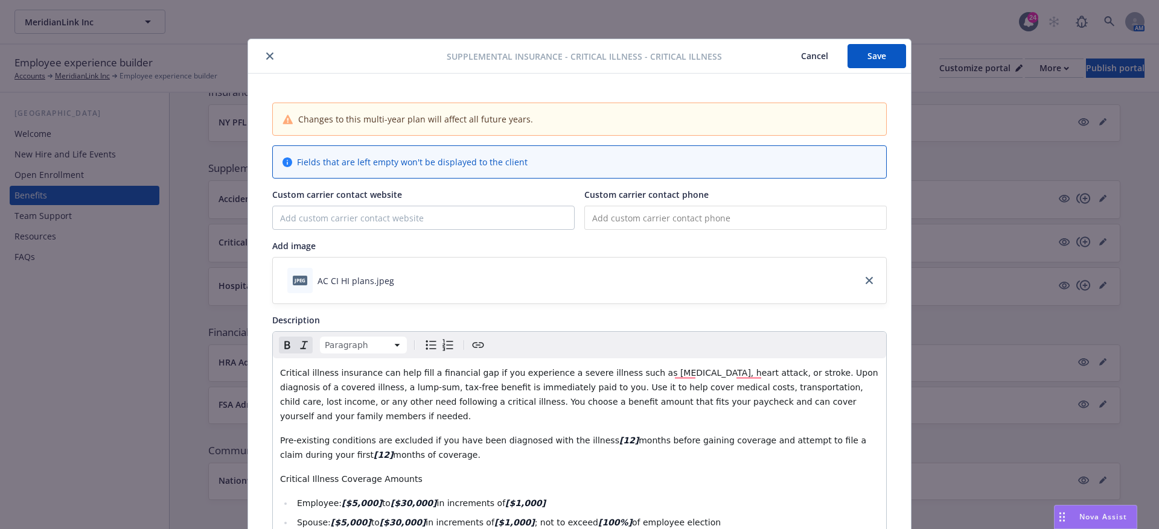
click at [874, 40] on div "Supplemental Insurance - Critical Illness - Critical Illness Cancel Save" at bounding box center [579, 56] width 663 height 34
click at [856, 58] on button "Save" at bounding box center [876, 56] width 59 height 24
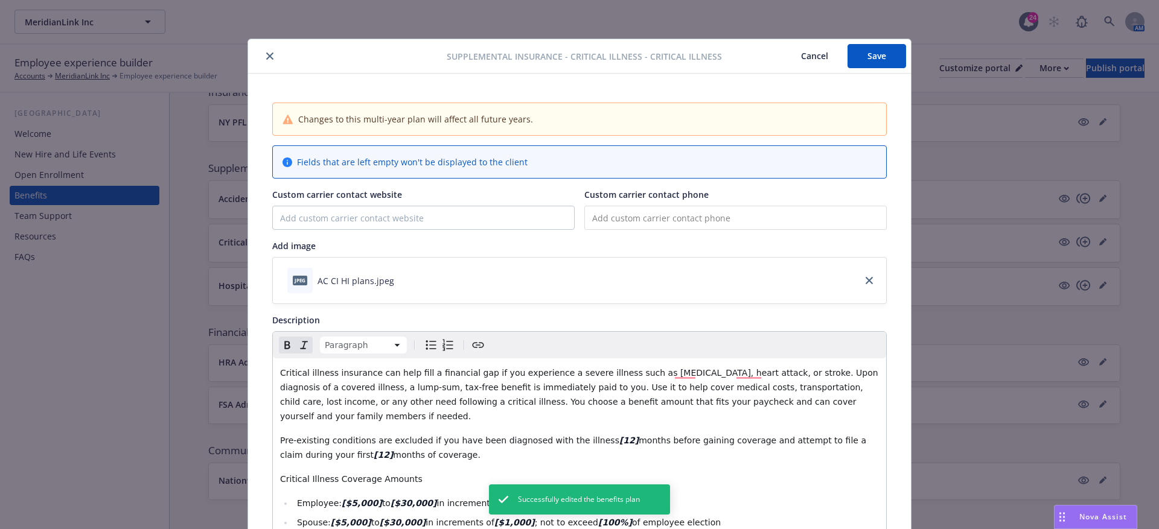
click at [800, 60] on button "Cancel" at bounding box center [814, 56] width 66 height 24
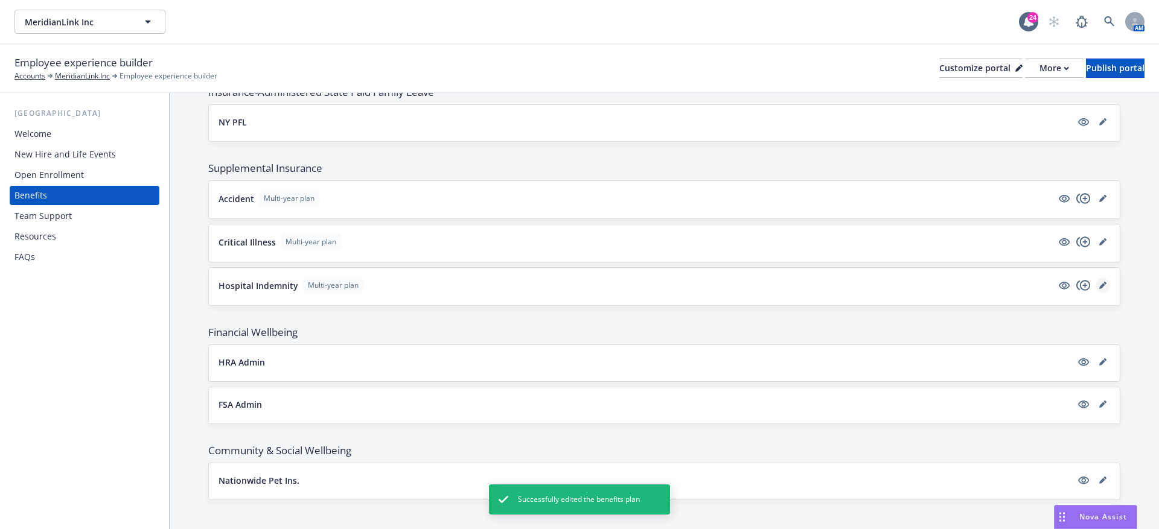
click at [1105, 282] on icon "editPencil" at bounding box center [1102, 285] width 7 height 7
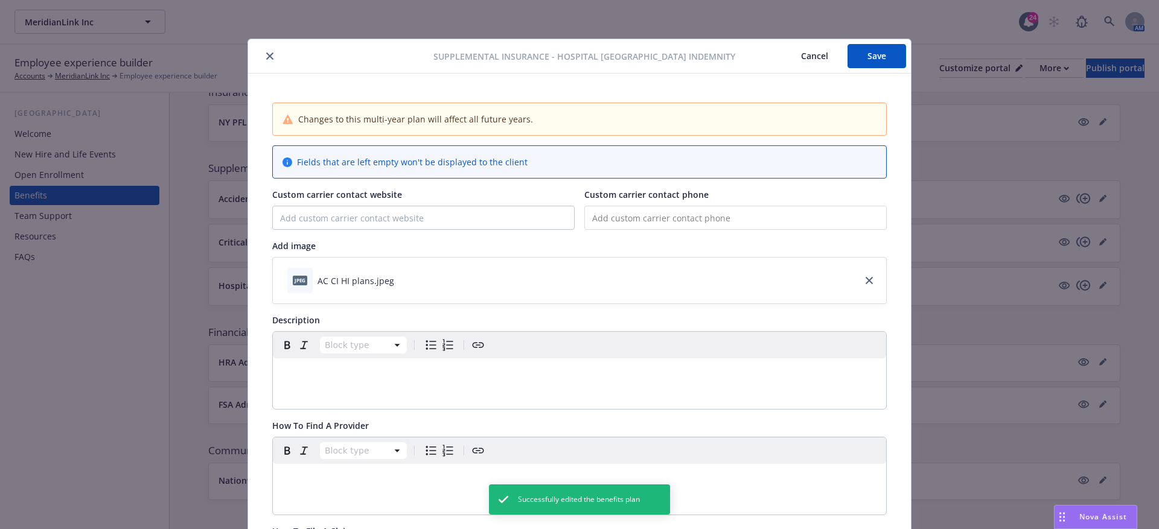
scroll to position [36, 0]
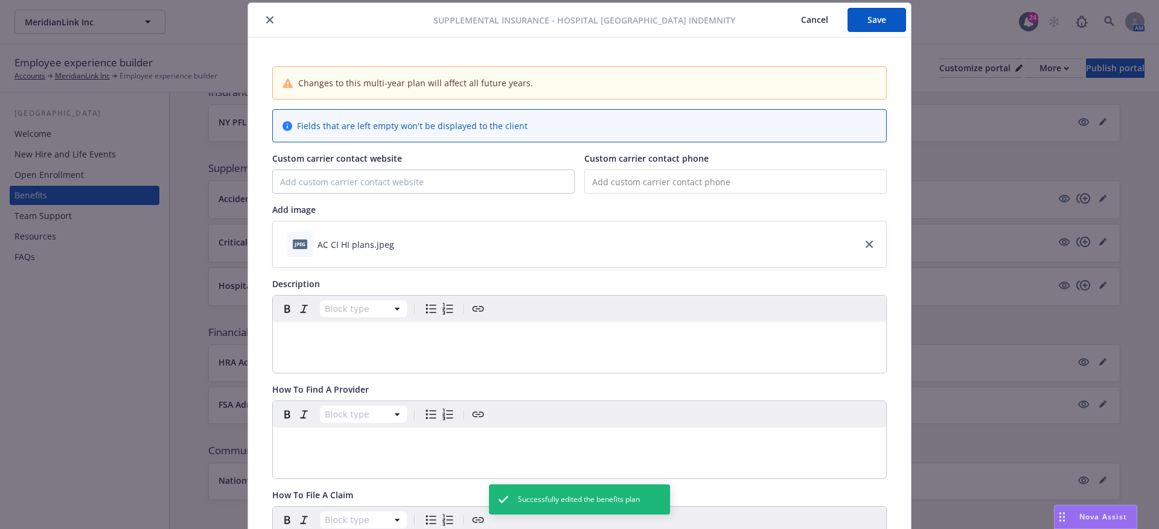
click at [290, 348] on div "editable markdown" at bounding box center [579, 336] width 613 height 29
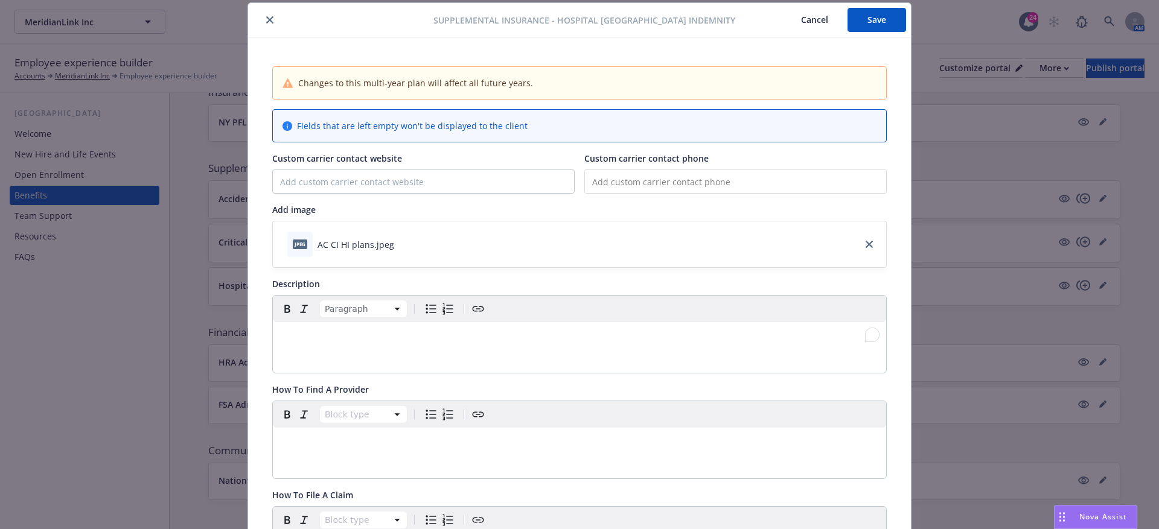
click at [314, 334] on p "To enrich screen reader interactions, please activate Accessibility in Grammarl…" at bounding box center [579, 336] width 599 height 14
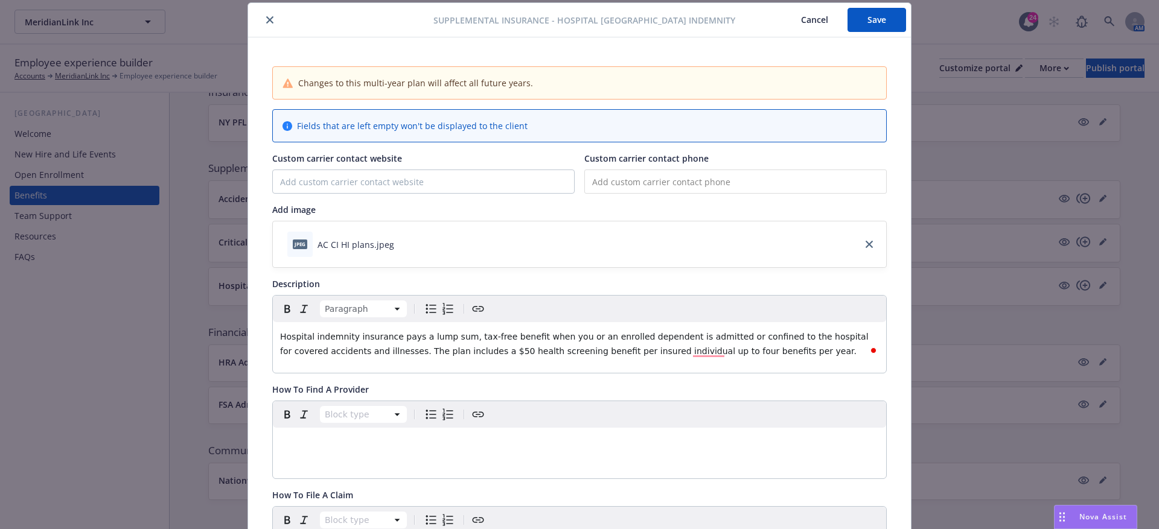
click at [450, 358] on div "Hospital indemnity insurance pays a lump sum, tax-free benefit when you or an e…" at bounding box center [579, 343] width 613 height 43
click at [450, 354] on span "Hospital indemnity insurance pays a lump sum, tax-free benefit when you or an e…" at bounding box center [575, 344] width 591 height 24
click at [452, 351] on span "Hospital indemnity insurance pays a lump sum, tax-free benefit when you or an e…" at bounding box center [575, 344] width 591 height 24
click at [470, 346] on span "Hospital indemnity insurance pays a lump sum, tax-free benefit when you or an e…" at bounding box center [575, 344] width 591 height 24
click at [681, 349] on span "Hospital indemnity insurance pays a lump sum, tax-free benefit when you or an e…" at bounding box center [575, 344] width 591 height 24
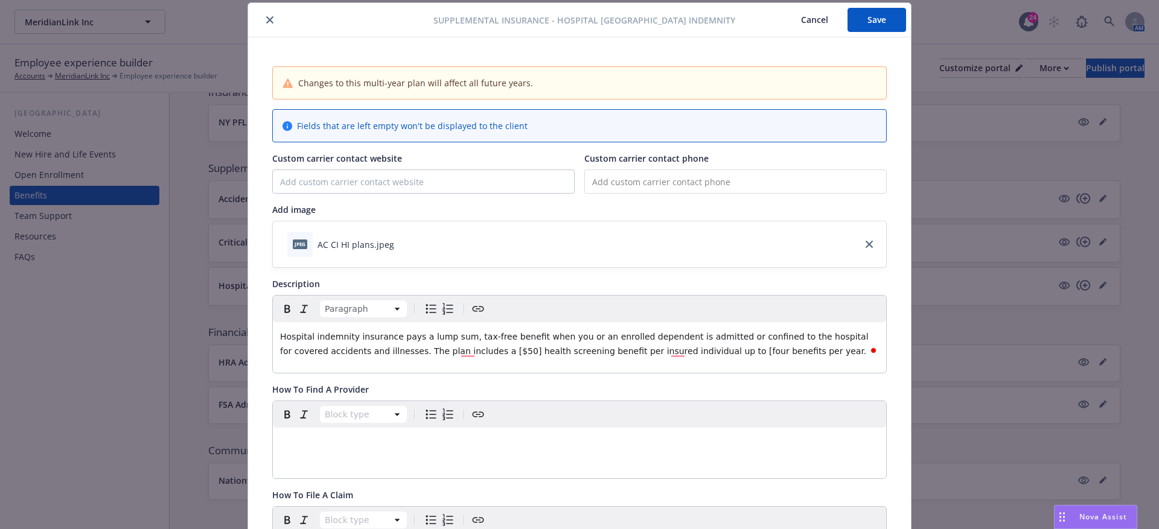
click at [698, 351] on span "Hospital indemnity insurance pays a lump sum, tax-free benefit when you or an e…" at bounding box center [575, 344] width 591 height 24
drag, startPoint x: 704, startPoint y: 350, endPoint x: 679, endPoint y: 350, distance: 24.7
click at [679, 350] on span "Hospital indemnity insurance pays a lump sum, tax-free benefit when you or an e…" at bounding box center [575, 344] width 591 height 24
drag, startPoint x: 475, startPoint y: 354, endPoint x: 451, endPoint y: 357, distance: 24.3
click at [451, 357] on div "Hospital indemnity insurance pays a lump sum, tax-free benefit when you or an e…" at bounding box center [579, 343] width 613 height 43
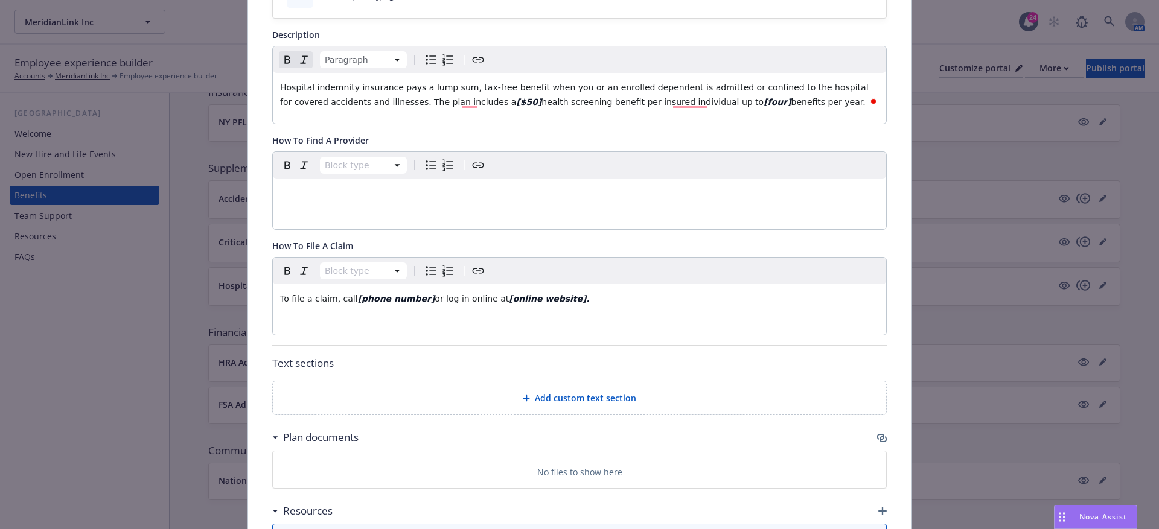
scroll to position [307, 0]
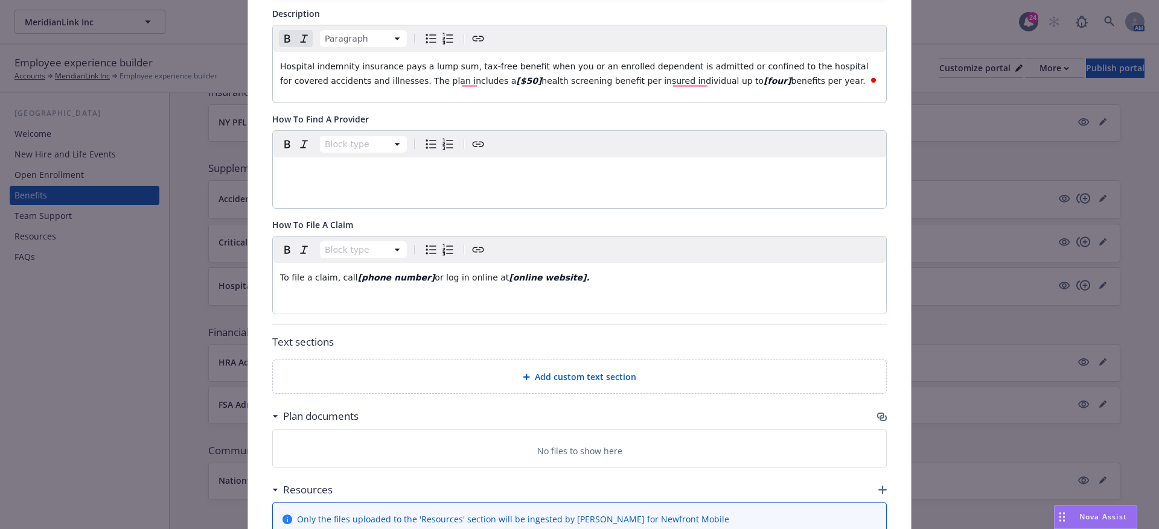
click at [563, 380] on div "Add custom text section" at bounding box center [579, 377] width 594 height 14
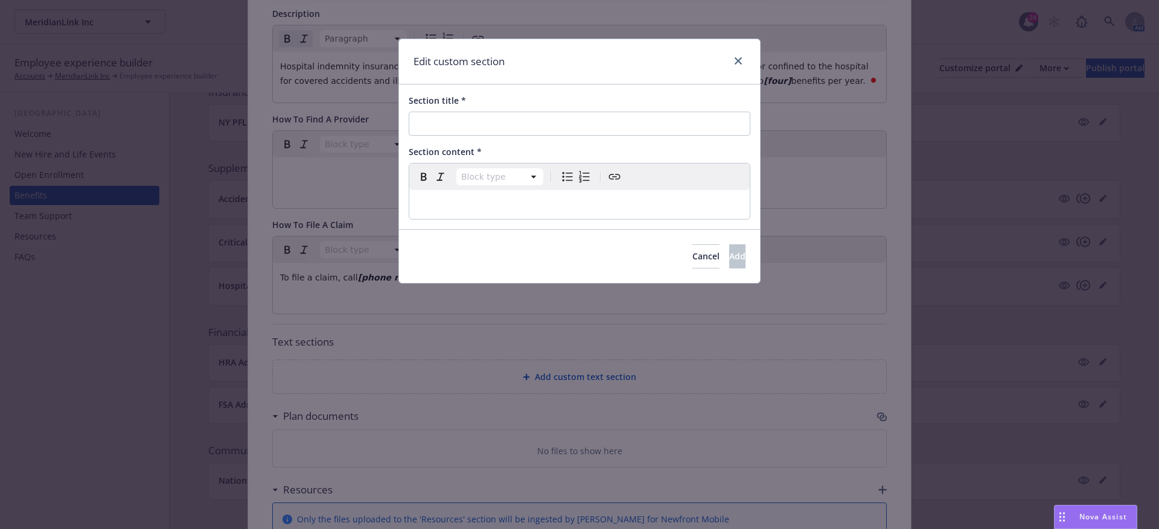
click at [466, 144] on div "Section title * Section content * Block type Paragraph Heading 1 Heading 2 Head…" at bounding box center [579, 156] width 361 height 145
paste input "Things To Consider"
click at [424, 120] on input "Things To Consider" at bounding box center [580, 124] width 342 height 24
click at [416, 122] on input "Things To Consider" at bounding box center [580, 124] width 342 height 24
type input "Things To Consider"
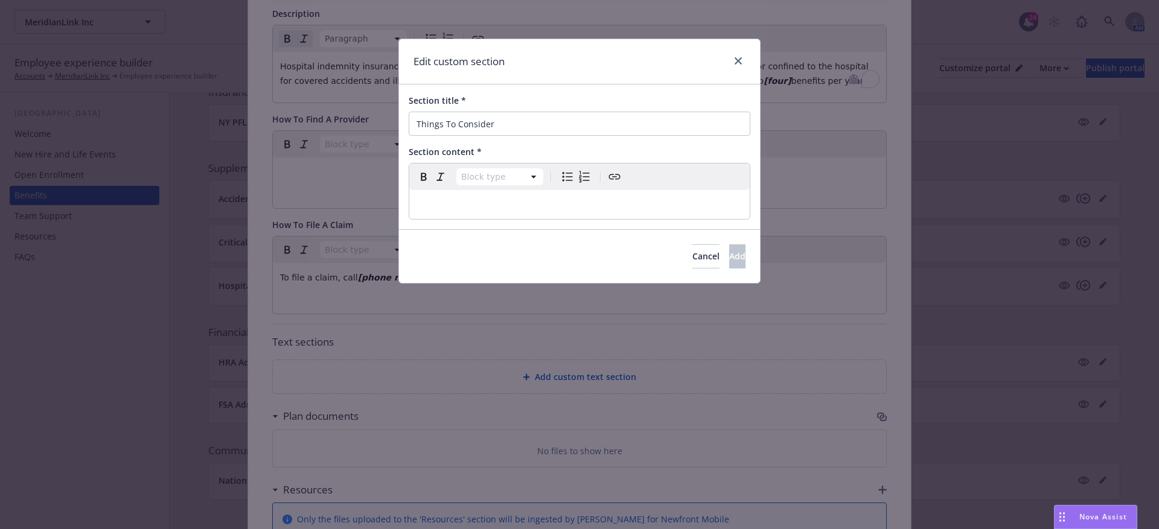
select select "paragraph"
click at [490, 217] on div "editable markdown" at bounding box center [579, 204] width 340 height 29
click at [431, 205] on p "To enrich screen reader interactions, please activate Accessibility in Grammarl…" at bounding box center [579, 204] width 326 height 14
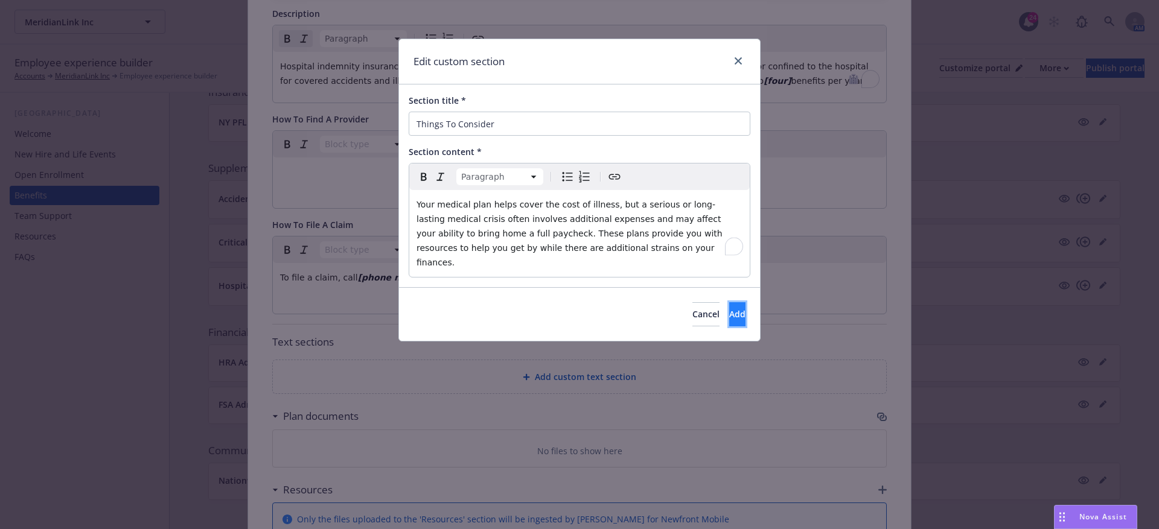
click at [730, 302] on button "Add" at bounding box center [737, 314] width 16 height 24
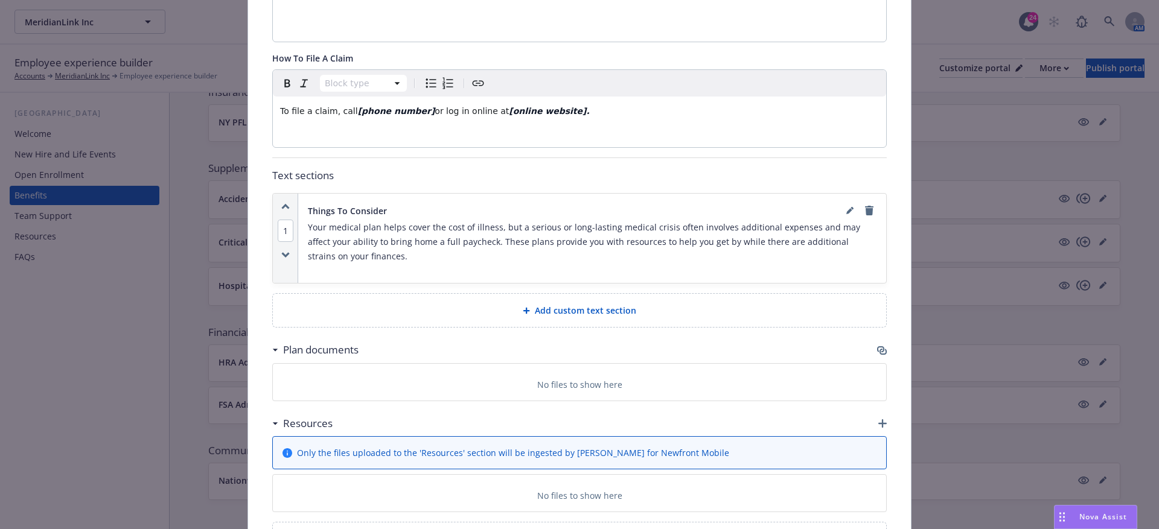
scroll to position [488, 0]
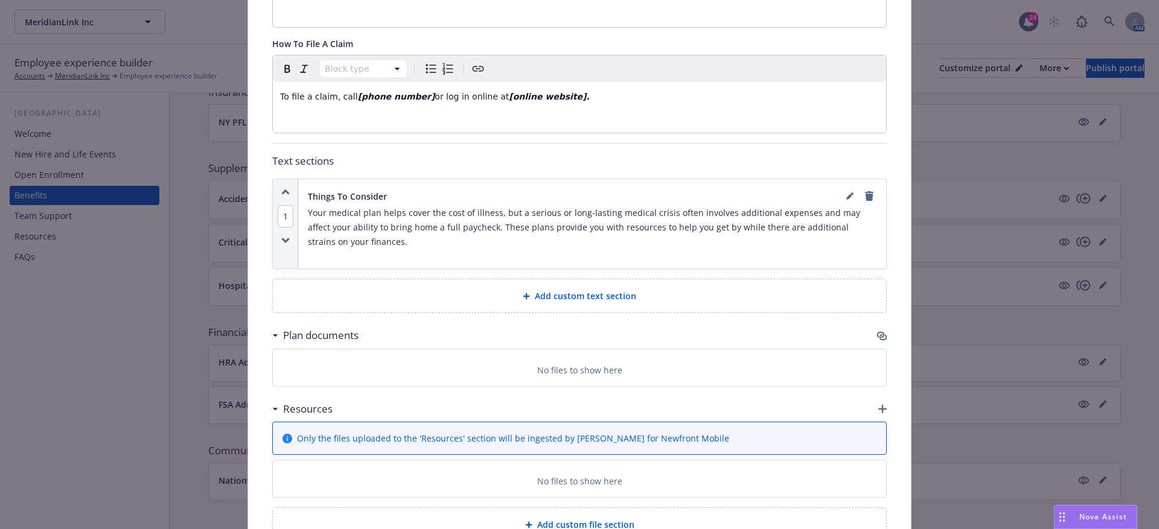
click at [598, 290] on span "Add custom text section" at bounding box center [585, 296] width 101 height 13
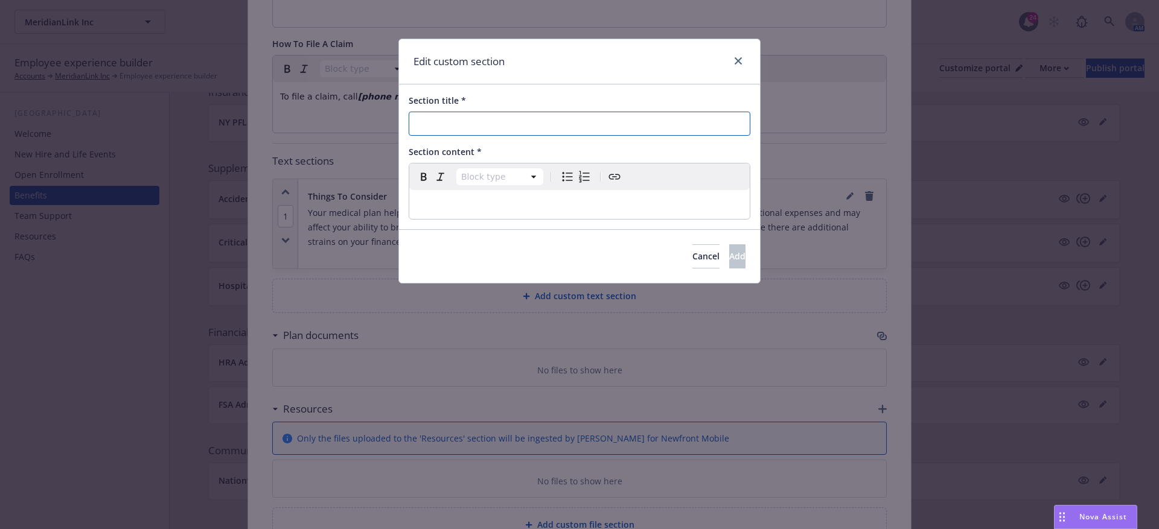
click at [448, 124] on input "Section title *" at bounding box center [580, 124] width 342 height 24
paste input "Calculate Your Cost"
click at [419, 123] on input "Calculate Your Cost" at bounding box center [580, 124] width 342 height 24
type input "Calculate Your Cost"
select select "paragraph"
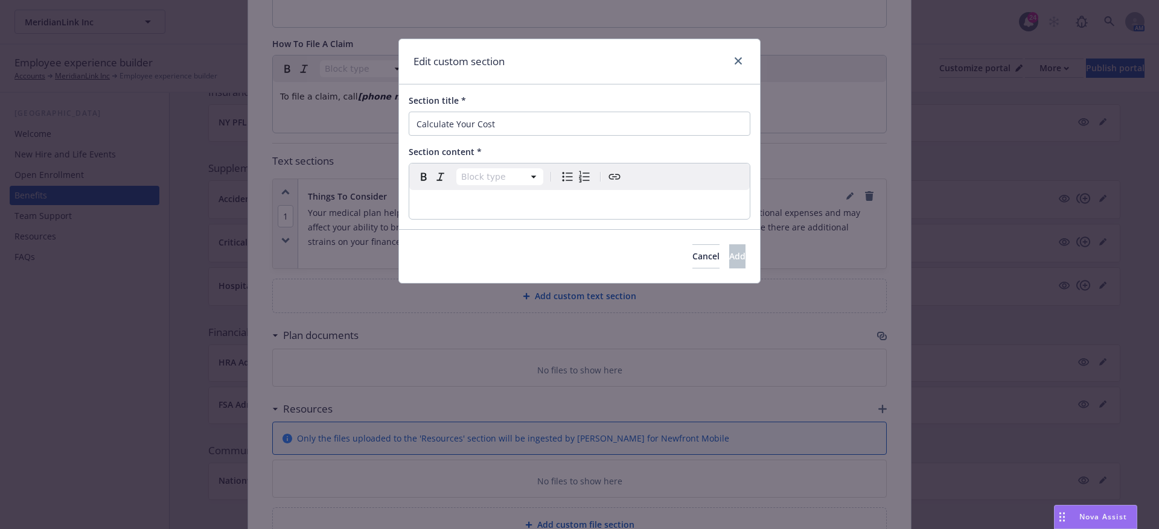
click at [440, 212] on div "editable markdown" at bounding box center [579, 204] width 340 height 29
click at [431, 196] on div "To enrich screen reader interactions, please activate Accessibility in Grammarl…" at bounding box center [579, 204] width 340 height 29
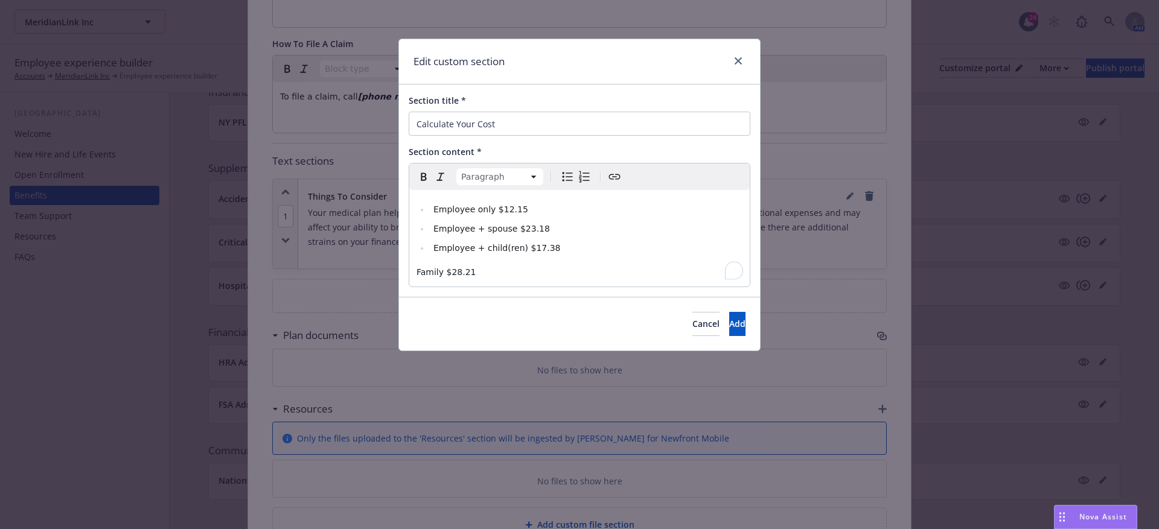
click at [414, 275] on div "Employee only $12.15 Employee + spouse $23.18 Employee + child(ren) $17.38 Fami…" at bounding box center [579, 238] width 340 height 97
select select
click at [492, 214] on li "Employee only $12.15" at bounding box center [586, 209] width 313 height 14
click at [529, 211] on li "Employee only [$12.15" at bounding box center [586, 209] width 313 height 14
click at [512, 224] on span "Employee + spouse $23.18" at bounding box center [491, 229] width 116 height 10
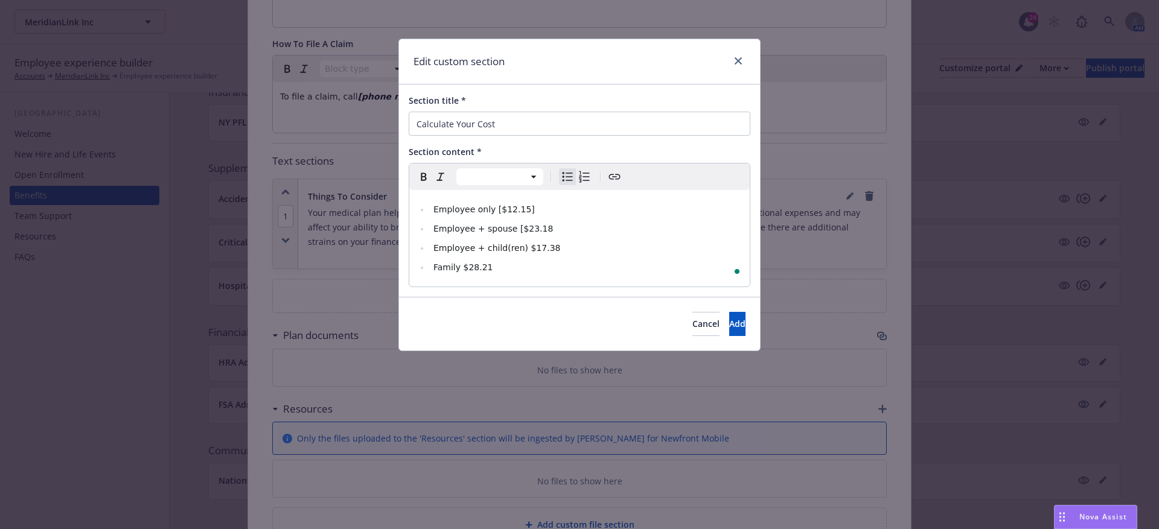
click at [542, 227] on li "Employee + spouse [$23.18" at bounding box center [586, 228] width 313 height 14
click at [521, 251] on span "Employee + child(ren) $17.38" at bounding box center [496, 248] width 127 height 10
click at [564, 250] on li "Employee + child(ren) [$17.38" at bounding box center [586, 248] width 313 height 14
click at [460, 266] on span "Family $28.21" at bounding box center [463, 267] width 60 height 10
click at [495, 269] on li "Family [$28.21" at bounding box center [586, 267] width 313 height 14
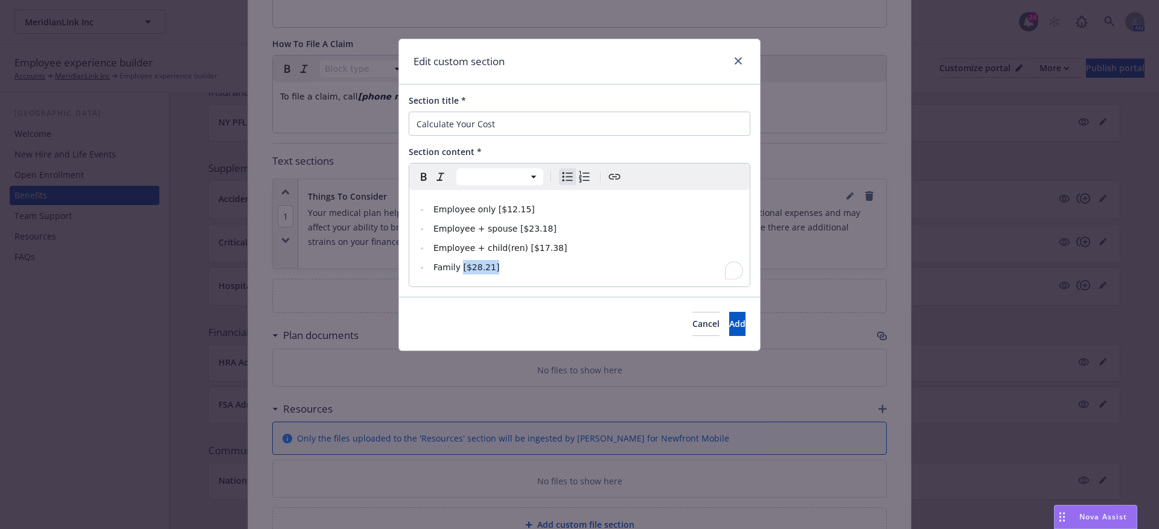
drag, startPoint x: 504, startPoint y: 269, endPoint x: 460, endPoint y: 269, distance: 44.1
click at [460, 269] on li "Family [$28.21]" at bounding box center [586, 267] width 313 height 14
drag, startPoint x: 521, startPoint y: 245, endPoint x: 568, endPoint y: 245, distance: 47.1
click at [568, 245] on li "Employee + child(ren) [$17.38]" at bounding box center [586, 248] width 313 height 14
drag, startPoint x: 549, startPoint y: 228, endPoint x: 510, endPoint y: 234, distance: 39.6
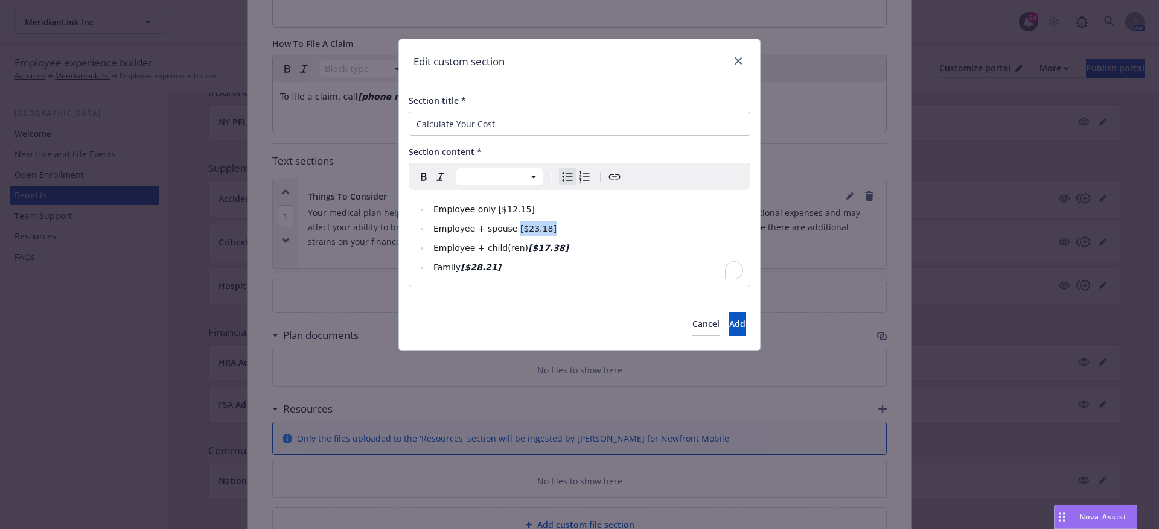
click at [510, 234] on li "Employee + spouse [$23.18]" at bounding box center [586, 228] width 313 height 14
drag, startPoint x: 531, startPoint y: 211, endPoint x: 492, endPoint y: 211, distance: 39.2
click at [492, 212] on li "Employee only [$12.15]" at bounding box center [586, 209] width 313 height 14
click at [729, 317] on button "Add" at bounding box center [737, 324] width 16 height 24
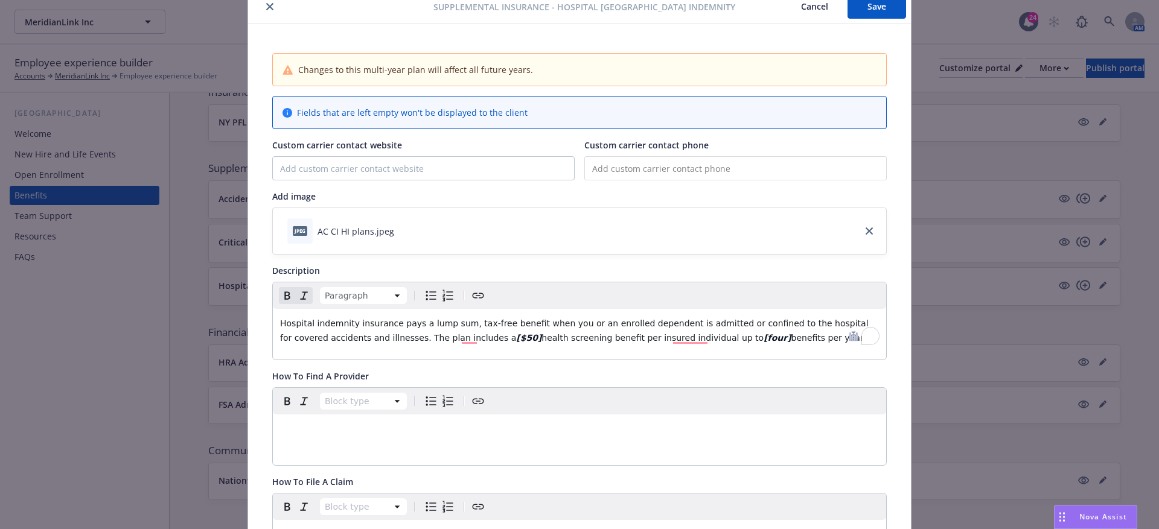
scroll to position [0, 0]
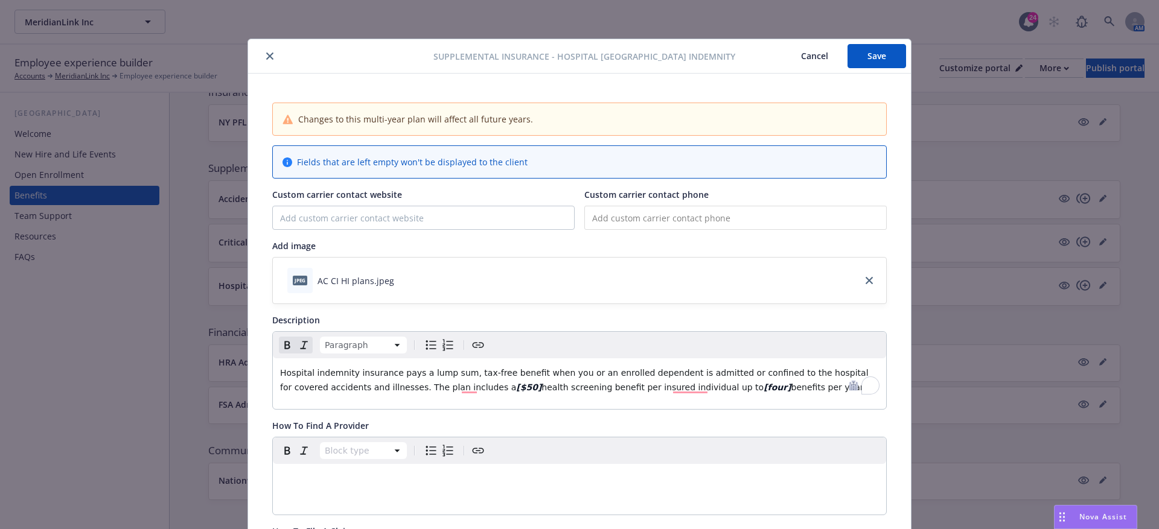
click at [853, 60] on button "Save" at bounding box center [876, 56] width 59 height 24
click at [810, 56] on button "Cancel" at bounding box center [814, 56] width 66 height 24
